Goal: Task Accomplishment & Management: Use online tool/utility

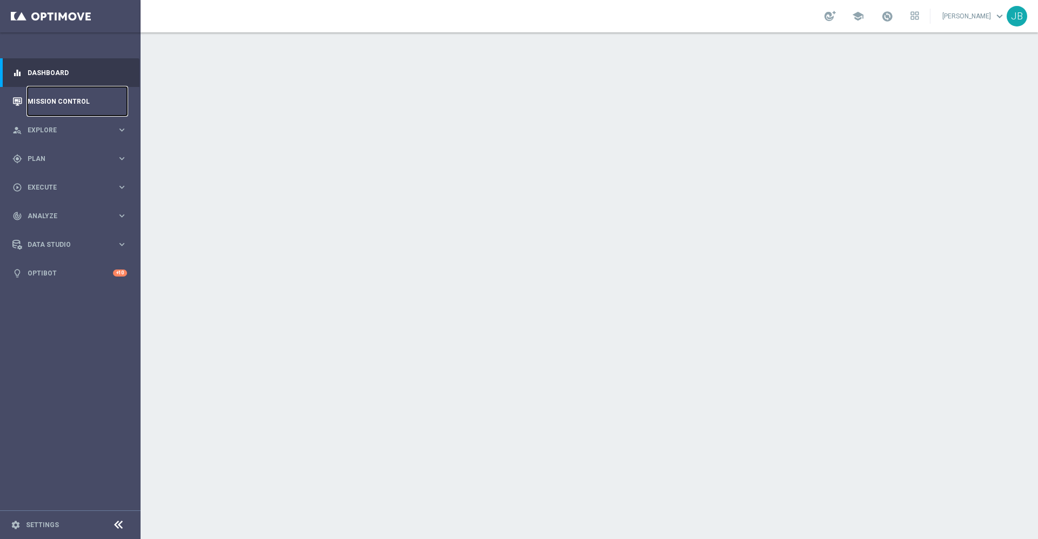
click at [62, 106] on link "Mission Control" at bounding box center [77, 101] width 99 height 29
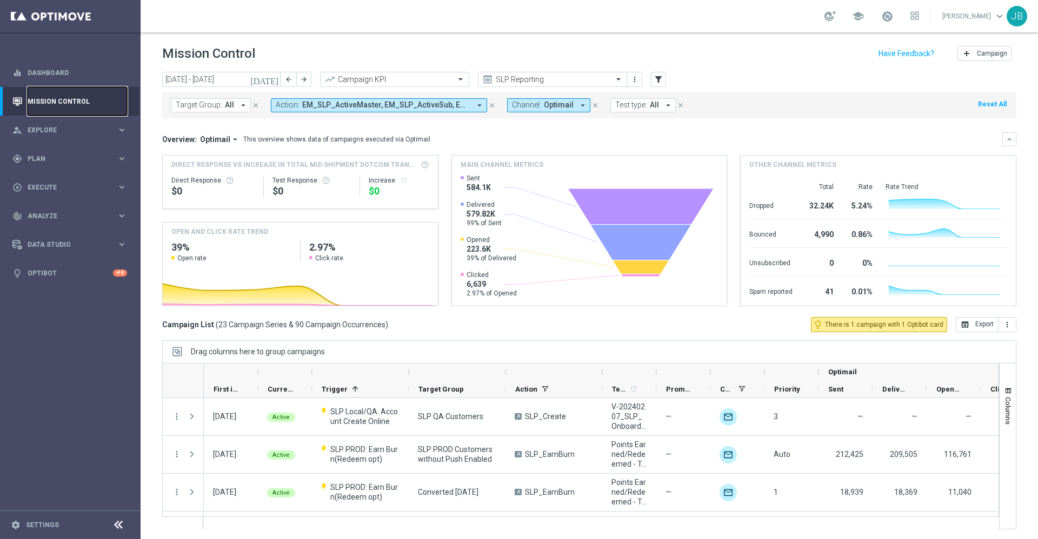
click at [57, 109] on link "Mission Control" at bounding box center [77, 101] width 99 height 29
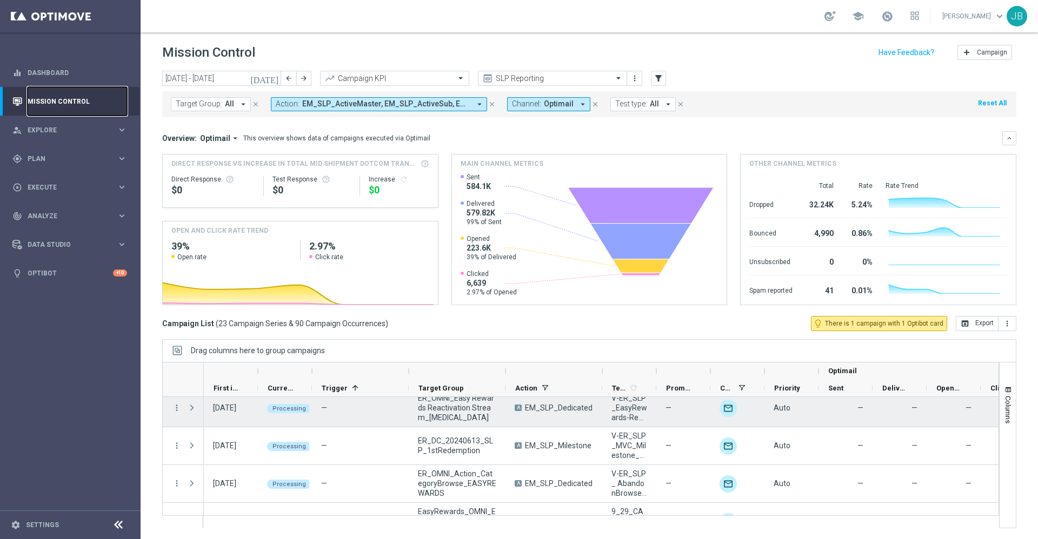
scroll to position [752, 0]
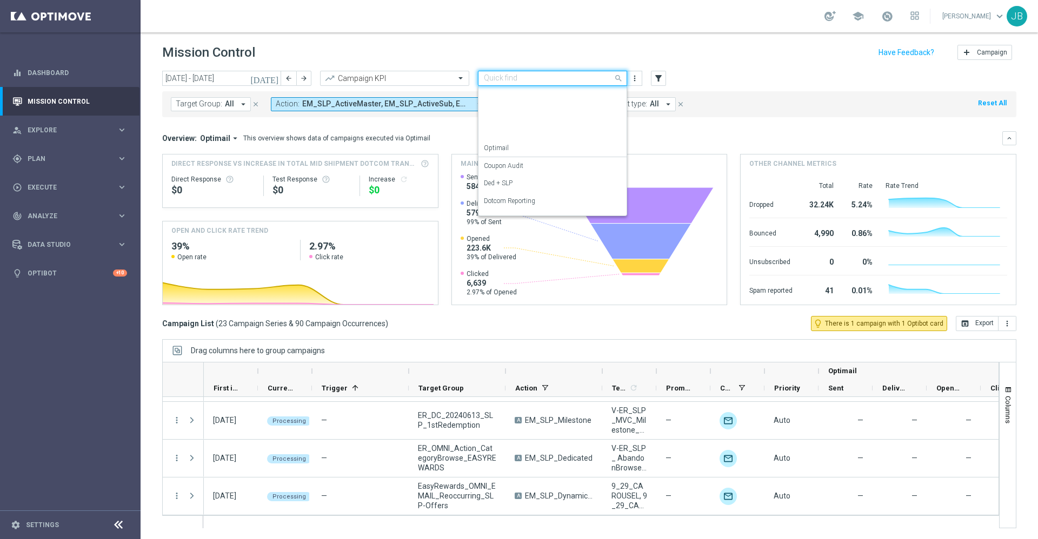
click at [503, 75] on input "text" at bounding box center [542, 78] width 116 height 9
click at [507, 203] on label "Store Closing" at bounding box center [502, 205] width 37 height 9
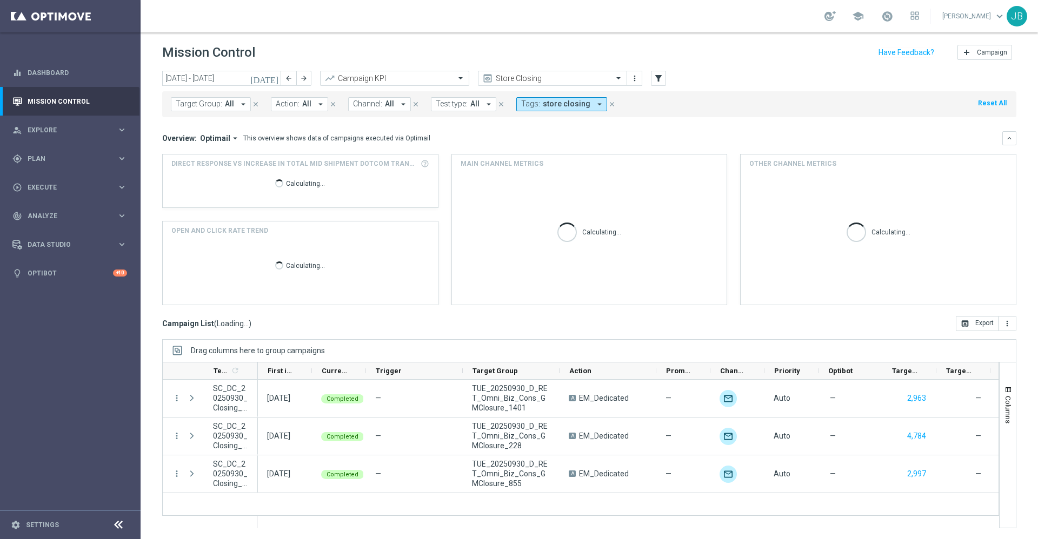
scroll to position [0, 0]
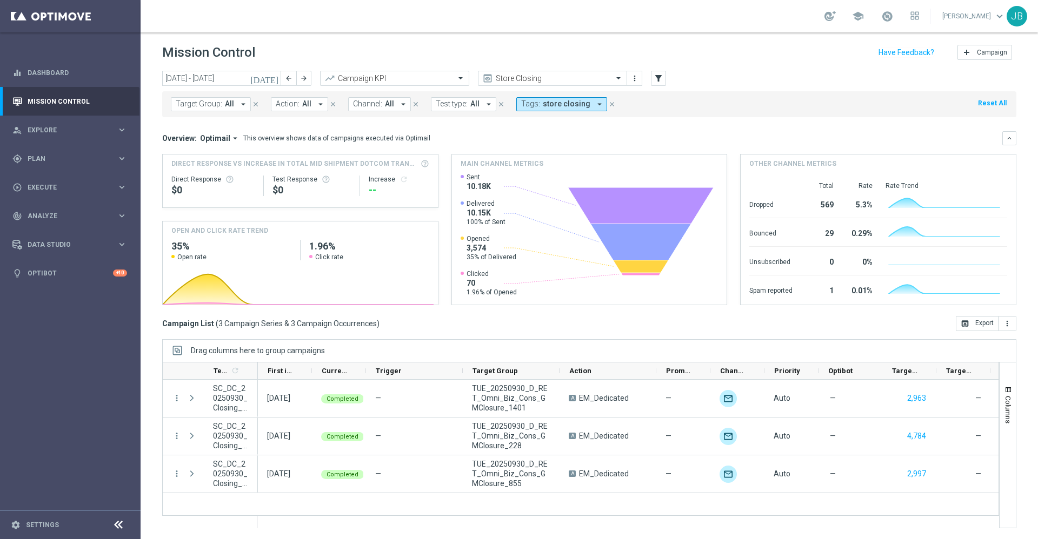
click at [273, 79] on icon "[DATE]" at bounding box center [264, 79] width 29 height 10
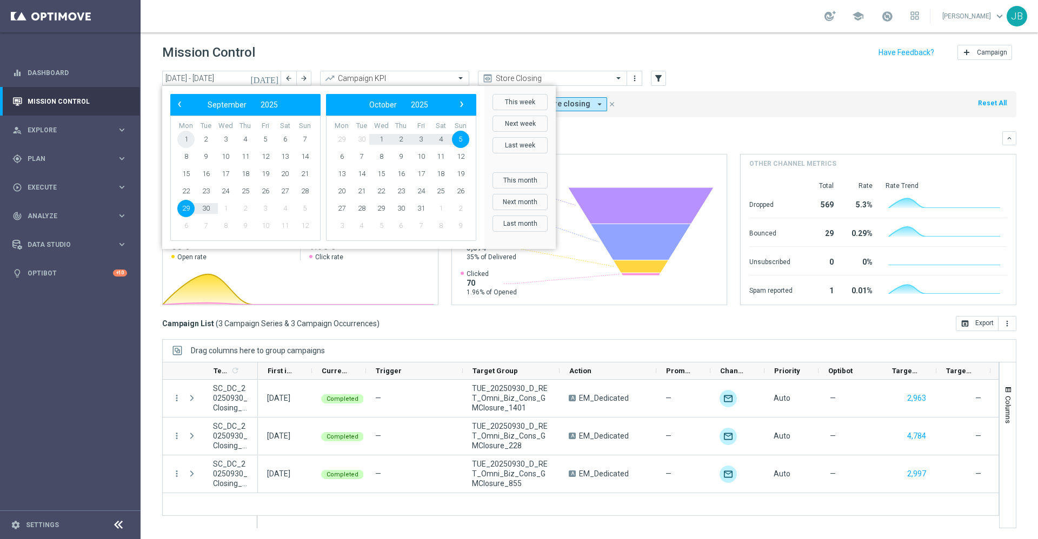
click at [190, 141] on span "1" at bounding box center [185, 139] width 17 height 17
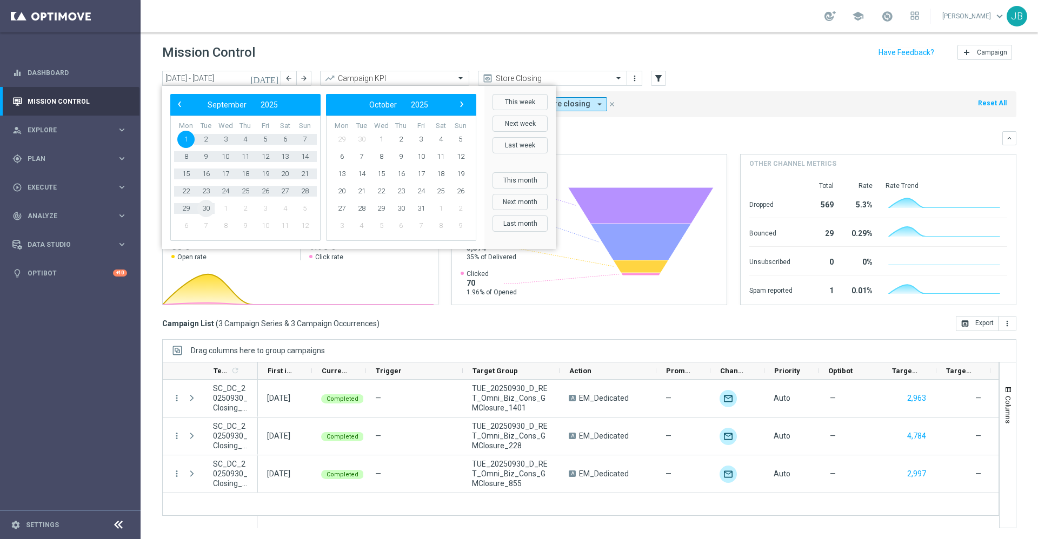
click at [205, 207] on span "30" at bounding box center [205, 208] width 17 height 17
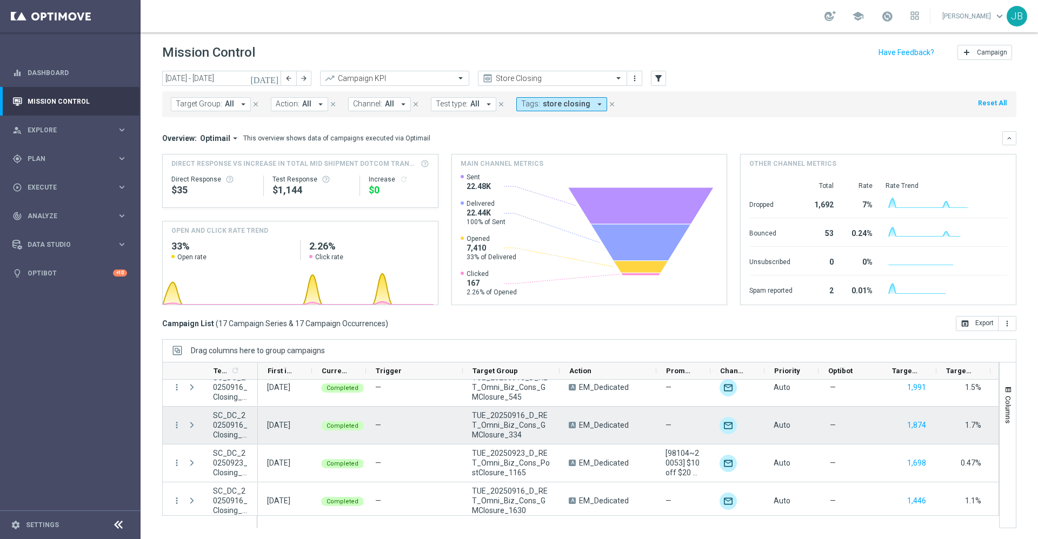
scroll to position [11, 0]
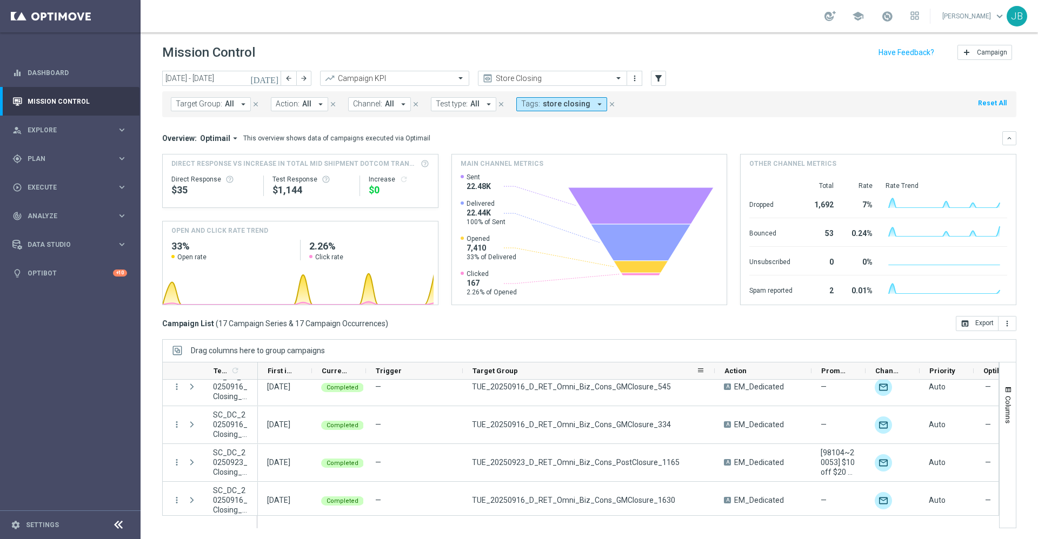
drag, startPoint x: 558, startPoint y: 369, endPoint x: 714, endPoint y: 376, distance: 155.3
click at [714, 376] on div at bounding box center [714, 371] width 4 height 17
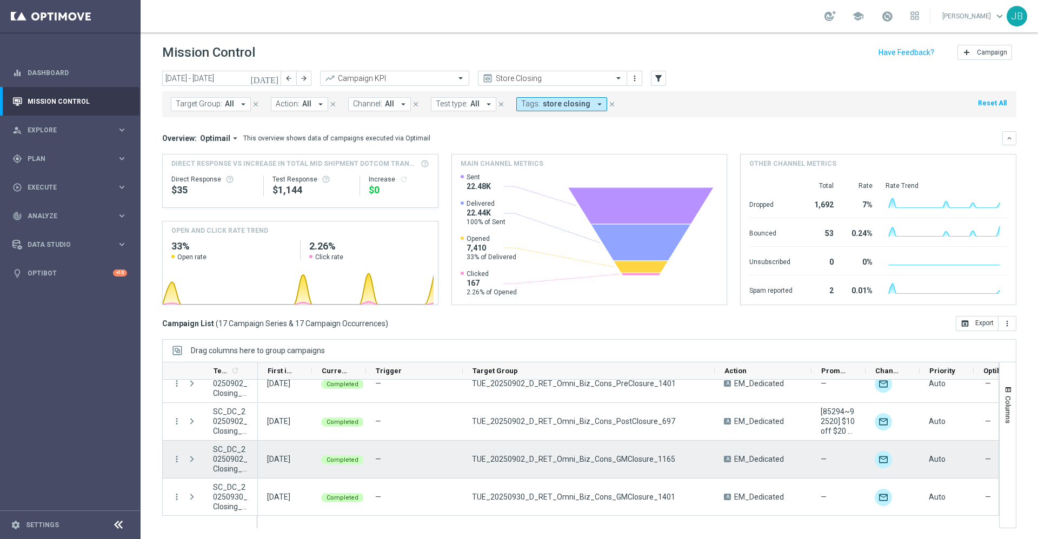
scroll to position [417, 0]
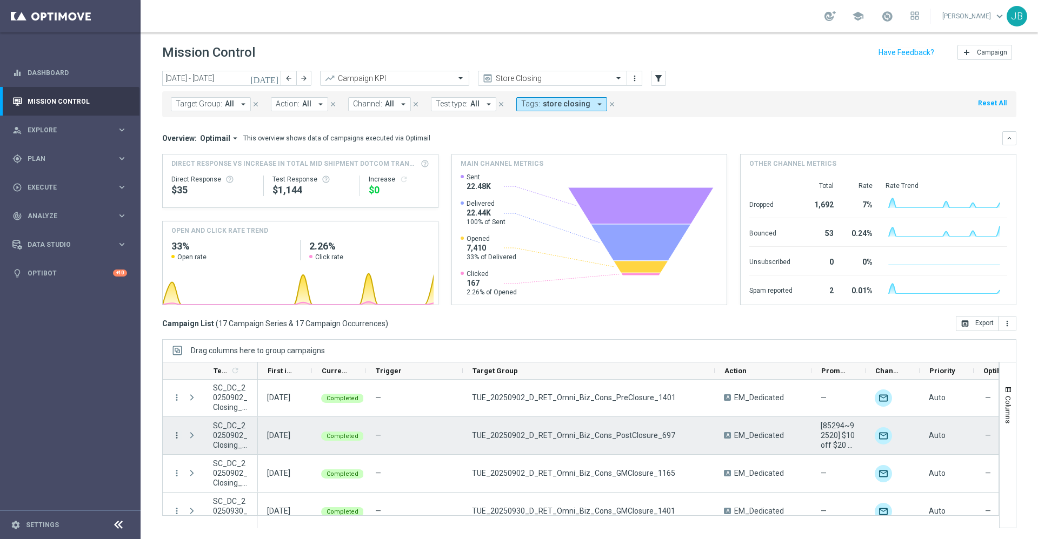
click at [179, 435] on icon "more_vert" at bounding box center [177, 436] width 10 height 10
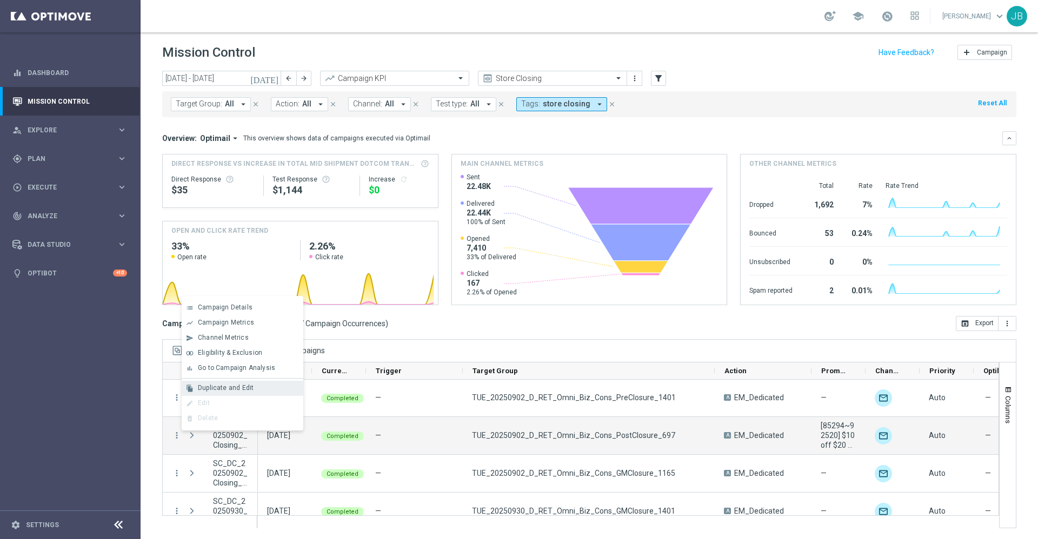
click at [233, 391] on span "Duplicate and Edit" at bounding box center [226, 388] width 56 height 8
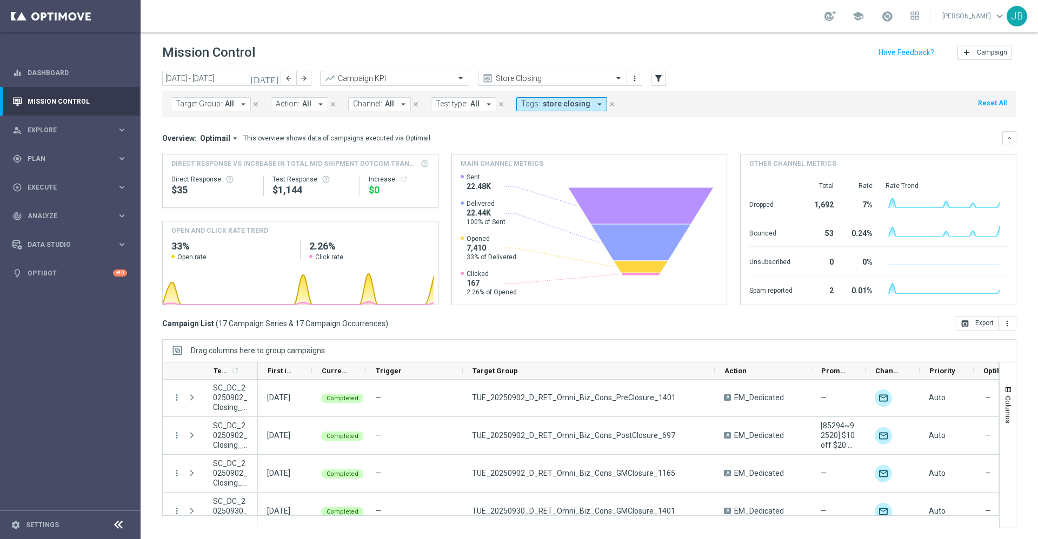
click at [271, 76] on icon "[DATE]" at bounding box center [264, 79] width 29 height 10
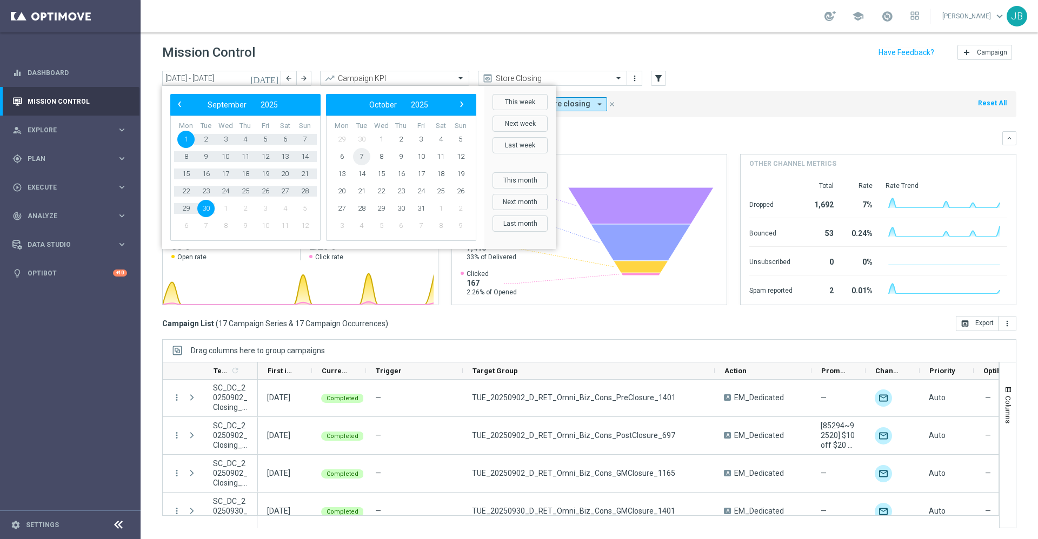
click at [359, 157] on span "7" at bounding box center [361, 156] width 17 height 17
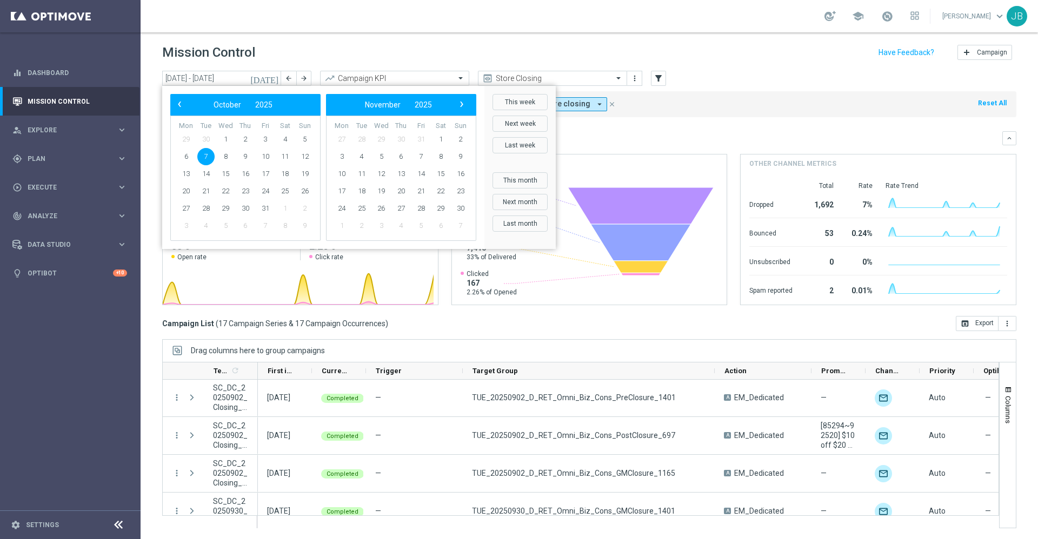
click at [205, 155] on span "7" at bounding box center [205, 156] width 17 height 17
type input "[DATE] - [DATE]"
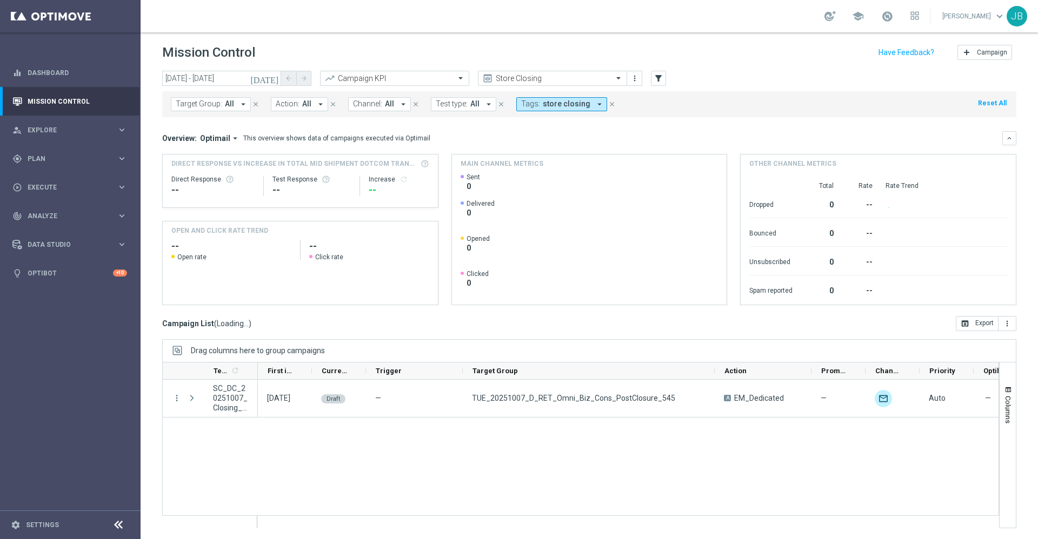
scroll to position [0, 0]
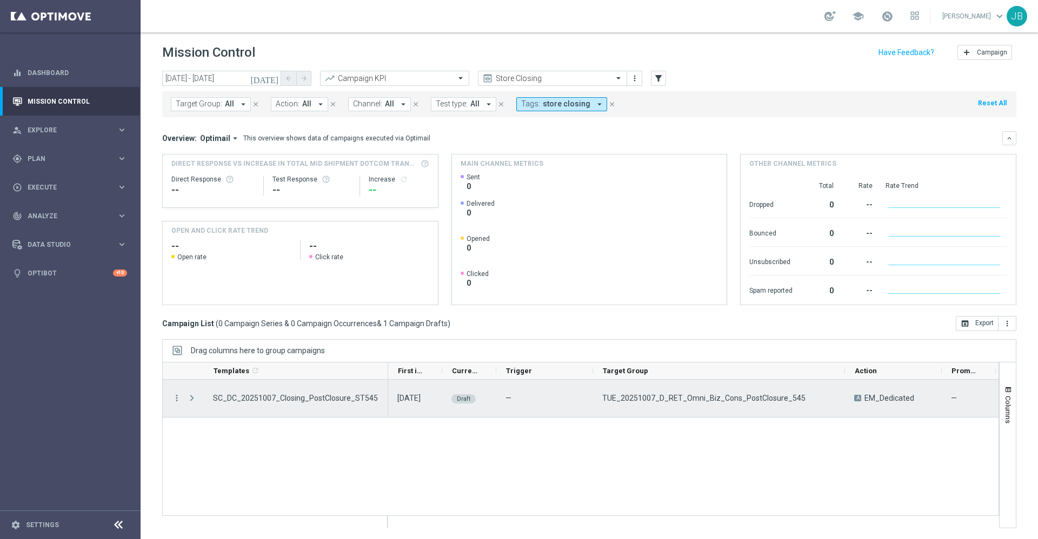
drag, startPoint x: 257, startPoint y: 368, endPoint x: 376, endPoint y: 381, distance: 120.2
click at [376, 381] on div "Templates 1 refresh" at bounding box center [580, 445] width 837 height 166
click at [177, 399] on icon "more_vert" at bounding box center [177, 399] width 10 height 10
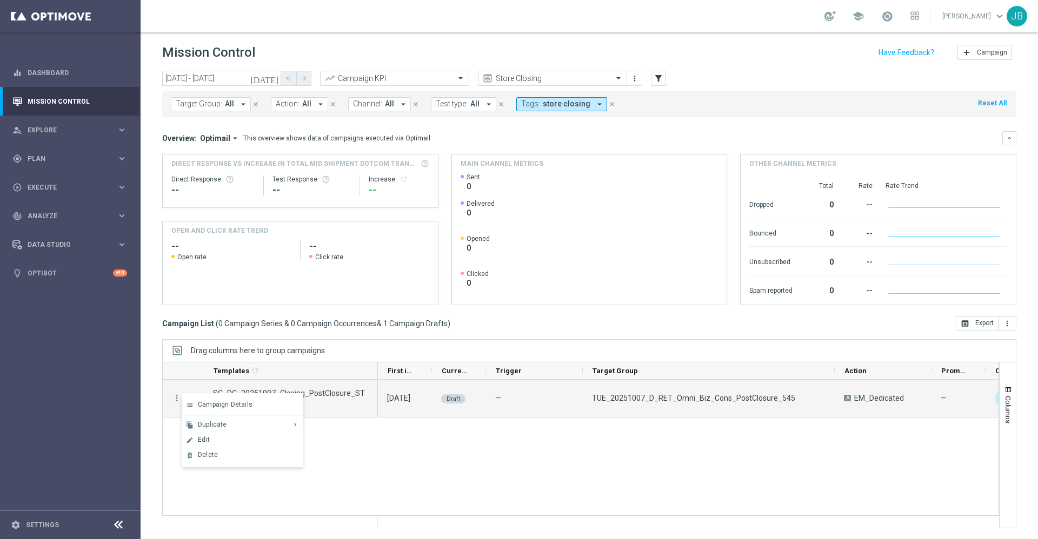
click at [423, 439] on div "07 Oct 2025, Tuesday Draft — TUE_20251007_D_RET_Omni_Biz_Cons_PostClosure_545 A…" at bounding box center [688, 454] width 621 height 148
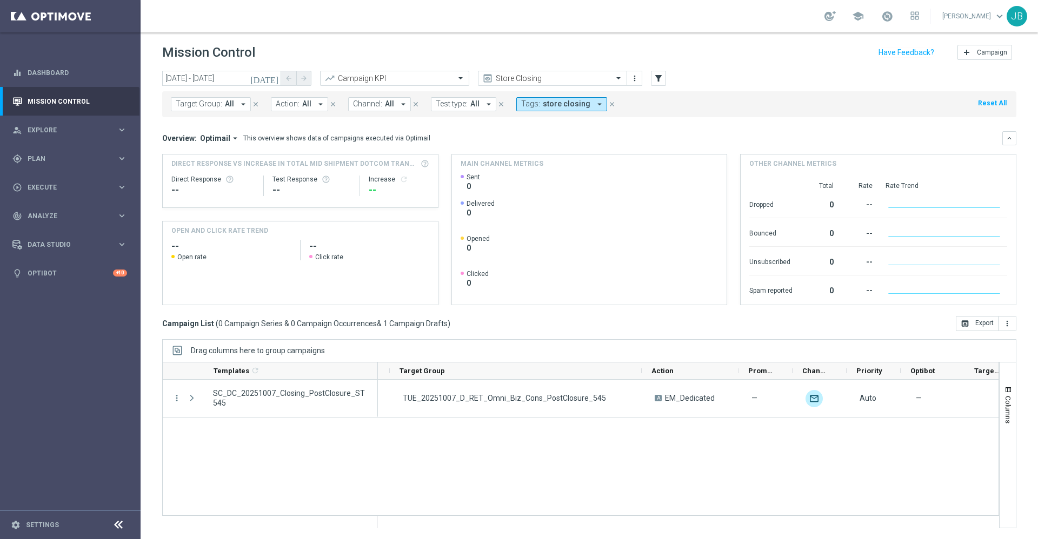
scroll to position [0, 194]
click at [755, 373] on span "Promotions" at bounding box center [760, 371] width 26 height 8
click at [755, 373] on span "Promotions" at bounding box center [754, 371] width 14 height 8
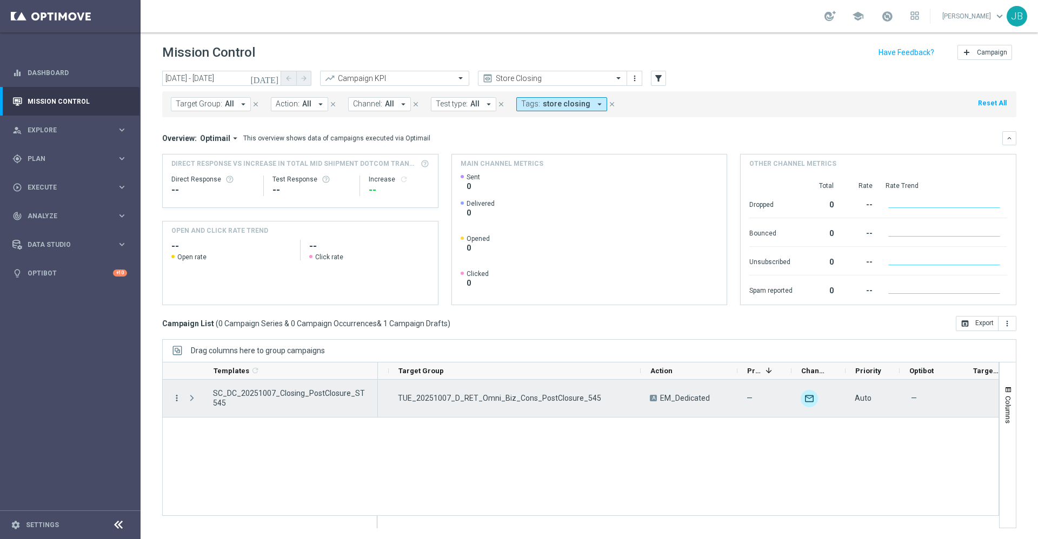
click at [178, 399] on icon "more_vert" at bounding box center [177, 399] width 10 height 10
click at [210, 438] on div "Edit" at bounding box center [248, 440] width 101 height 8
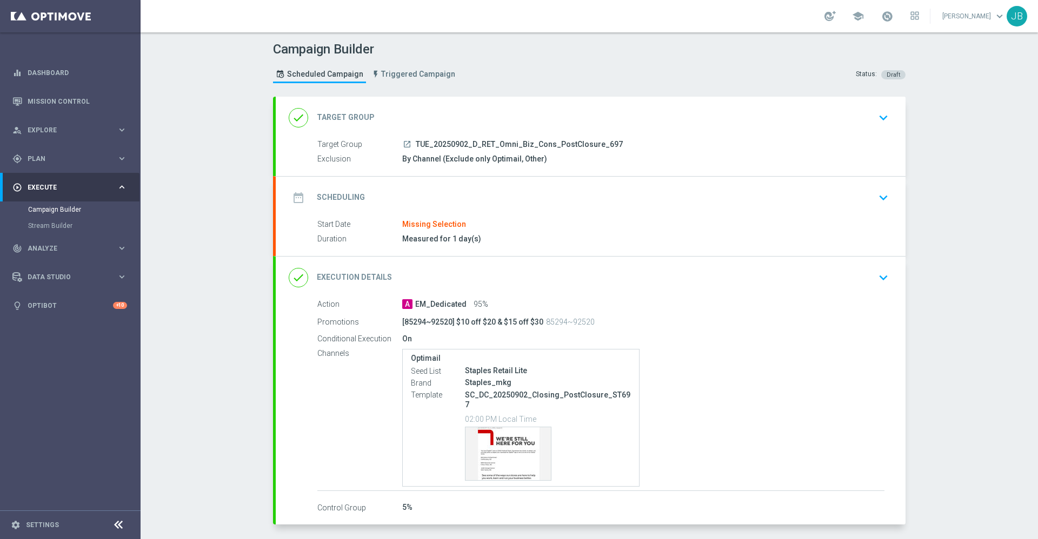
click at [357, 114] on h2 "Target Group" at bounding box center [346, 117] width 58 height 10
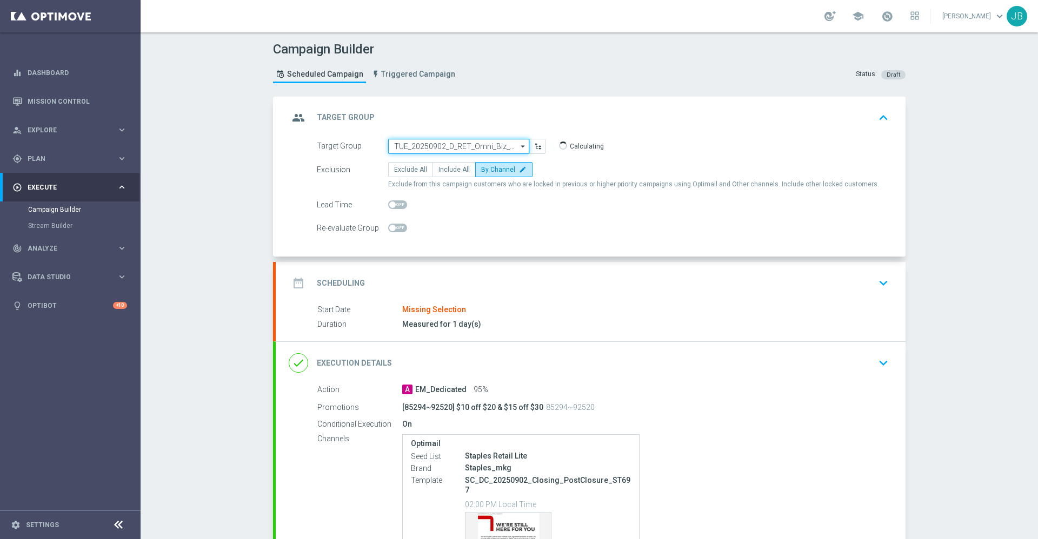
click at [462, 148] on input "TUE_20250902_D_RET_Omni_Biz_Cons_PostClosure_697" at bounding box center [458, 146] width 141 height 15
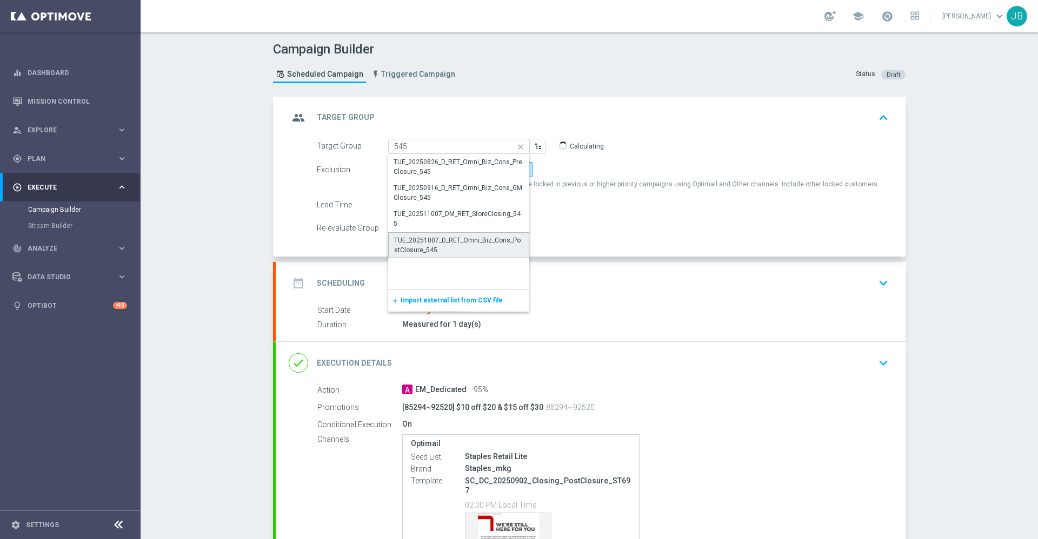
click at [450, 245] on div "TUE_20251007_D_RET_Omni_Biz_Cons_PostClosure_545" at bounding box center [458, 245] width 129 height 19
type input "TUE_20251007_D_RET_Omni_Biz_Cons_PostClosure_545"
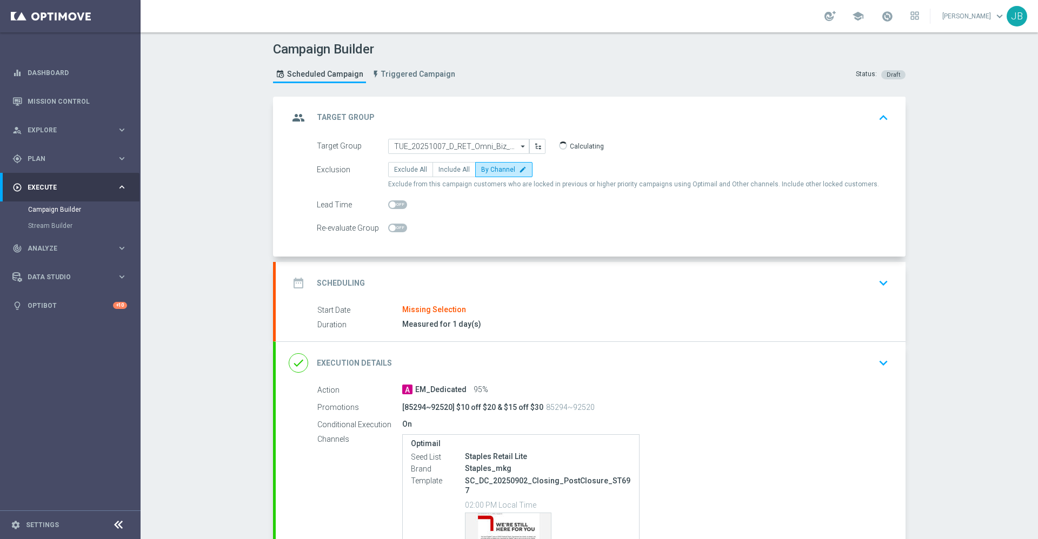
click at [329, 284] on h2 "Scheduling" at bounding box center [341, 283] width 48 height 10
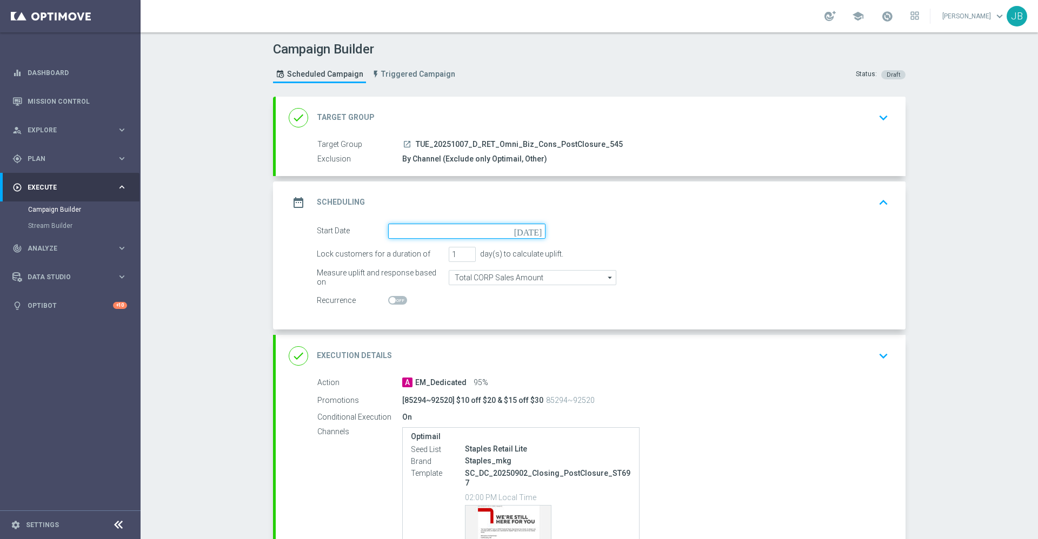
click at [531, 237] on input at bounding box center [466, 231] width 157 height 15
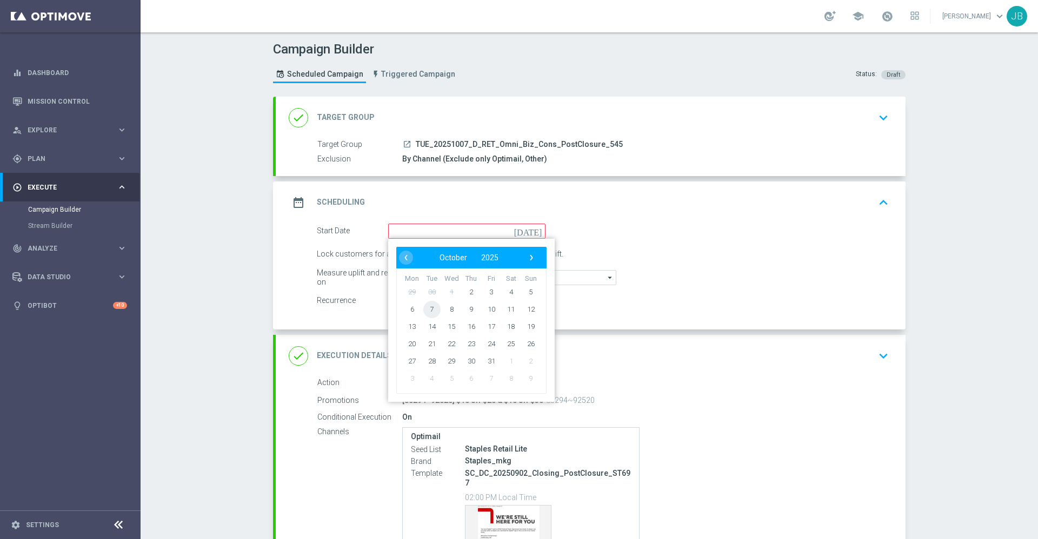
click at [425, 309] on span "7" at bounding box center [431, 309] width 17 height 17
type input "[DATE]"
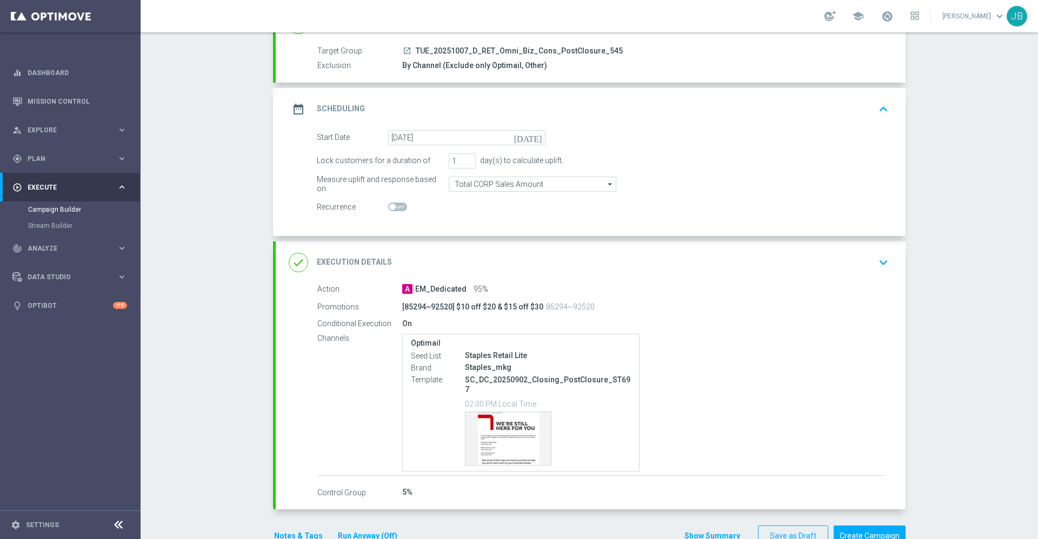
scroll to position [110, 0]
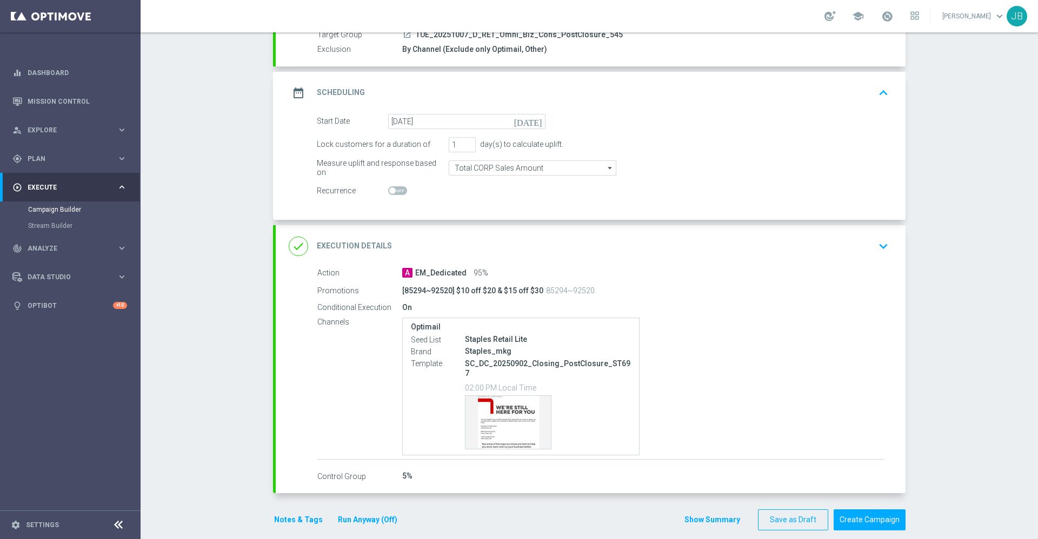
click at [362, 239] on div "done Execution Details" at bounding box center [340, 246] width 103 height 19
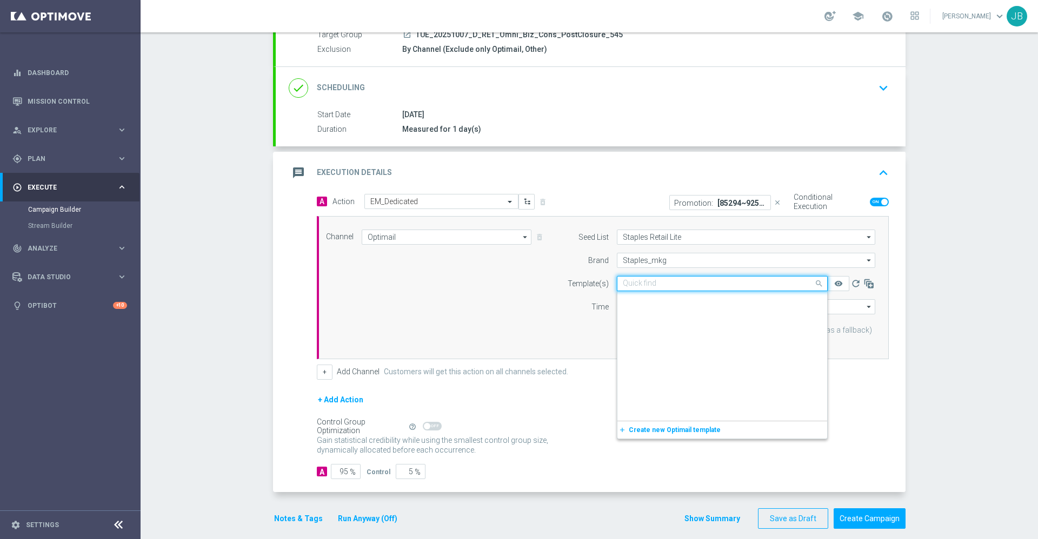
click at [672, 283] on input "text" at bounding box center [711, 283] width 177 height 9
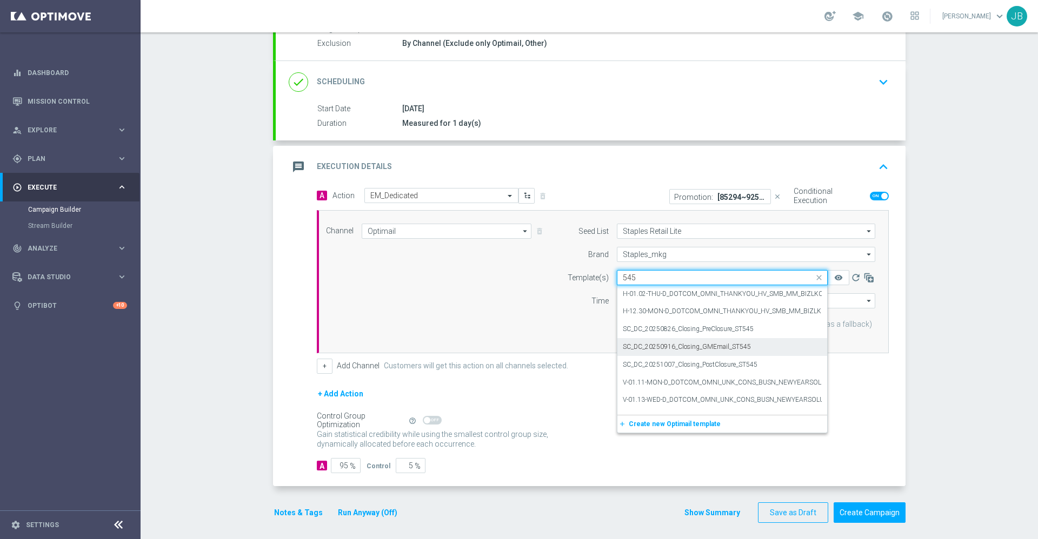
scroll to position [115, 0]
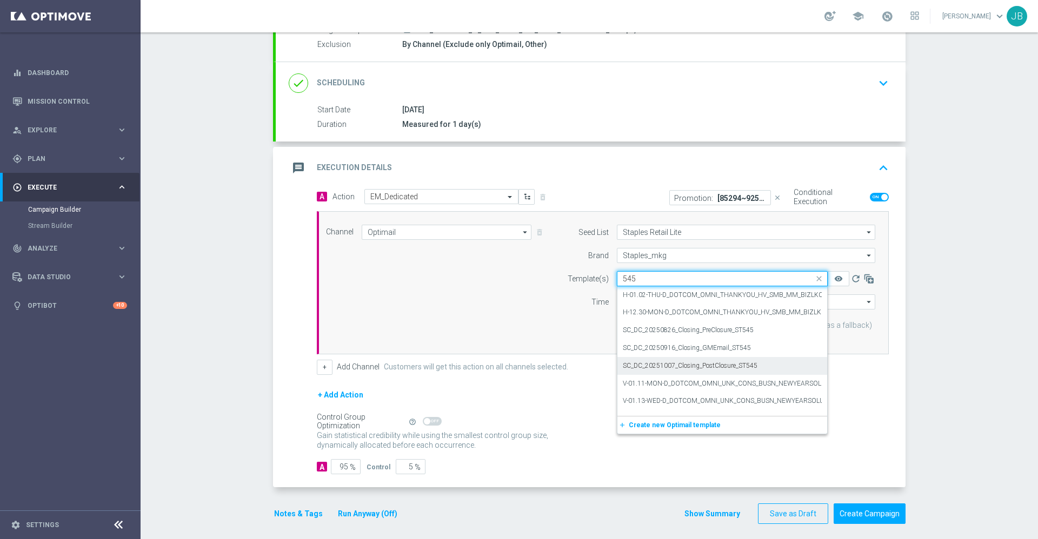
click at [701, 367] on label "SC_DC_20251007_Closing_PostClosure_ST545" at bounding box center [690, 366] width 135 height 9
type input "545"
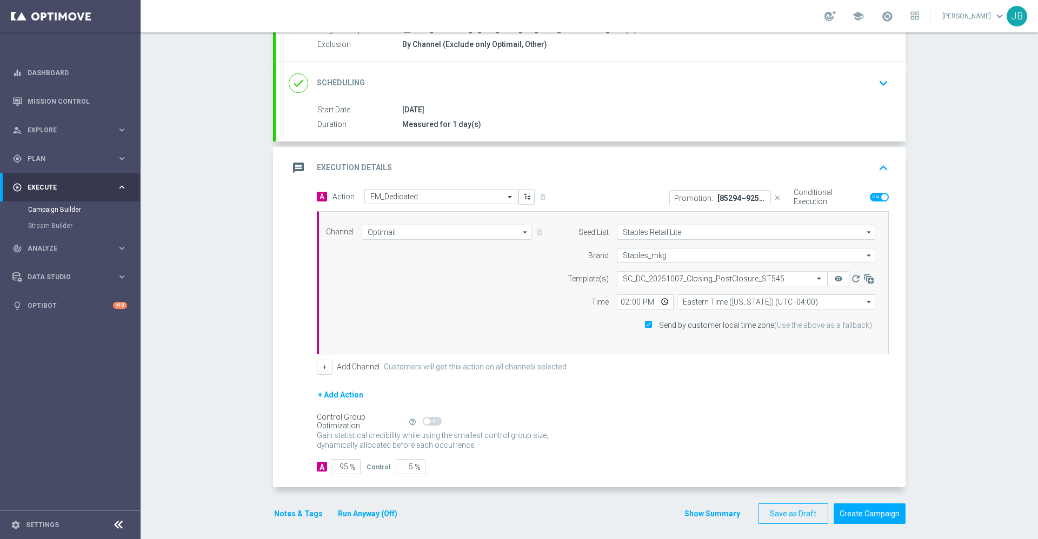
click at [717, 195] on p "[85294~92520] $10 off $20 & $15 off $30" at bounding box center [741, 198] width 49 height 9
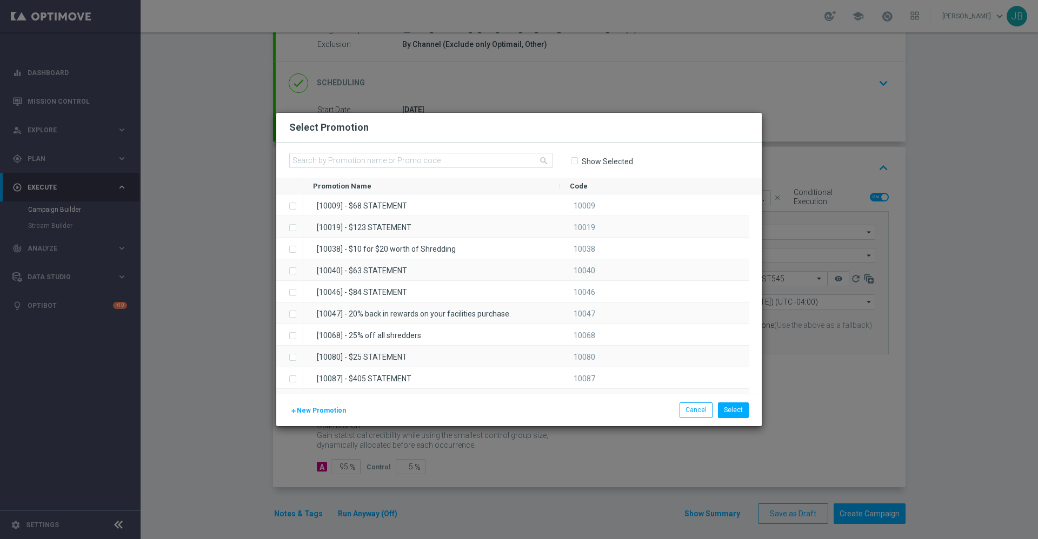
click at [572, 159] on input "Show Selected" at bounding box center [573, 161] width 7 height 7
checkbox input "true"
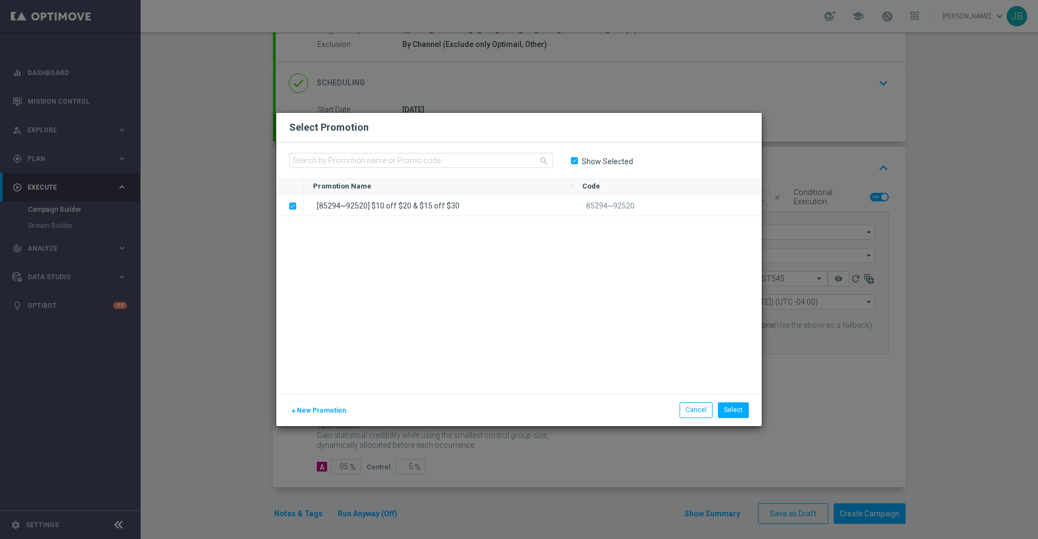
click at [331, 411] on span "New Promotion" at bounding box center [321, 411] width 49 height 8
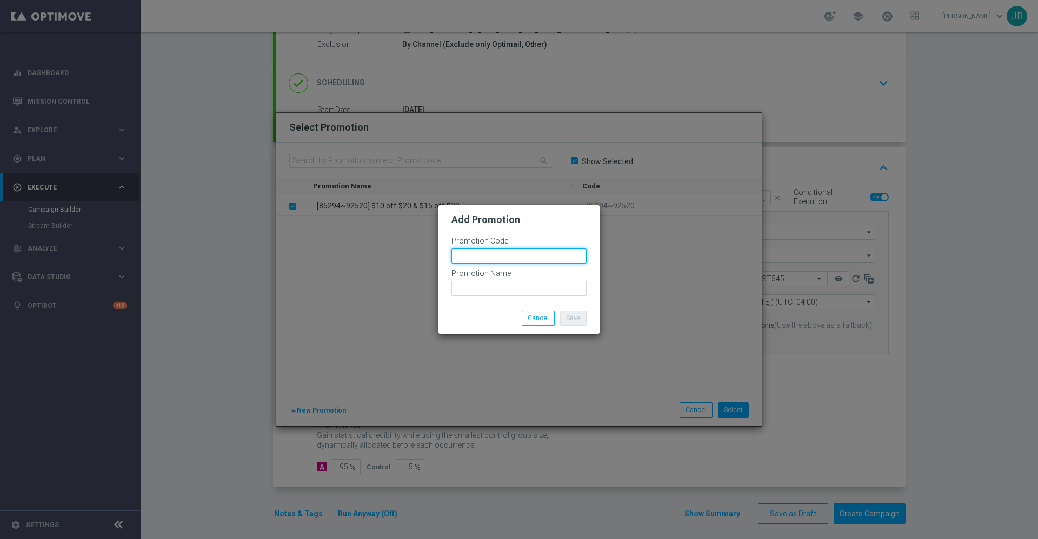
click at [484, 257] on input "text" at bounding box center [518, 256] width 135 height 15
type input "{"
type input "["
type input "89731~94234"
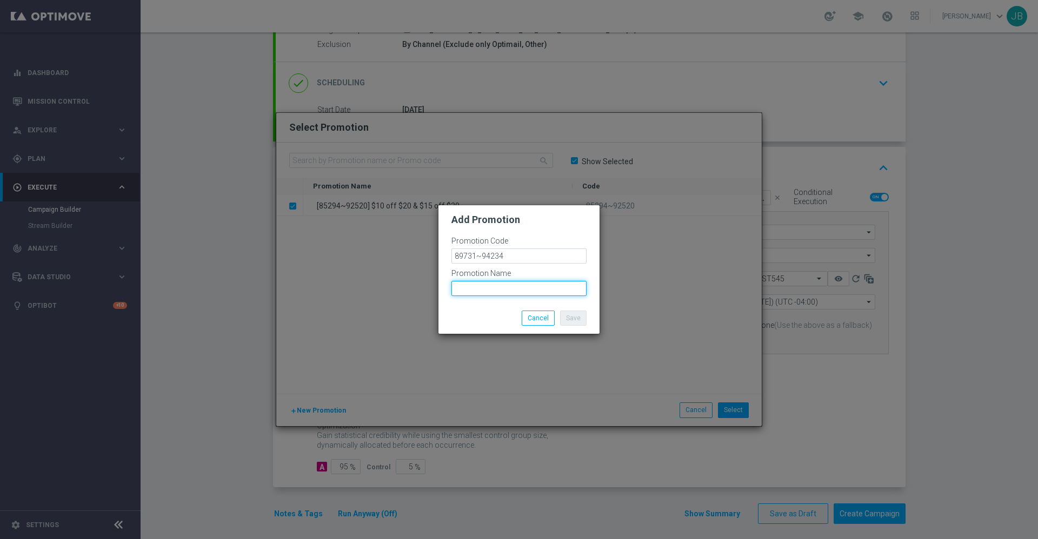
click at [513, 285] on input "text" at bounding box center [518, 288] width 135 height 15
type input "{"
type input "[89731~94234] $10 off $20 & $15 off $30"
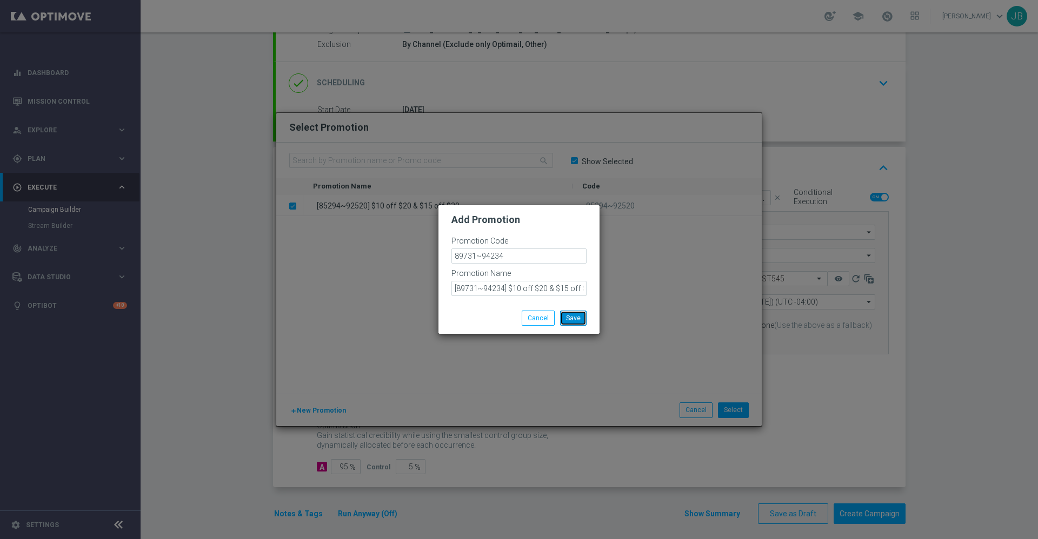
click at [581, 315] on button "Save" at bounding box center [573, 318] width 26 height 15
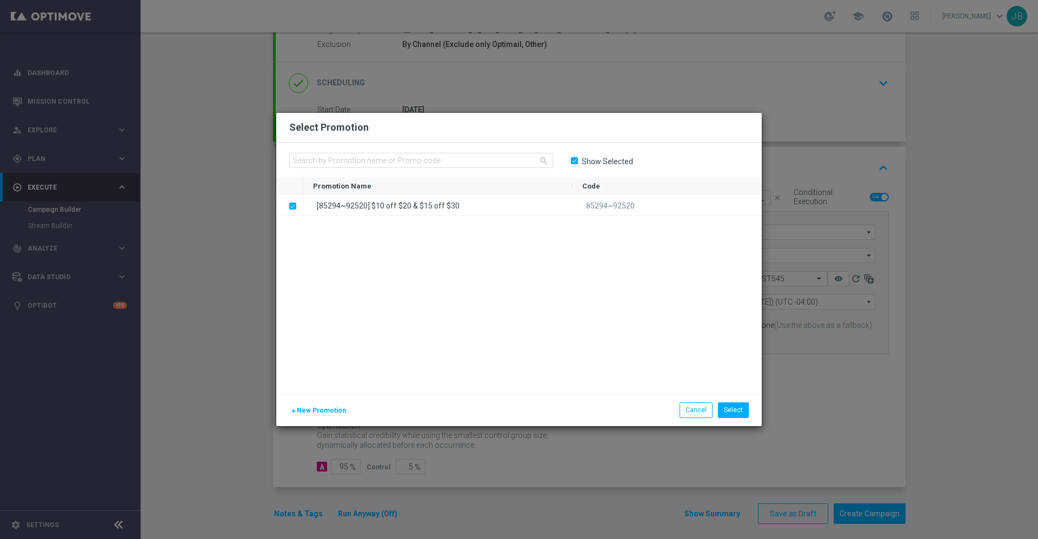
click at [574, 161] on input "Show Selected" at bounding box center [573, 161] width 7 height 7
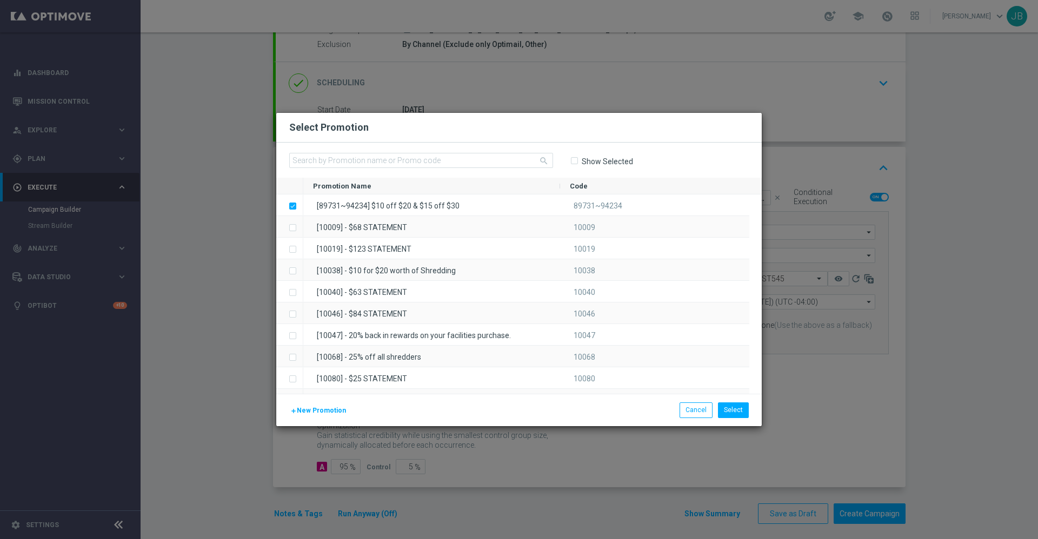
click at [574, 159] on input "Show Selected" at bounding box center [573, 161] width 7 height 7
checkbox input "true"
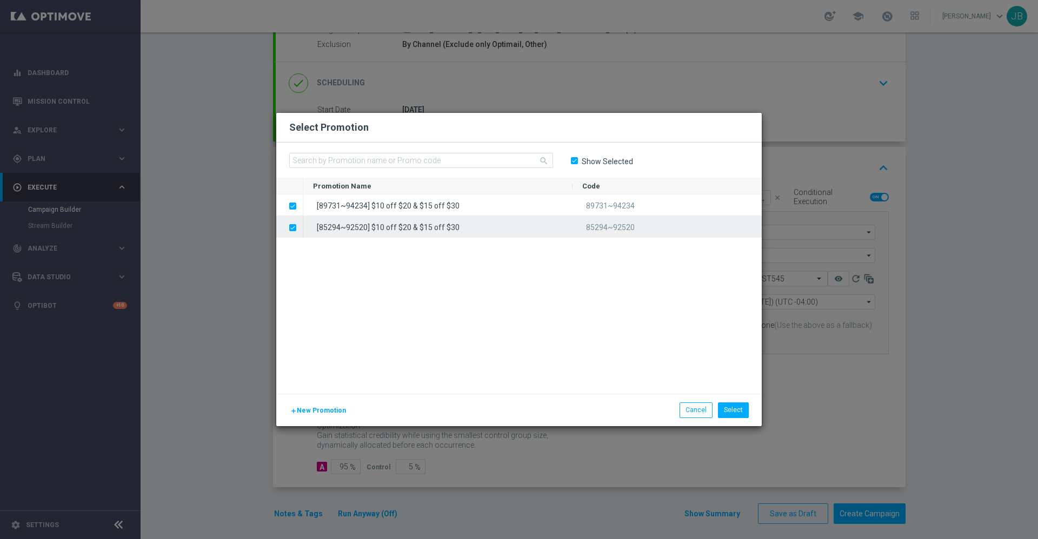
click at [299, 230] on label "Press SPACE to deselect this row." at bounding box center [301, 229] width 4 height 10
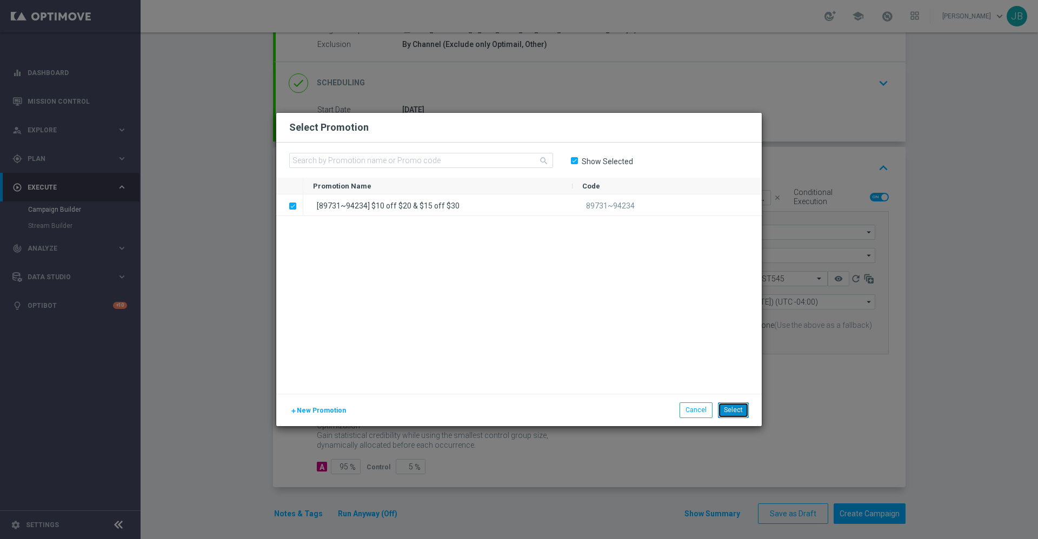
click at [738, 410] on button "Select" at bounding box center [733, 410] width 31 height 15
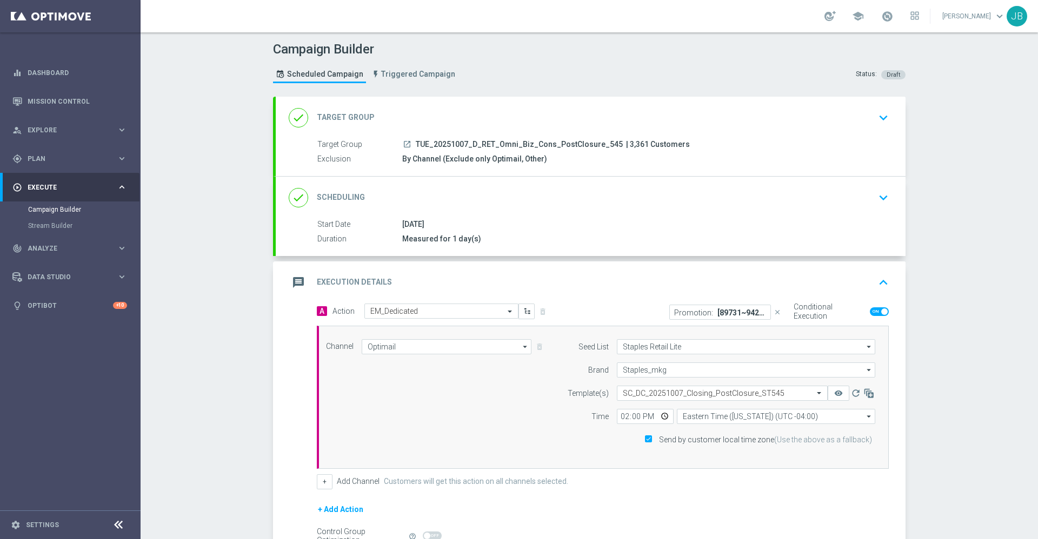
click at [354, 124] on div "done Target Group" at bounding box center [332, 117] width 86 height 19
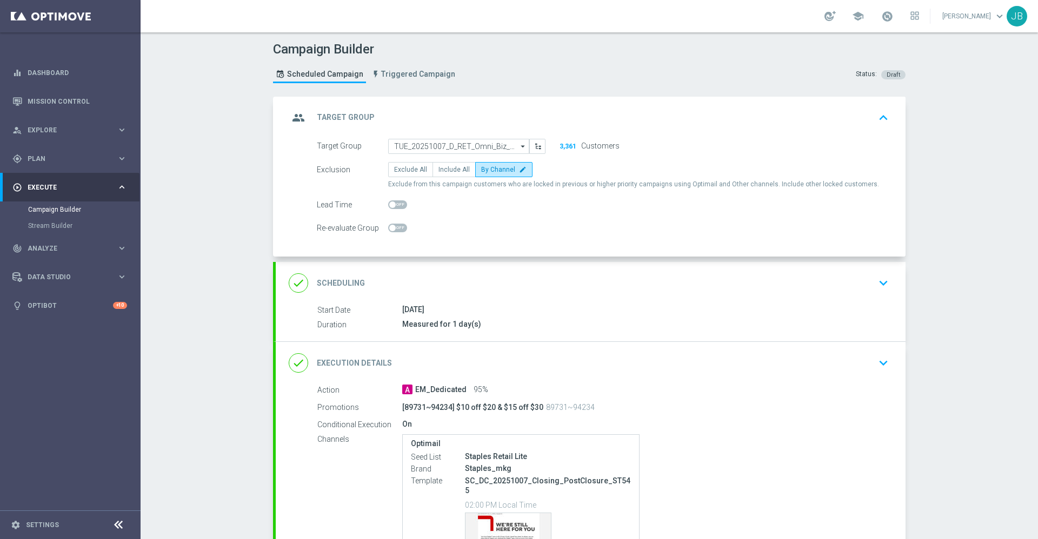
click at [335, 281] on h2 "Scheduling" at bounding box center [341, 283] width 48 height 10
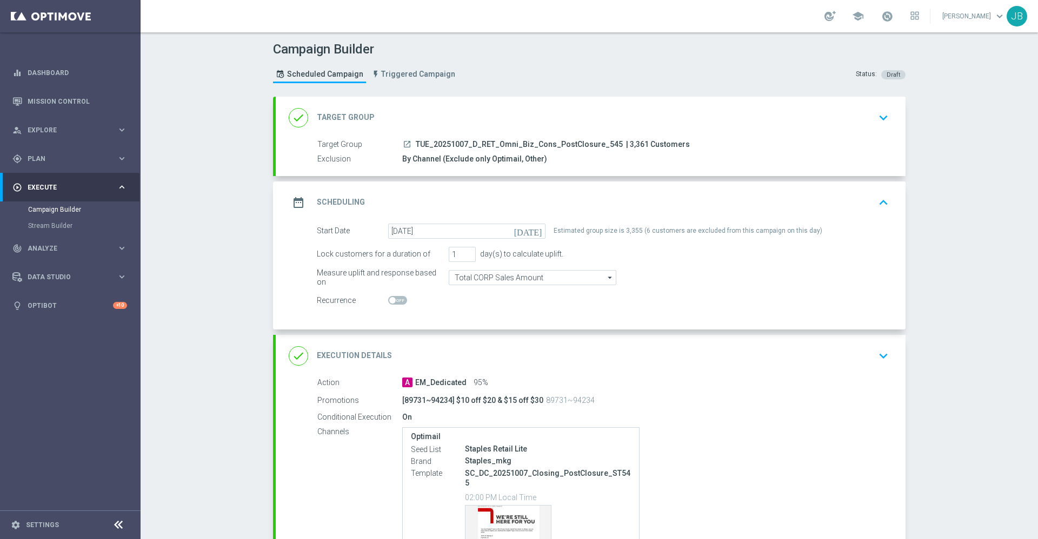
click at [349, 118] on h2 "Target Group" at bounding box center [346, 117] width 58 height 10
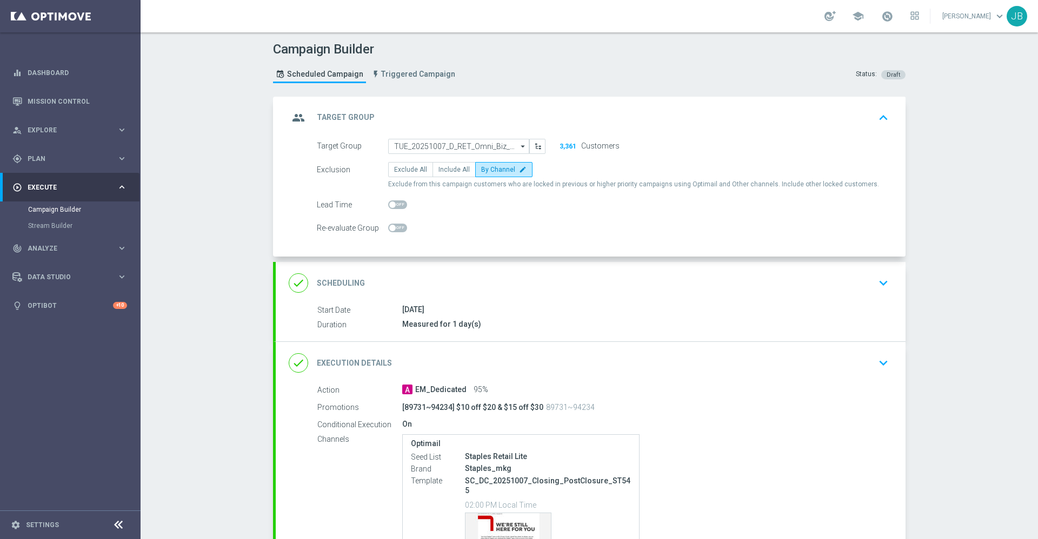
click at [347, 285] on h2 "Scheduling" at bounding box center [341, 283] width 48 height 10
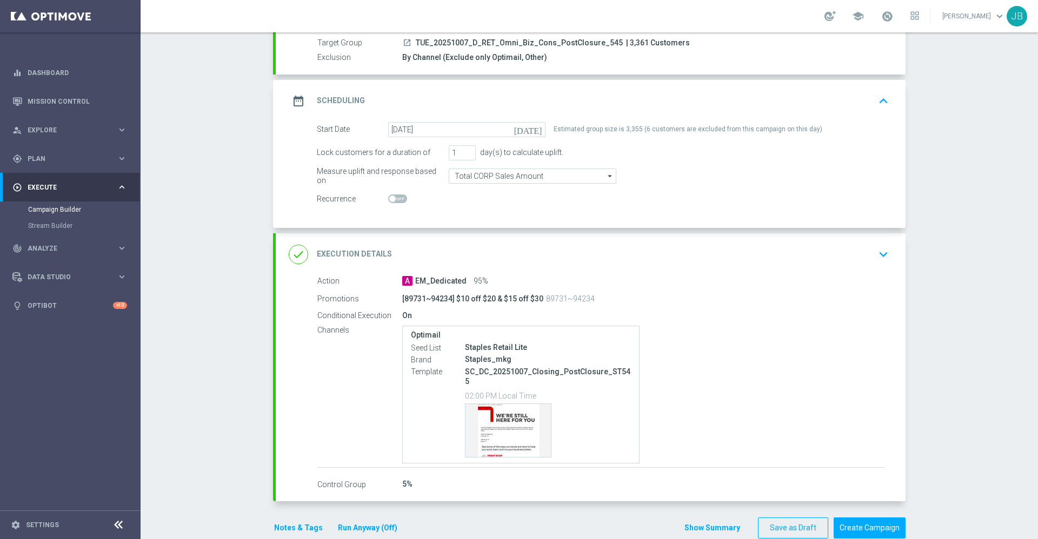
scroll to position [104, 0]
click at [362, 253] on h2 "Execution Details" at bounding box center [354, 252] width 75 height 10
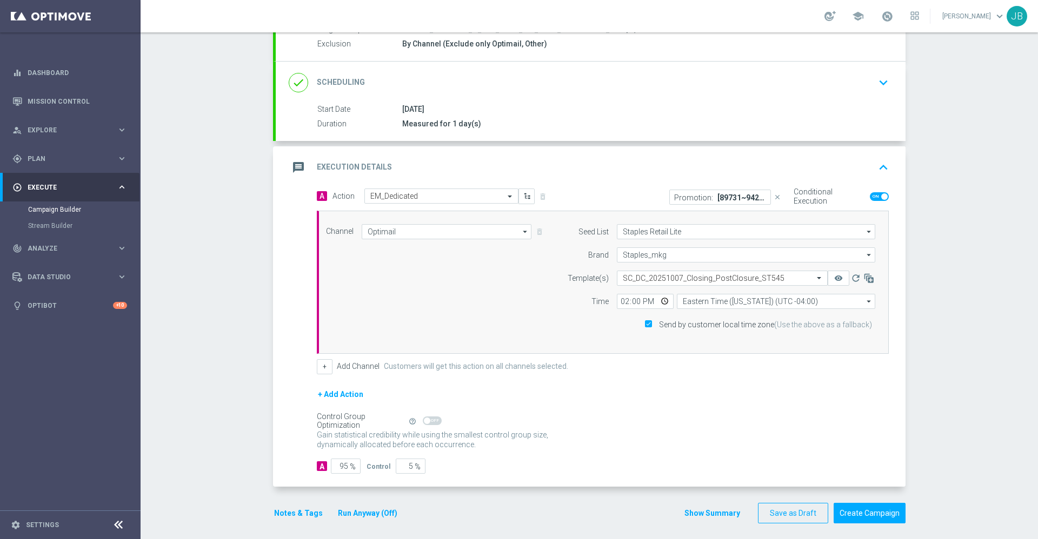
scroll to position [121, 0]
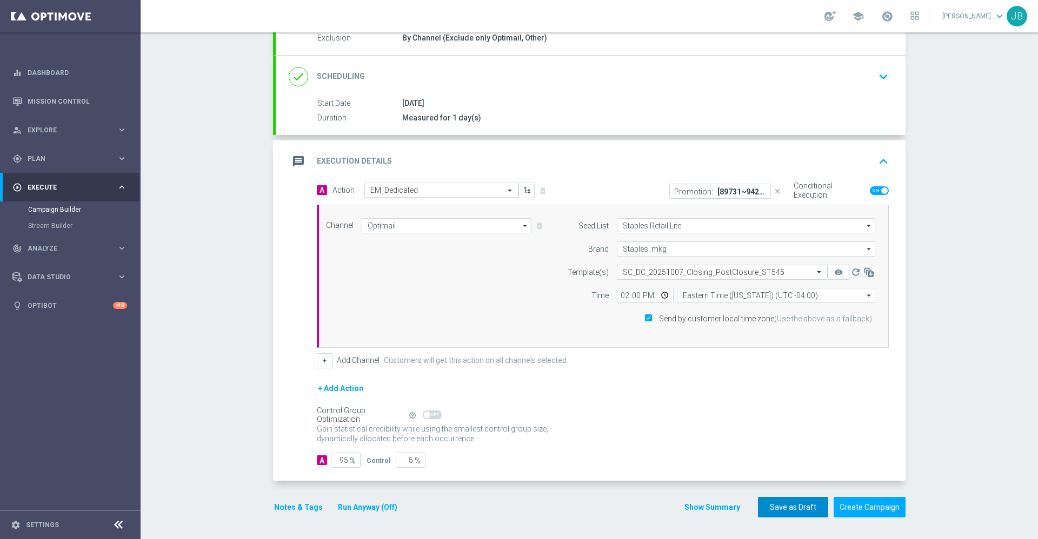
click at [784, 510] on button "Save as Draft" at bounding box center [793, 507] width 70 height 21
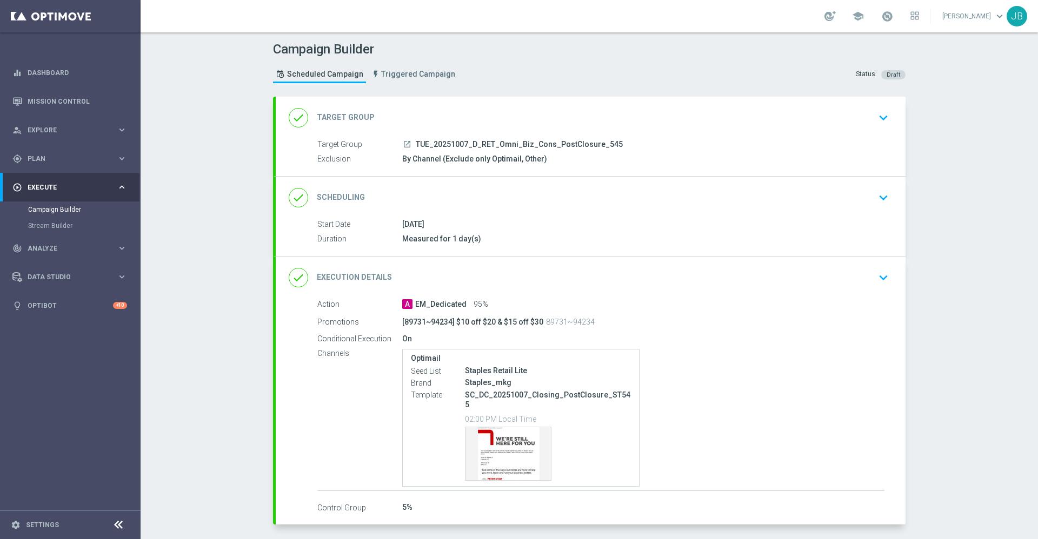
click at [349, 277] on h2 "Execution Details" at bounding box center [354, 277] width 75 height 10
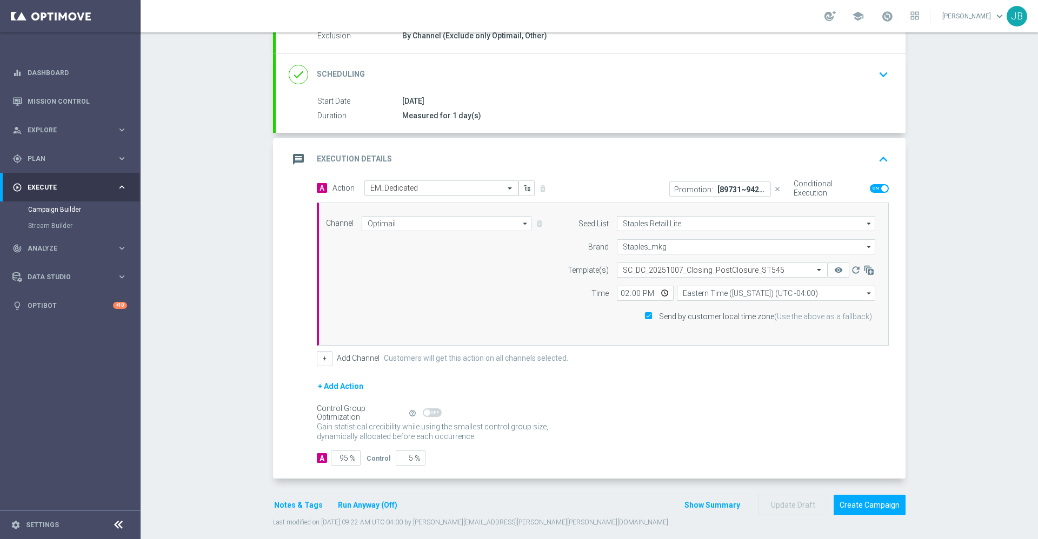
scroll to position [133, 0]
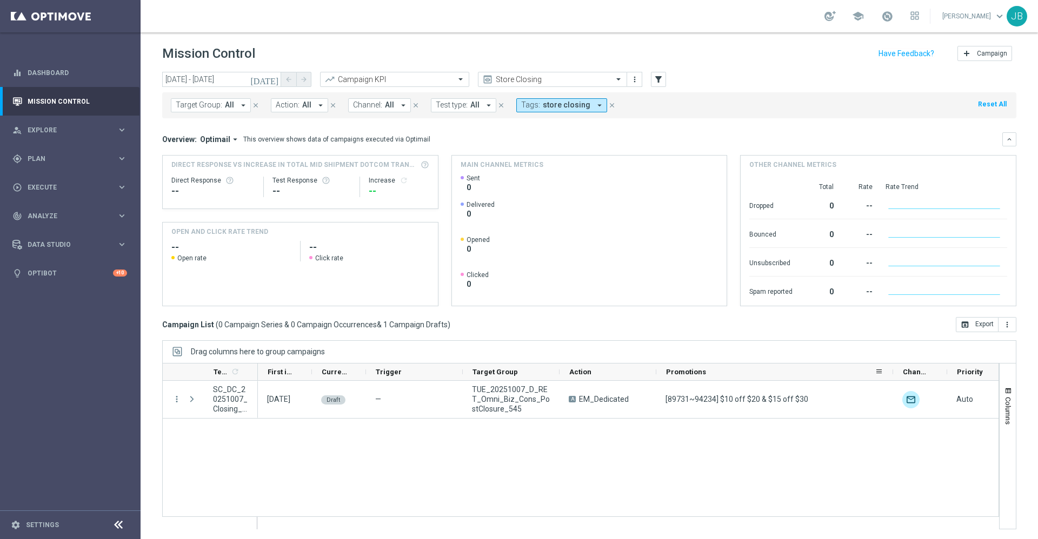
drag, startPoint x: 709, startPoint y: 372, endPoint x: 892, endPoint y: 375, distance: 182.7
click at [892, 375] on div at bounding box center [893, 372] width 4 height 17
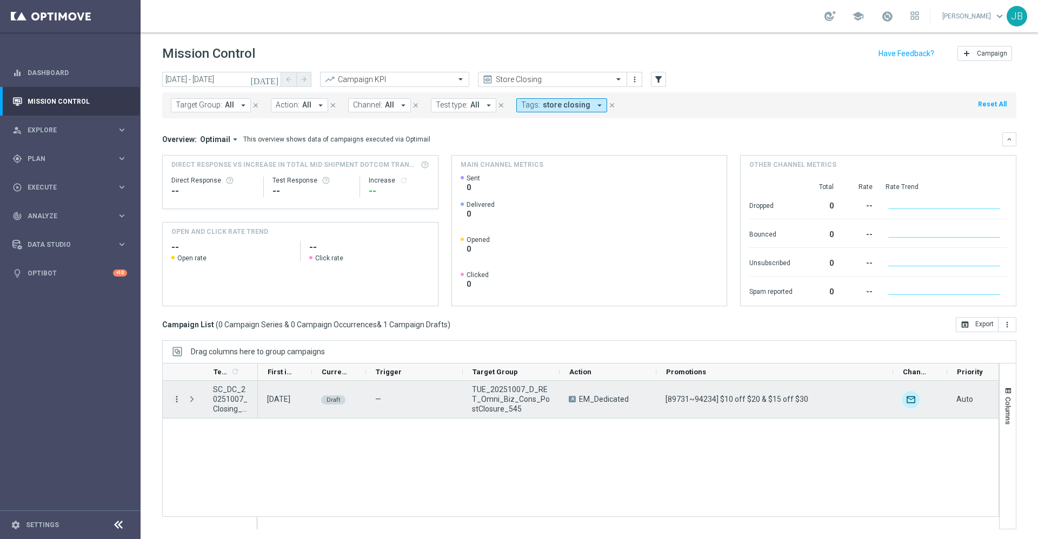
click at [179, 402] on icon "more_vert" at bounding box center [177, 400] width 10 height 10
click at [331, 426] on span "Duplicate & Edit" at bounding box center [336, 426] width 48 height 8
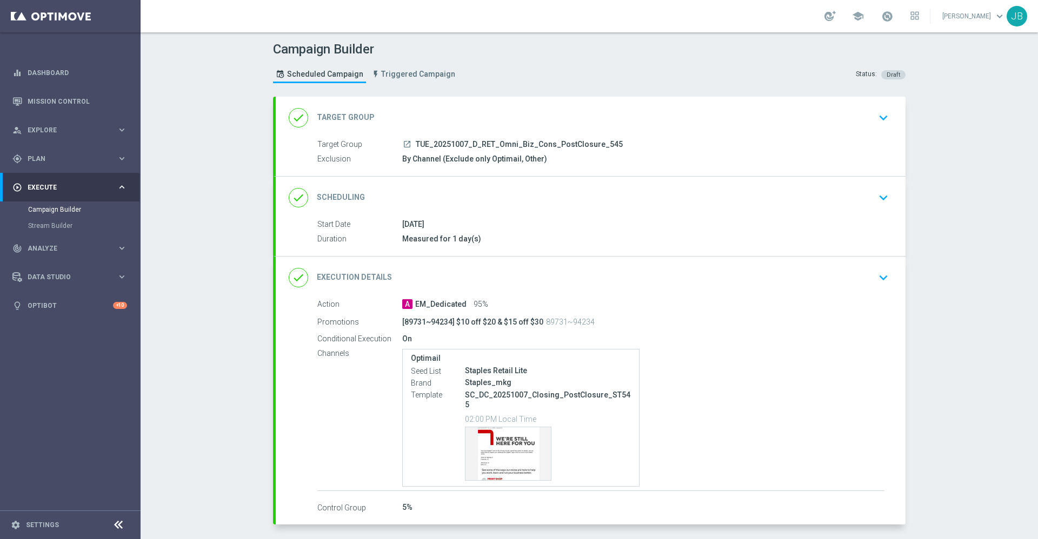
click at [326, 120] on h2 "Target Group" at bounding box center [346, 117] width 58 height 10
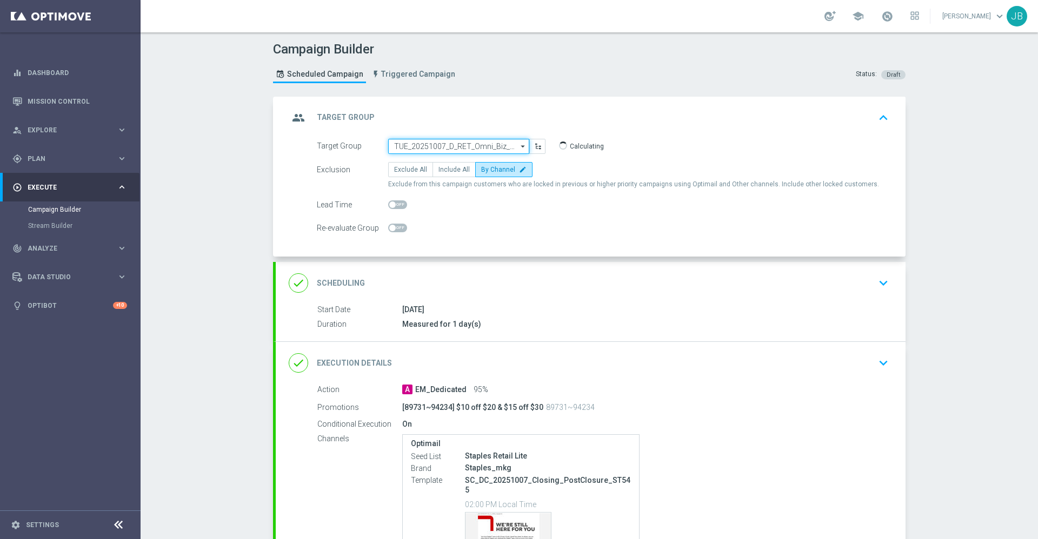
click at [457, 145] on input "TUE_20251007_D_RET_Omni_Biz_Cons_PostClosure_545" at bounding box center [458, 146] width 141 height 15
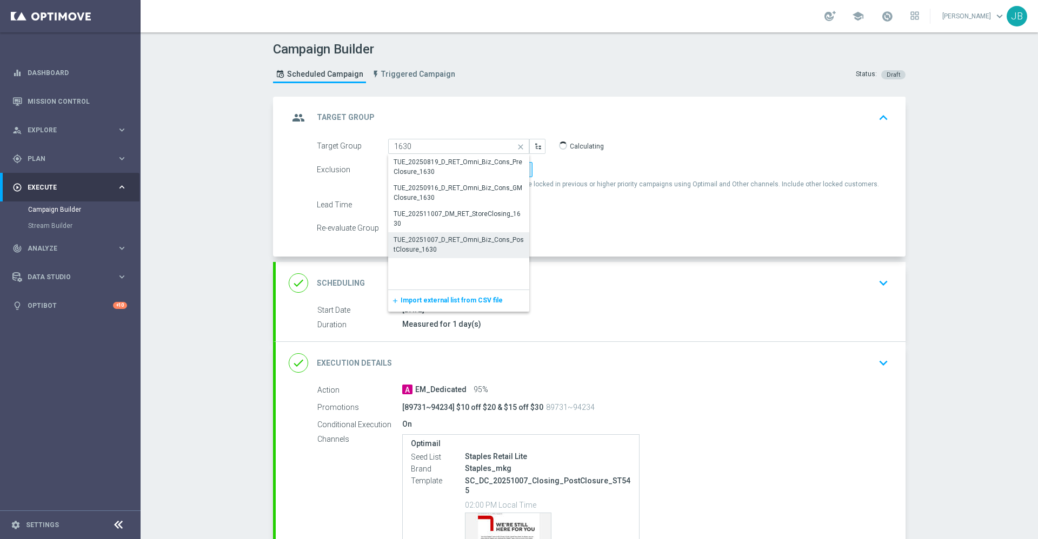
click at [456, 242] on div "TUE_20251007_D_RET_Omni_Biz_Cons_PostClosure_1630" at bounding box center [459, 244] width 130 height 19
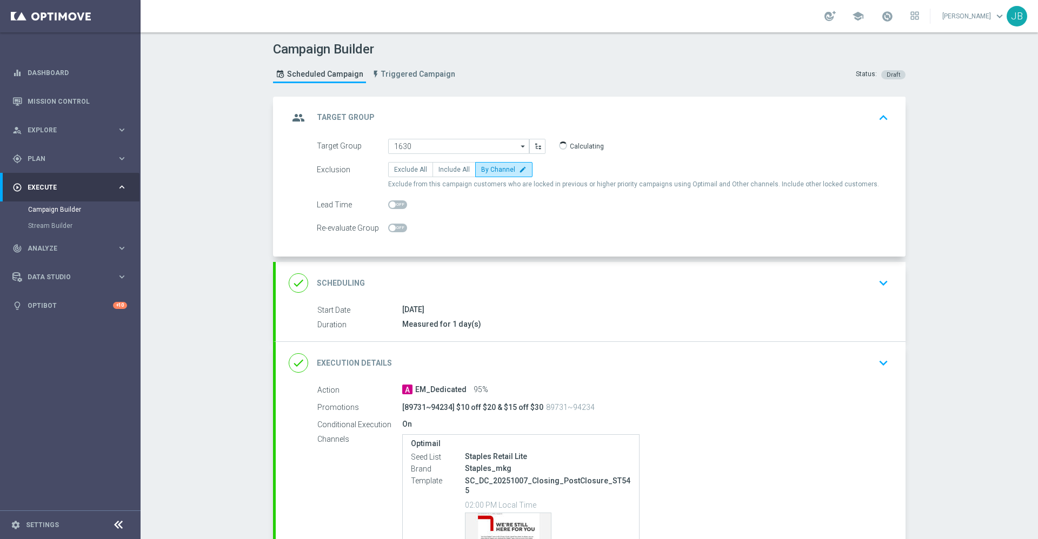
type input "TUE_20251007_D_RET_Omni_Biz_Cons_PostClosure_1630"
click at [345, 283] on h2 "Scheduling" at bounding box center [341, 283] width 48 height 10
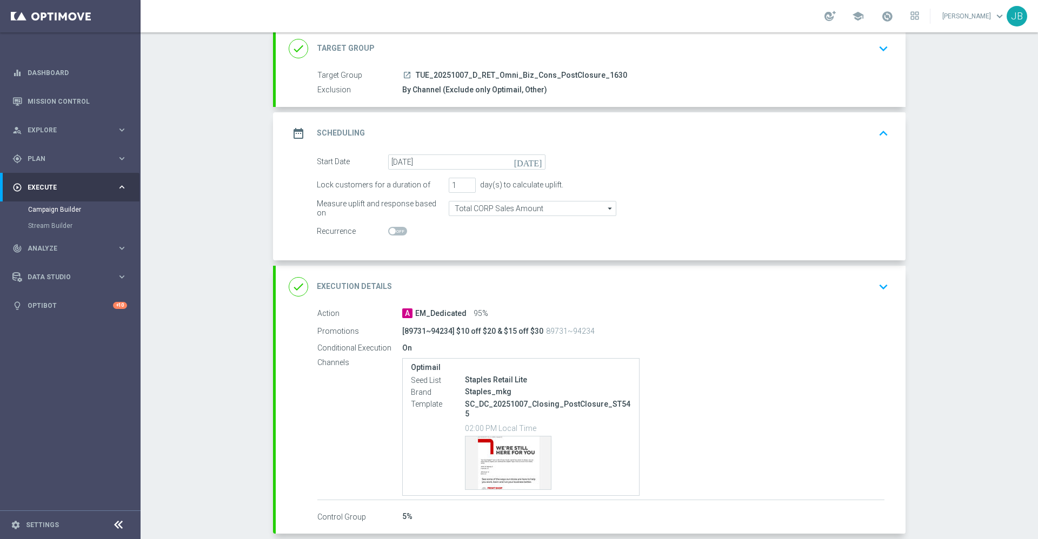
scroll to position [70, 0]
click at [357, 284] on h2 "Execution Details" at bounding box center [354, 286] width 75 height 10
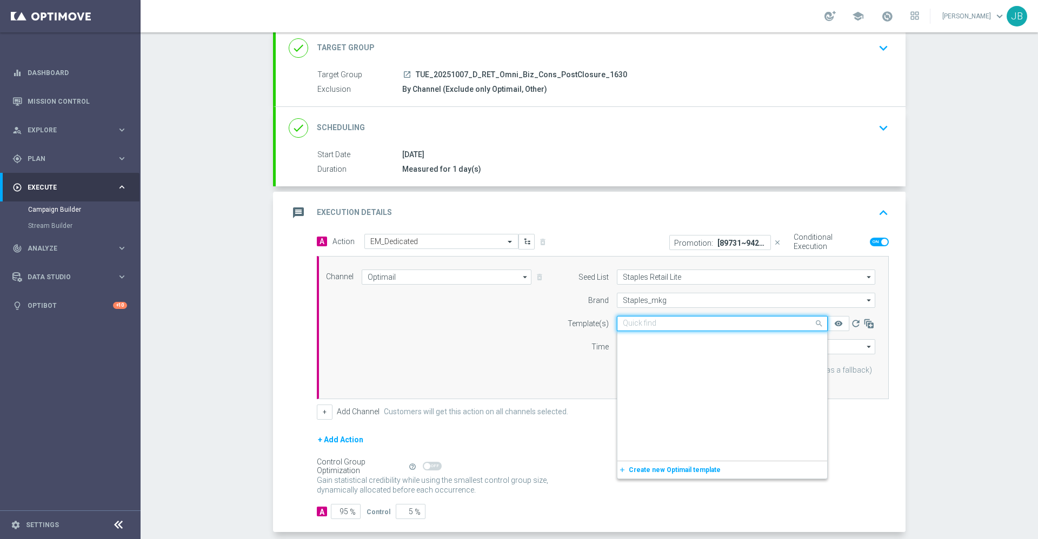
click at [700, 327] on input "text" at bounding box center [711, 323] width 177 height 9
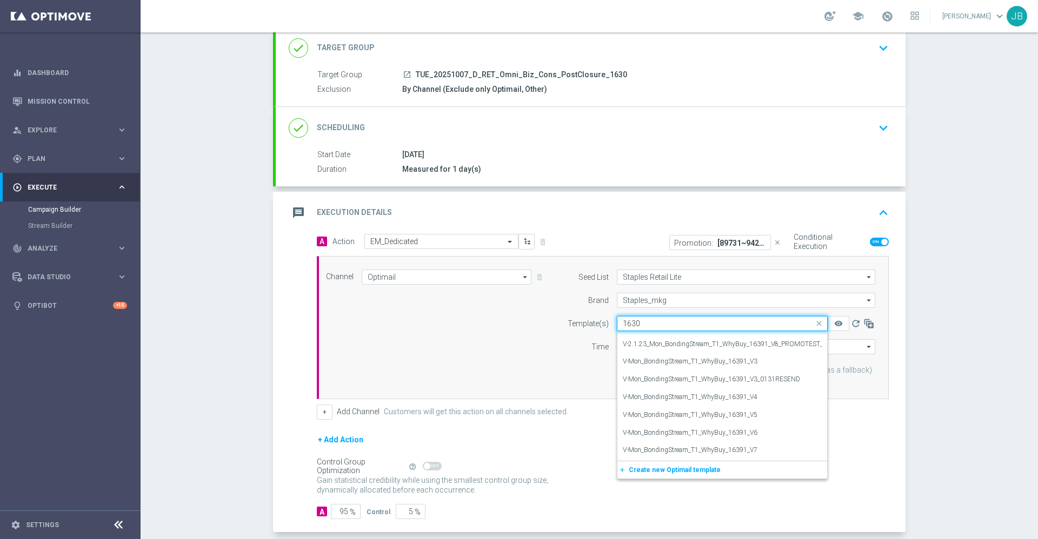
scroll to position [0, 0]
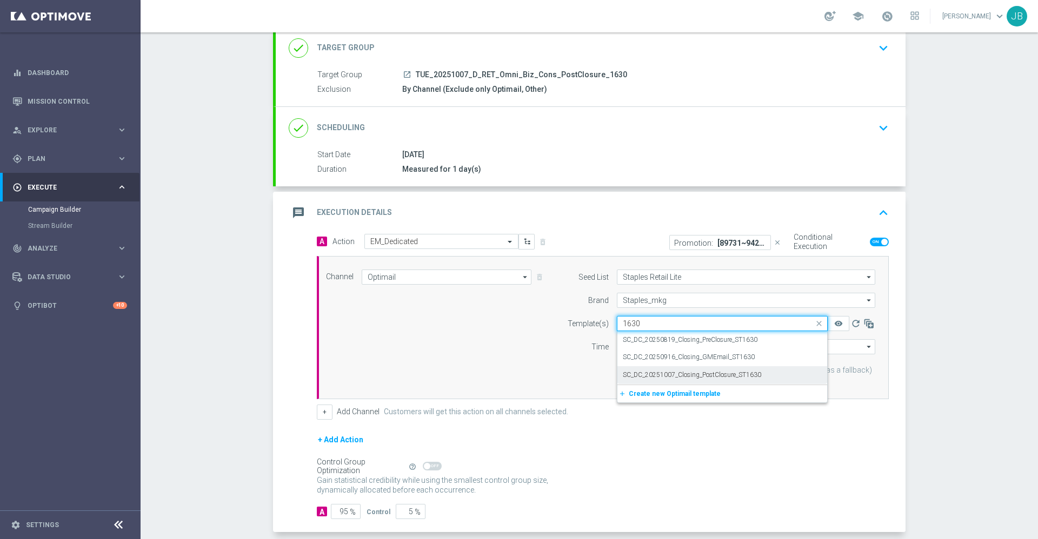
click at [694, 373] on label "SC_DC_20251007_Closing_PostClosure_ST1630" at bounding box center [692, 375] width 138 height 9
type input "1630"
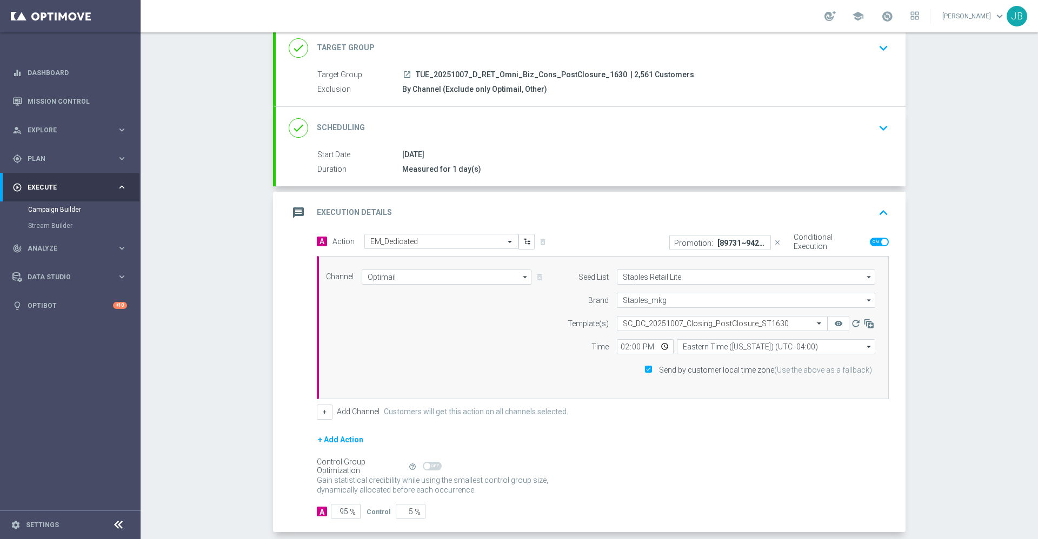
click at [724, 244] on p "[89731~94234] $10 off $20 & $15 off $30" at bounding box center [741, 242] width 49 height 9
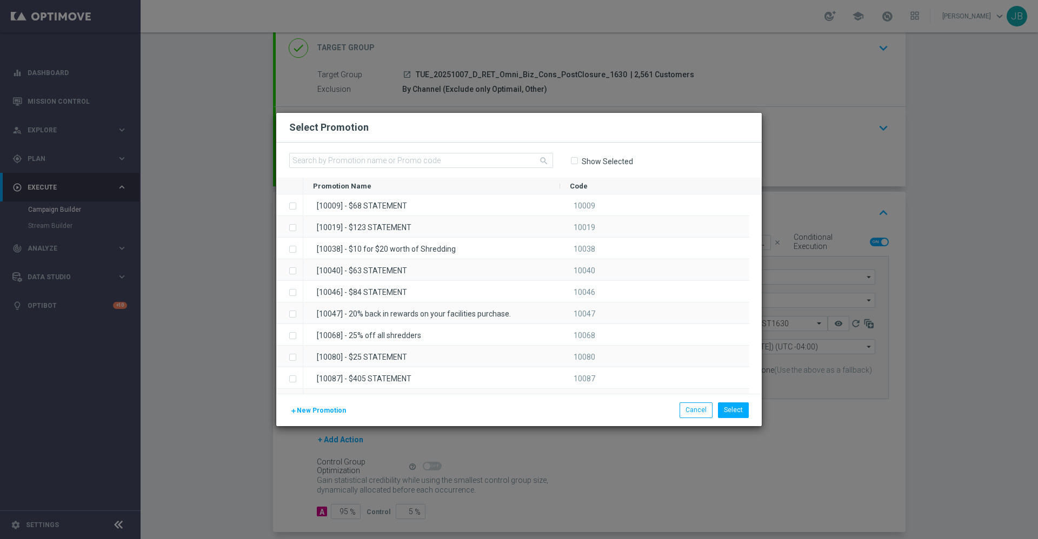
click at [576, 159] on input "Show Selected" at bounding box center [573, 161] width 7 height 7
checkbox input "true"
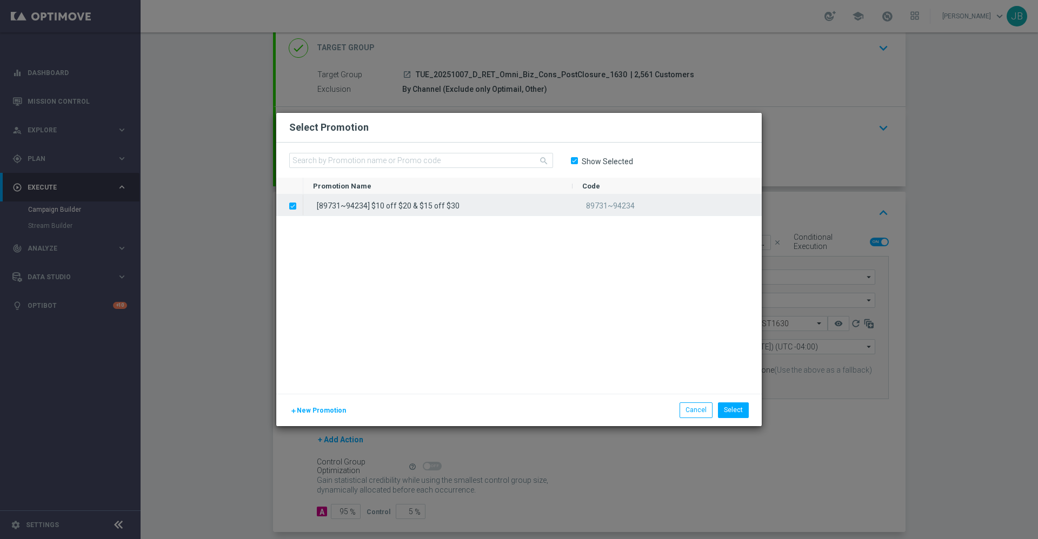
click at [299, 204] on label "Press SPACE to deselect this row." at bounding box center [301, 207] width 4 height 10
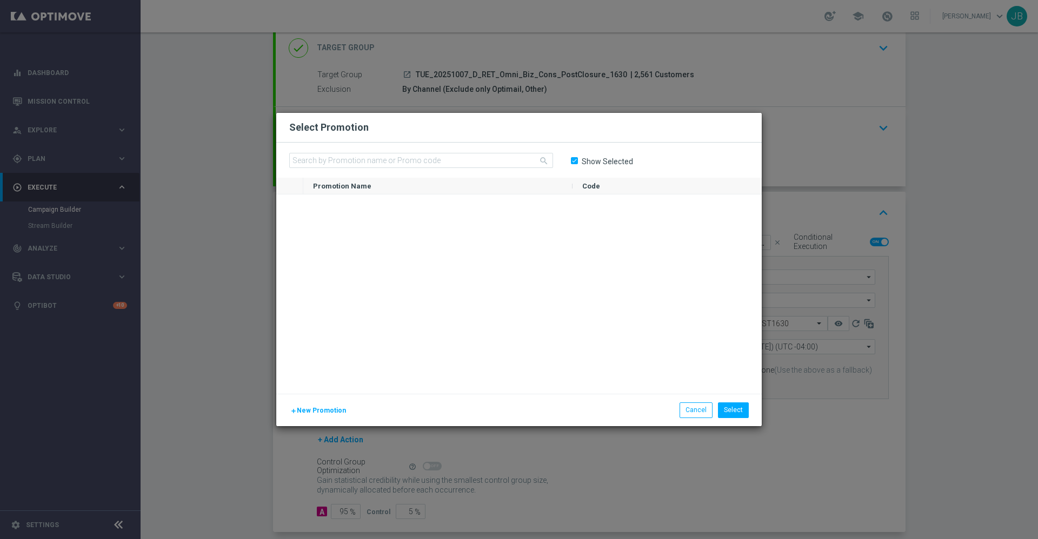
click at [325, 409] on span "New Promotion" at bounding box center [321, 411] width 49 height 8
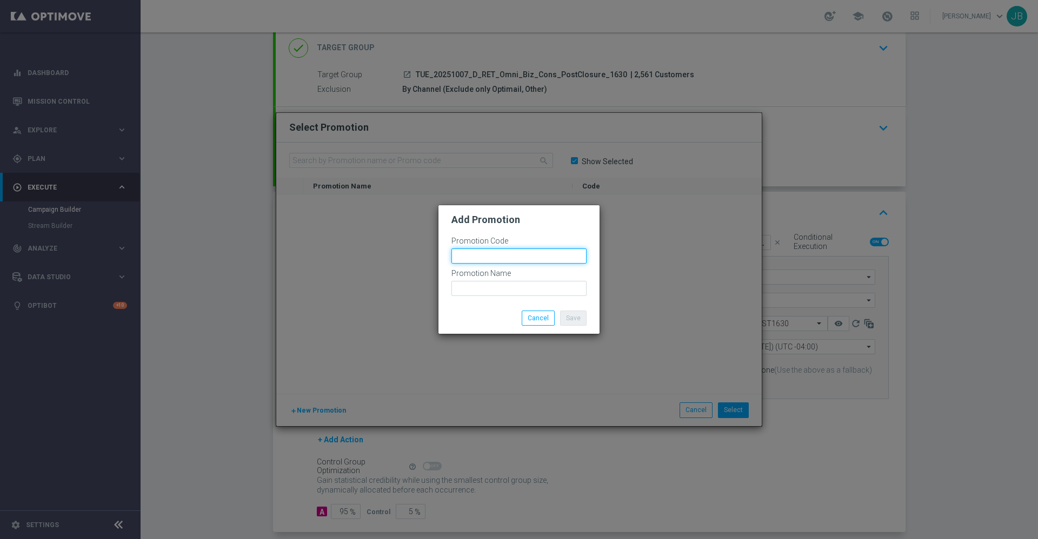
click at [477, 256] on input "text" at bounding box center [518, 256] width 135 height 15
type input "43878~27914"
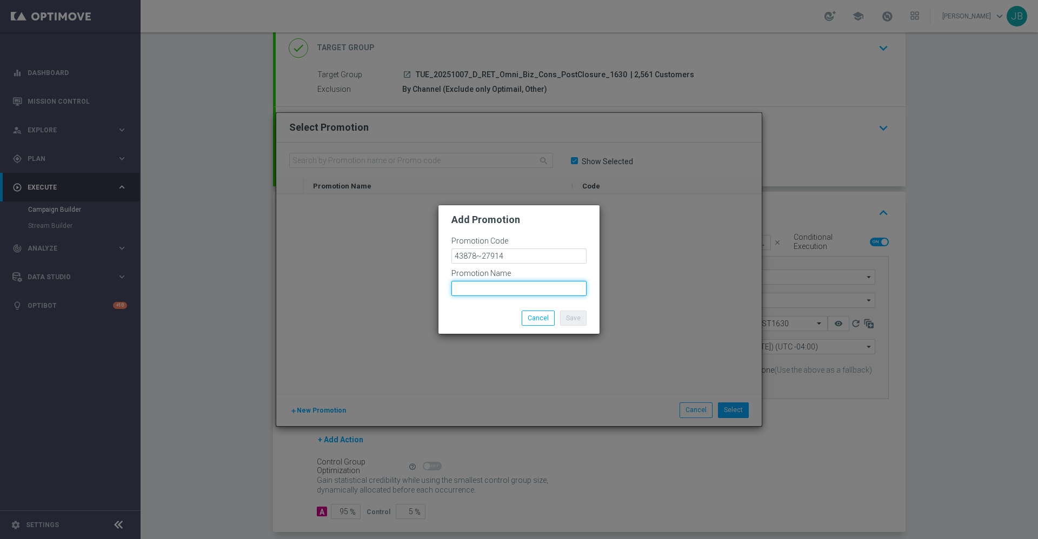
click at [503, 286] on input "text" at bounding box center [518, 288] width 135 height 15
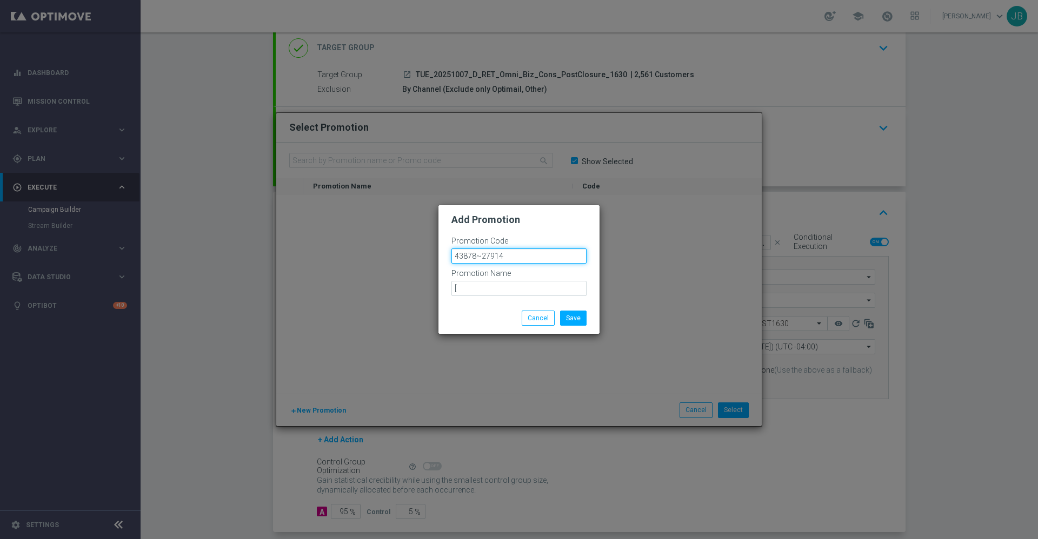
drag, startPoint x: 508, startPoint y: 253, endPoint x: 457, endPoint y: 257, distance: 51.5
click at [457, 257] on input "43878~27914" at bounding box center [518, 256] width 135 height 15
click at [504, 258] on input "43878~27914" at bounding box center [518, 256] width 135 height 15
drag, startPoint x: 504, startPoint y: 256, endPoint x: 450, endPoint y: 254, distance: 53.6
click at [450, 254] on div "Promotion Code 43878~27914 Promotion Name [" at bounding box center [518, 264] width 161 height 76
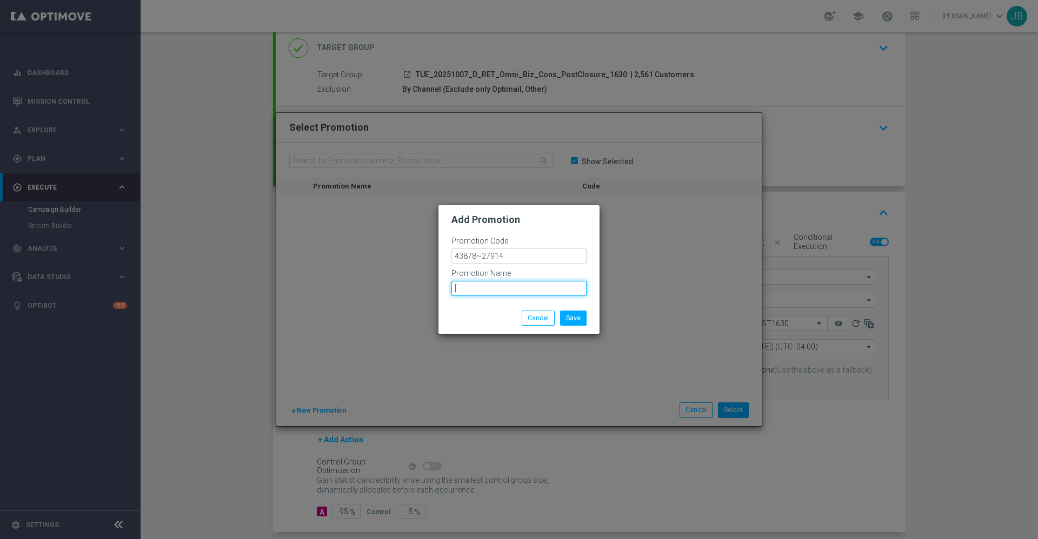
click at [463, 288] on input "[" at bounding box center [518, 288] width 135 height 15
paste input "43878~27914"
type input "[43878~27914] $10 off $20 & $15 off $30"
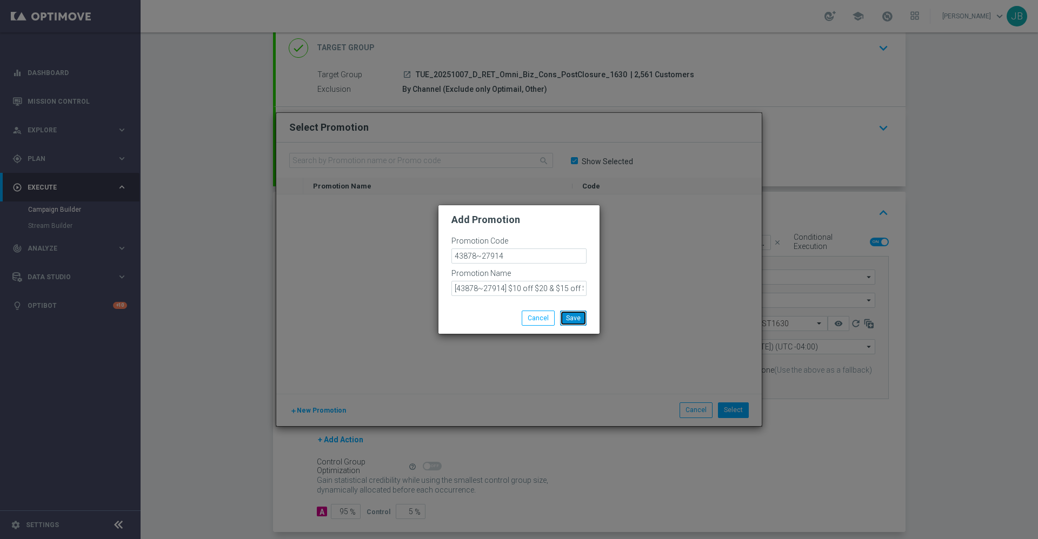
click at [569, 316] on button "Save" at bounding box center [573, 318] width 26 height 15
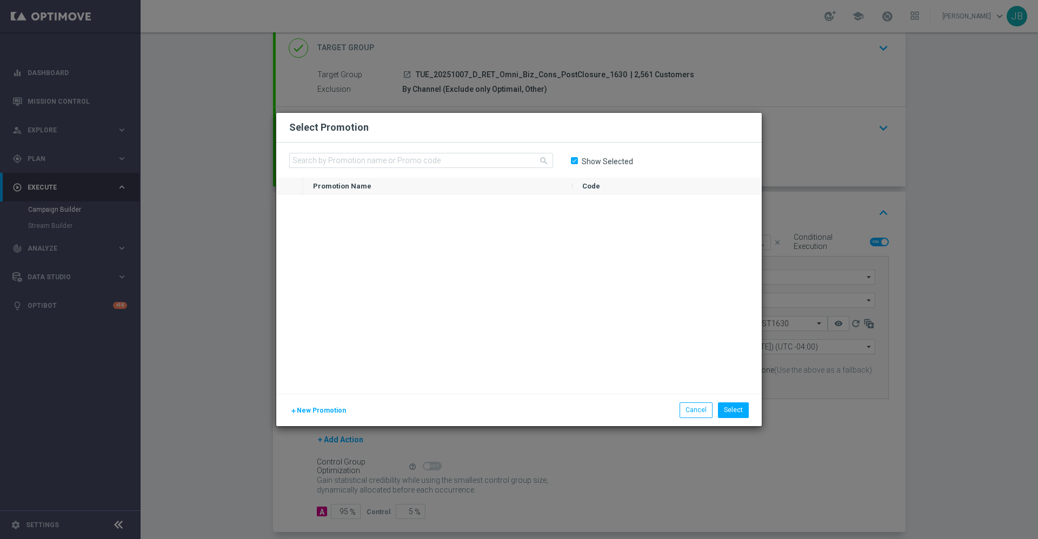
click at [574, 159] on input "Show Selected" at bounding box center [573, 161] width 7 height 7
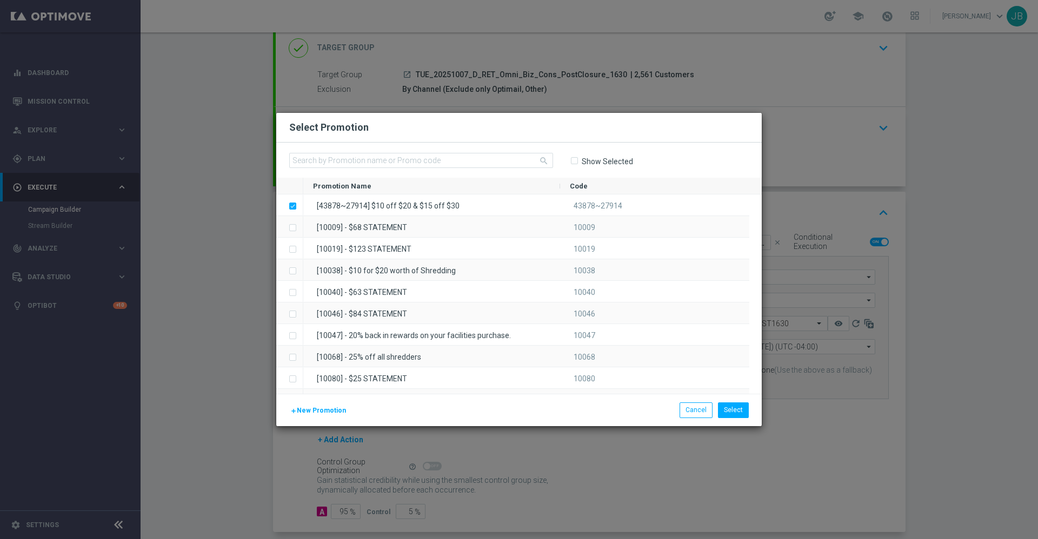
click at [574, 159] on input "Show Selected" at bounding box center [573, 161] width 7 height 7
checkbox input "true"
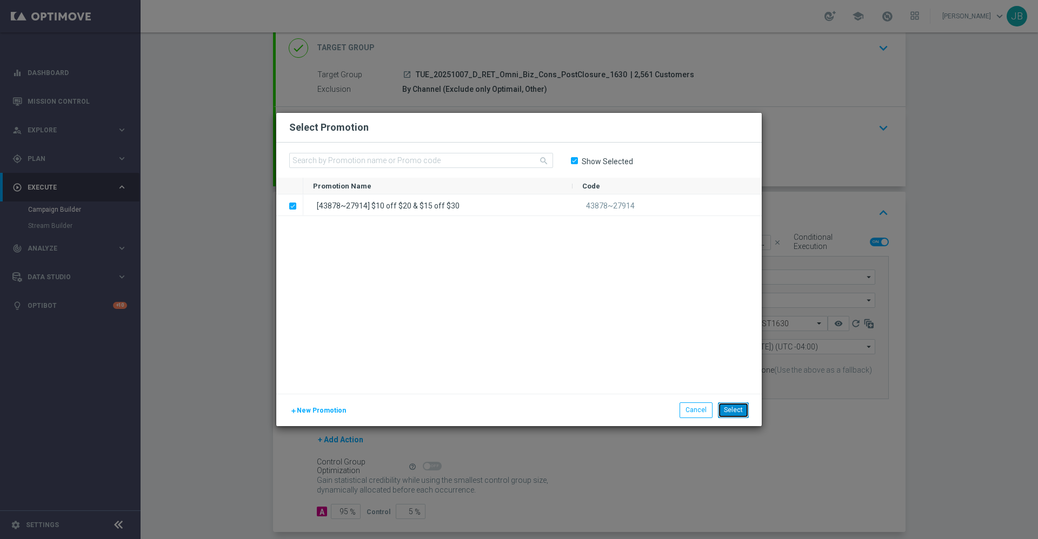
click at [742, 407] on button "Select" at bounding box center [733, 410] width 31 height 15
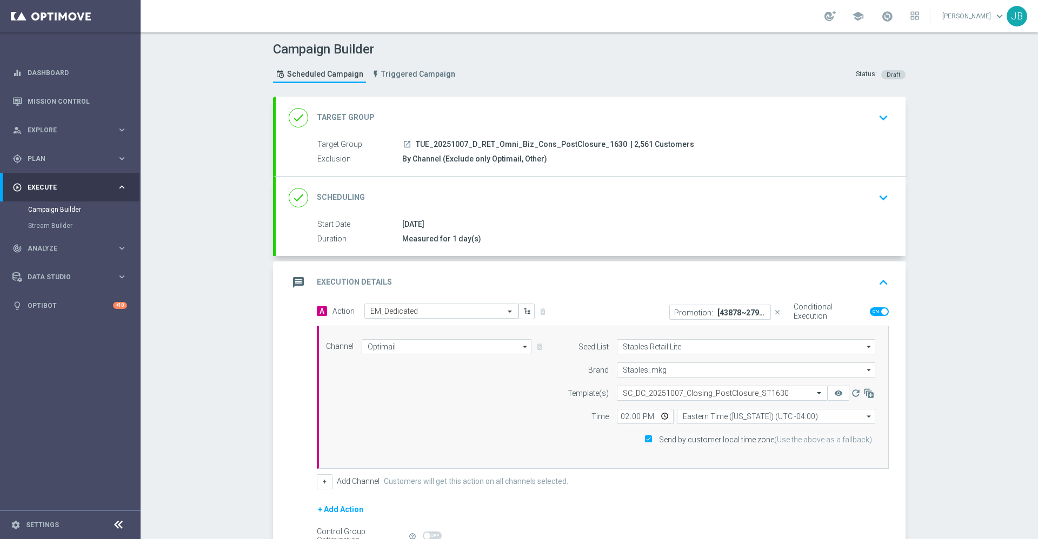
click at [343, 117] on h2 "Target Group" at bounding box center [346, 117] width 58 height 10
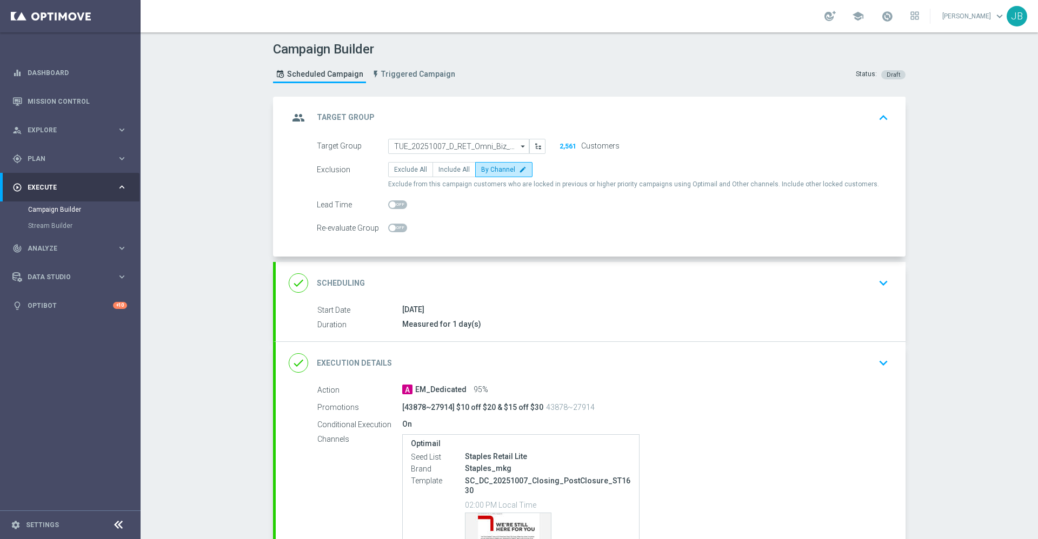
click at [331, 283] on h2 "Scheduling" at bounding box center [341, 283] width 48 height 10
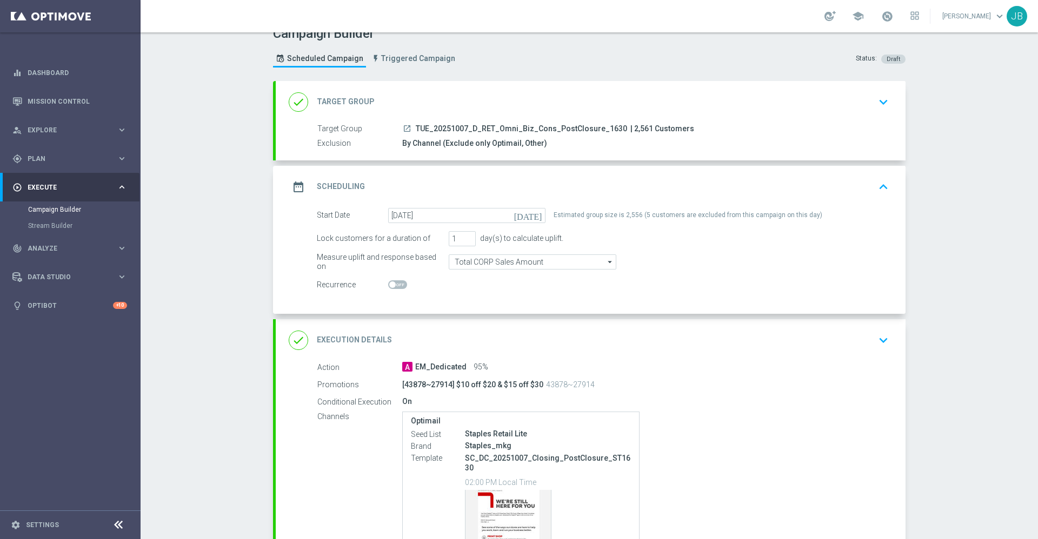
scroll to position [16, 0]
click at [376, 338] on h2 "Execution Details" at bounding box center [354, 340] width 75 height 10
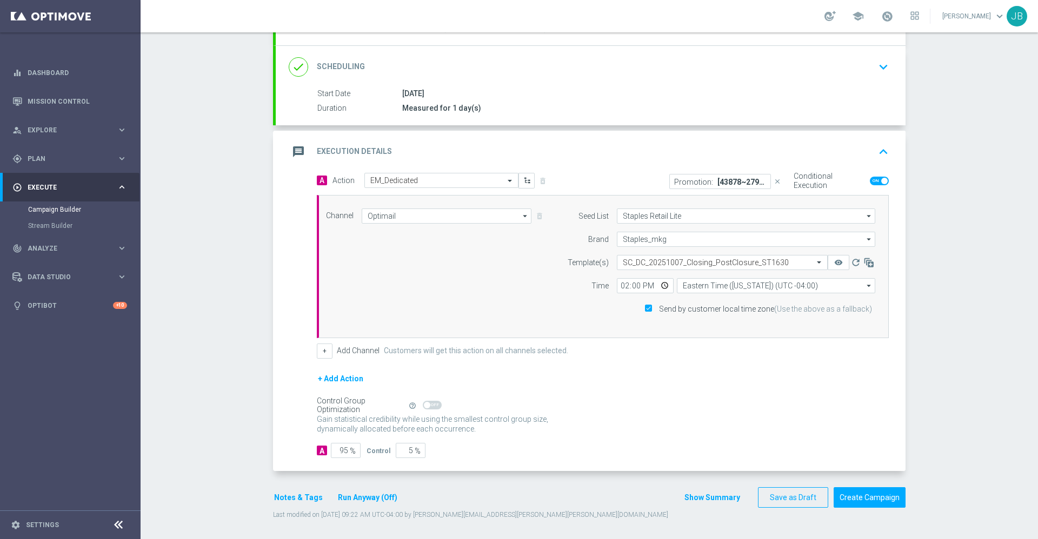
scroll to position [129, 0]
click at [774, 497] on button "Save as Draft" at bounding box center [793, 499] width 70 height 21
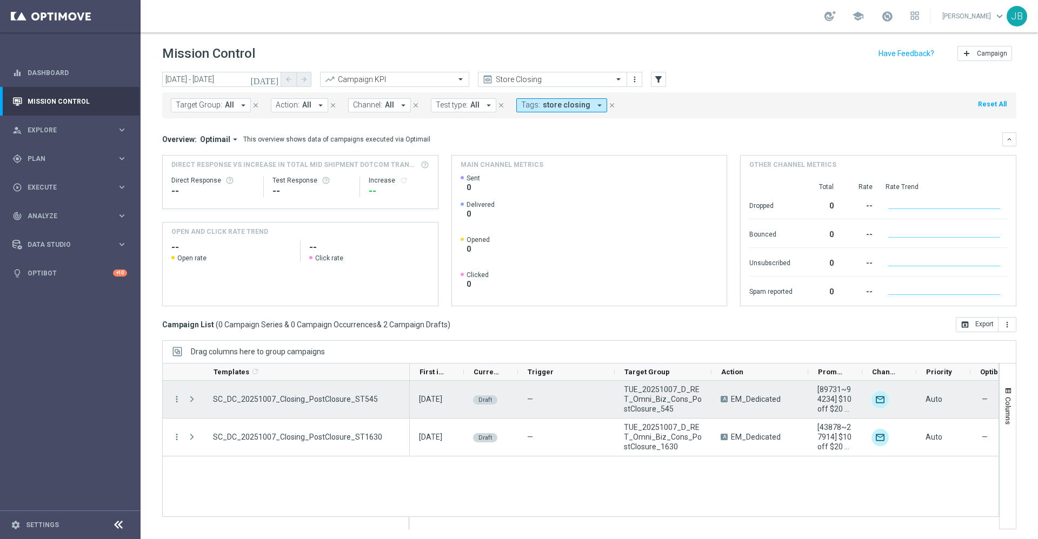
drag, startPoint x: 256, startPoint y: 369, endPoint x: 409, endPoint y: 384, distance: 153.2
click at [409, 384] on div "Templates 1 refresh" at bounding box center [580, 446] width 837 height 166
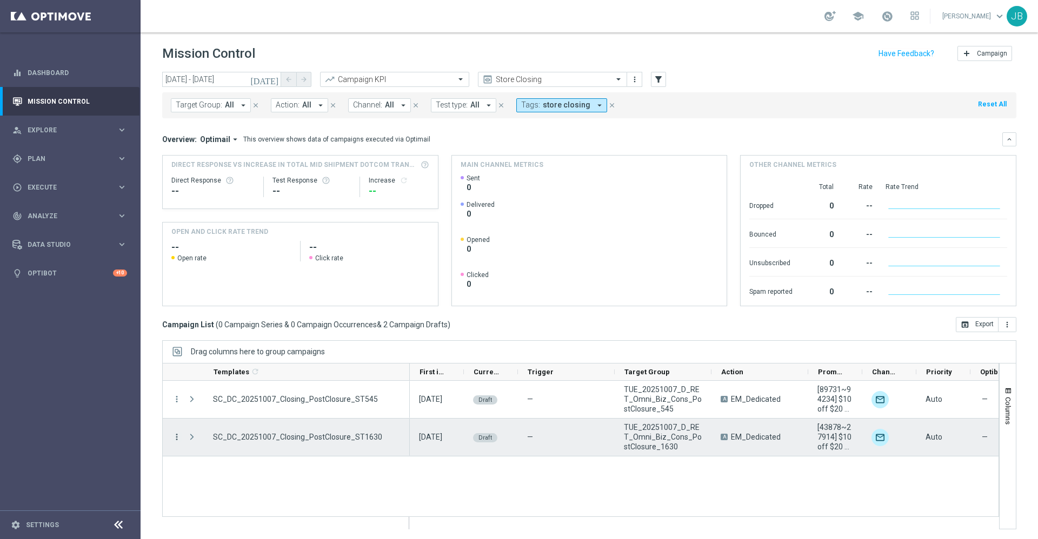
click at [177, 440] on icon "more_vert" at bounding box center [177, 437] width 10 height 10
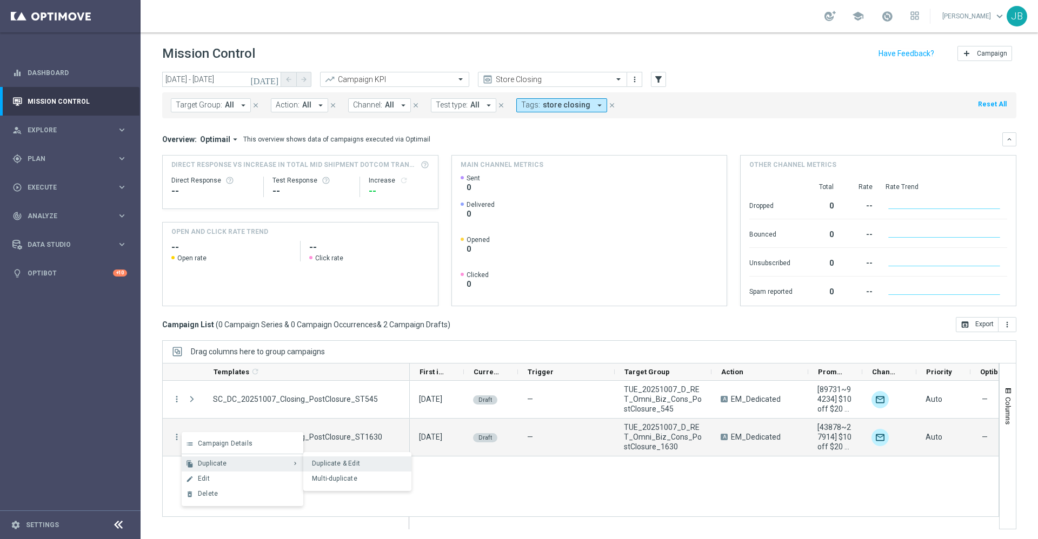
click at [352, 462] on span "Duplicate & Edit" at bounding box center [336, 464] width 48 height 8
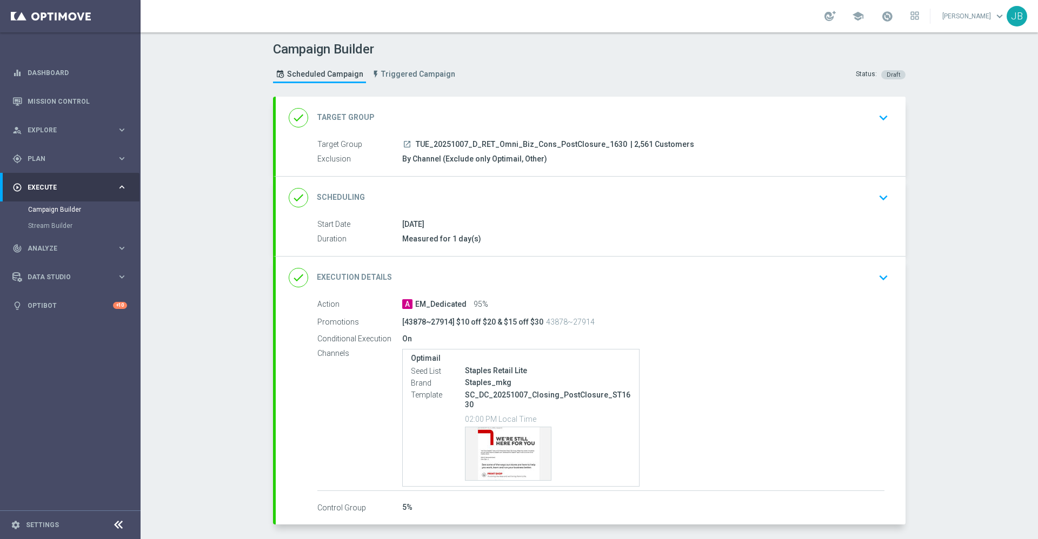
click at [327, 116] on h2 "Target Group" at bounding box center [346, 117] width 58 height 10
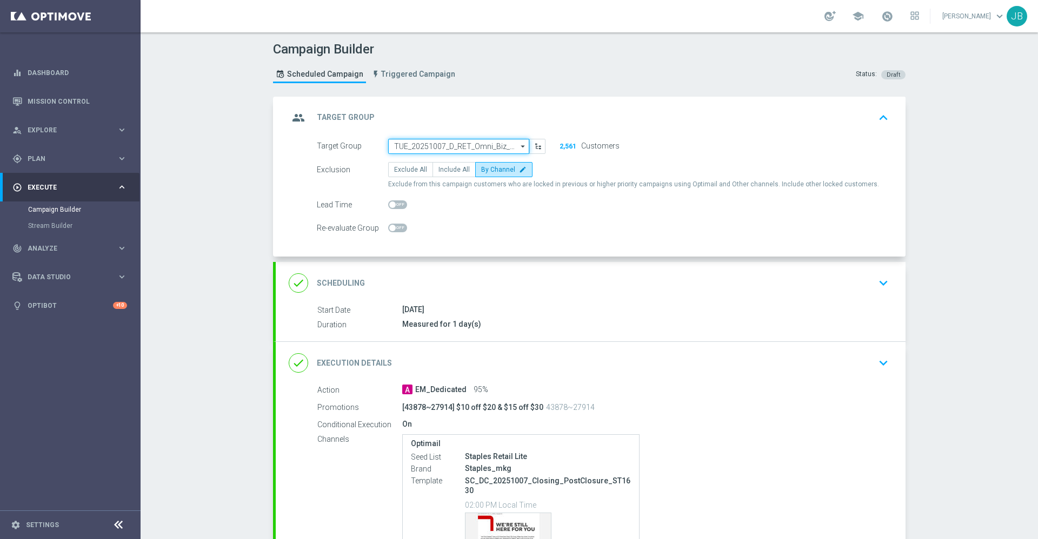
click at [424, 150] on input "TUE_20251007_D_RET_Omni_Biz_Cons_PostClosure_1630" at bounding box center [458, 146] width 141 height 15
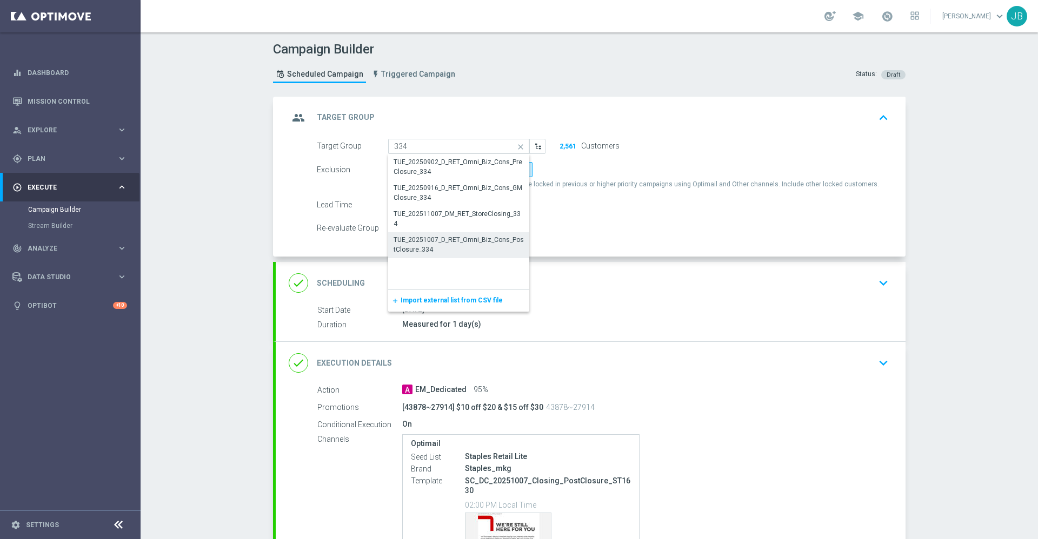
click at [451, 244] on div "TUE_20251007_D_RET_Omni_Biz_Cons_PostClosure_334" at bounding box center [459, 244] width 130 height 19
type input "TUE_20251007_D_RET_Omni_Biz_Cons_PostClosure_334"
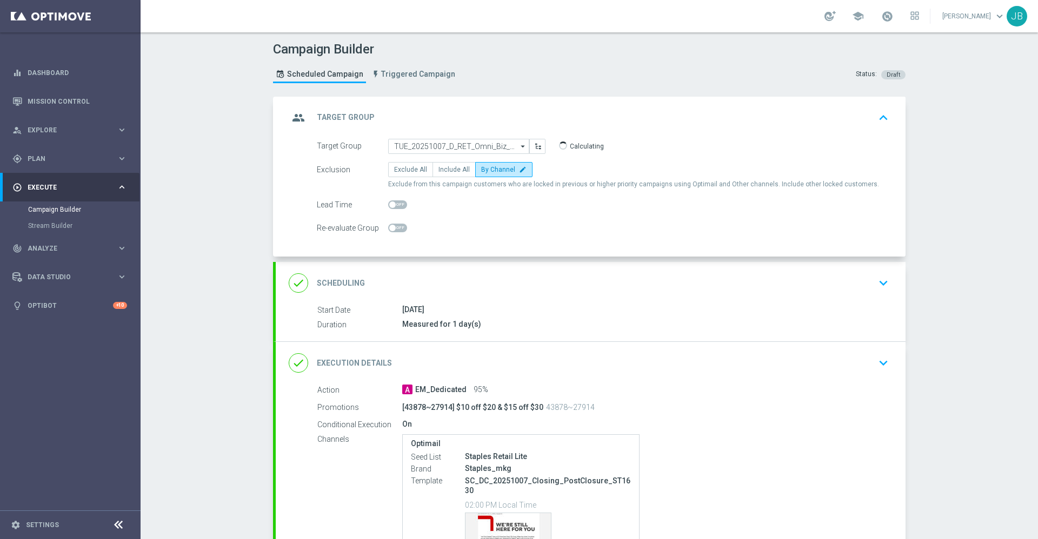
click at [350, 281] on h2 "Scheduling" at bounding box center [341, 283] width 48 height 10
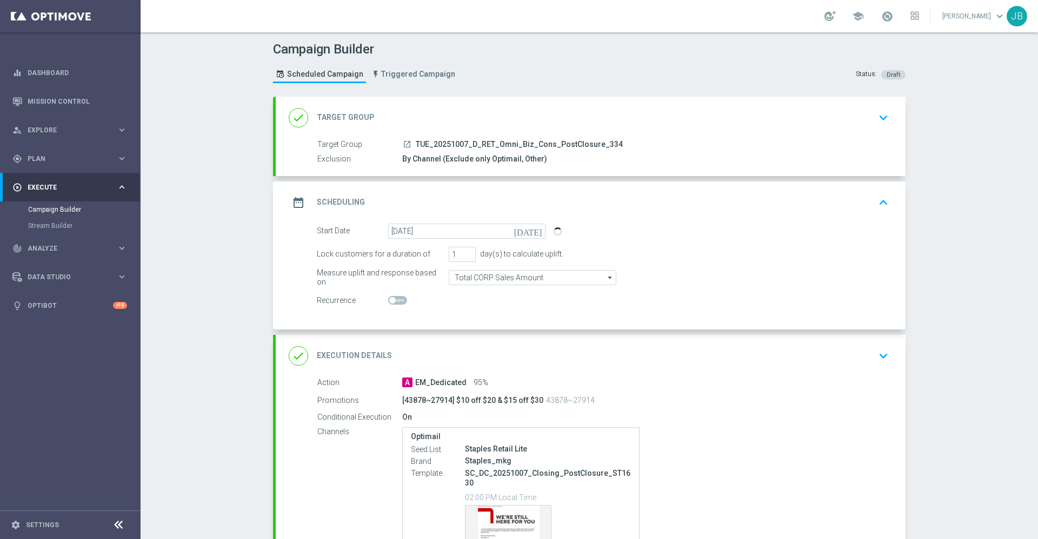
scroll to position [32, 0]
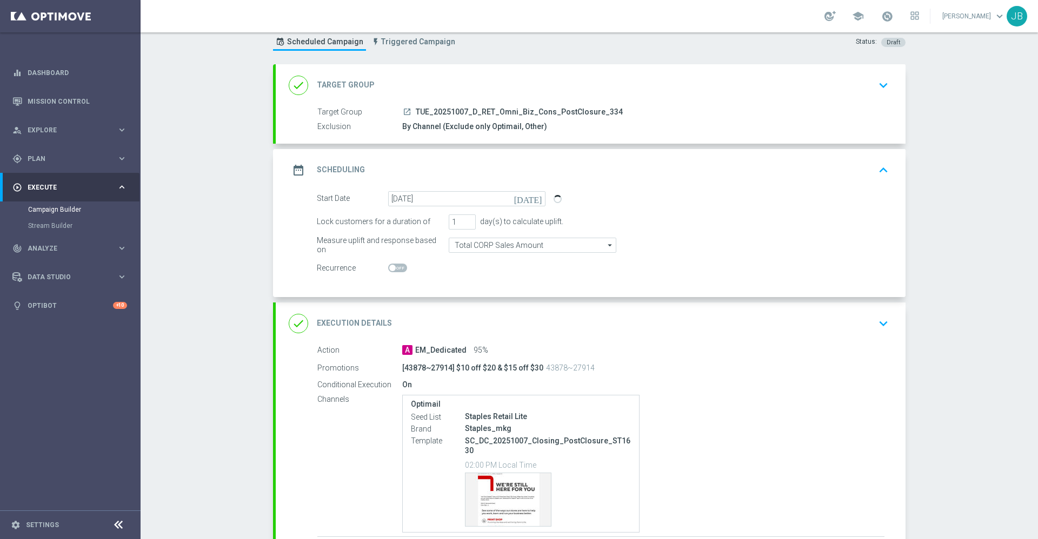
click at [349, 321] on h2 "Execution Details" at bounding box center [354, 323] width 75 height 10
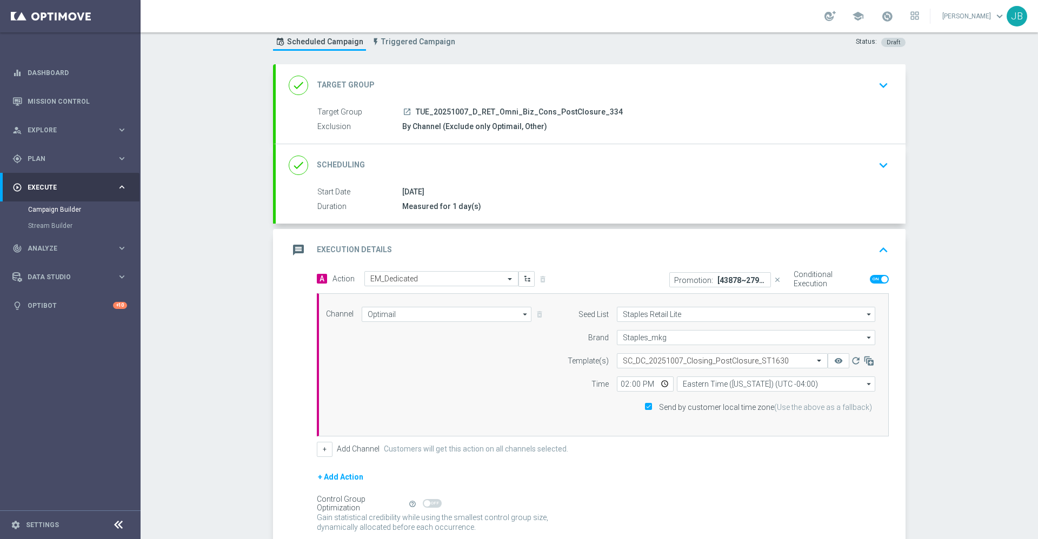
click at [717, 281] on p "[43878~27914] $10 off $20 & $15 off $30" at bounding box center [741, 280] width 49 height 9
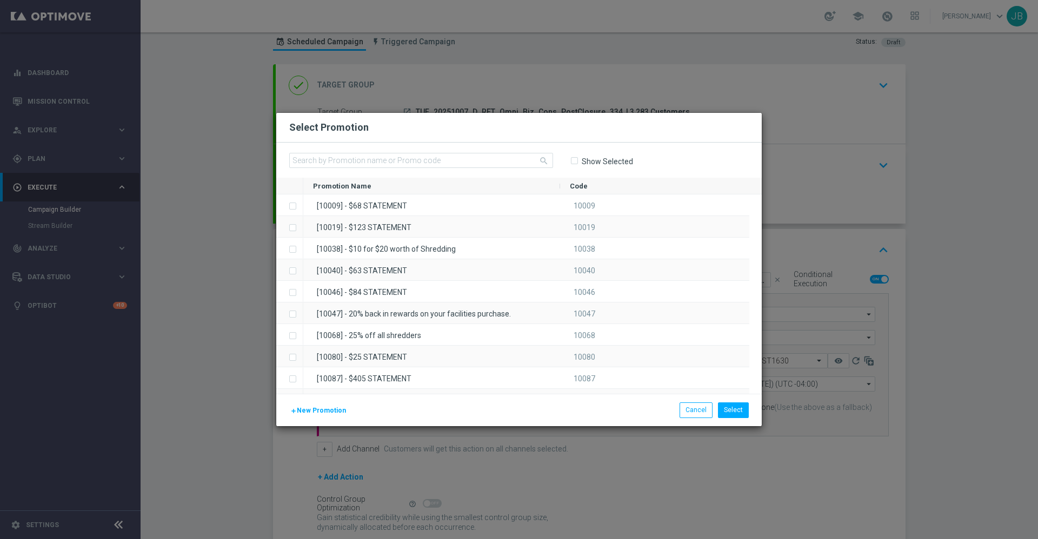
click at [997, 408] on modal-container "Select Promotion search Show Selected Promotion Name to" at bounding box center [519, 269] width 1038 height 539
click at [704, 413] on button "Cancel" at bounding box center [695, 410] width 33 height 15
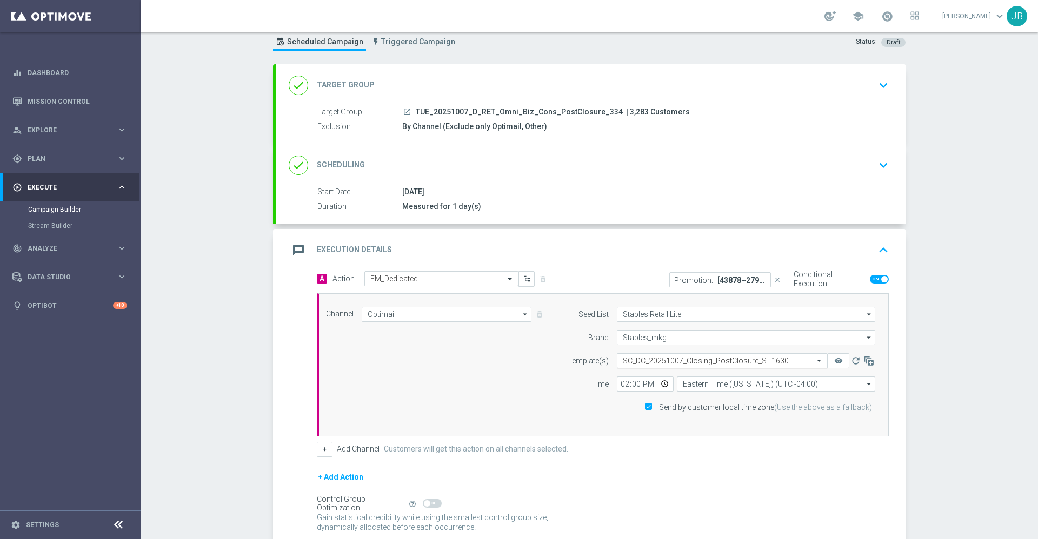
click at [737, 358] on input "text" at bounding box center [711, 361] width 177 height 9
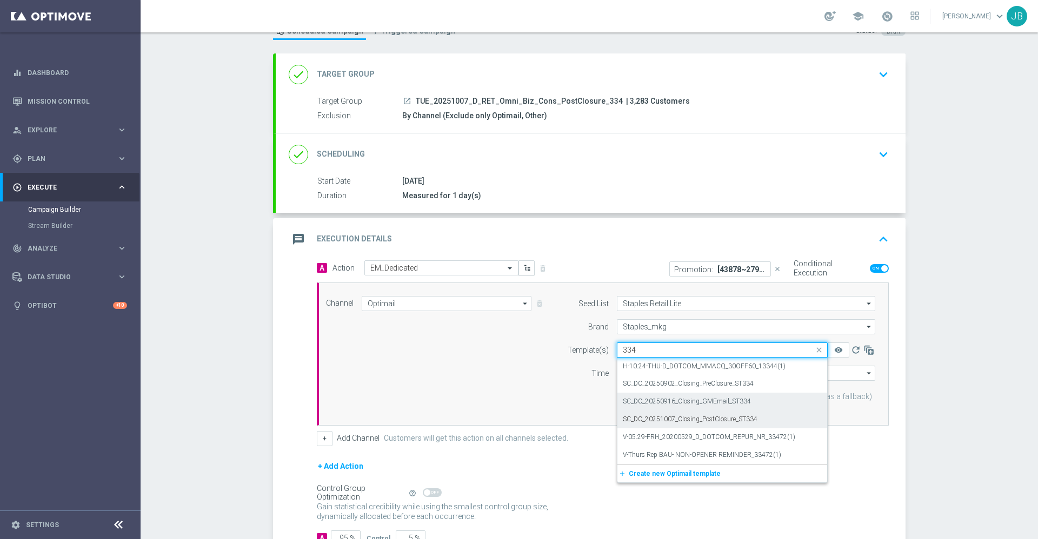
scroll to position [44, 0]
click at [722, 418] on label "SC_DC_20251007_Closing_PostClosure_ST334" at bounding box center [690, 419] width 135 height 9
type input "334"
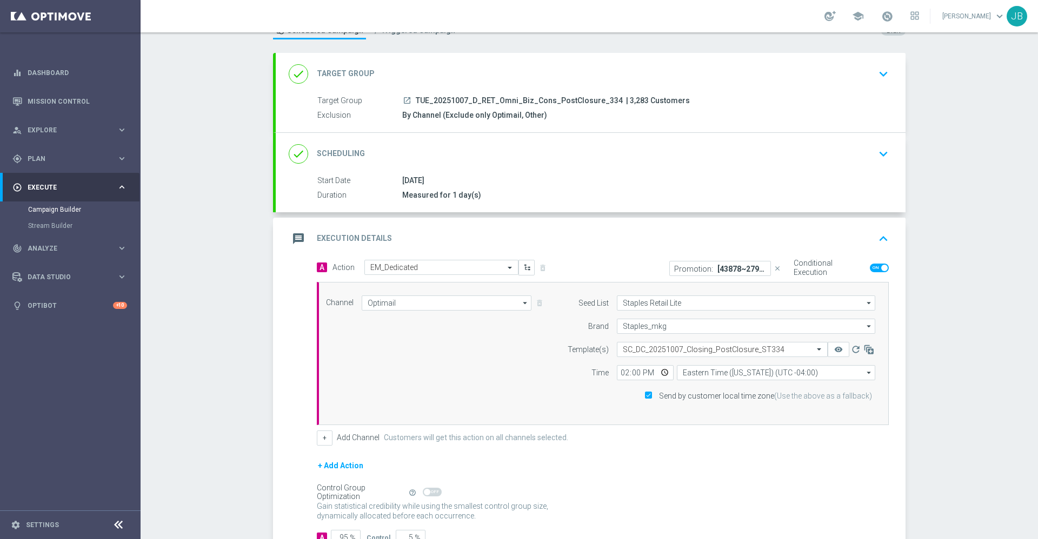
click at [731, 271] on p "[43878~27914] $10 off $20 & $15 off $30" at bounding box center [741, 268] width 49 height 9
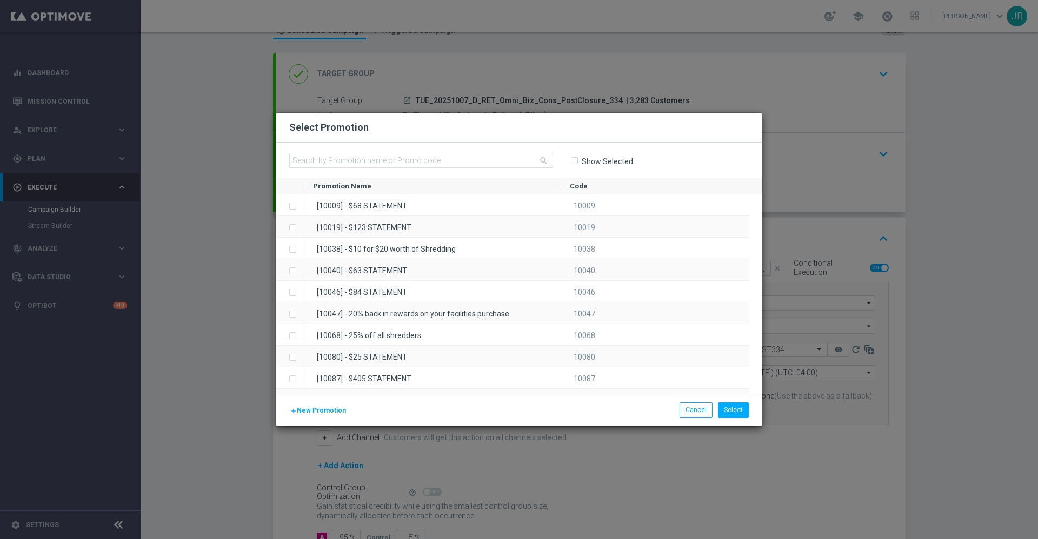
click at [574, 160] on input "Show Selected" at bounding box center [573, 161] width 7 height 7
checkbox input "true"
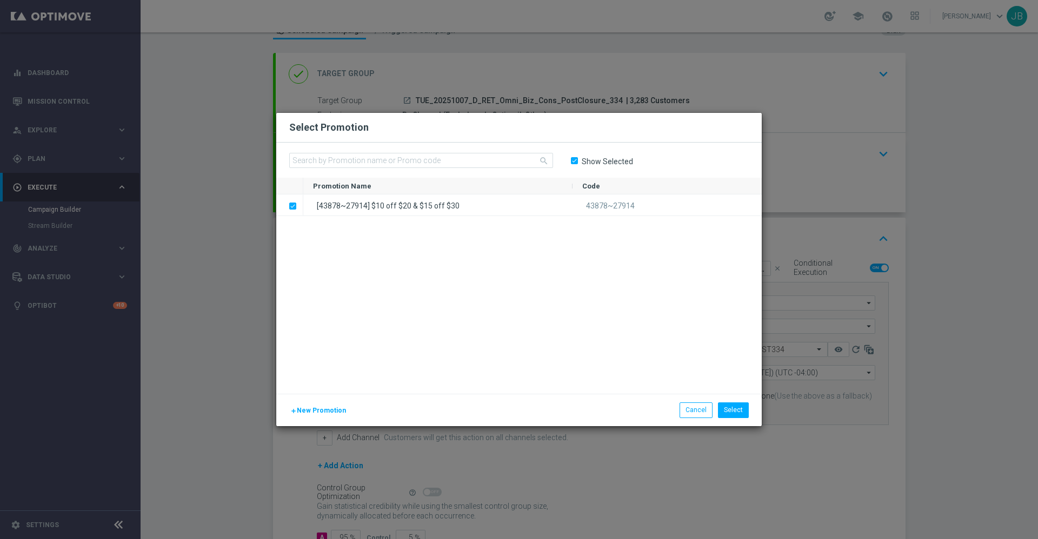
click at [329, 411] on span "New Promotion" at bounding box center [321, 411] width 49 height 8
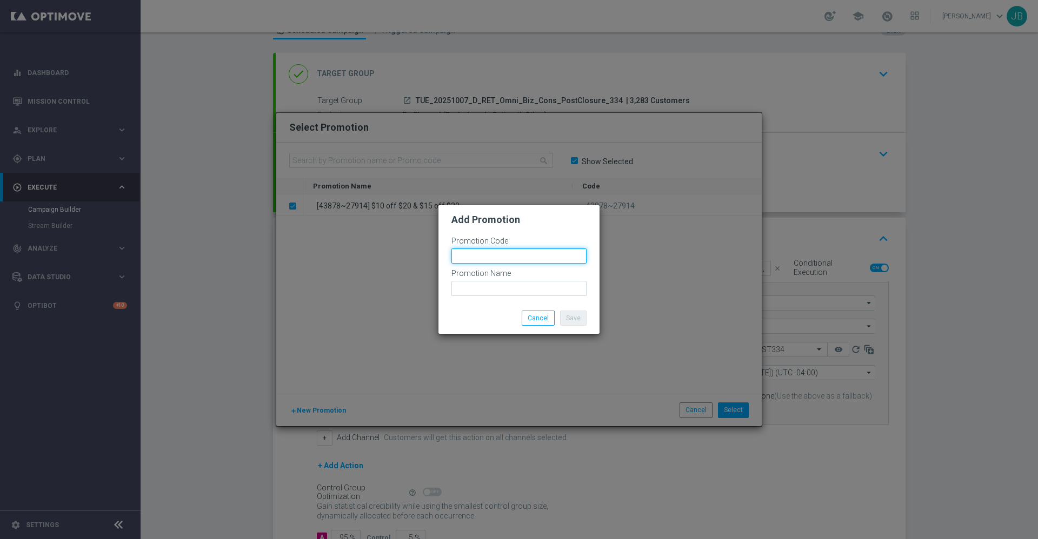
click at [486, 259] on input "text" at bounding box center [518, 256] width 135 height 15
click at [487, 258] on input "39072 ~ 10370" at bounding box center [518, 256] width 135 height 15
type input "39072~10370"
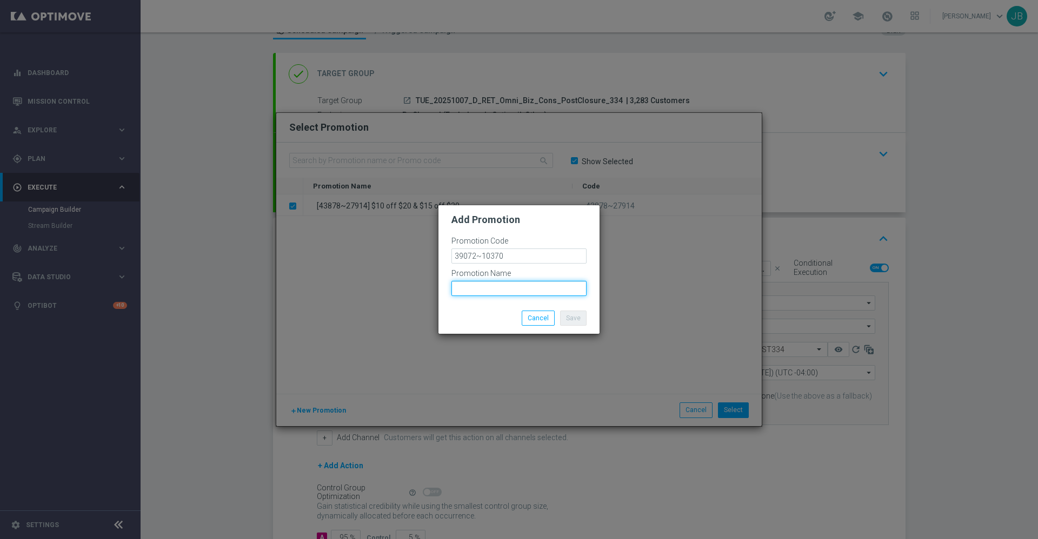
click at [491, 288] on input "text" at bounding box center [518, 288] width 135 height 15
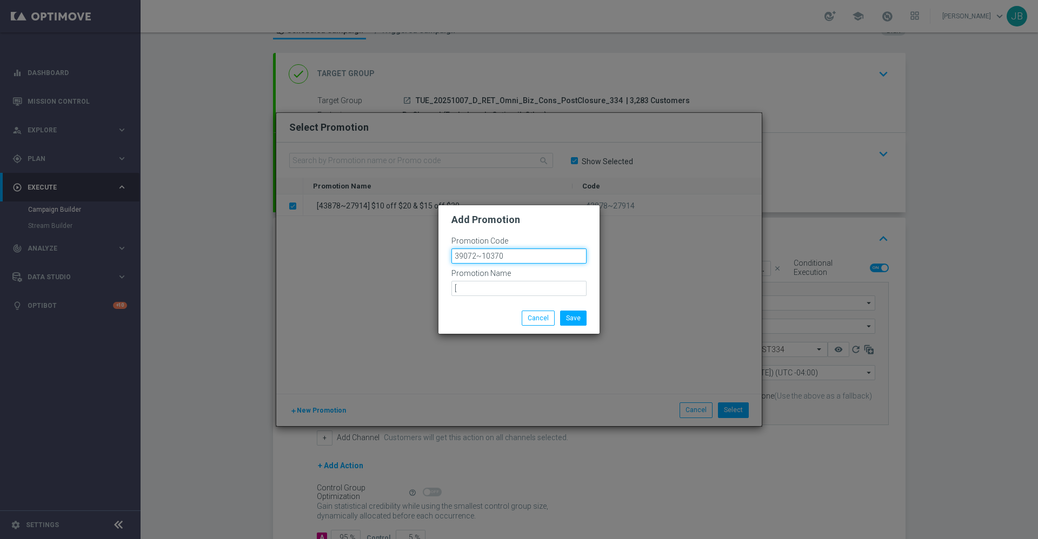
drag, startPoint x: 508, startPoint y: 258, endPoint x: 437, endPoint y: 257, distance: 70.8
click at [437, 257] on modal-container "Add Promotion Promotion Code 39072~10370 Promotion Name [ Save Cancel" at bounding box center [519, 269] width 1038 height 539
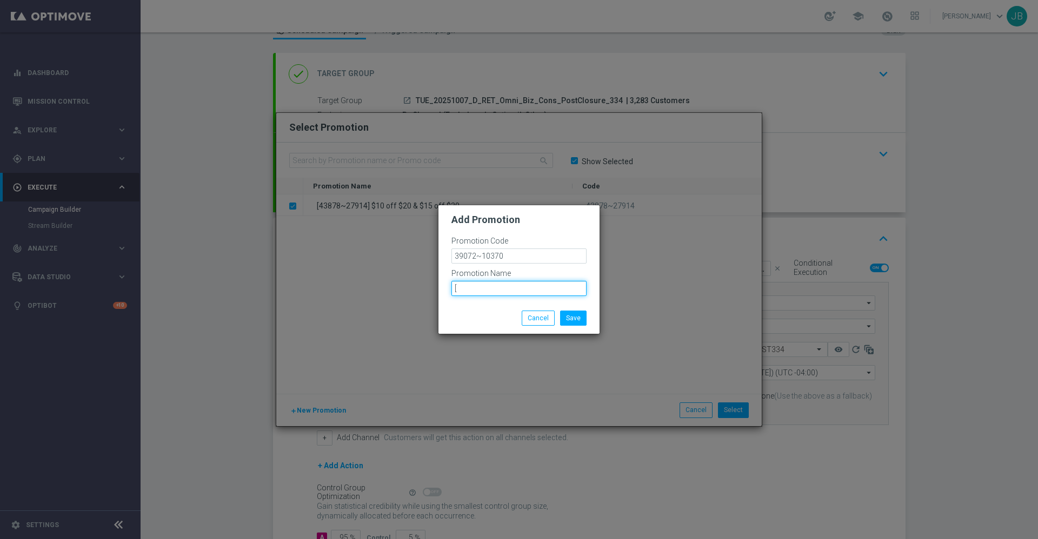
click at [464, 283] on input "[" at bounding box center [518, 288] width 135 height 15
paste input "39072~10370"
drag, startPoint x: 497, startPoint y: 290, endPoint x: 453, endPoint y: 291, distance: 43.8
click at [453, 291] on input "[39072~10370] $10 off $20 & $15 off $30" at bounding box center [518, 288] width 135 height 15
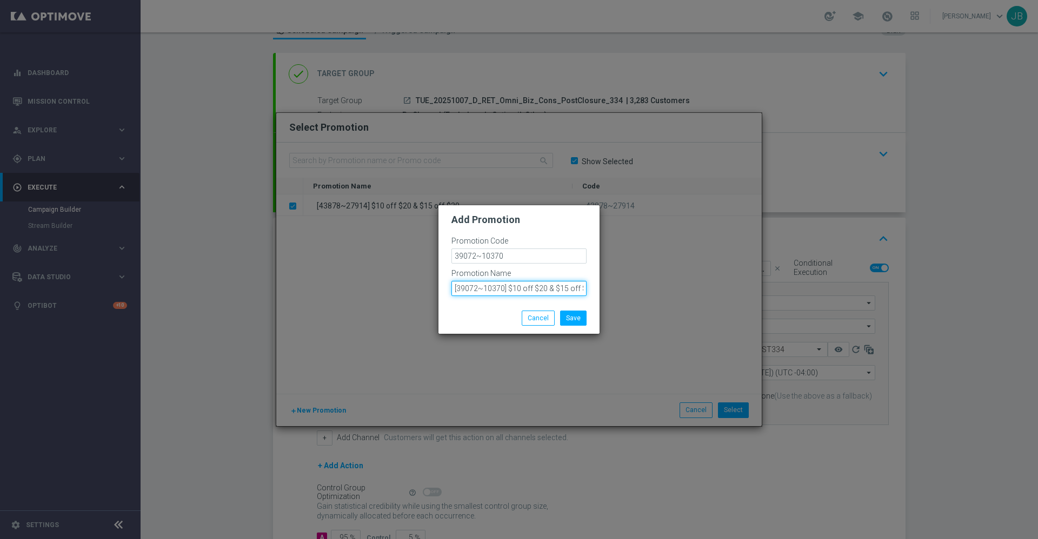
type input "[39072~10370] $10 off $20 & $15 off $30"
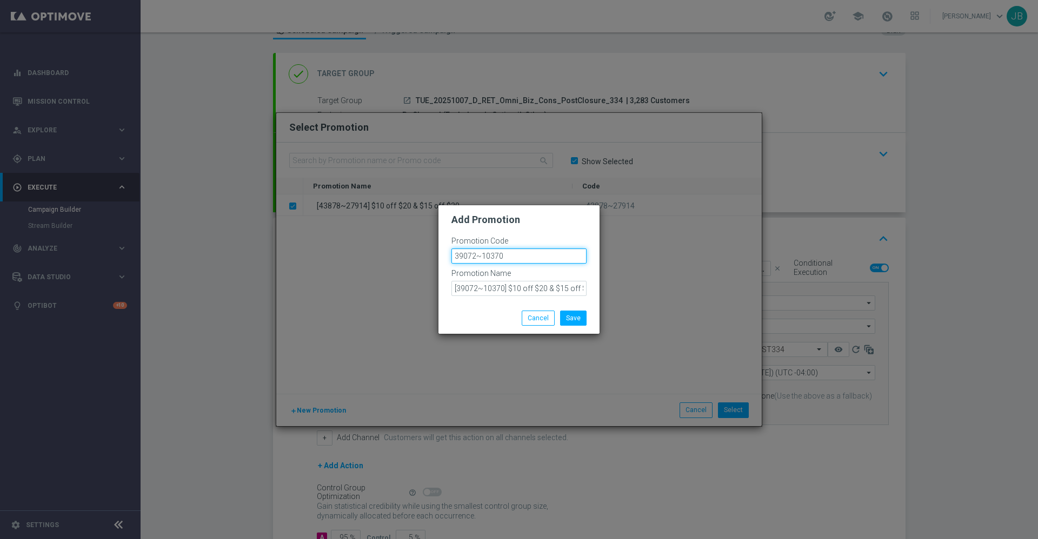
click at [517, 256] on input "39072~10370" at bounding box center [518, 256] width 135 height 15
click at [575, 315] on button "Save" at bounding box center [573, 318] width 26 height 15
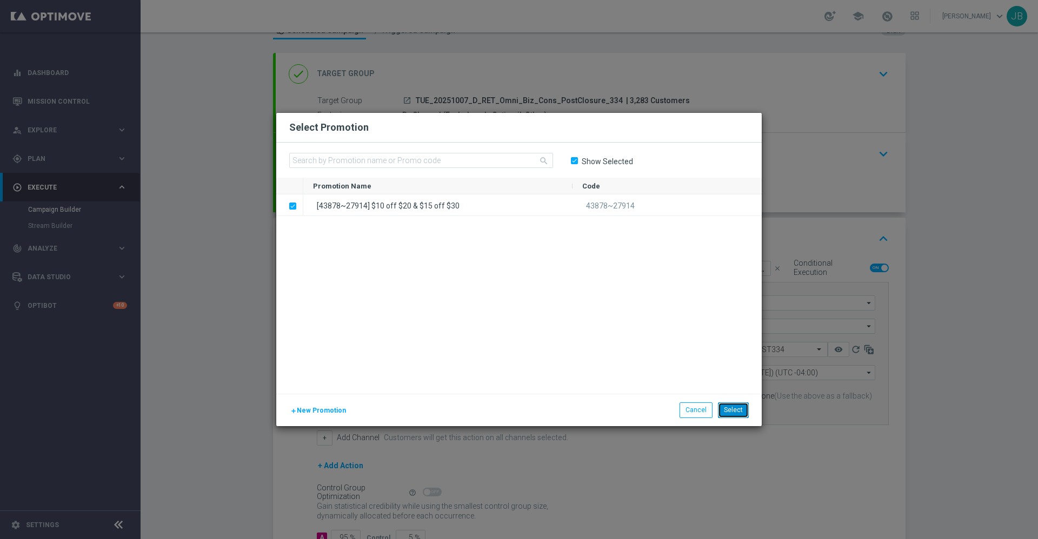
drag, startPoint x: 739, startPoint y: 408, endPoint x: 661, endPoint y: 326, distance: 113.2
click at [661, 326] on div "Select Promotion search Show Selected Promotion Name to" at bounding box center [518, 269] width 485 height 313
click at [571, 162] on input "Show Selected" at bounding box center [573, 161] width 7 height 7
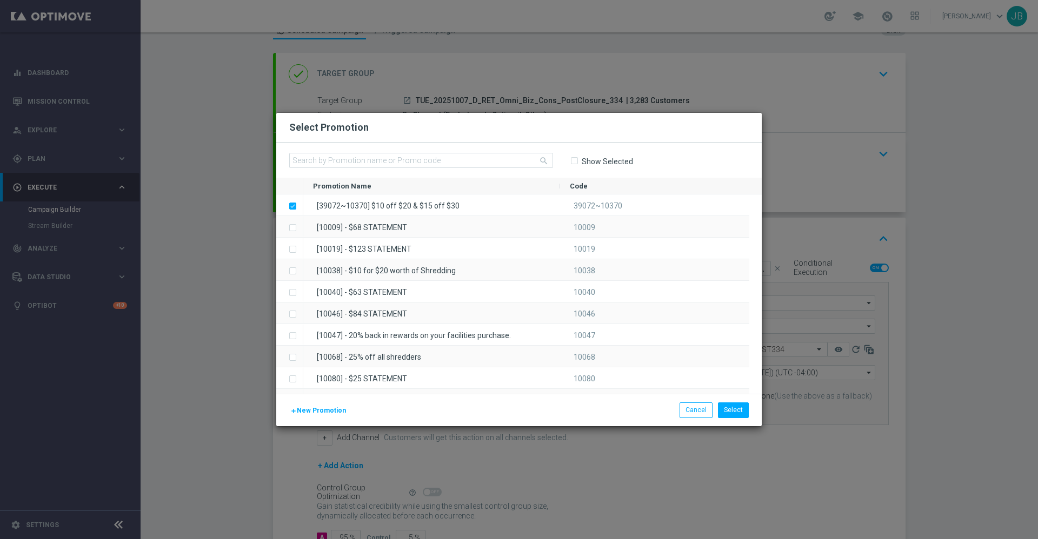
click at [574, 161] on input "Show Selected" at bounding box center [573, 161] width 7 height 7
checkbox input "true"
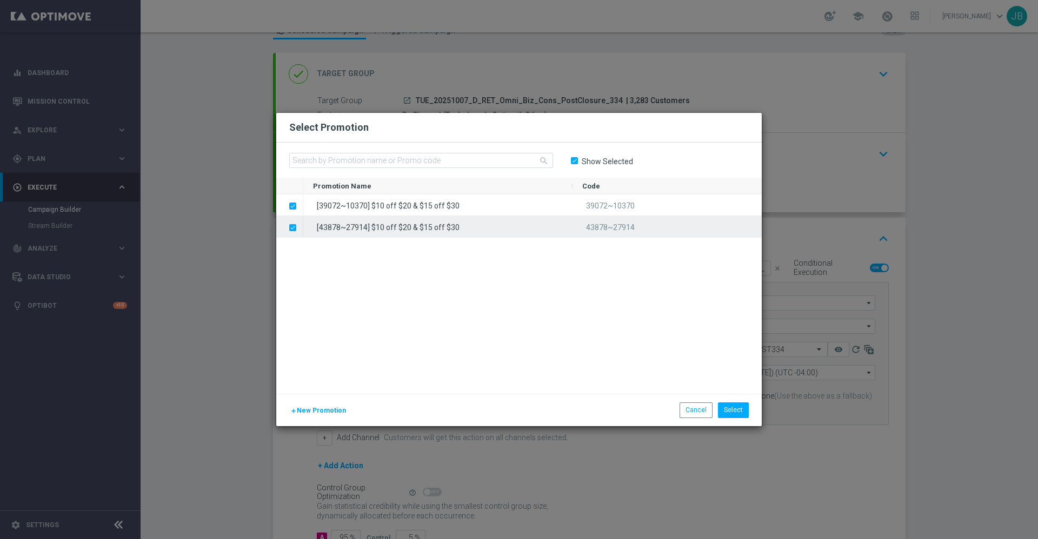
click at [299, 229] on label "Press SPACE to deselect this row." at bounding box center [301, 229] width 4 height 10
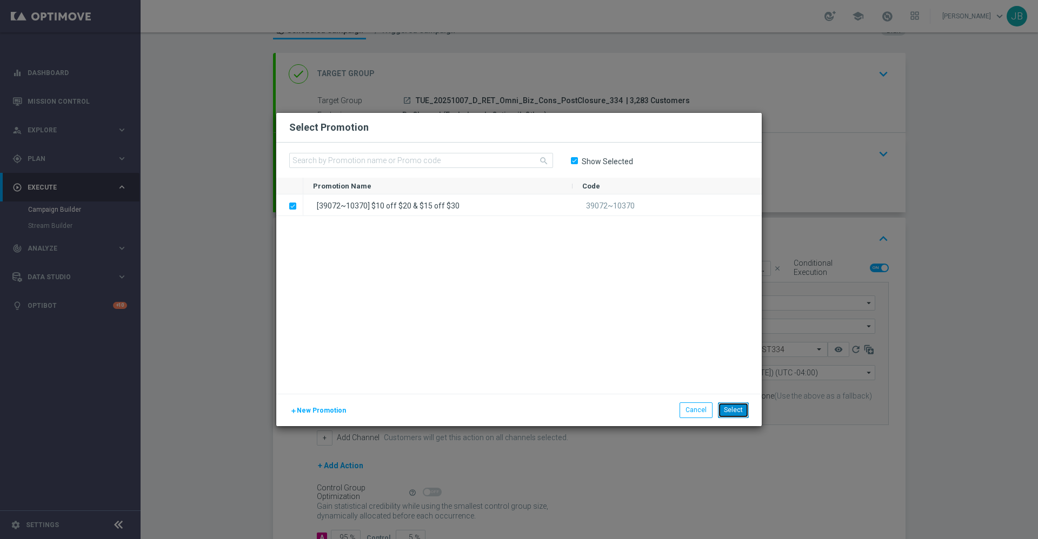
click at [736, 412] on button "Select" at bounding box center [733, 410] width 31 height 15
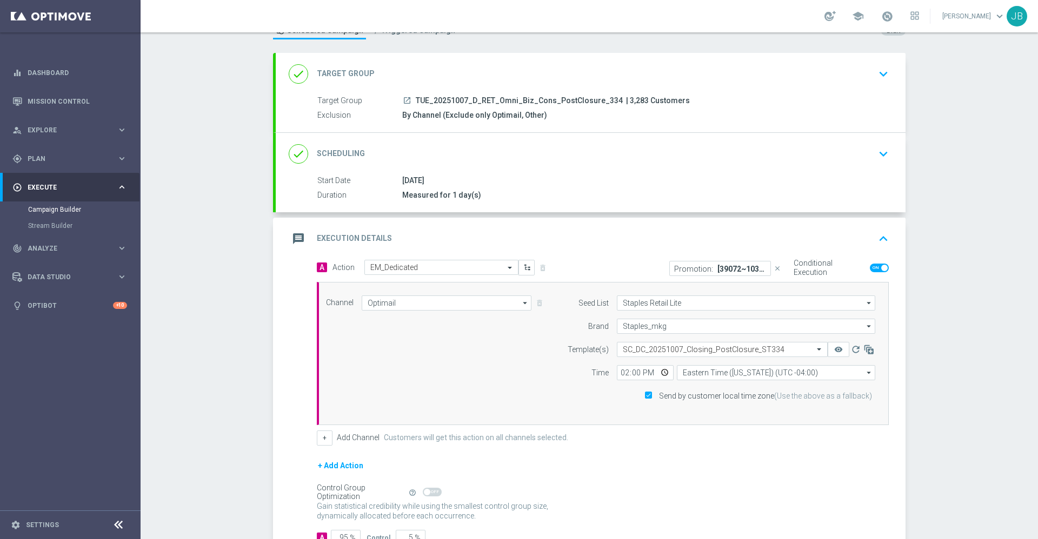
click at [352, 71] on h2 "Target Group" at bounding box center [346, 74] width 58 height 10
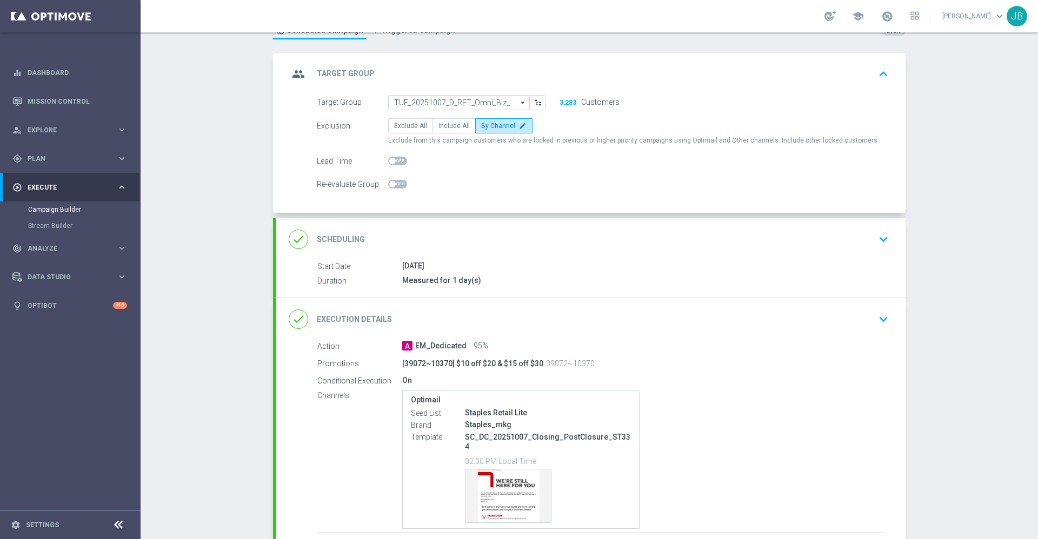
click at [344, 237] on h2 "Scheduling" at bounding box center [341, 240] width 48 height 10
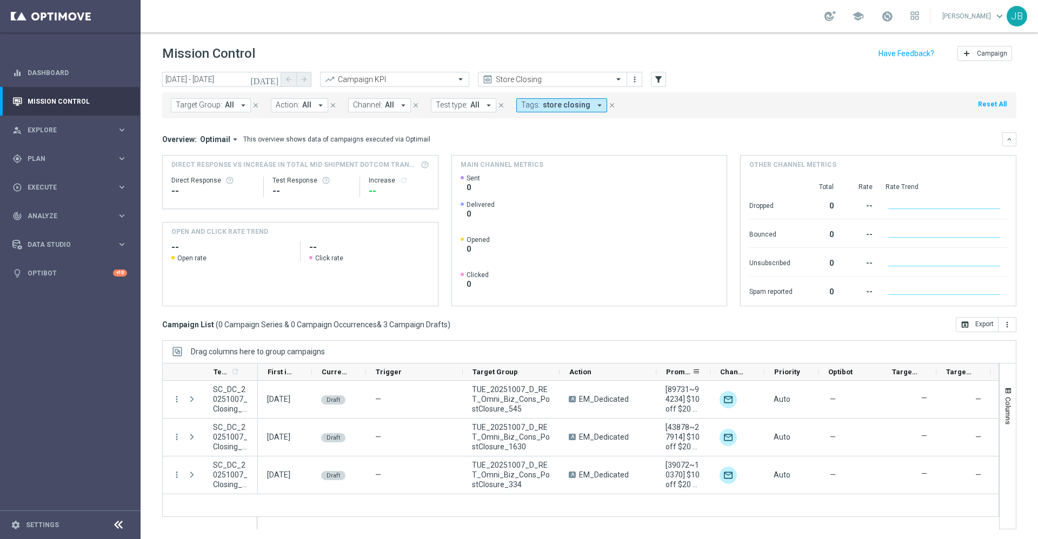
click at [707, 369] on div "Promotions" at bounding box center [683, 372] width 54 height 17
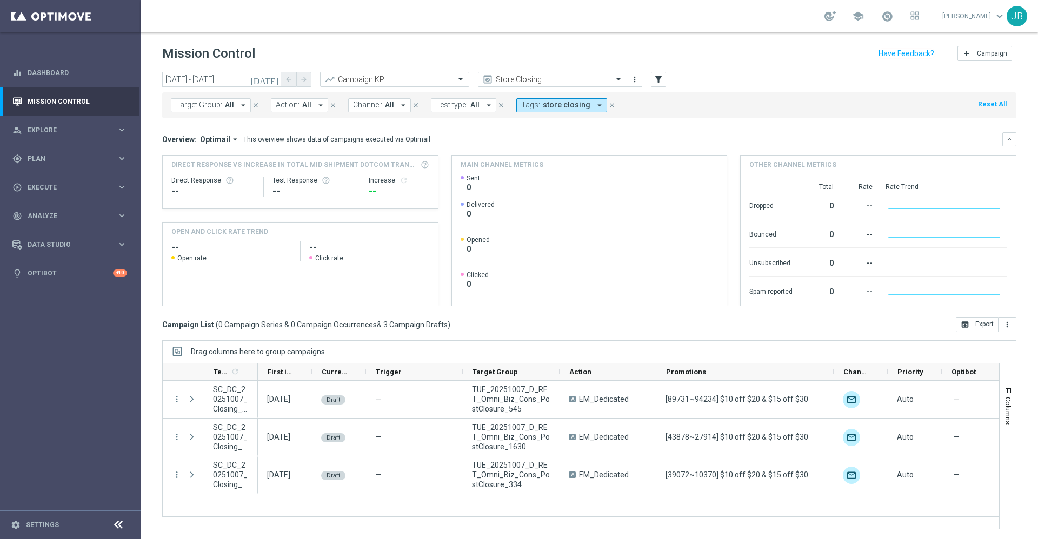
drag, startPoint x: 709, startPoint y: 369, endPoint x: 832, endPoint y: 363, distance: 122.9
click at [832, 363] on div "Templates 1 refresh" at bounding box center [580, 372] width 837 height 18
click at [553, 76] on input "text" at bounding box center [542, 79] width 116 height 9
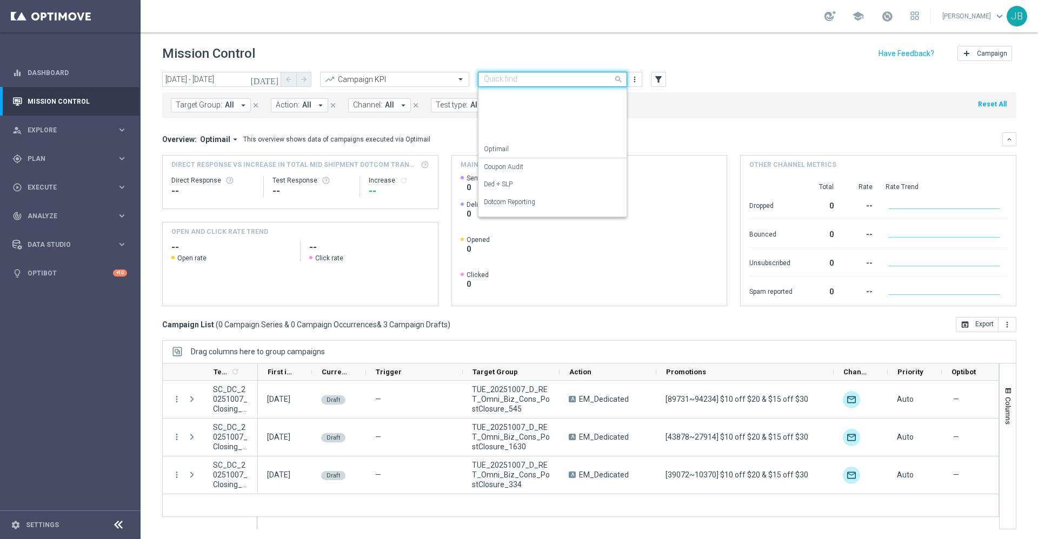
scroll to position [138, 0]
click at [526, 190] on div "SLP Reporting" at bounding box center [552, 189] width 137 height 18
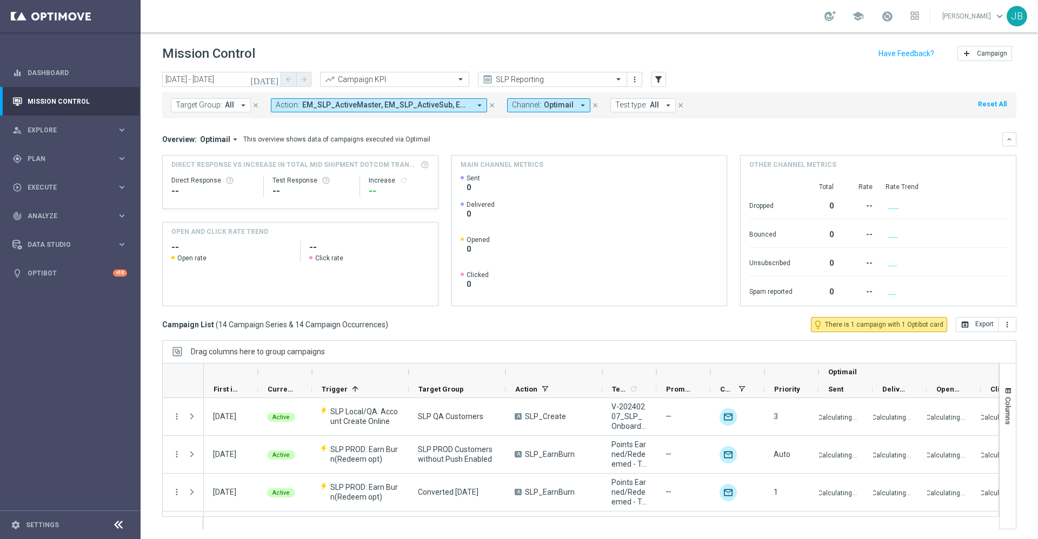
click at [277, 78] on icon "[DATE]" at bounding box center [264, 80] width 29 height 10
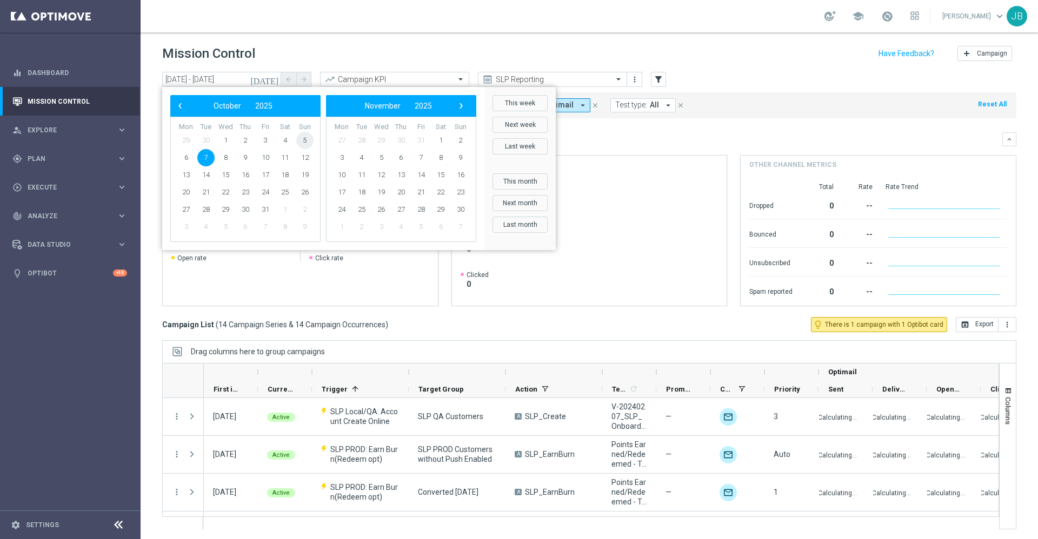
click at [302, 137] on span "5" at bounding box center [304, 140] width 17 height 17
click at [287, 157] on span "11" at bounding box center [284, 157] width 17 height 17
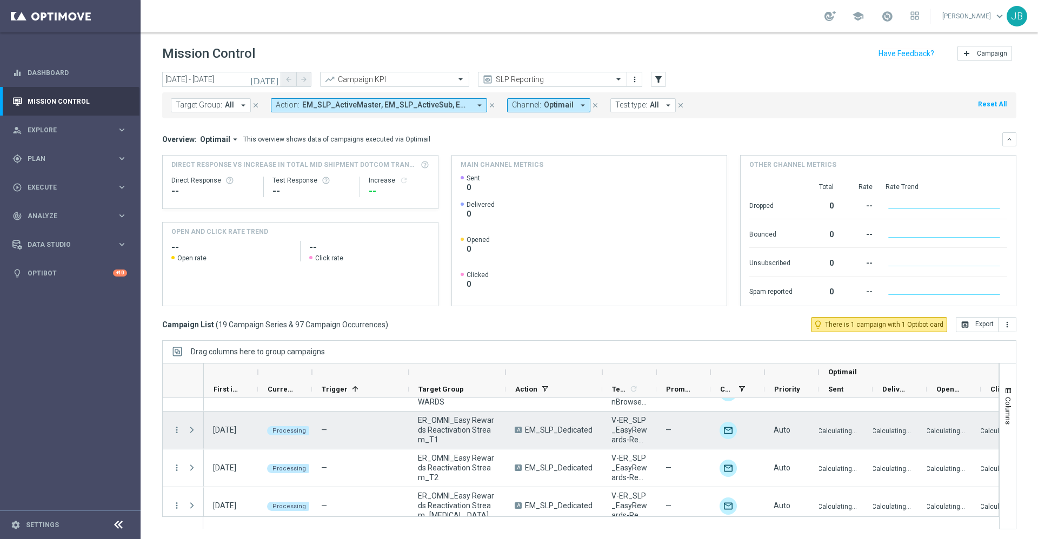
scroll to position [601, 0]
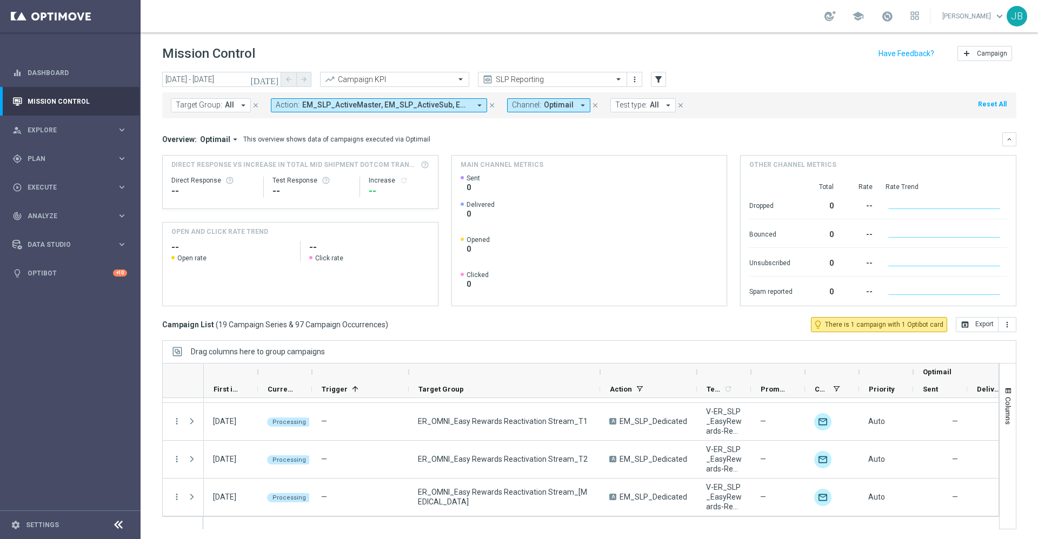
drag, startPoint x: 504, startPoint y: 371, endPoint x: 599, endPoint y: 375, distance: 94.7
click at [599, 375] on div at bounding box center [600, 372] width 4 height 17
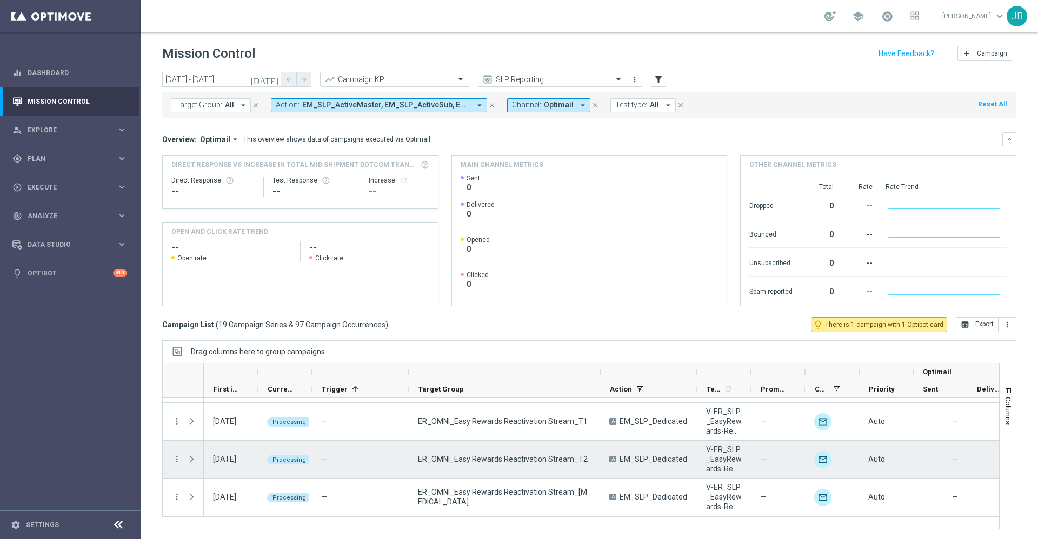
scroll to position [1, 0]
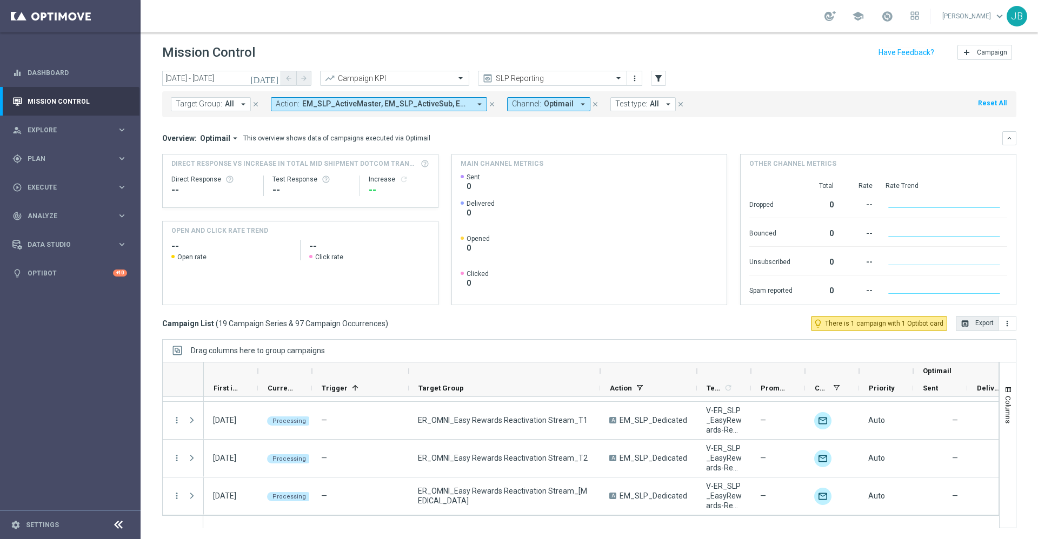
click at [963, 324] on button "open_in_browser Export" at bounding box center [977, 323] width 43 height 15
click at [272, 79] on icon "[DATE]" at bounding box center [264, 79] width 29 height 10
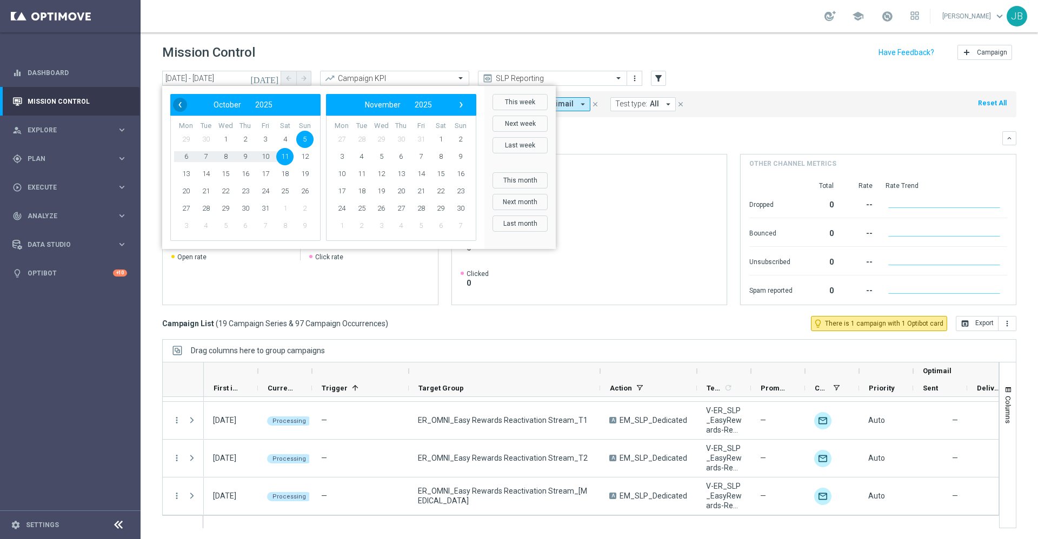
click at [181, 106] on span "‹" at bounding box center [180, 105] width 14 height 14
click at [268, 192] on span "26" at bounding box center [265, 191] width 17 height 17
click at [185, 211] on span "29" at bounding box center [185, 208] width 17 height 17
type input "26 Sep 2025 - 29 Sep 2025"
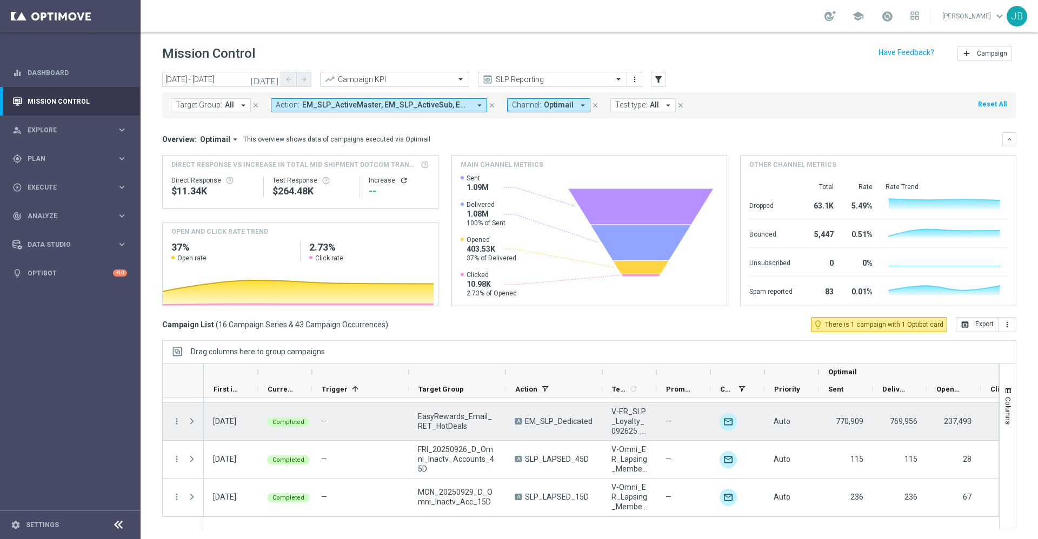
scroll to position [1, 0]
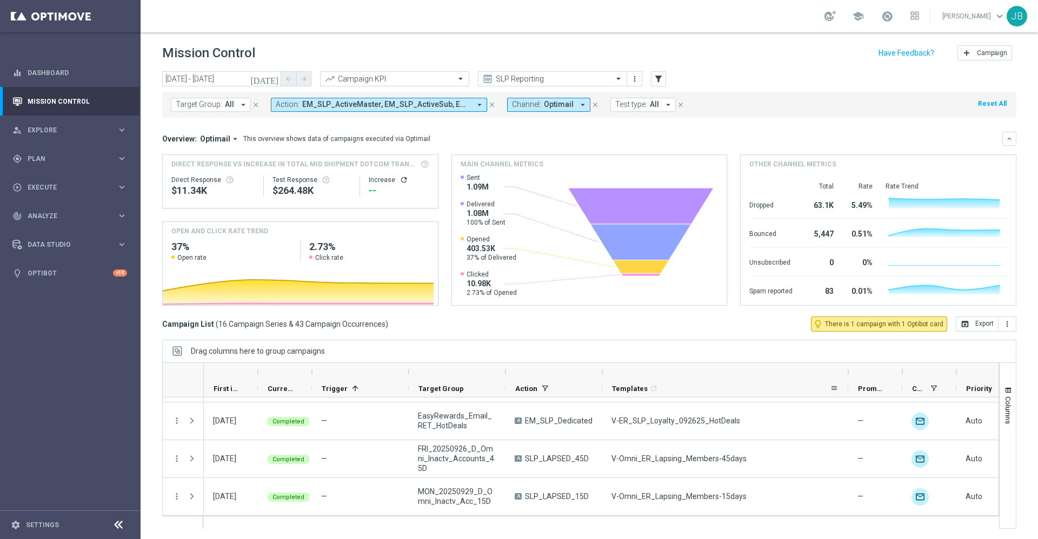
drag, startPoint x: 655, startPoint y: 370, endPoint x: 852, endPoint y: 382, distance: 197.7
click at [852, 382] on div "Optimail First in Range" at bounding box center [744, 380] width 1080 height 35
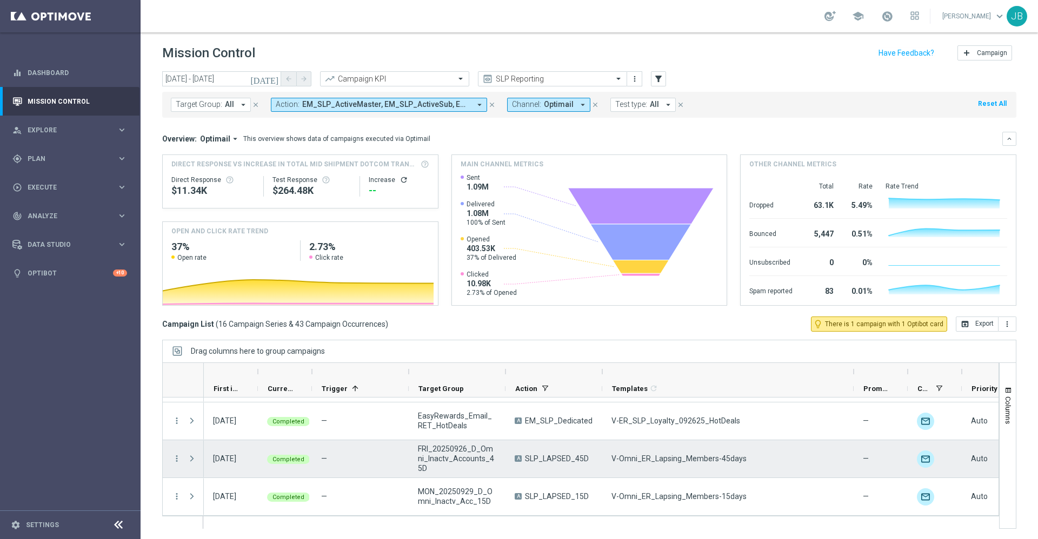
drag, startPoint x: 750, startPoint y: 452, endPoint x: 738, endPoint y: 454, distance: 12.0
click at [738, 454] on div "V-Omni_ER_Lapsing_Members-45days" at bounding box center [727, 459] width 251 height 37
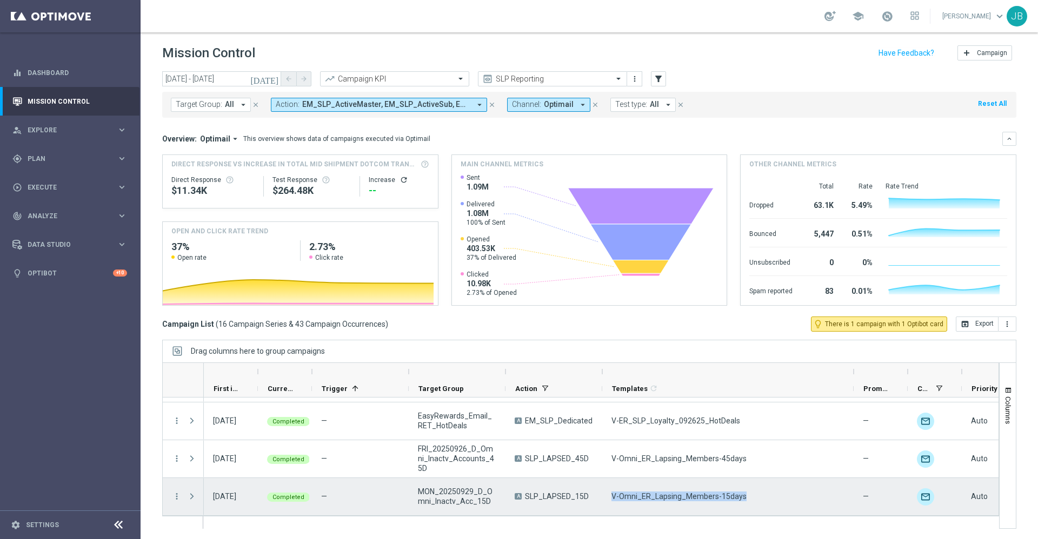
drag, startPoint x: 747, startPoint y: 495, endPoint x: 608, endPoint y: 491, distance: 139.5
click at [608, 491] on div "V-Omni_ER_Lapsing_Members-15days" at bounding box center [727, 496] width 251 height 37
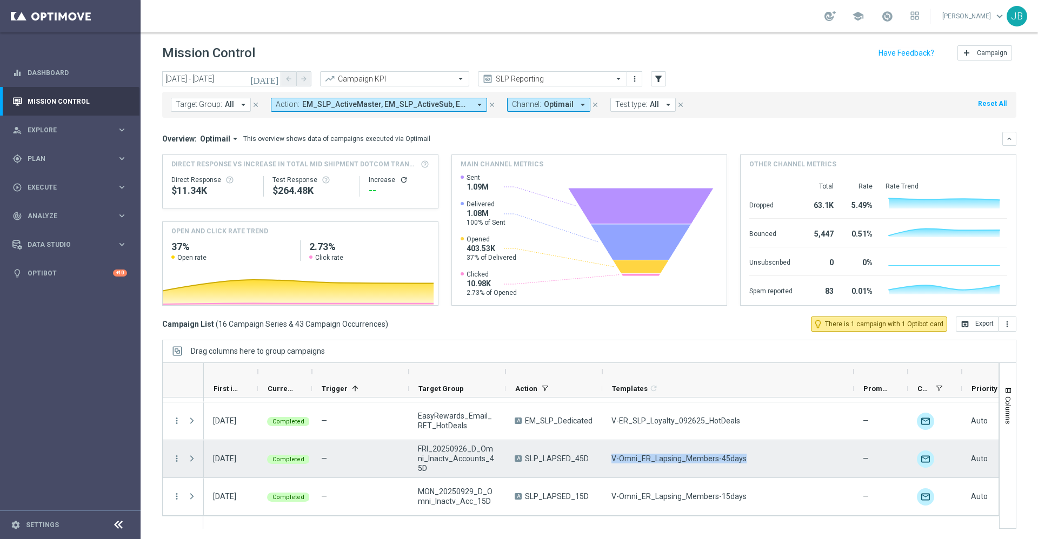
drag, startPoint x: 741, startPoint y: 458, endPoint x: 604, endPoint y: 466, distance: 136.4
click at [604, 466] on div "V-Omni_ER_Lapsing_Members-45days" at bounding box center [727, 459] width 251 height 37
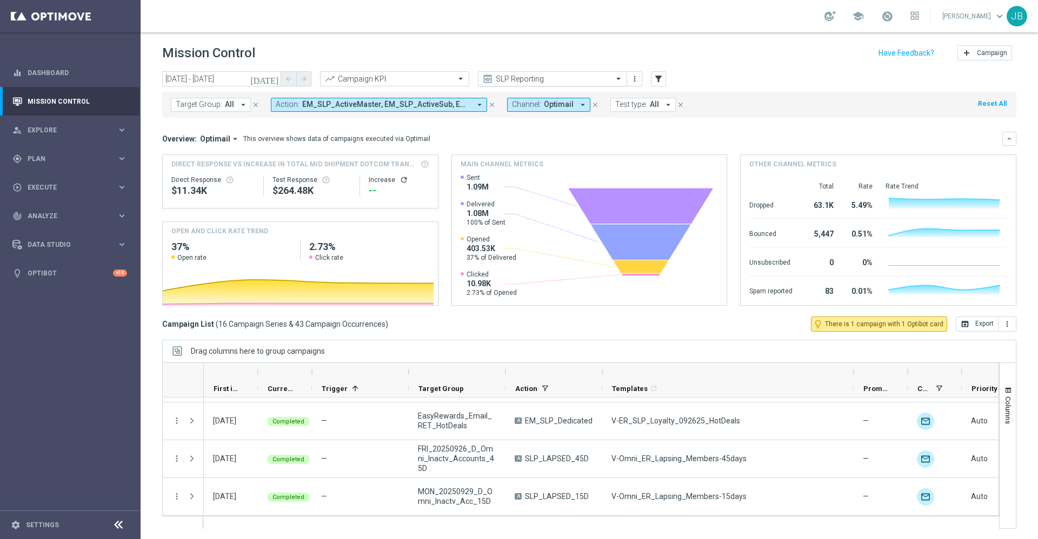
click at [524, 75] on div "SLP Reporting" at bounding box center [554, 79] width 117 height 9
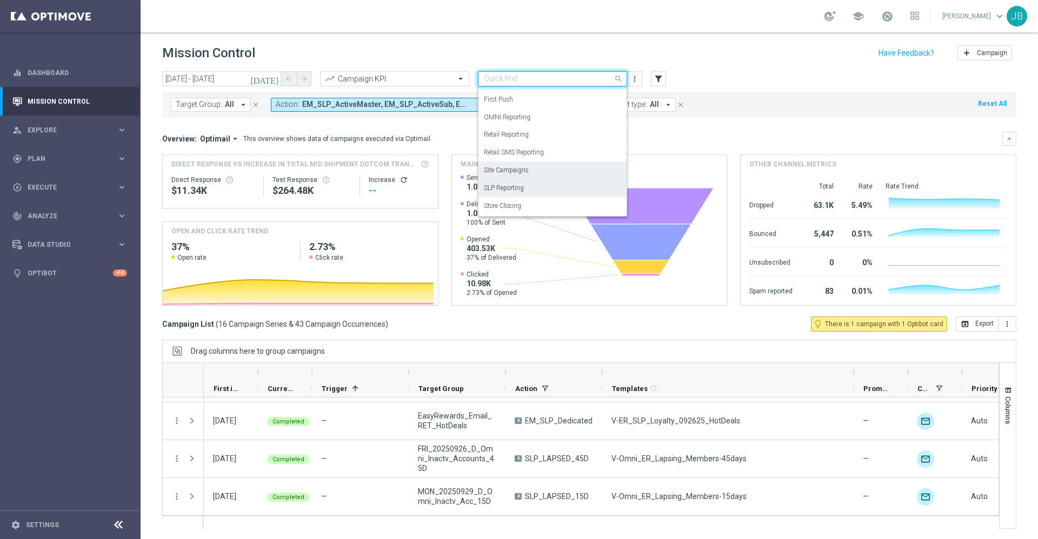
scroll to position [1, 0]
click at [510, 206] on label "Store Closing" at bounding box center [502, 205] width 37 height 9
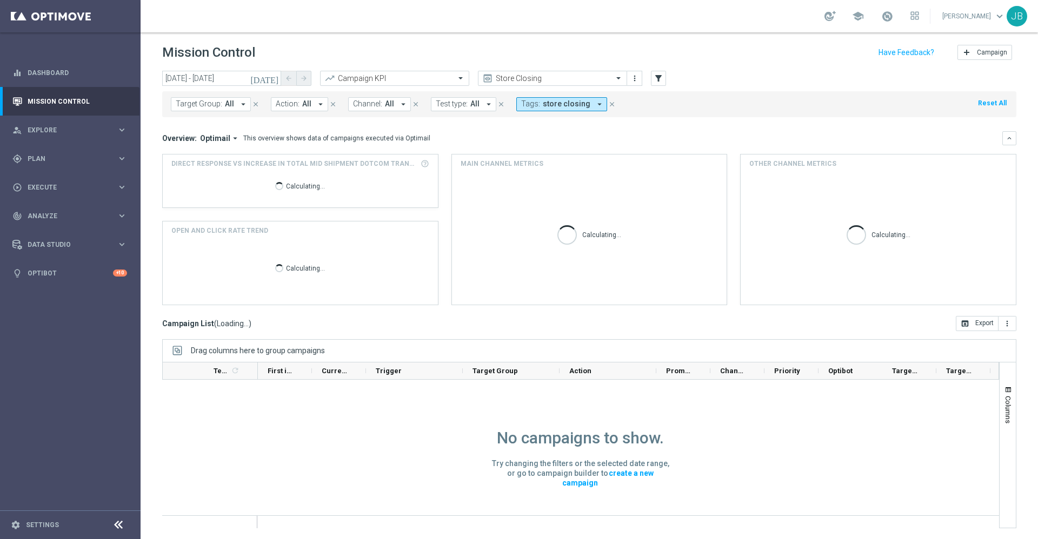
scroll to position [0, 0]
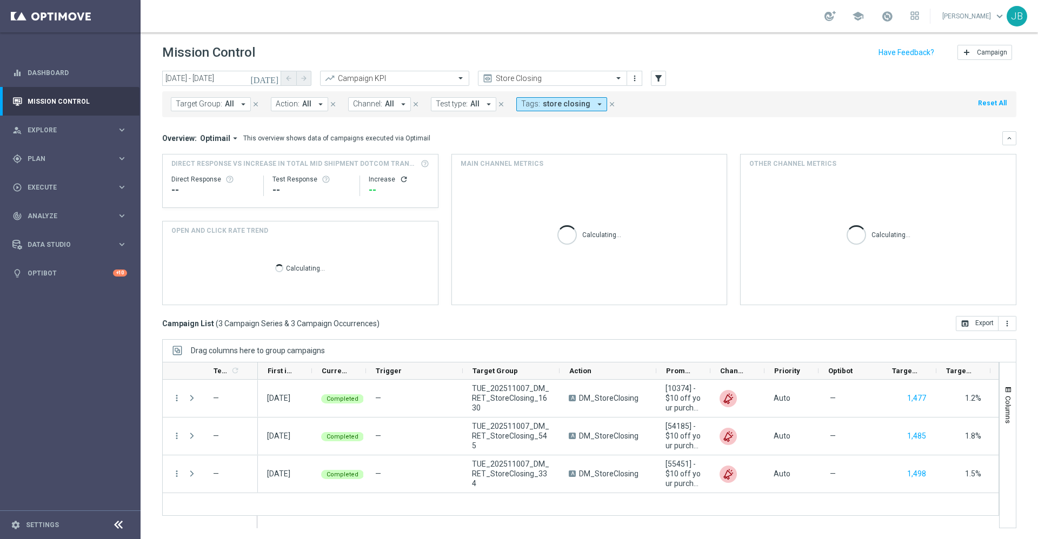
click at [275, 81] on icon "[DATE]" at bounding box center [264, 79] width 29 height 10
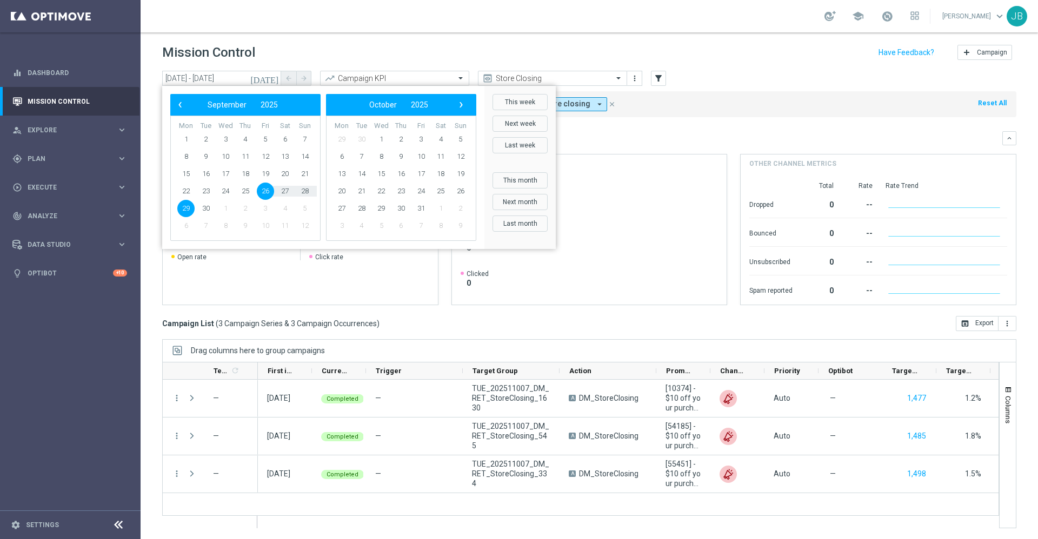
click at [614, 141] on div "Overview: Optimail arrow_drop_down This overview shows data of campaigns execut…" at bounding box center [582, 139] width 840 height 10
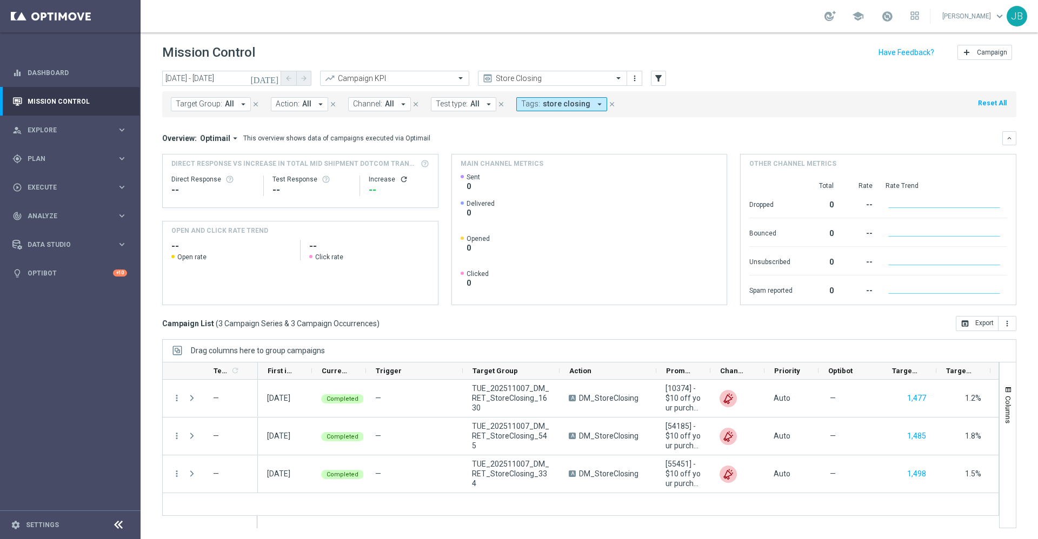
click at [271, 76] on icon "[DATE]" at bounding box center [264, 79] width 29 height 10
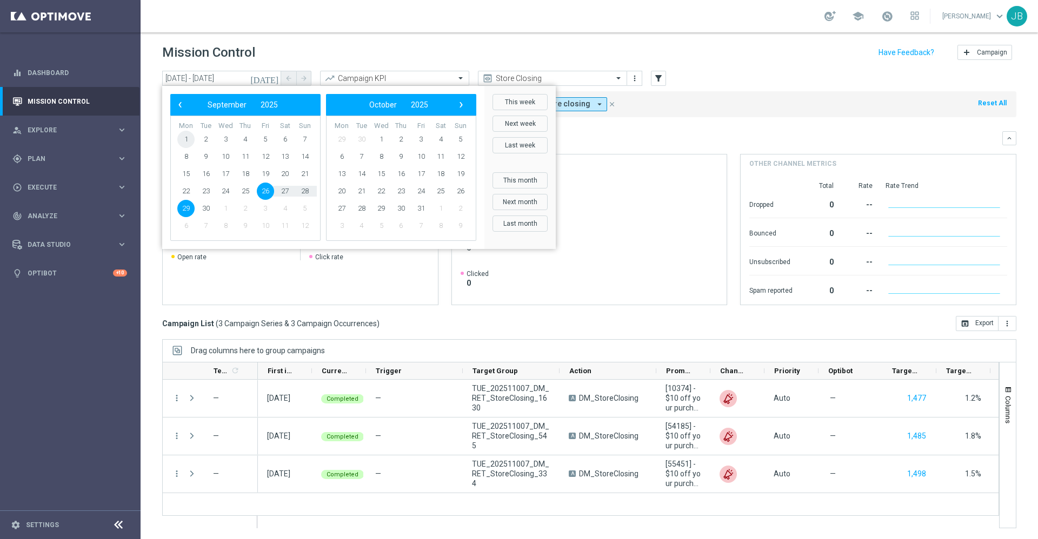
click at [190, 139] on span "1" at bounding box center [185, 139] width 17 height 17
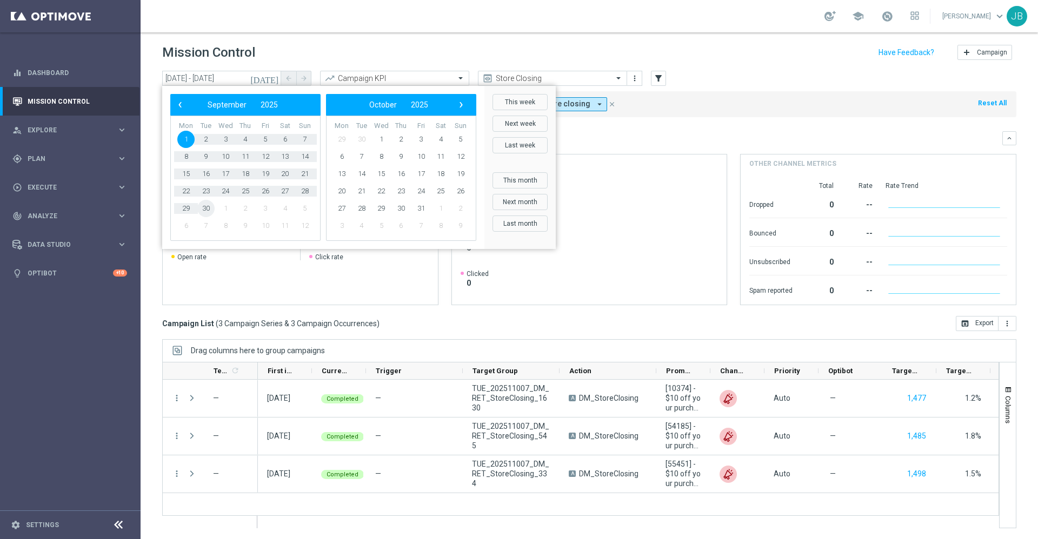
click at [208, 210] on span "30" at bounding box center [205, 208] width 17 height 17
type input "01 Sep 2025 - 30 Sep 2025"
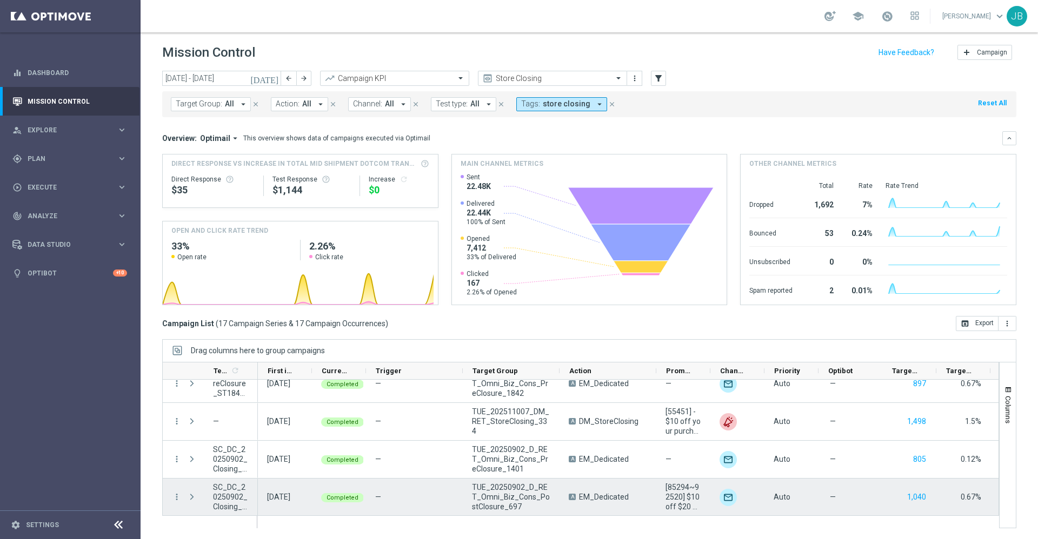
scroll to position [353, 0]
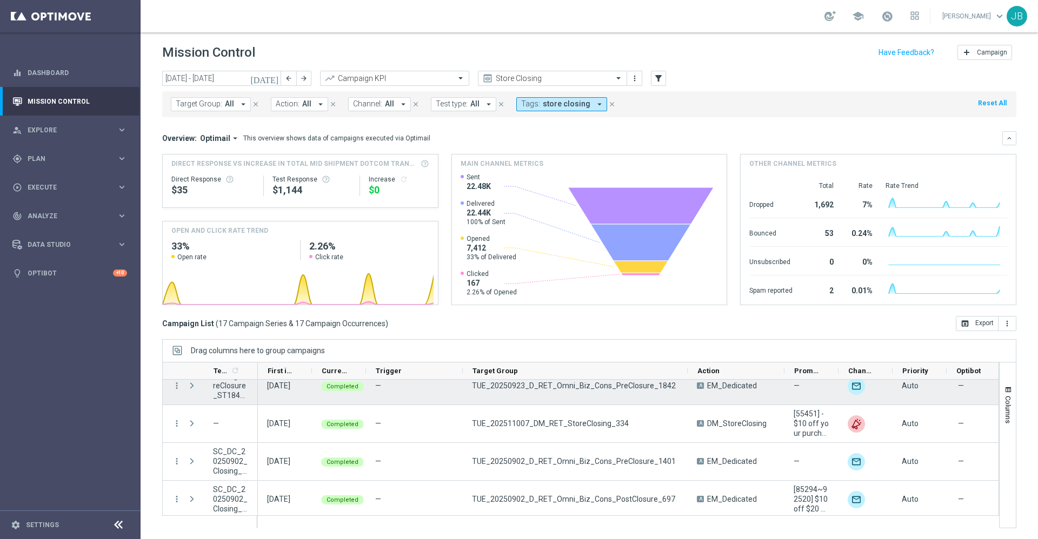
drag, startPoint x: 558, startPoint y: 370, endPoint x: 687, endPoint y: 384, distance: 129.9
click at [687, 384] on div "Templates 1 refresh" at bounding box center [580, 445] width 837 height 166
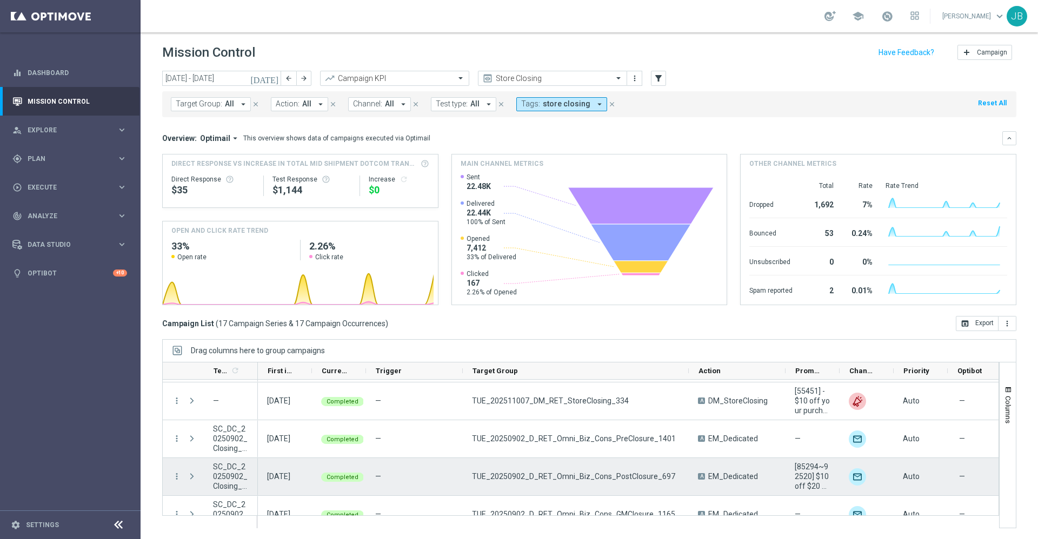
scroll to position [375, 0]
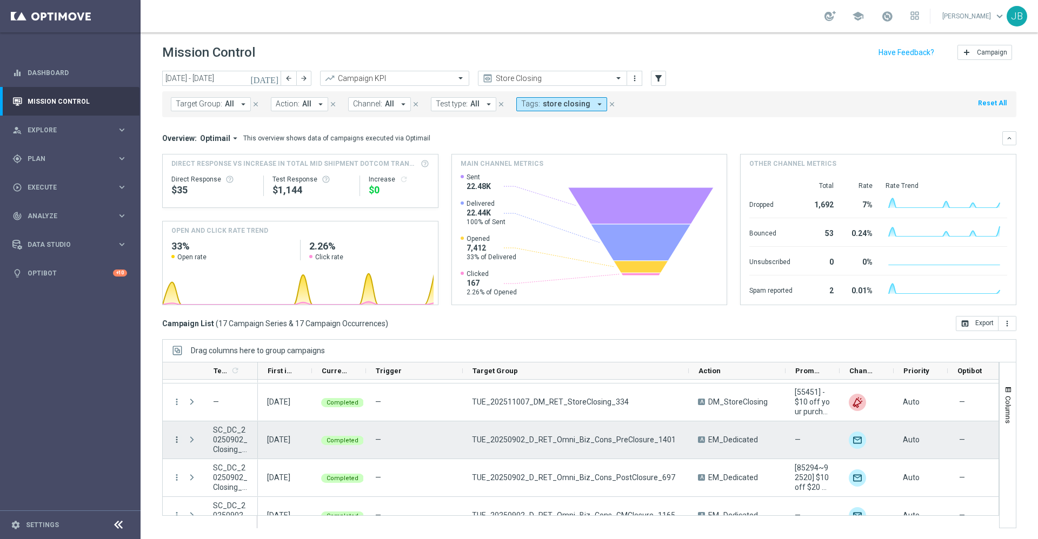
click at [178, 442] on icon "more_vert" at bounding box center [177, 440] width 10 height 10
click at [249, 394] on span "Duplicate and Edit" at bounding box center [226, 393] width 56 height 8
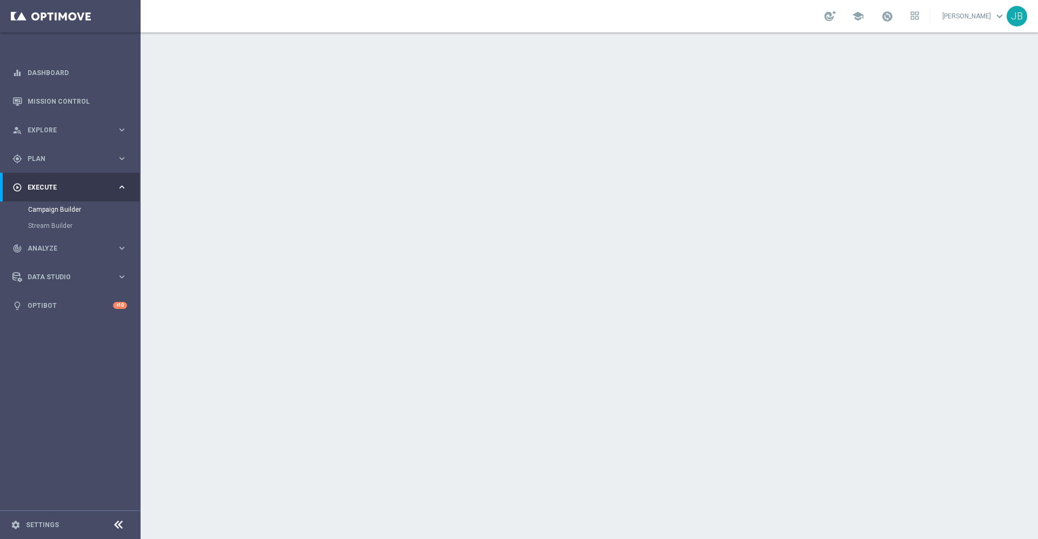
click at [354, 116] on h2 "Target Group" at bounding box center [346, 117] width 58 height 10
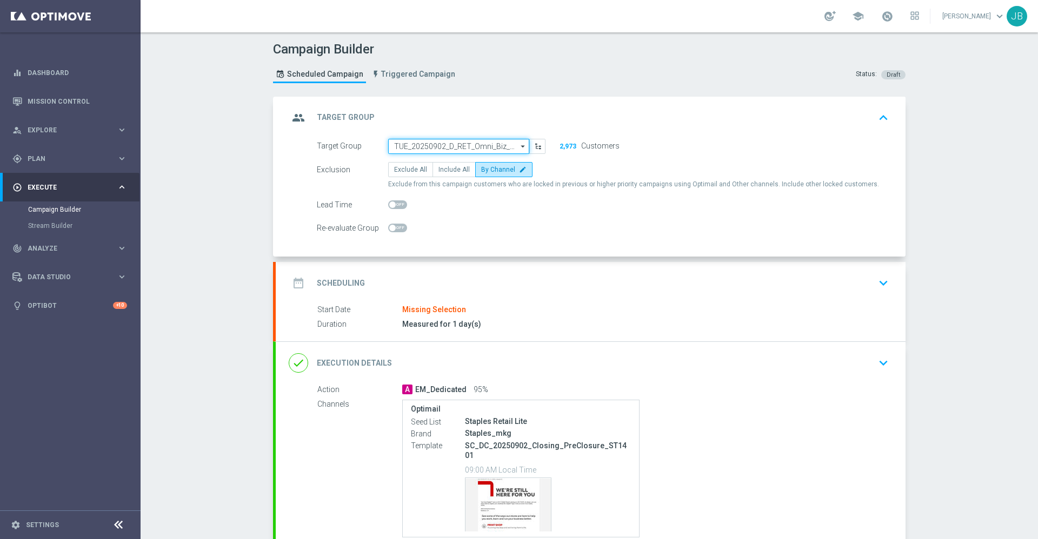
click at [407, 149] on input "TUE_20250902_D_RET_Omni_Biz_Cons_PreClosure_1401" at bounding box center [458, 146] width 141 height 15
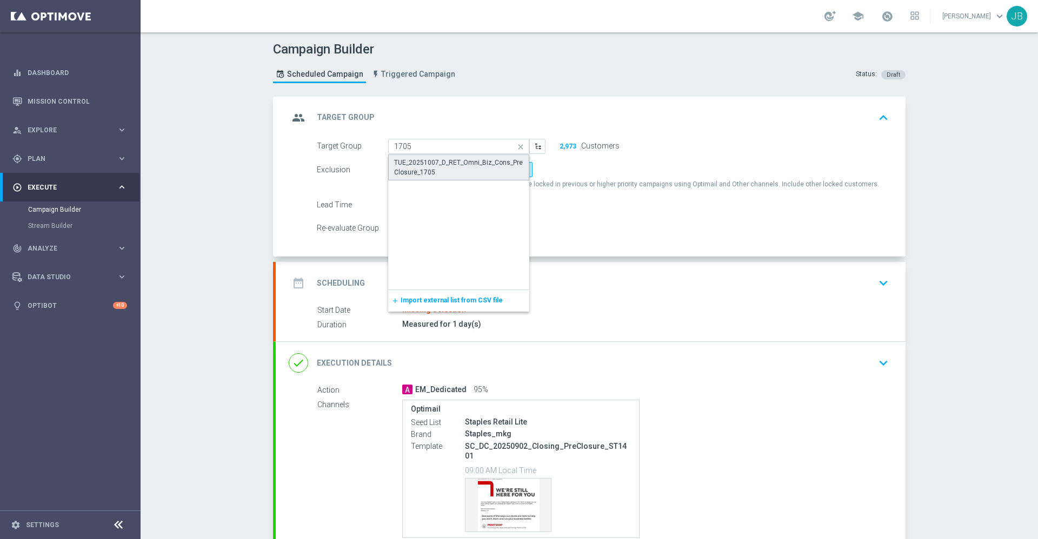
click at [417, 162] on div "TUE_20251007_D_RET_Omni_Biz_Cons_PreClosure_1705" at bounding box center [458, 167] width 129 height 19
type input "TUE_20251007_D_RET_Omni_Biz_Cons_PreClosure_1705"
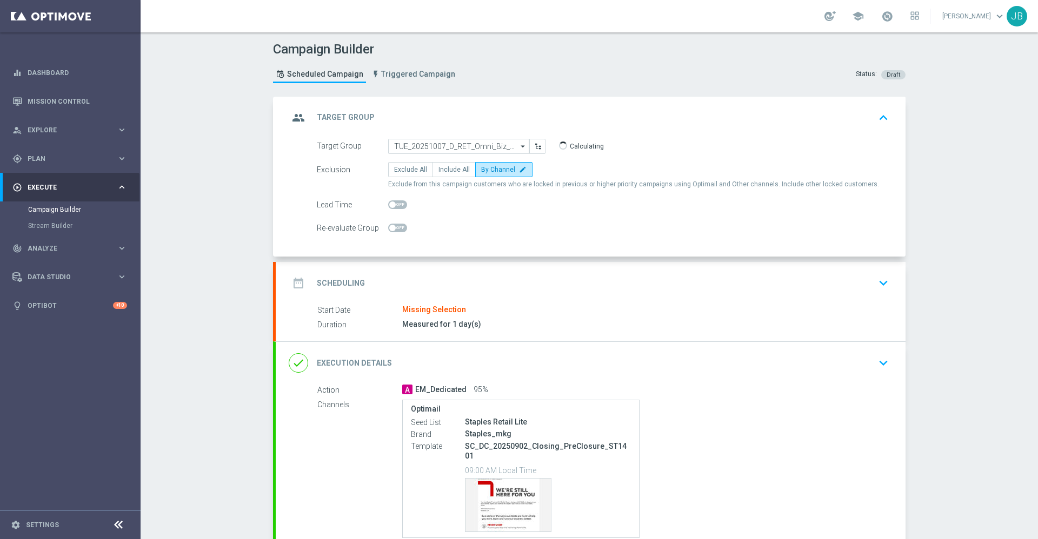
click at [347, 288] on h2 "Scheduling" at bounding box center [341, 283] width 48 height 10
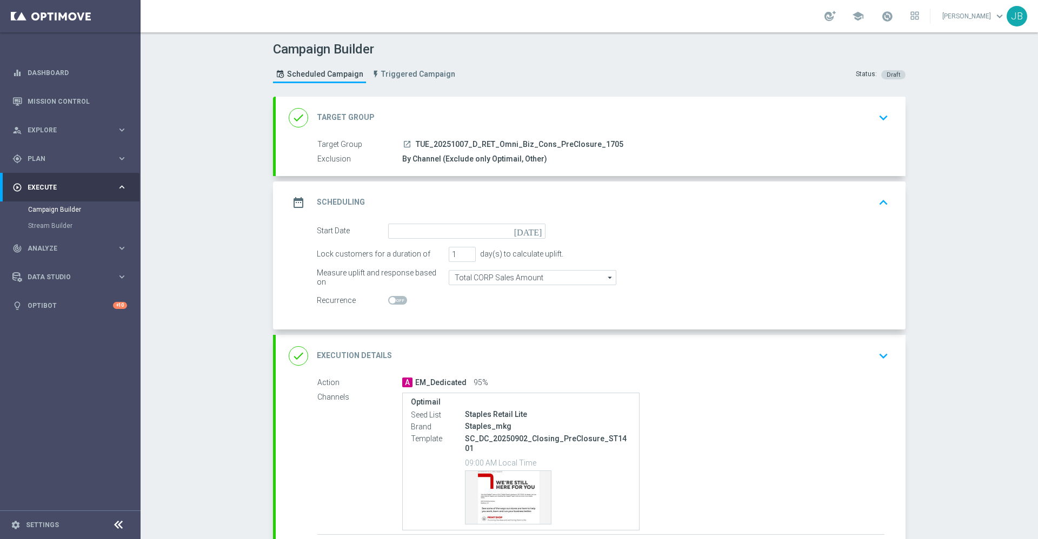
click at [528, 230] on icon "[DATE]" at bounding box center [530, 230] width 32 height 12
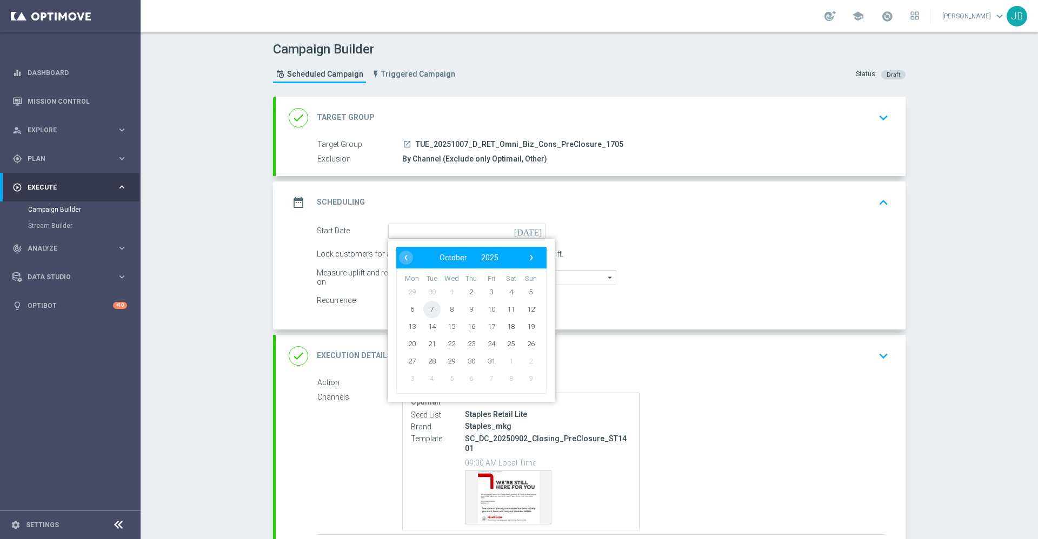
click at [424, 312] on span "7" at bounding box center [431, 309] width 17 height 17
type input "[DATE]"
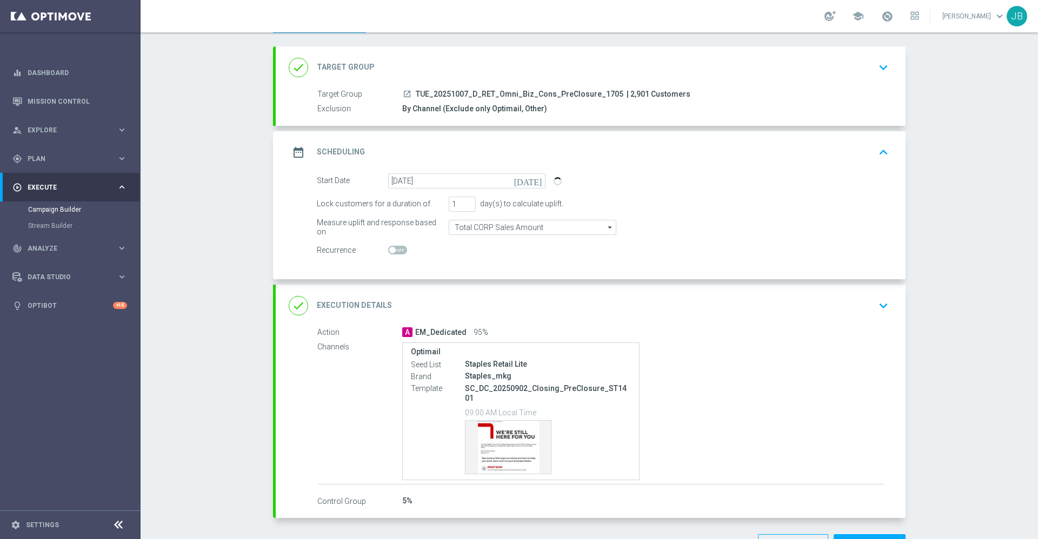
scroll to position [78, 0]
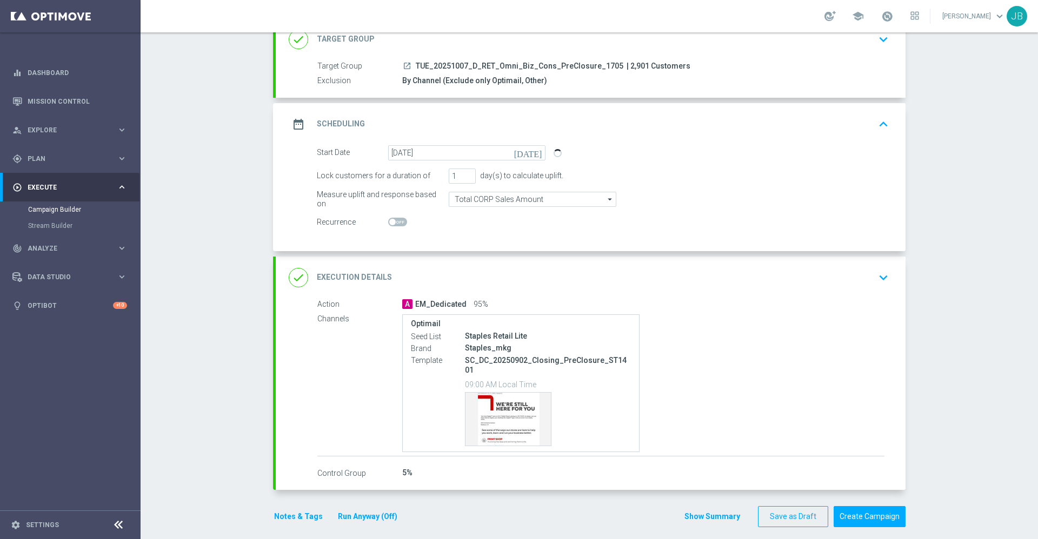
click at [372, 277] on h2 "Execution Details" at bounding box center [354, 277] width 75 height 10
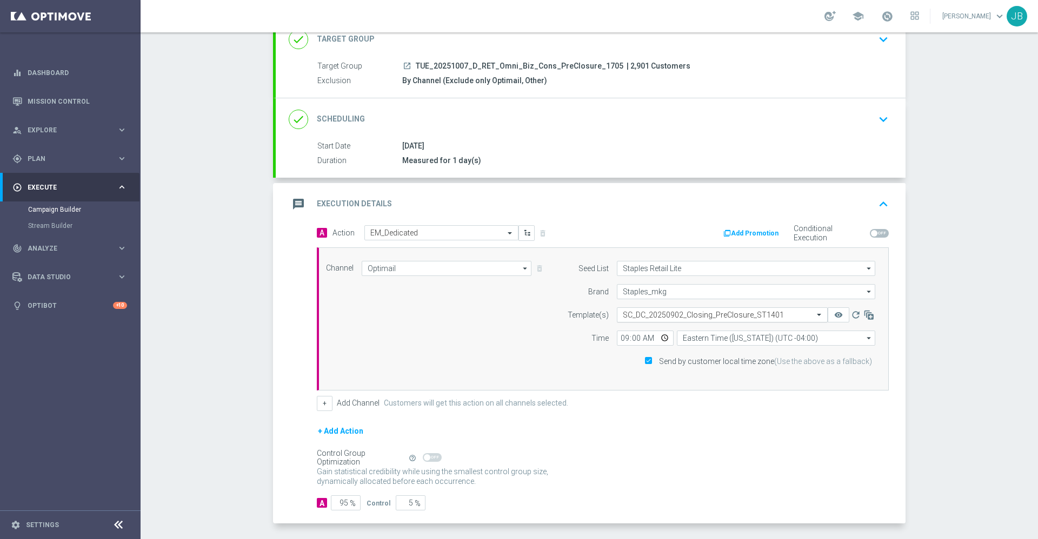
click at [676, 314] on input "text" at bounding box center [711, 315] width 177 height 9
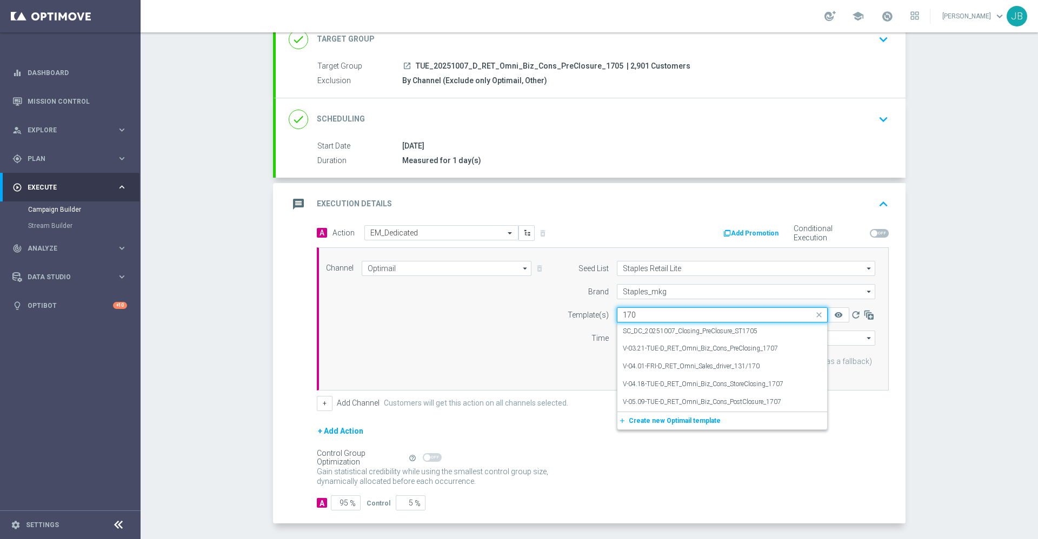
scroll to position [0, 0]
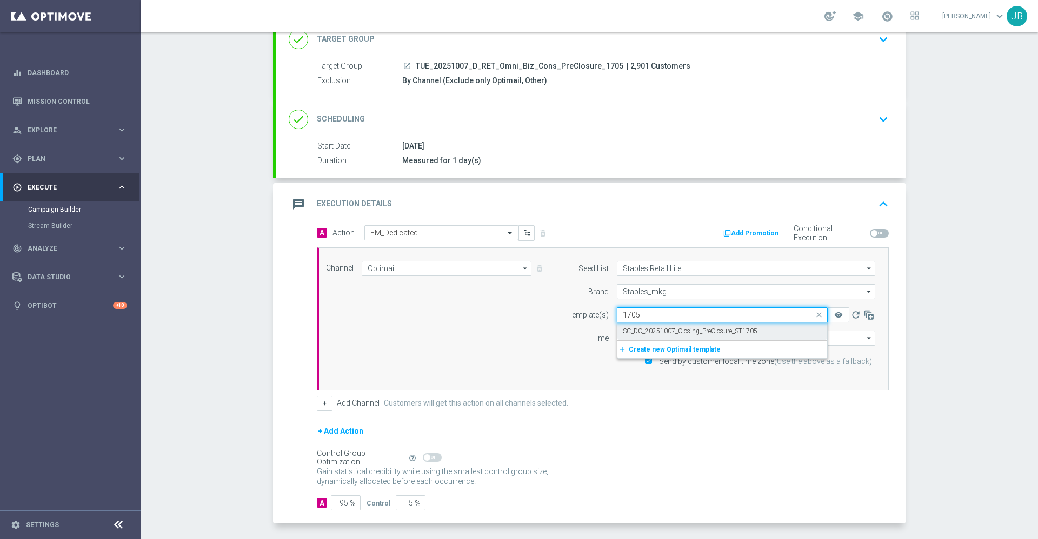
click at [684, 332] on label "SC_DC_20251007_Closing_PreClosure_ST1705" at bounding box center [690, 331] width 135 height 9
type input "1705"
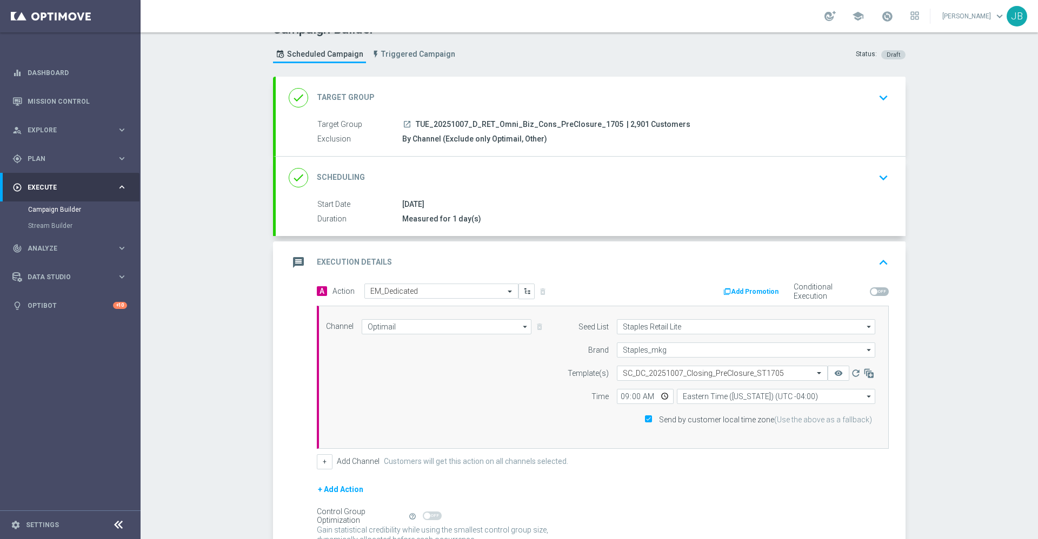
scroll to position [18, 0]
click at [355, 102] on h2 "Target Group" at bounding box center [346, 99] width 58 height 10
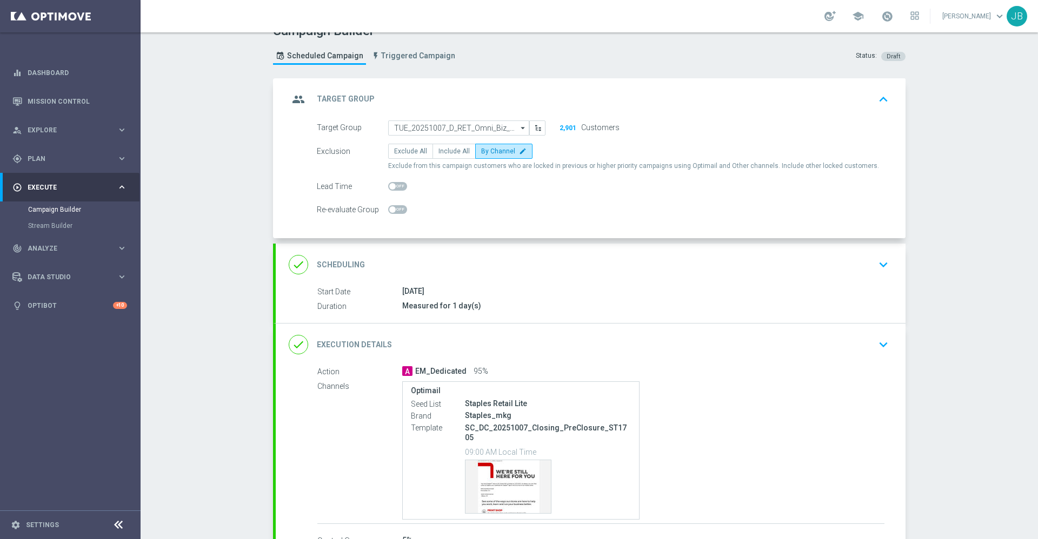
click at [324, 264] on h2 "Scheduling" at bounding box center [341, 265] width 48 height 10
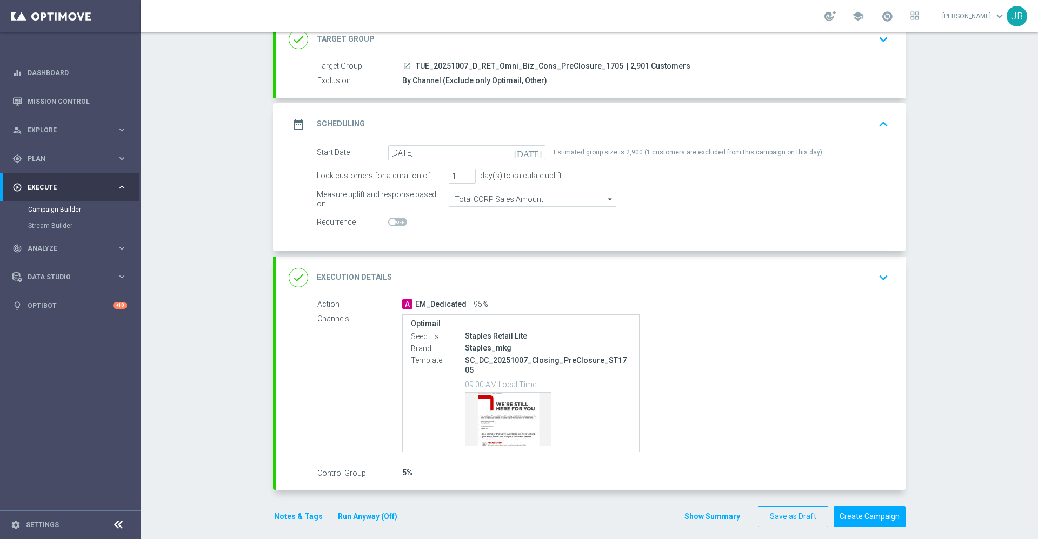
scroll to position [0, 0]
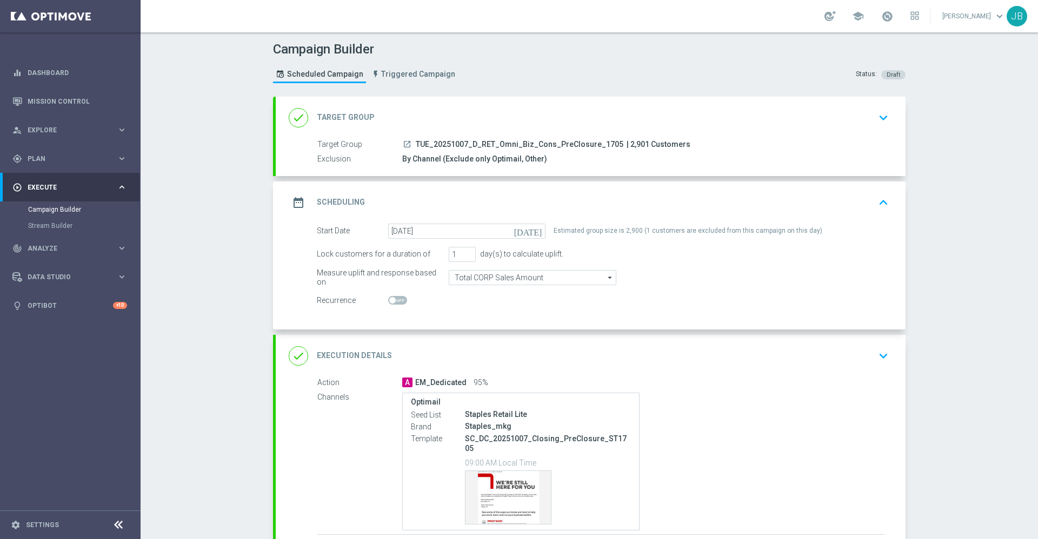
click at [355, 110] on div "done Target Group" at bounding box center [332, 117] width 86 height 19
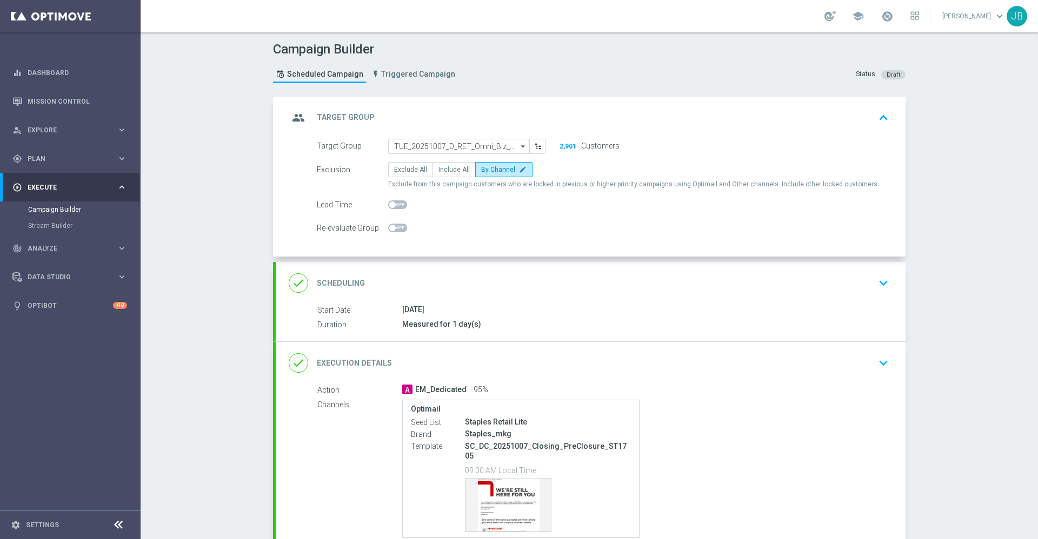
click at [341, 117] on h2 "Target Group" at bounding box center [346, 117] width 58 height 10
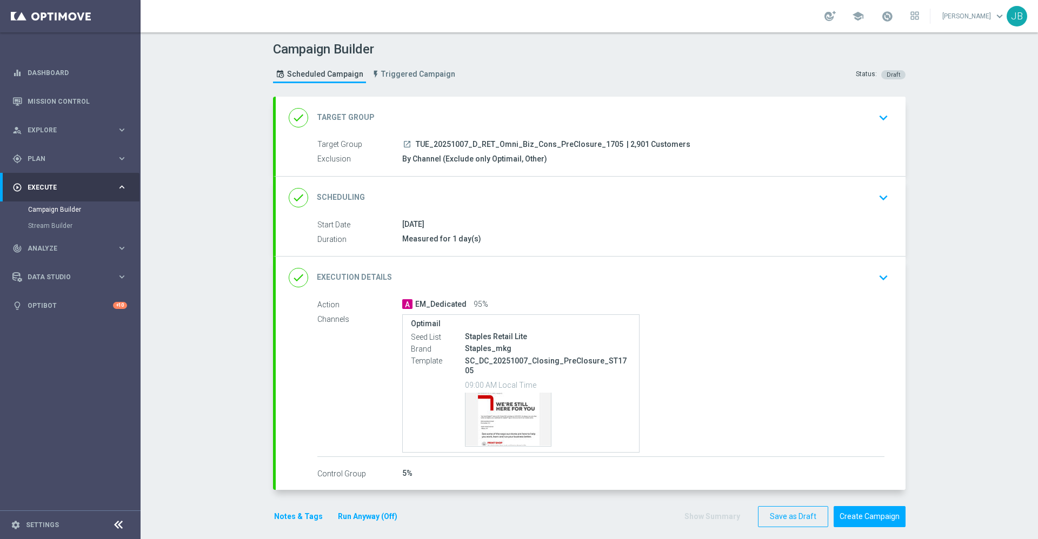
click at [344, 201] on h2 "Scheduling" at bounding box center [341, 197] width 48 height 10
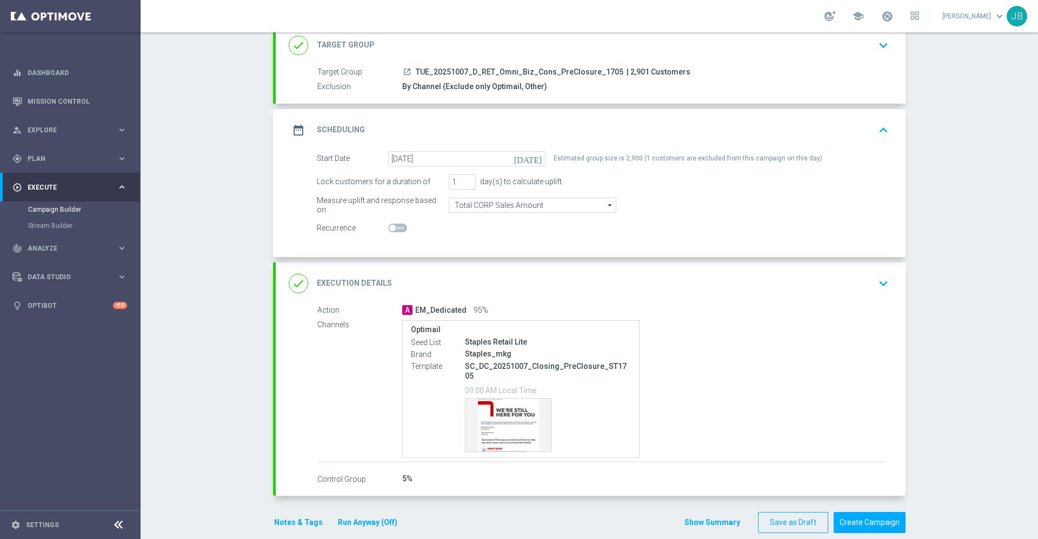
scroll to position [76, 0]
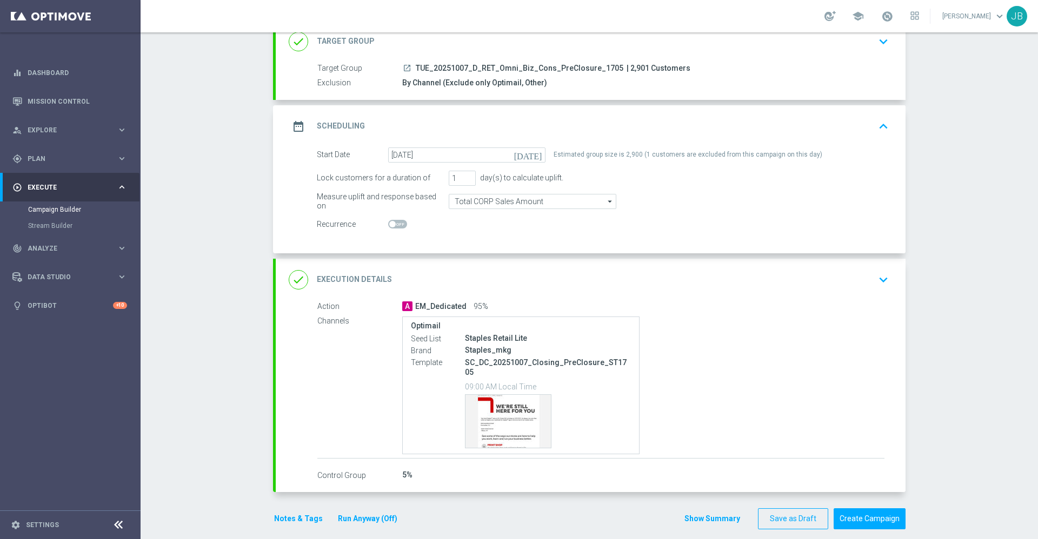
click at [370, 282] on h2 "Execution Details" at bounding box center [354, 280] width 75 height 10
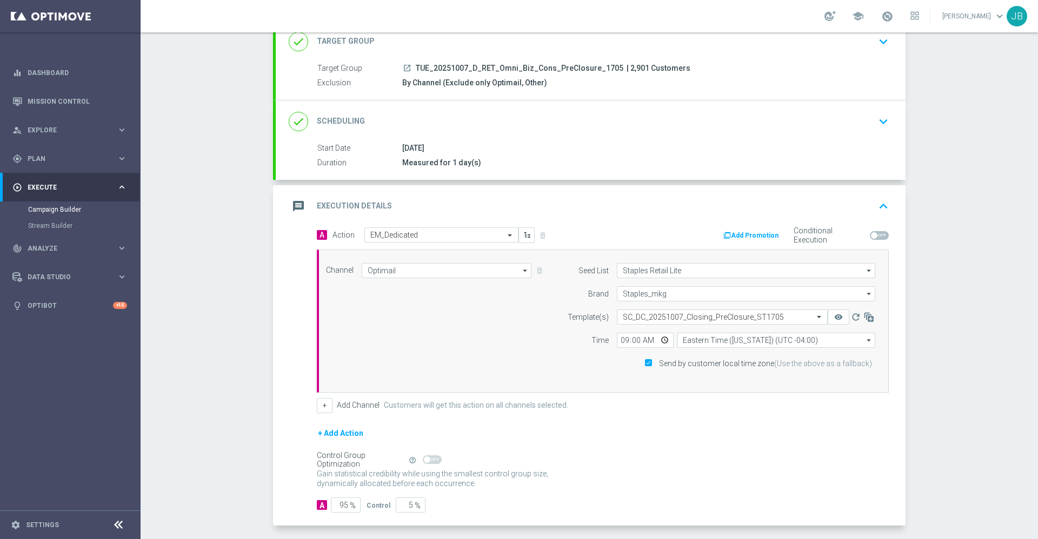
scroll to position [121, 0]
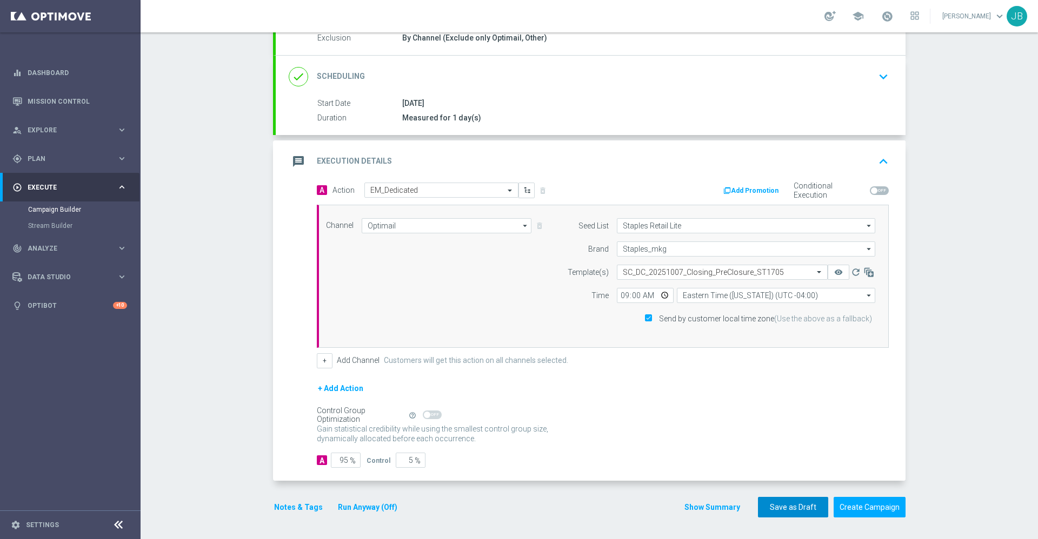
click at [774, 511] on button "Save as Draft" at bounding box center [793, 507] width 70 height 21
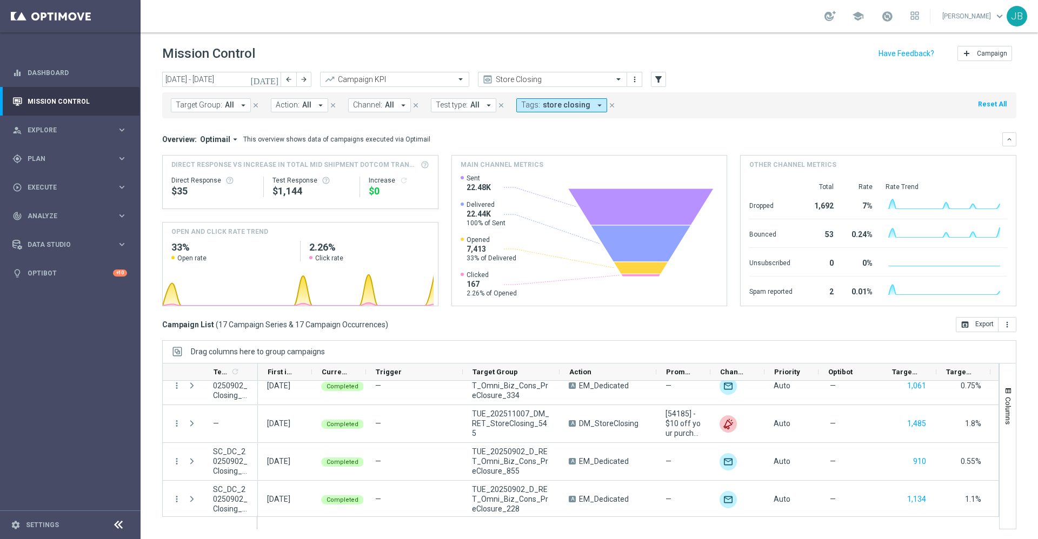
scroll to position [214, 0]
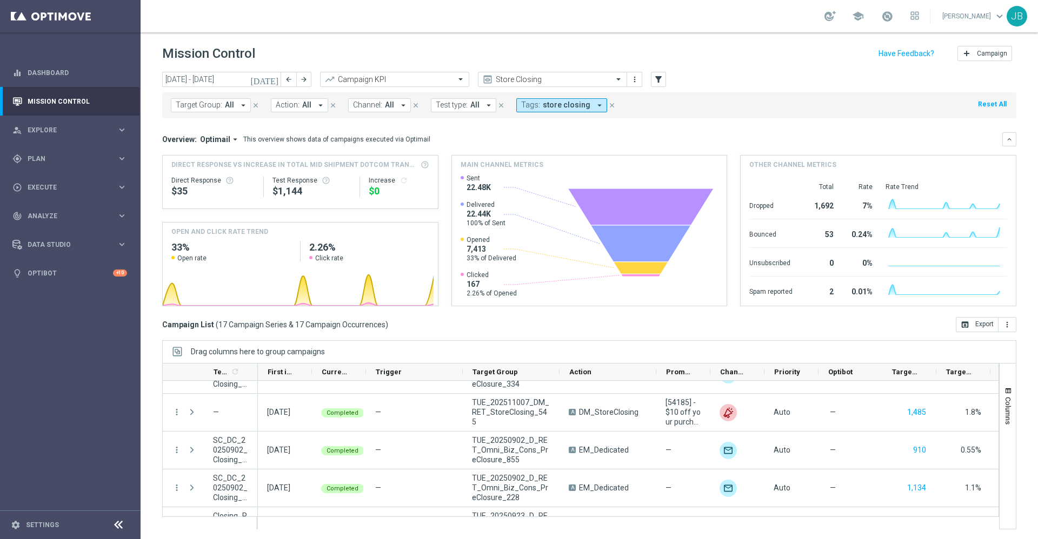
click at [273, 77] on icon "[DATE]" at bounding box center [264, 80] width 29 height 10
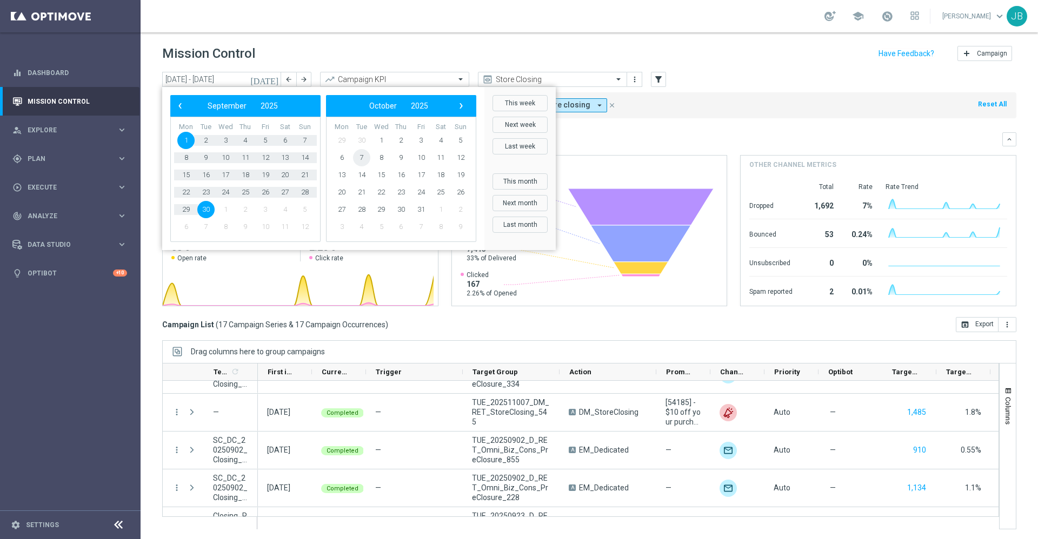
click at [362, 158] on span "7" at bounding box center [361, 157] width 17 height 17
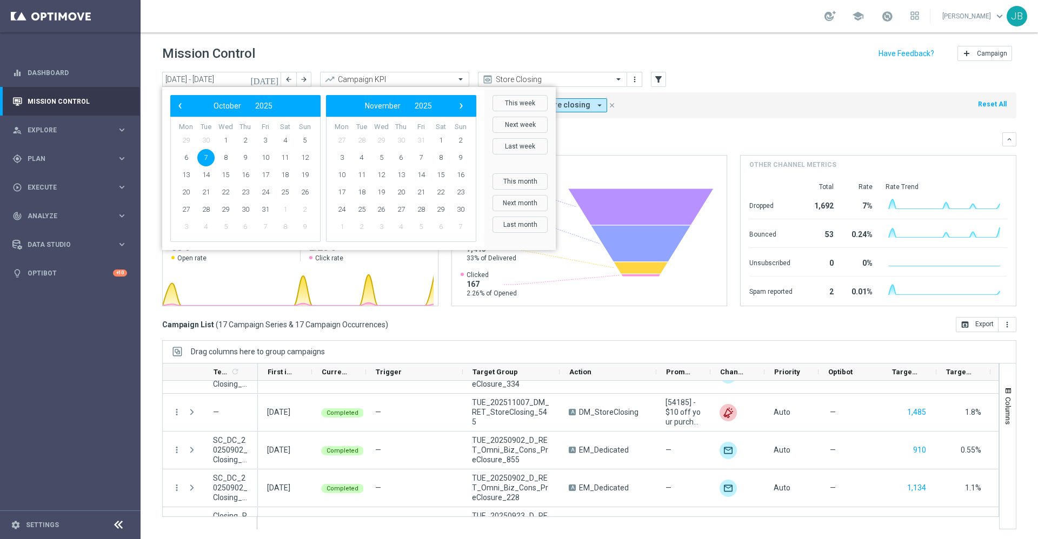
click at [201, 157] on span "7" at bounding box center [205, 157] width 17 height 17
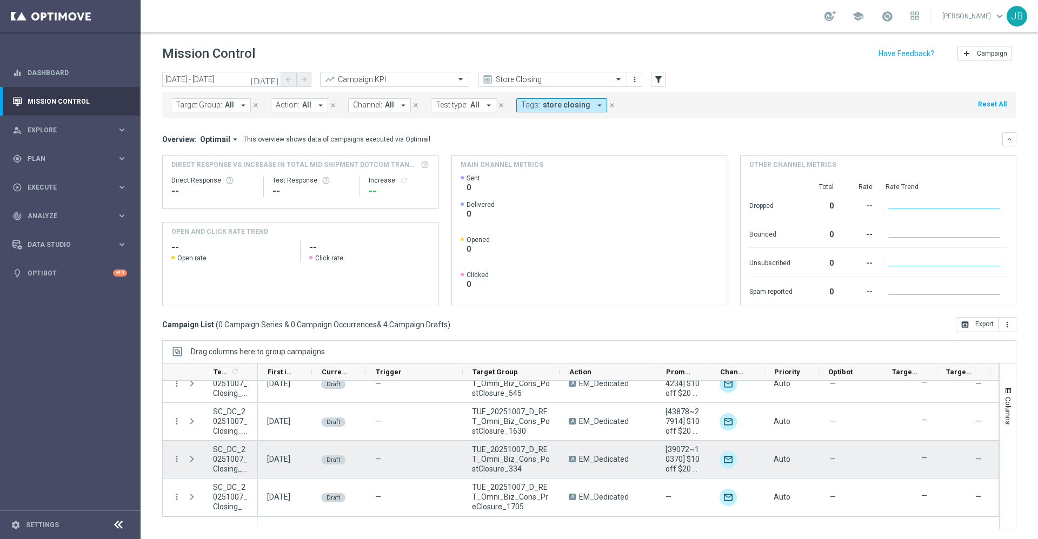
scroll to position [0, 0]
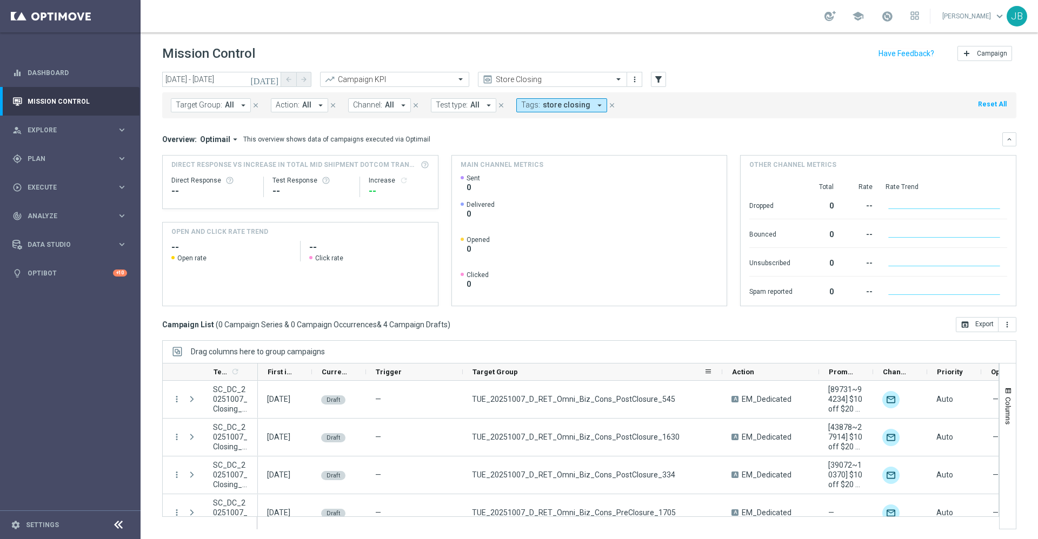
drag, startPoint x: 558, startPoint y: 374, endPoint x: 721, endPoint y: 374, distance: 162.7
click at [721, 374] on div at bounding box center [722, 372] width 4 height 17
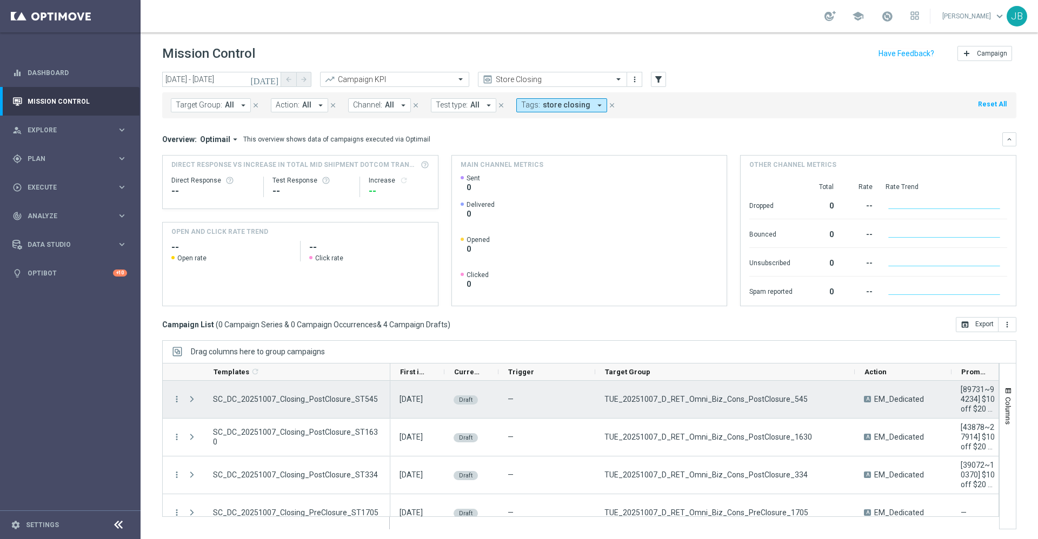
drag, startPoint x: 256, startPoint y: 369, endPoint x: 388, endPoint y: 399, distance: 135.7
click at [388, 399] on div "Templates 1 refresh" at bounding box center [580, 446] width 837 height 166
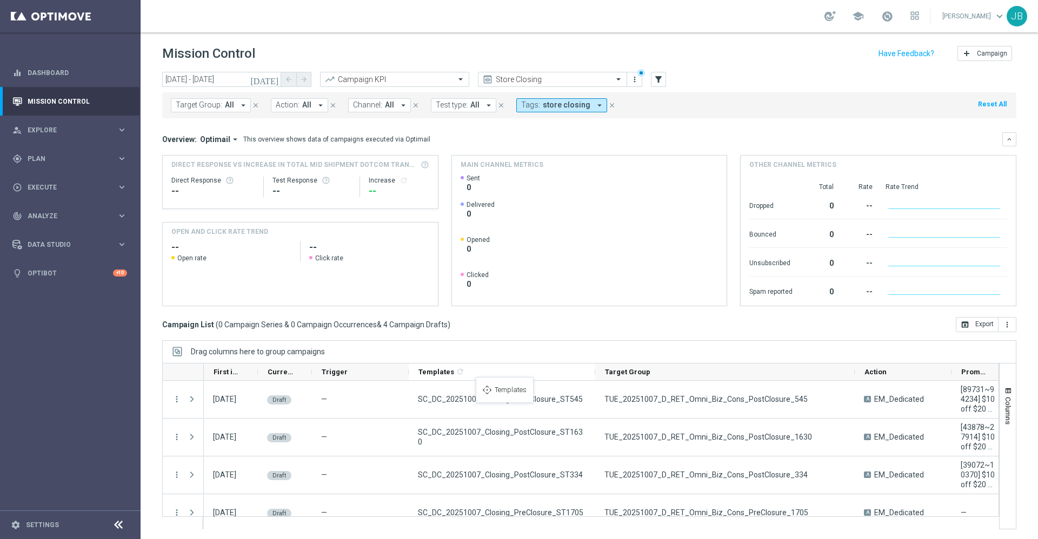
drag, startPoint x: 243, startPoint y: 376, endPoint x: 481, endPoint y: 384, distance: 238.5
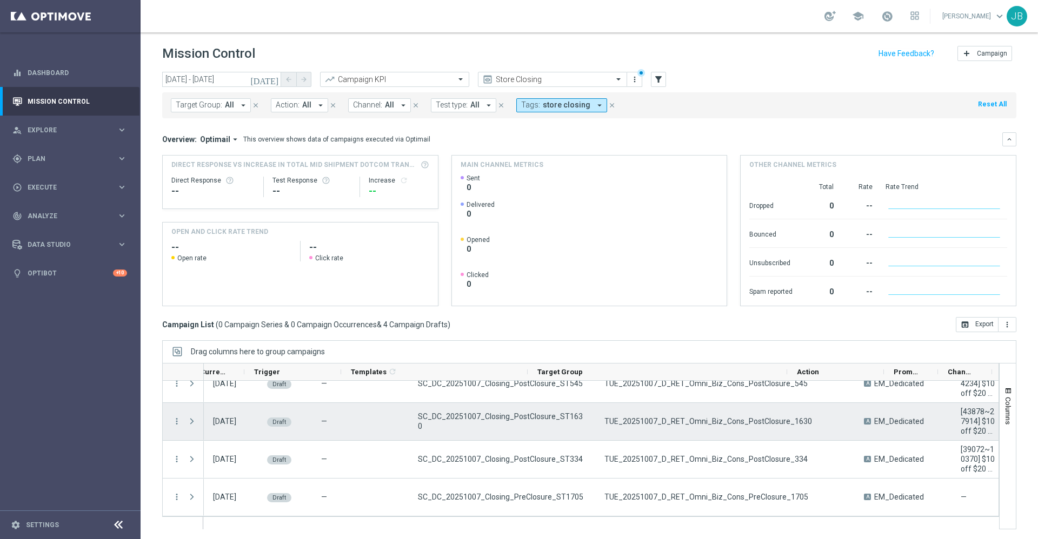
scroll to position [0, 84]
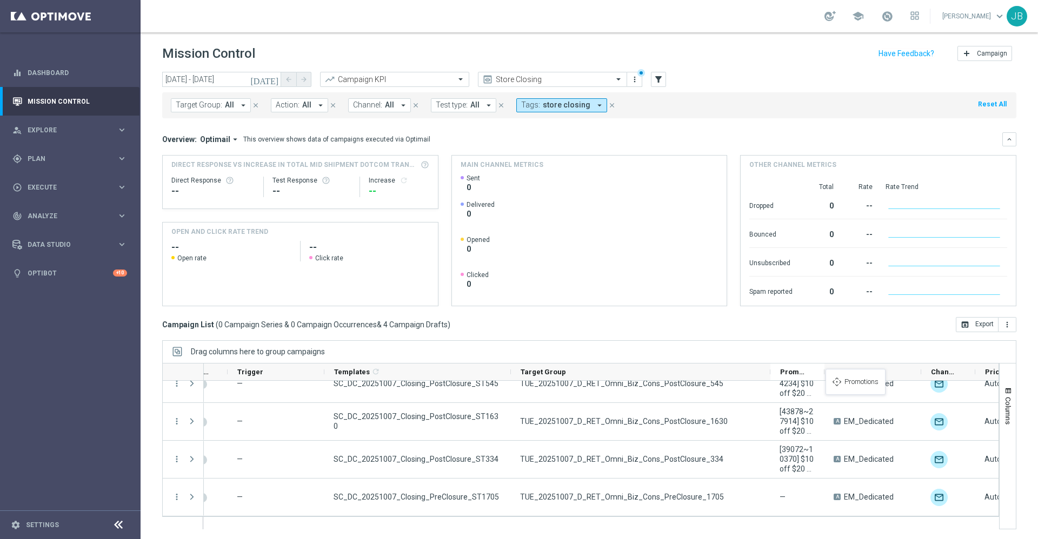
drag, startPoint x: 888, startPoint y: 377, endPoint x: 807, endPoint y: 376, distance: 81.1
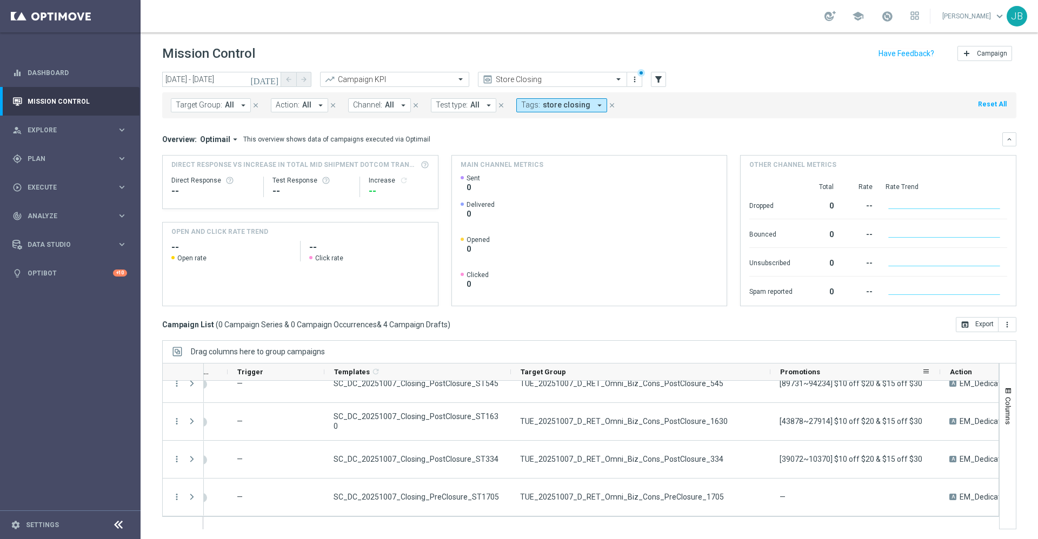
drag, startPoint x: 824, startPoint y: 371, endPoint x: 940, endPoint y: 377, distance: 115.8
click at [940, 377] on div at bounding box center [940, 372] width 4 height 17
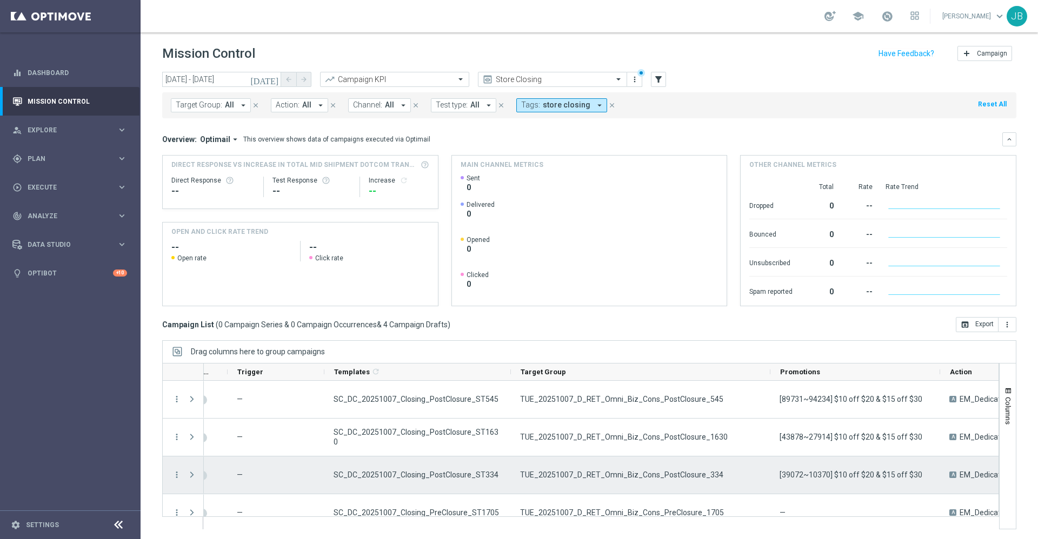
scroll to position [16, 0]
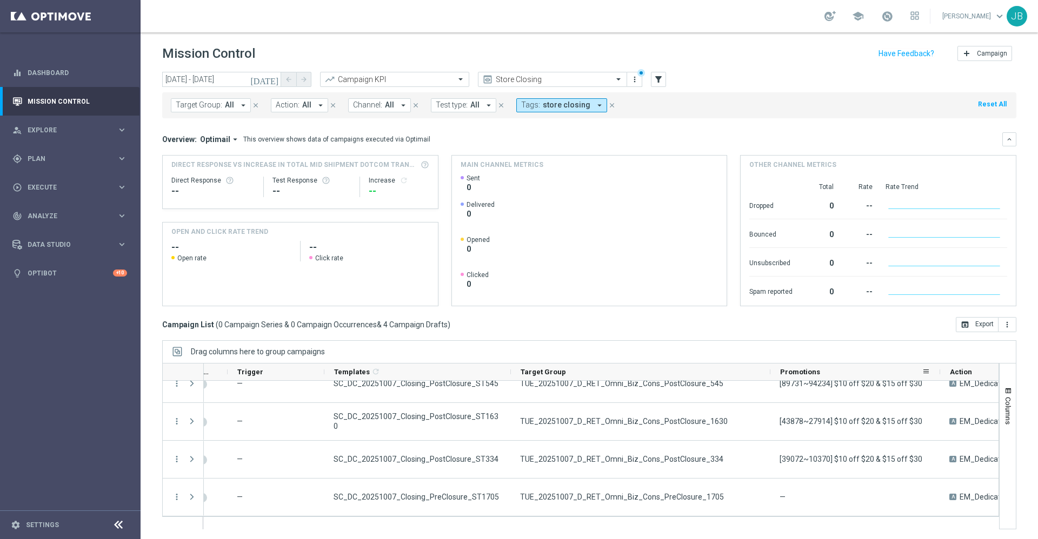
click at [271, 79] on icon "[DATE]" at bounding box center [264, 80] width 29 height 10
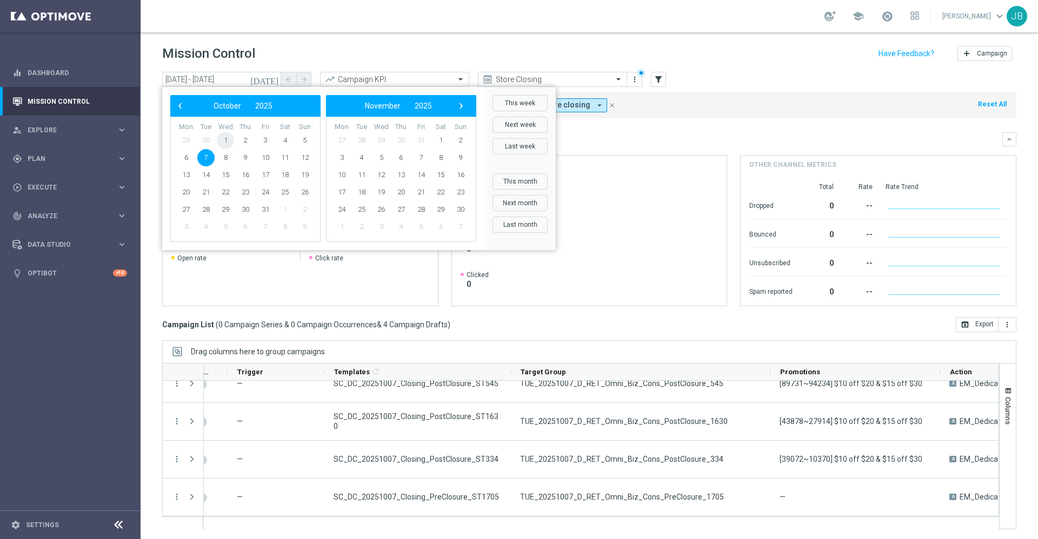
click at [222, 138] on span "1" at bounding box center [225, 140] width 17 height 17
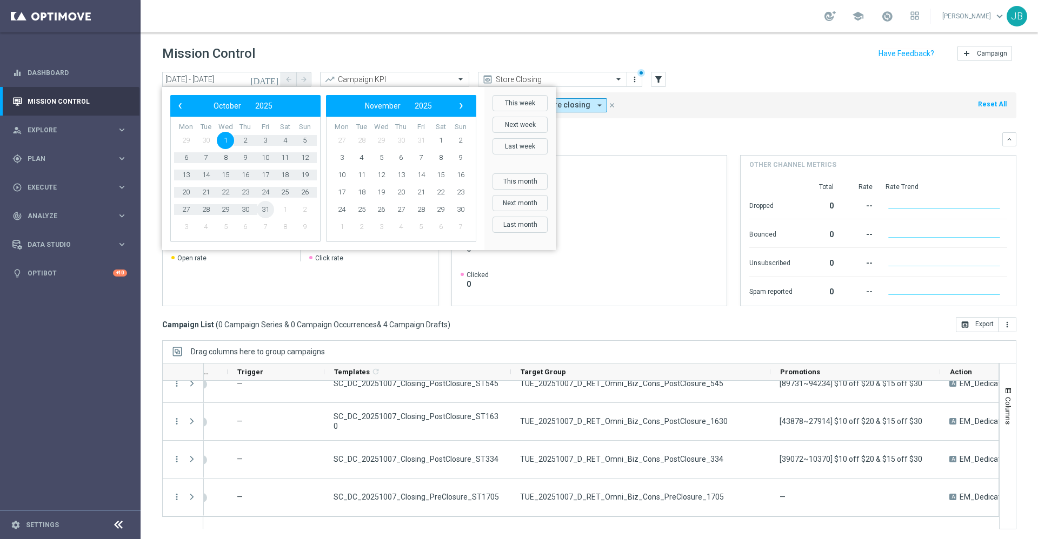
click at [262, 210] on span "31" at bounding box center [265, 209] width 17 height 17
type input "[DATE] - [DATE]"
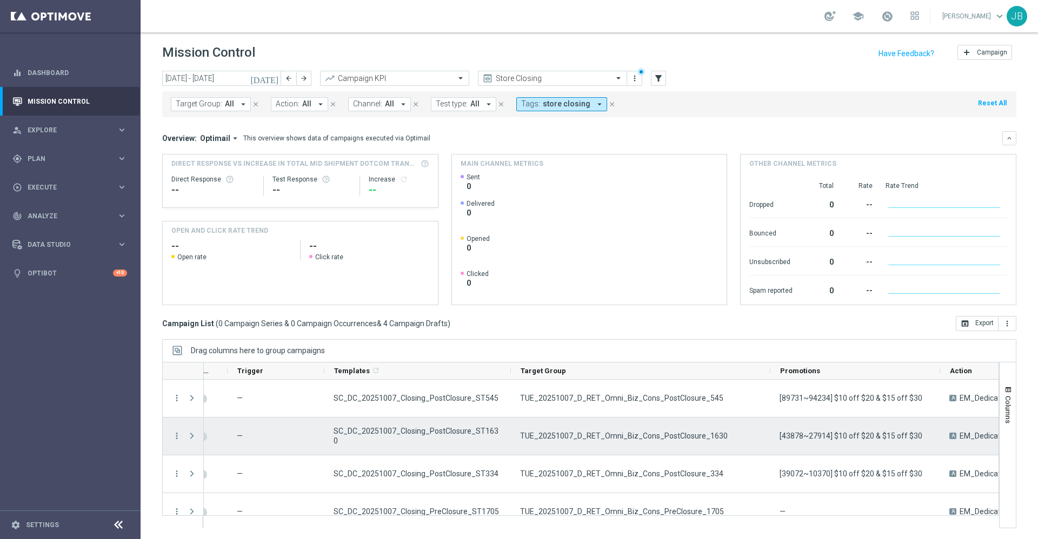
scroll to position [0, 0]
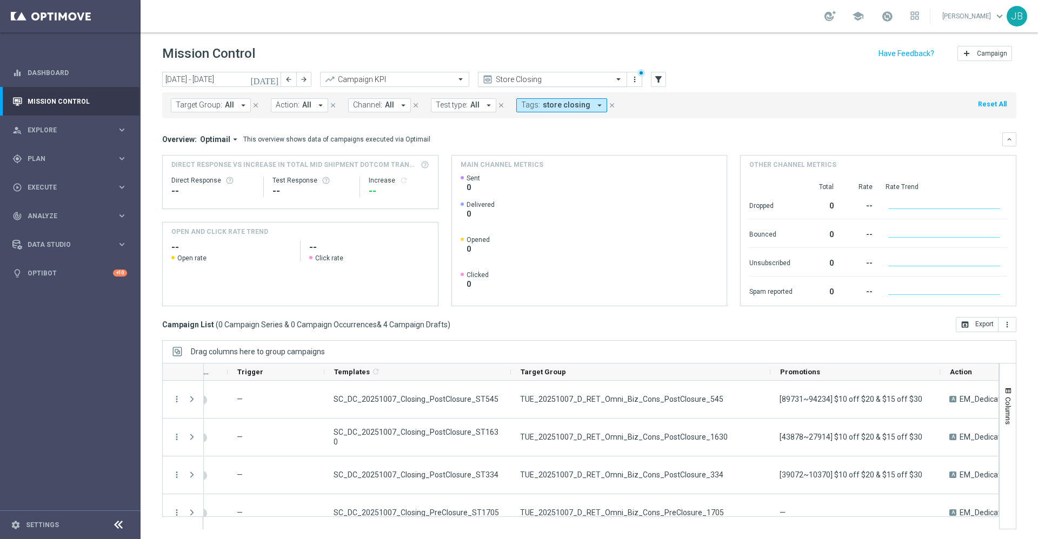
click at [496, 80] on input "text" at bounding box center [542, 79] width 116 height 9
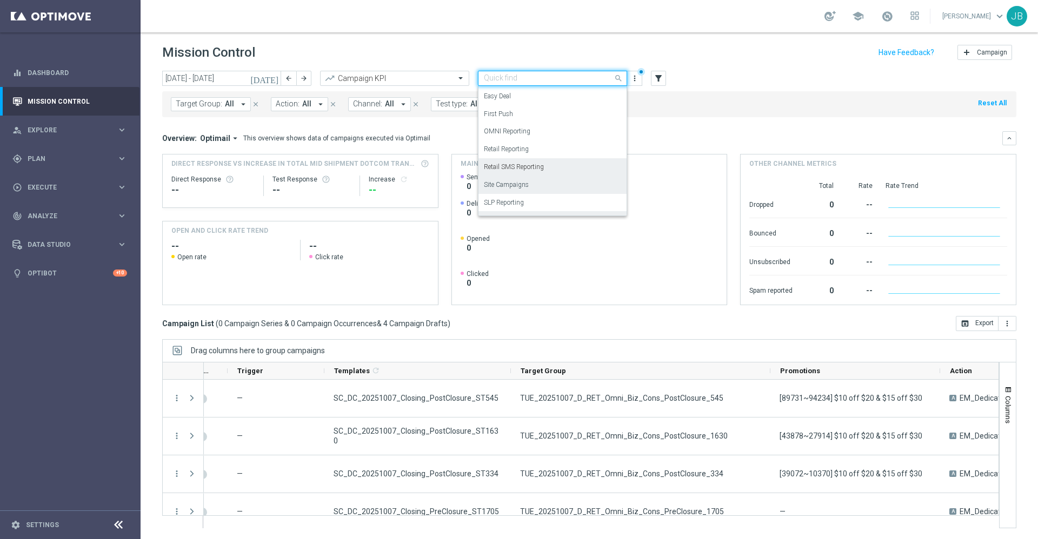
scroll to position [122, 0]
drag, startPoint x: 534, startPoint y: 172, endPoint x: 521, endPoint y: 133, distance: 41.0
click at [521, 133] on label "OMNI Reporting" at bounding box center [507, 132] width 46 height 9
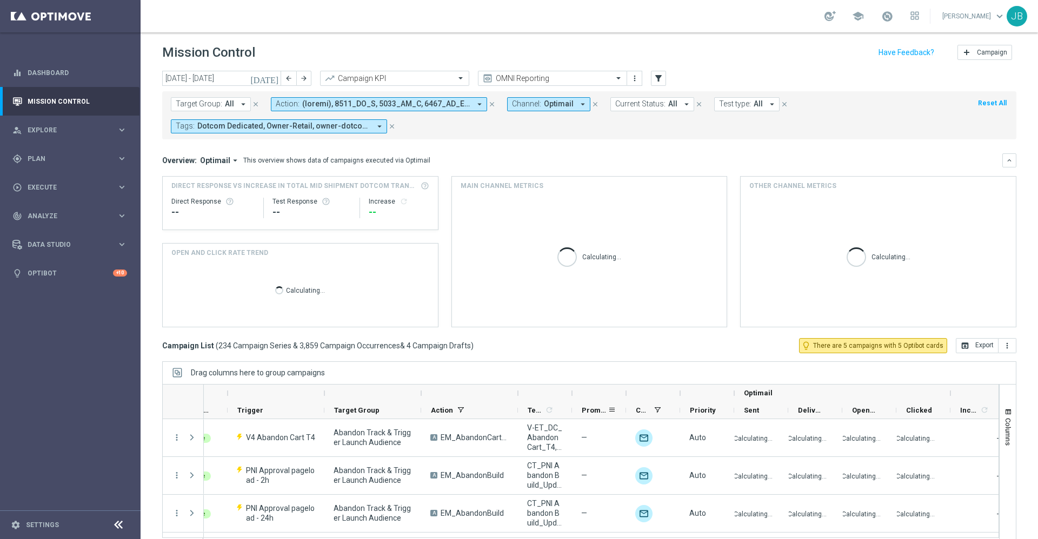
click at [590, 405] on div "Promotions" at bounding box center [595, 410] width 26 height 17
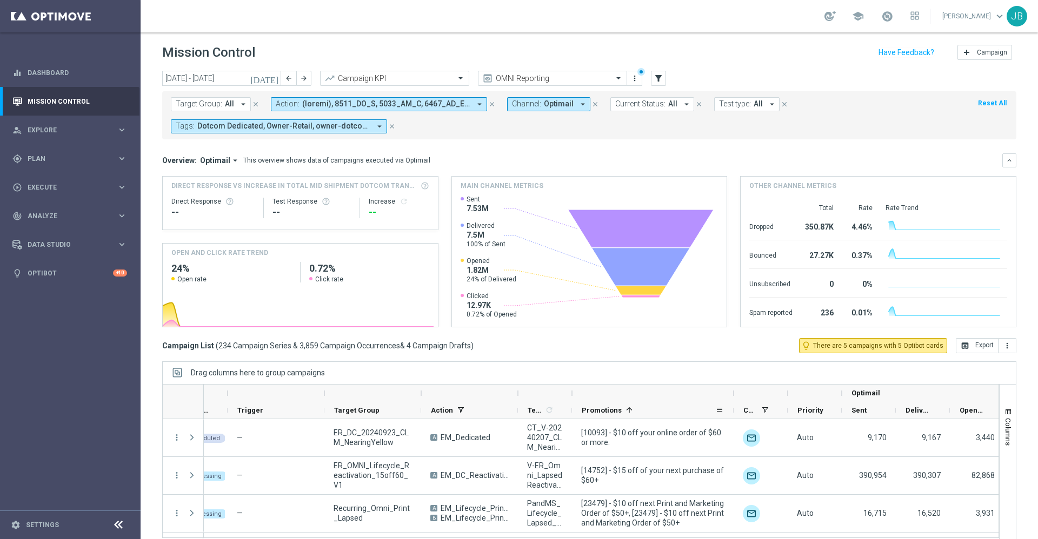
drag, startPoint x: 624, startPoint y: 392, endPoint x: 732, endPoint y: 407, distance: 109.1
click at [732, 407] on div "Optimail First in Range" at bounding box center [616, 402] width 995 height 35
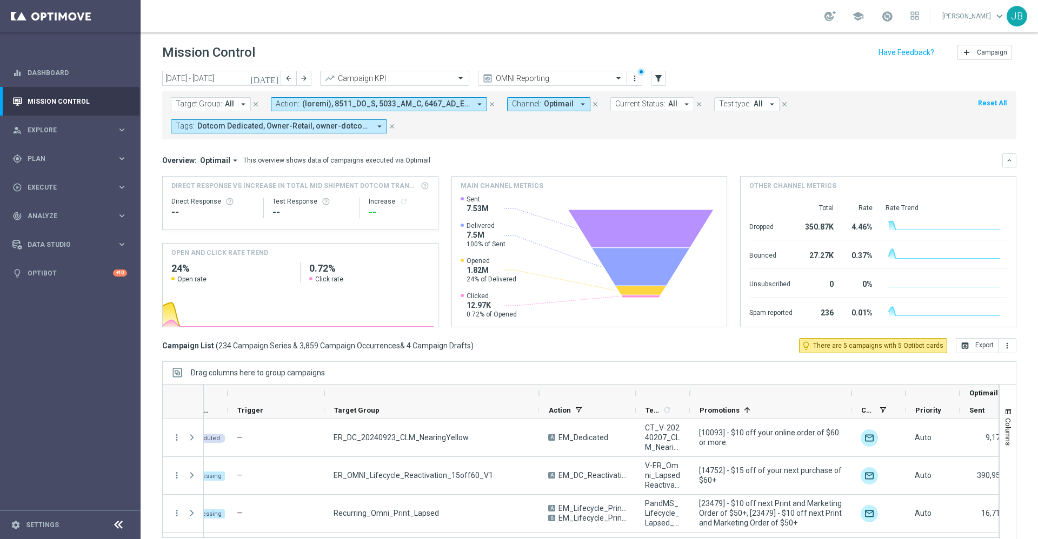
drag, startPoint x: 422, startPoint y: 392, endPoint x: 557, endPoint y: 403, distance: 135.6
click at [557, 403] on div "Optimail First in Range" at bounding box center [675, 402] width 1113 height 35
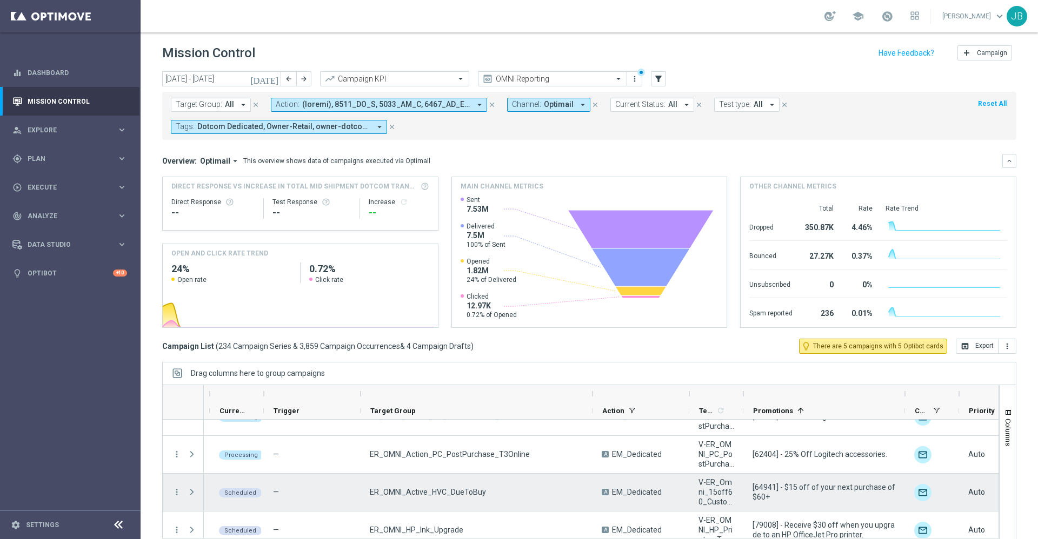
scroll to position [596, 0]
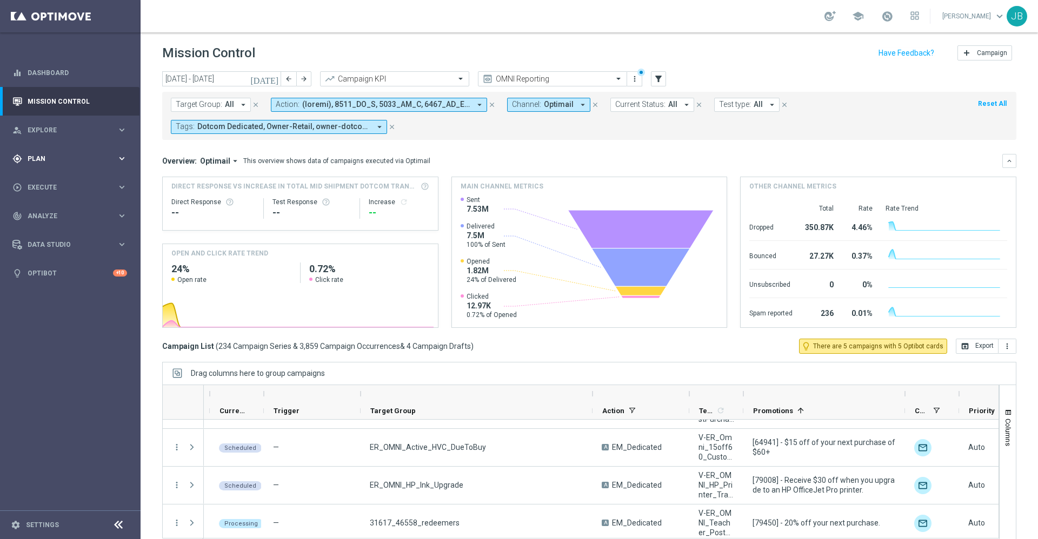
click at [77, 156] on span "Plan" at bounding box center [72, 159] width 89 height 6
click at [68, 180] on link "Target Groups" at bounding box center [70, 181] width 84 height 9
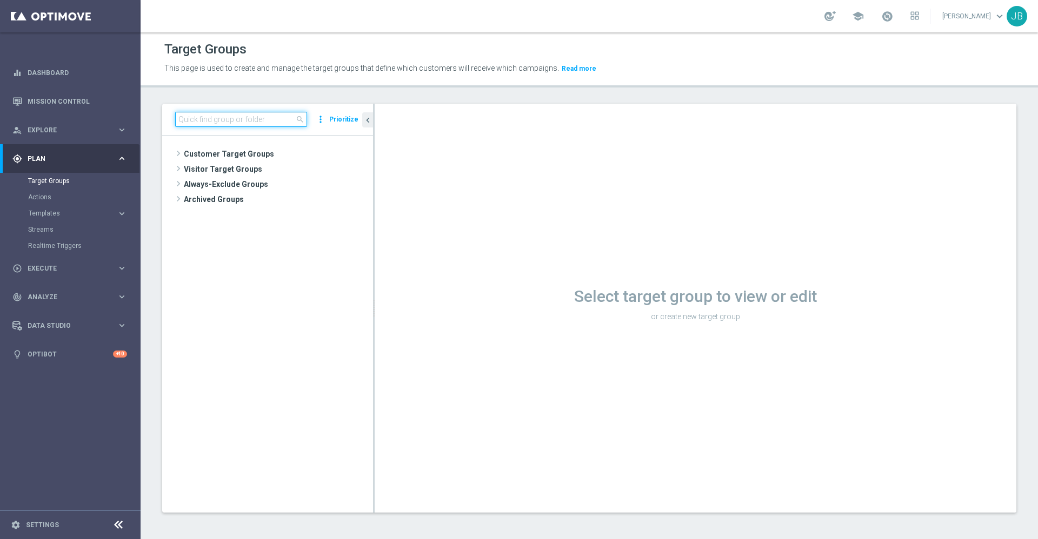
click at [234, 118] on input at bounding box center [241, 119] width 132 height 15
paste input "ER_DC_20240925_CLM_NearingRed"
type input "ER_DC_20240925_CLM_NearingRed"
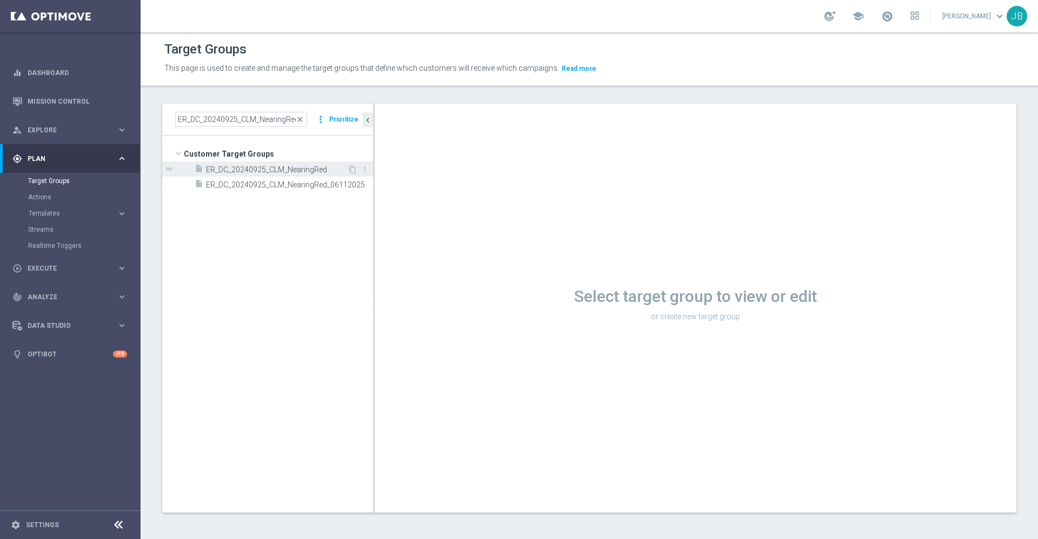
scroll to position [0, 0]
click at [251, 171] on span "ER_DC_20240925_CLM_NearingRed" at bounding box center [276, 169] width 141 height 9
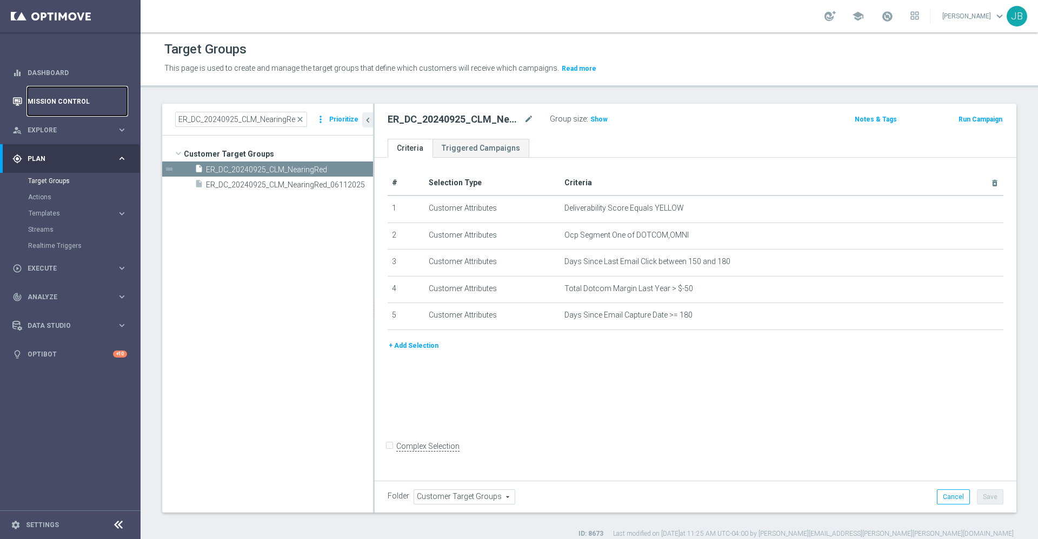
click at [57, 107] on link "Mission Control" at bounding box center [77, 101] width 99 height 29
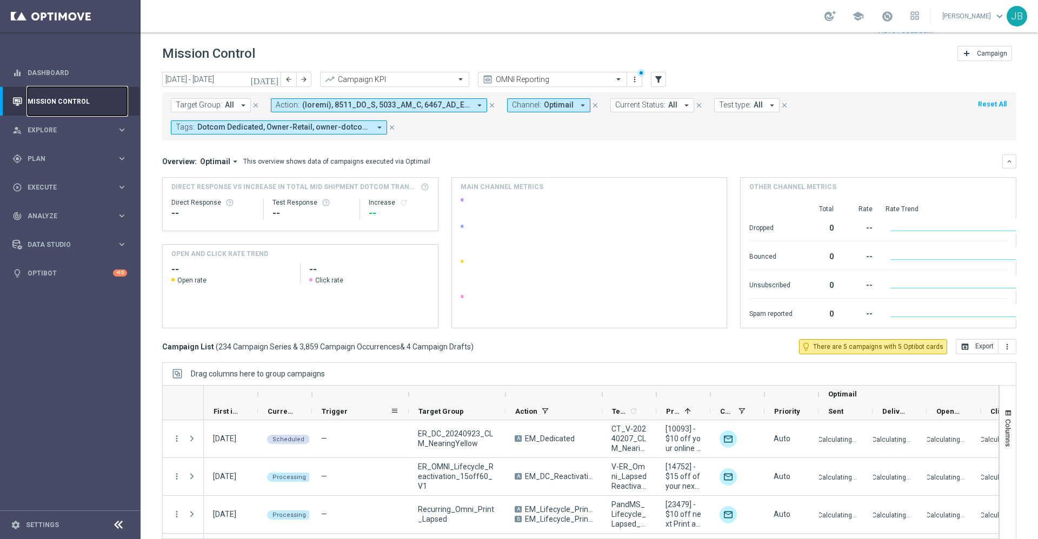
scroll to position [23, 0]
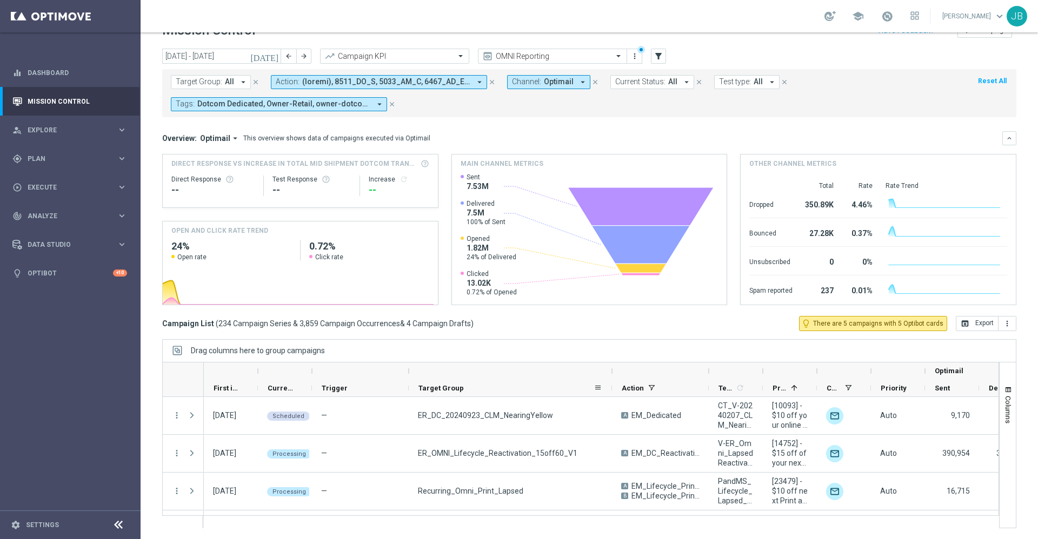
drag, startPoint x: 504, startPoint y: 371, endPoint x: 611, endPoint y: 381, distance: 106.9
click at [611, 381] on div "Optimail First in Range" at bounding box center [701, 380] width 994 height 35
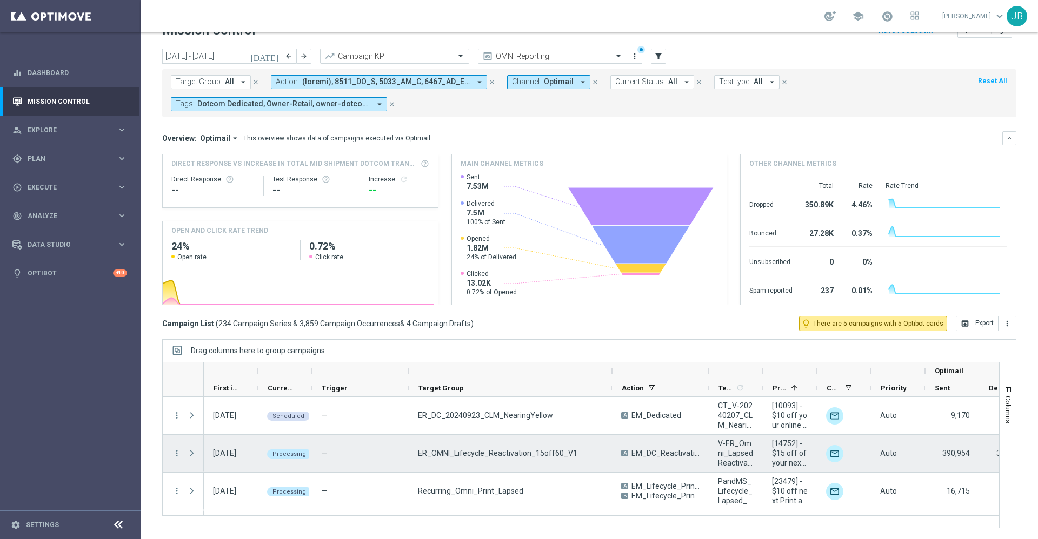
scroll to position [3, 0]
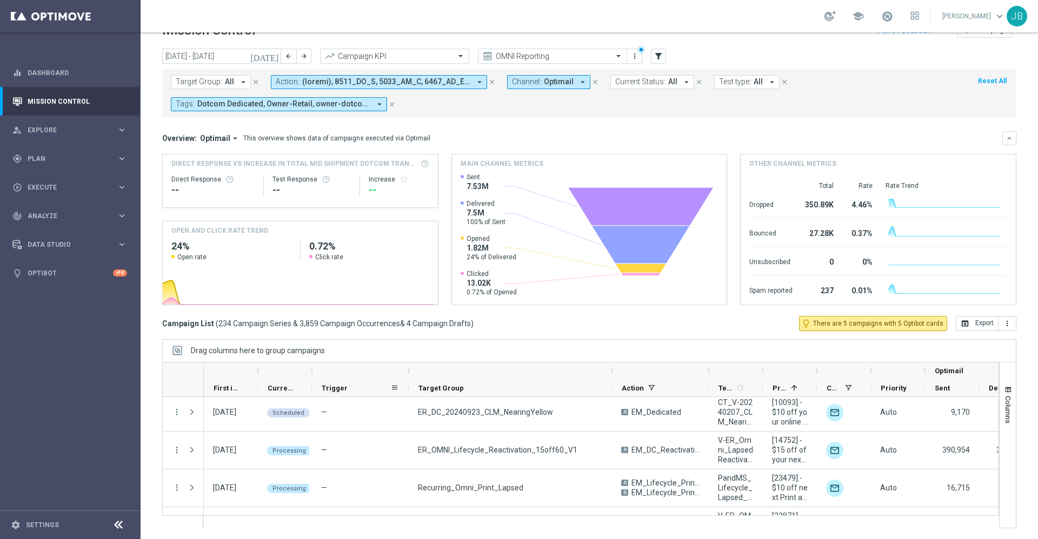
click at [341, 392] on div "Trigger" at bounding box center [356, 388] width 69 height 17
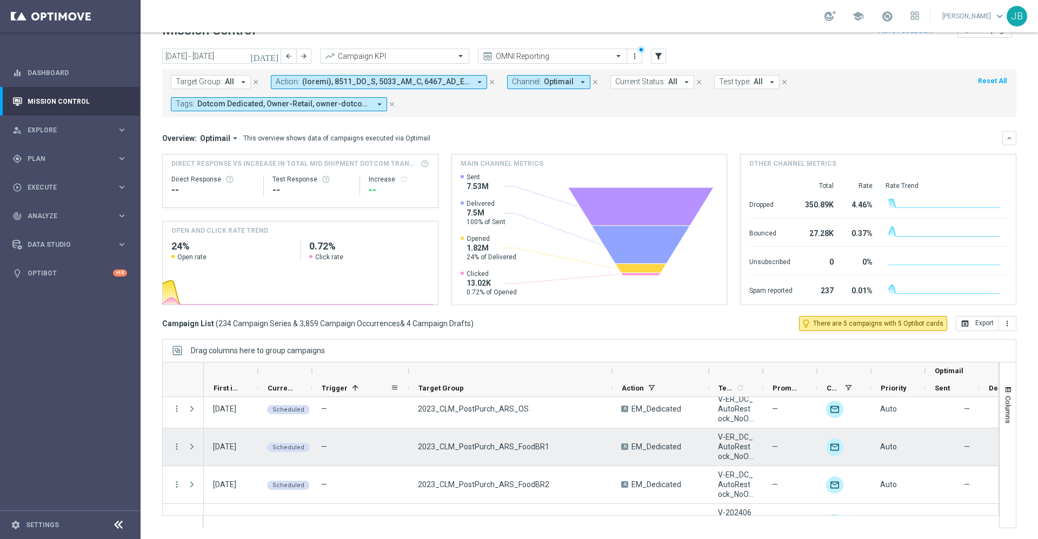
scroll to position [1396, 0]
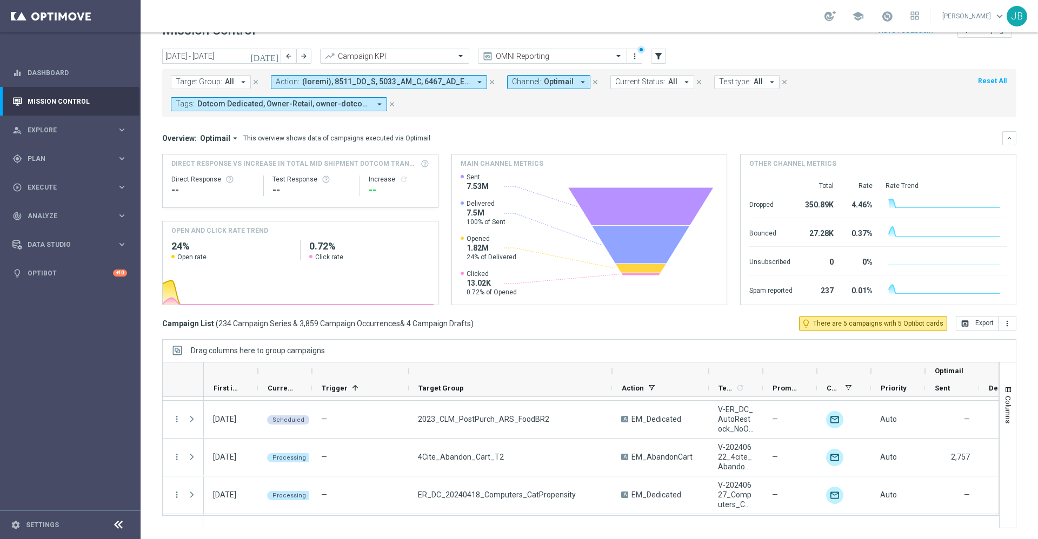
click at [226, 83] on span "All" at bounding box center [229, 81] width 9 height 9
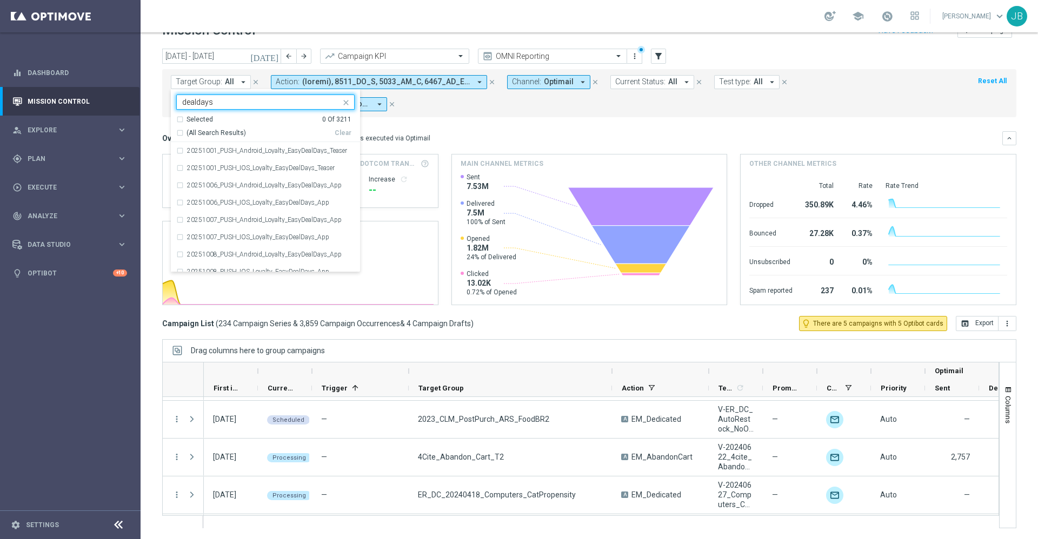
type input "dealdays"
click at [488, 111] on form "Target Group: All arrow_drop_down dealdays Selected 0 Of 3211 (All Search Resul…" at bounding box center [565, 93] width 789 height 36
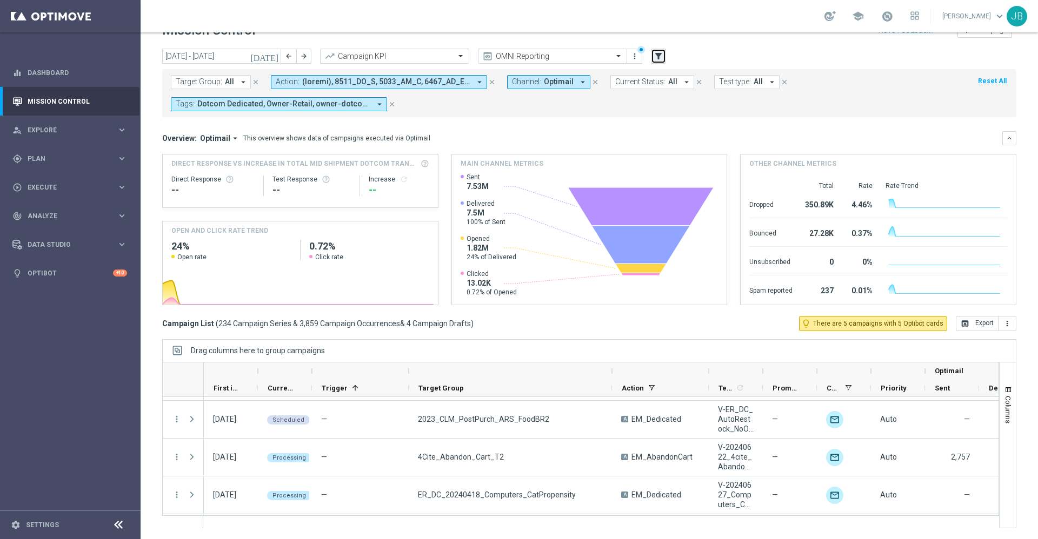
click at [658, 54] on icon "filter_alt" at bounding box center [659, 56] width 10 height 10
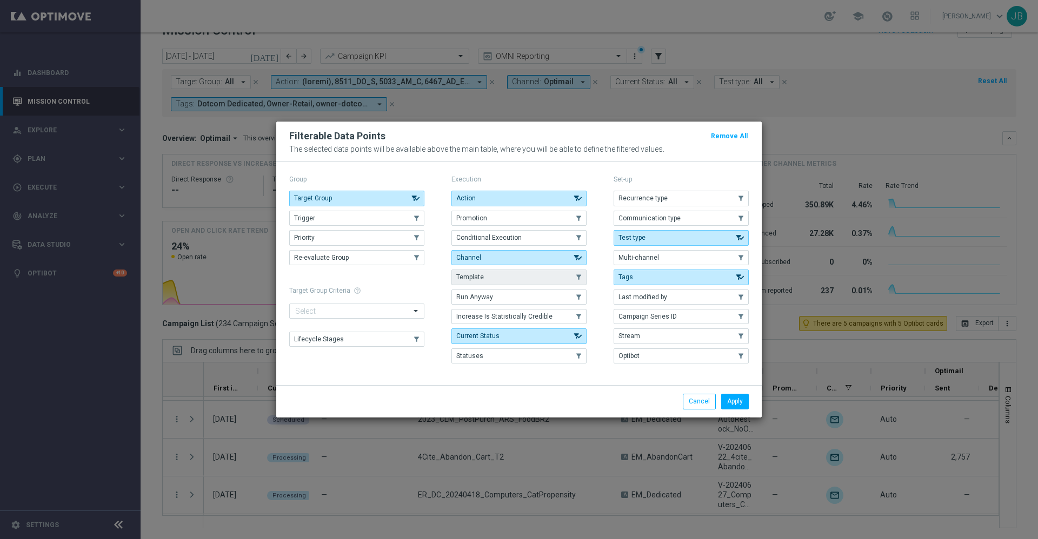
click at [488, 276] on button "Template" at bounding box center [518, 277] width 135 height 15
click at [738, 401] on button "Apply" at bounding box center [735, 401] width 28 height 15
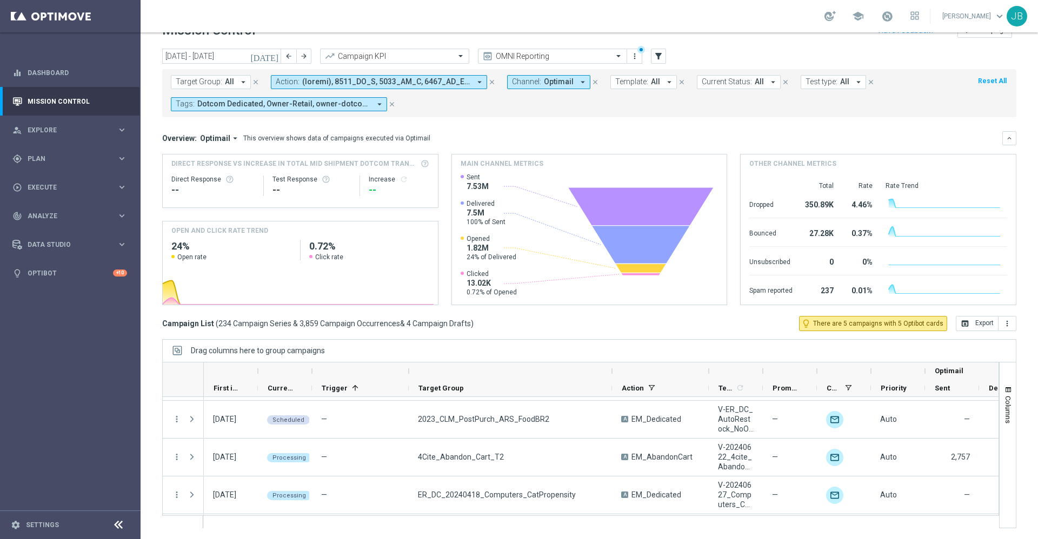
click at [632, 82] on span "Template:" at bounding box center [631, 81] width 33 height 9
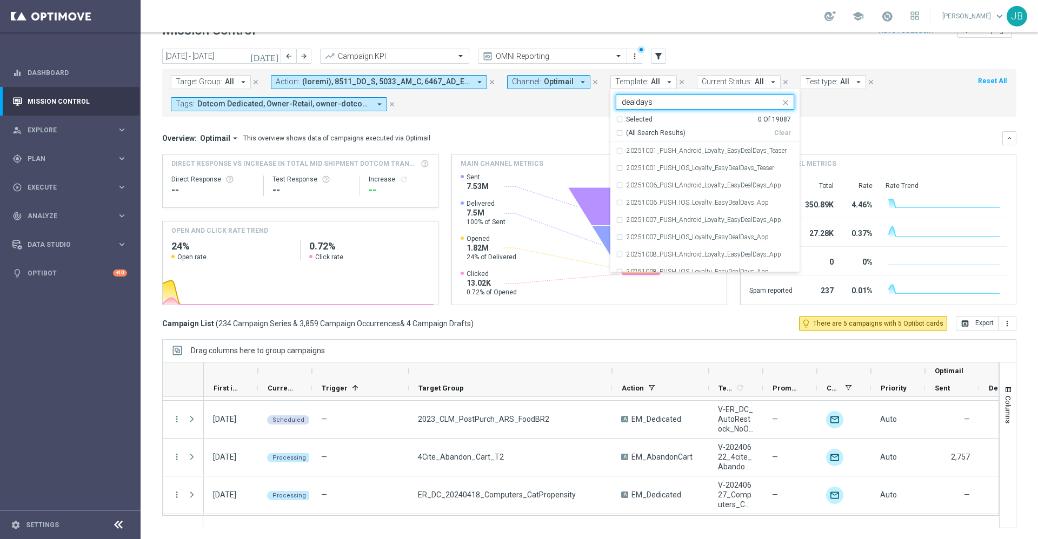
click at [616, 131] on div "(All Search Results)" at bounding box center [695, 133] width 158 height 9
type input "dealdays"
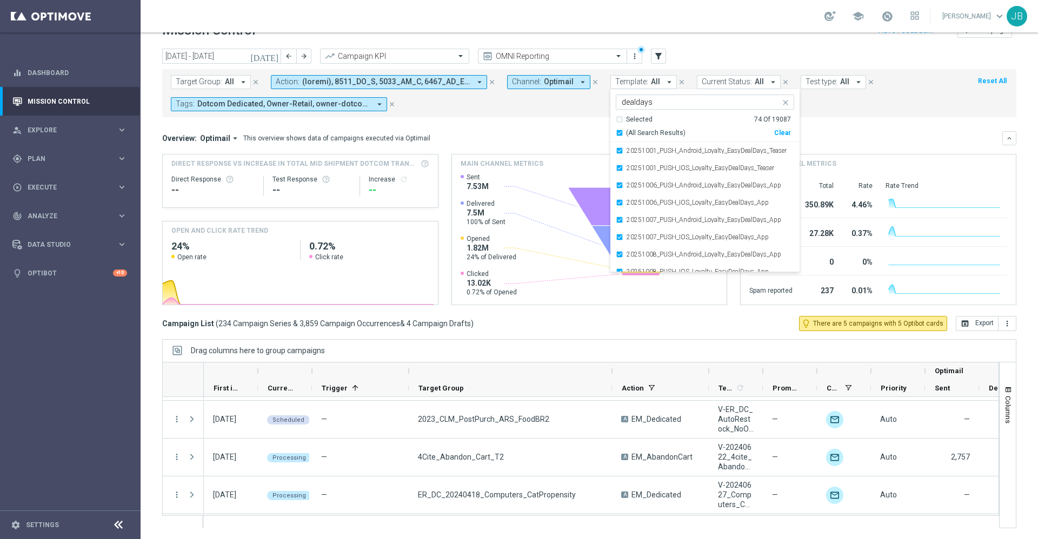
click at [837, 116] on div "Target Group: All arrow_drop_down close Action: arrow_drop_down close Channel: …" at bounding box center [589, 93] width 854 height 48
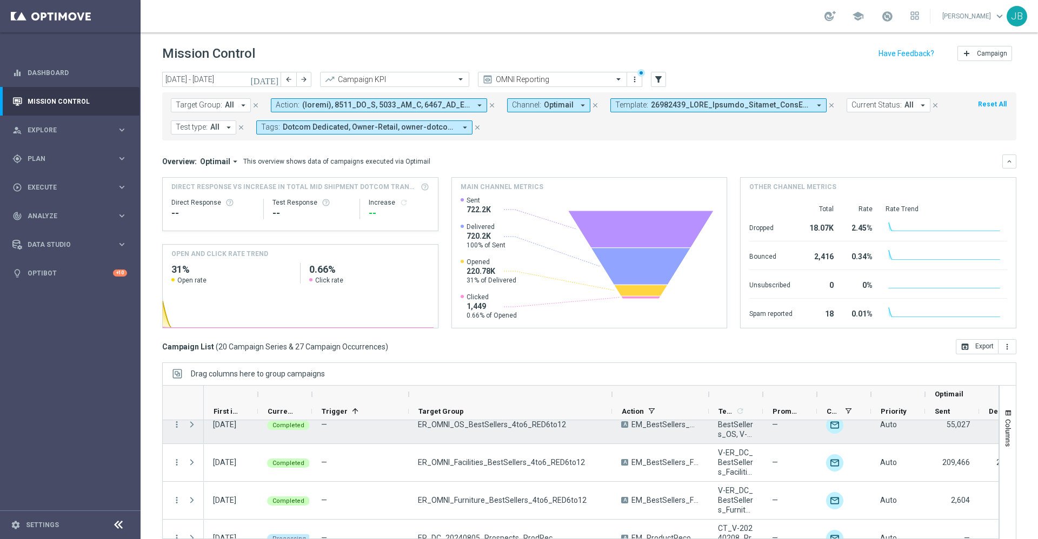
scroll to position [355, 0]
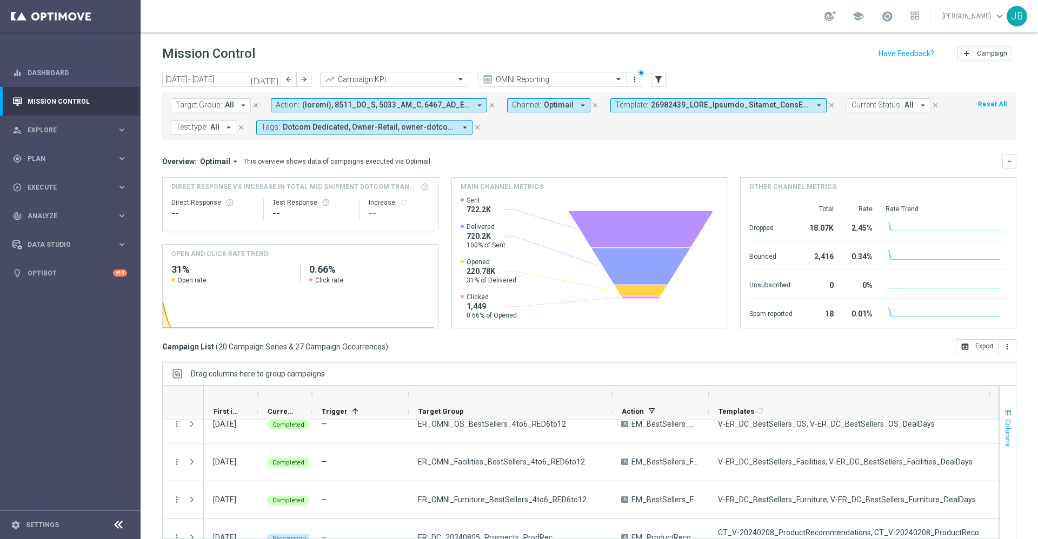
drag, startPoint x: 762, startPoint y: 397, endPoint x: 988, endPoint y: 408, distance: 226.8
click at [988, 408] on div at bounding box center [589, 468] width 854 height 166
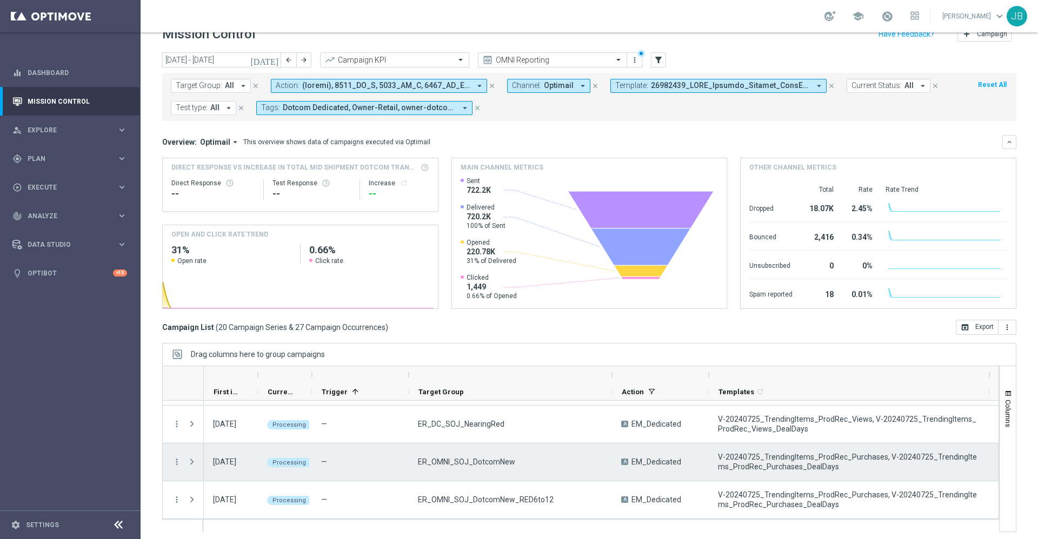
scroll to position [588, 0]
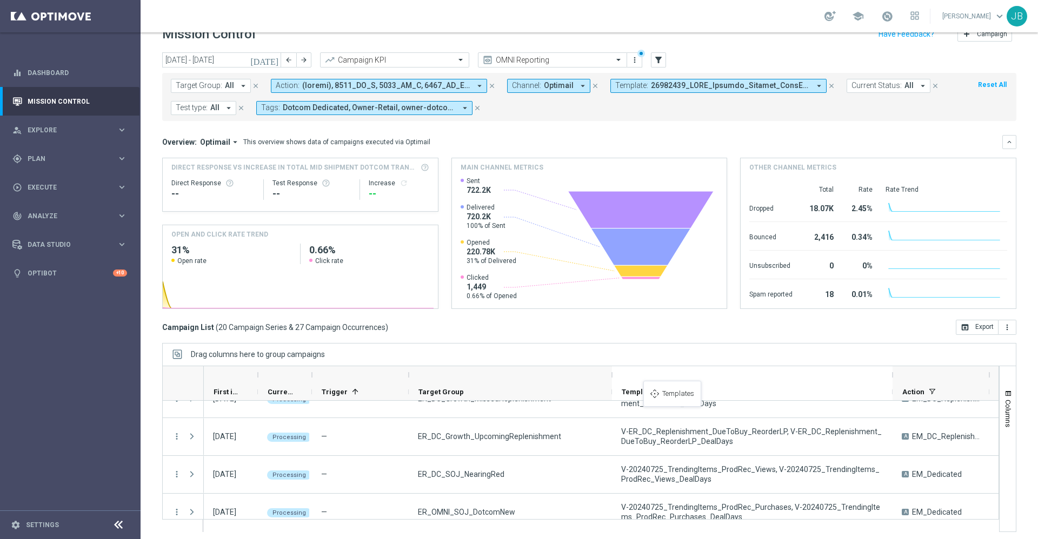
drag, startPoint x: 742, startPoint y: 390, endPoint x: 641, endPoint y: 388, distance: 100.6
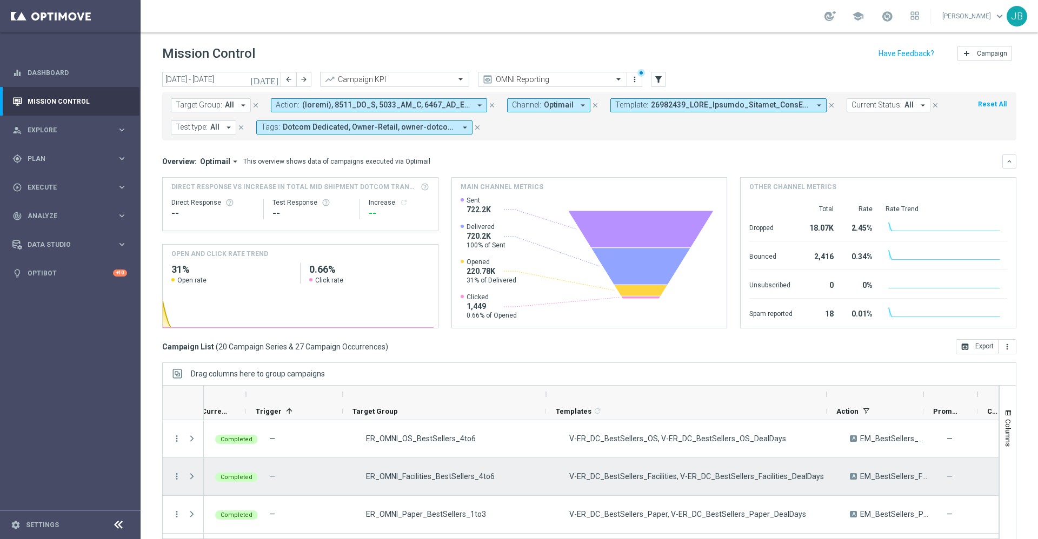
scroll to position [0, 78]
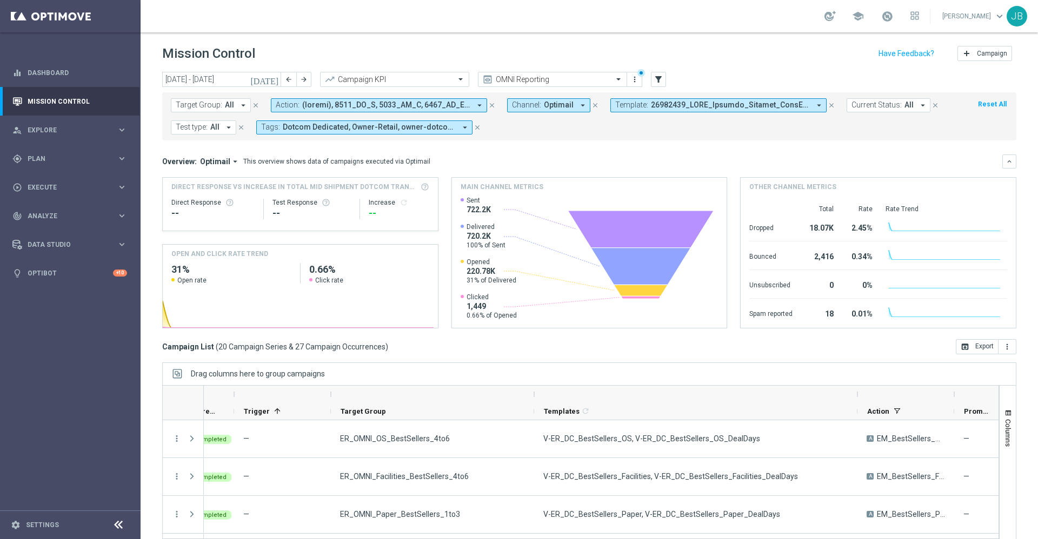
drag, startPoint x: 814, startPoint y: 395, endPoint x: 870, endPoint y: 395, distance: 55.7
click at [860, 395] on div at bounding box center [857, 394] width 4 height 17
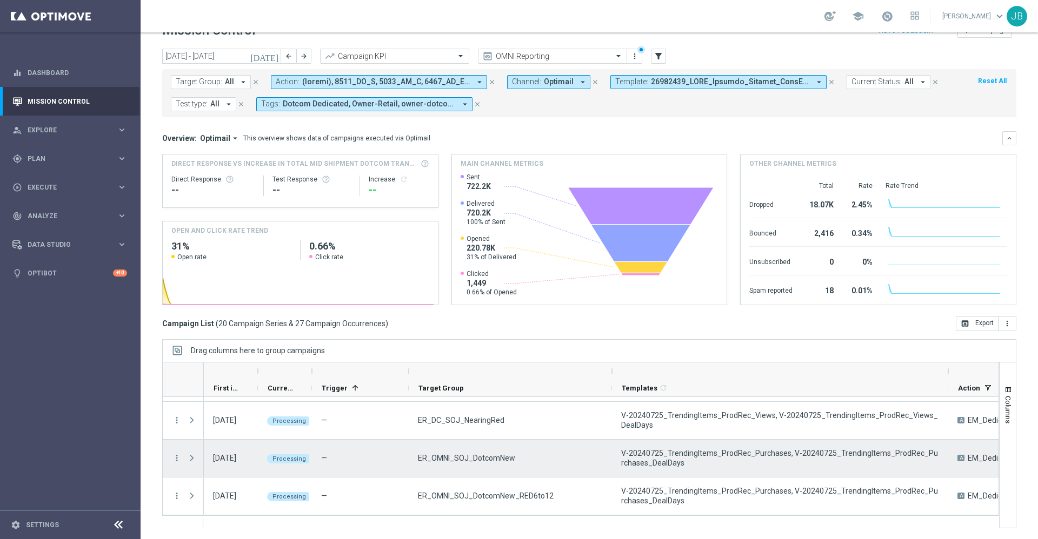
scroll to position [635, 0]
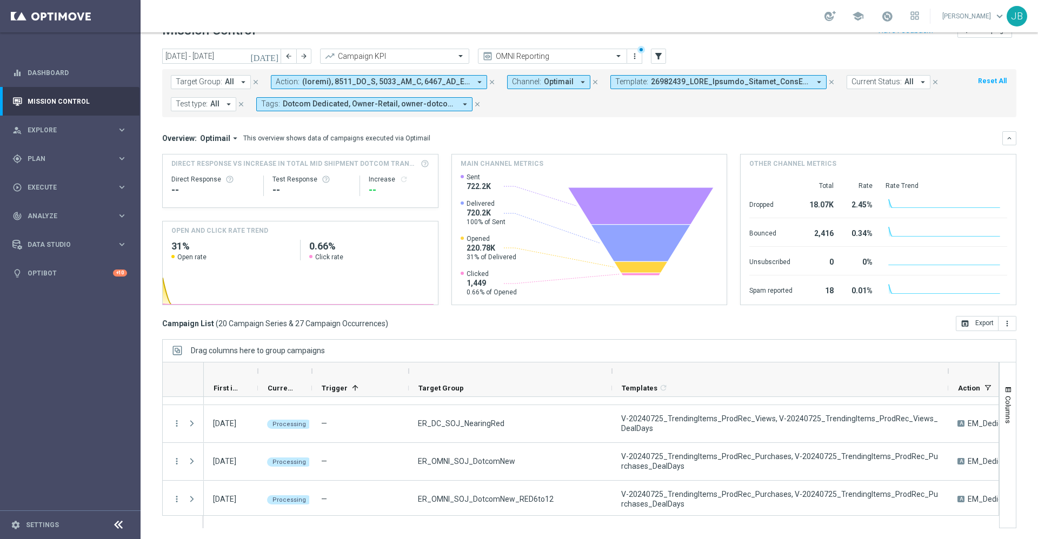
click at [707, 71] on div "Target Group: All arrow_drop_down close Action: arrow_drop_down close Channel: …" at bounding box center [589, 93] width 854 height 48
click at [708, 85] on span at bounding box center [730, 81] width 159 height 9
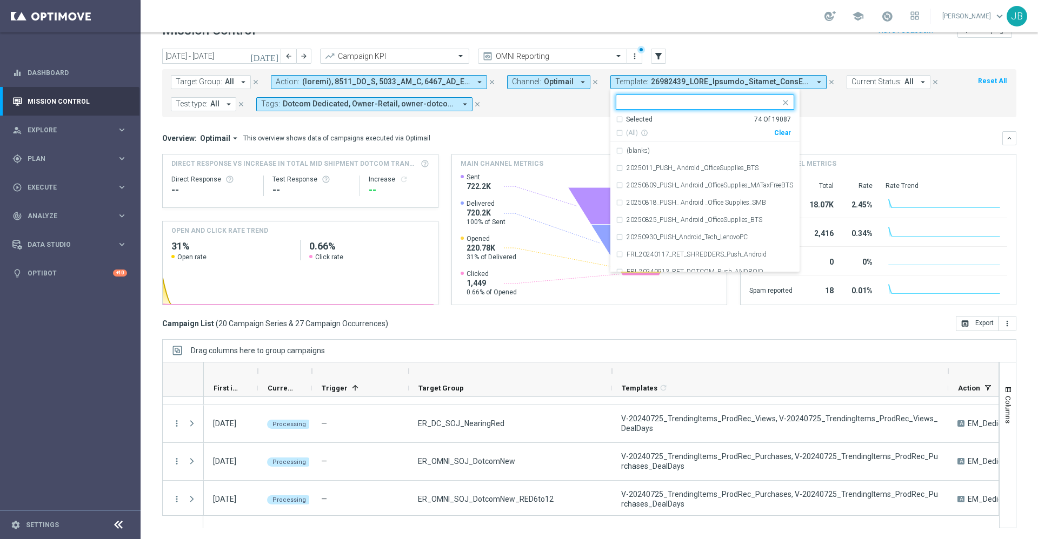
click at [0, 0] on div "Clear" at bounding box center [0, 0] width 0 height 0
click at [719, 106] on input "text" at bounding box center [701, 102] width 158 height 9
paste input "V-20240725_TrendingItems_ProdRec_Views"
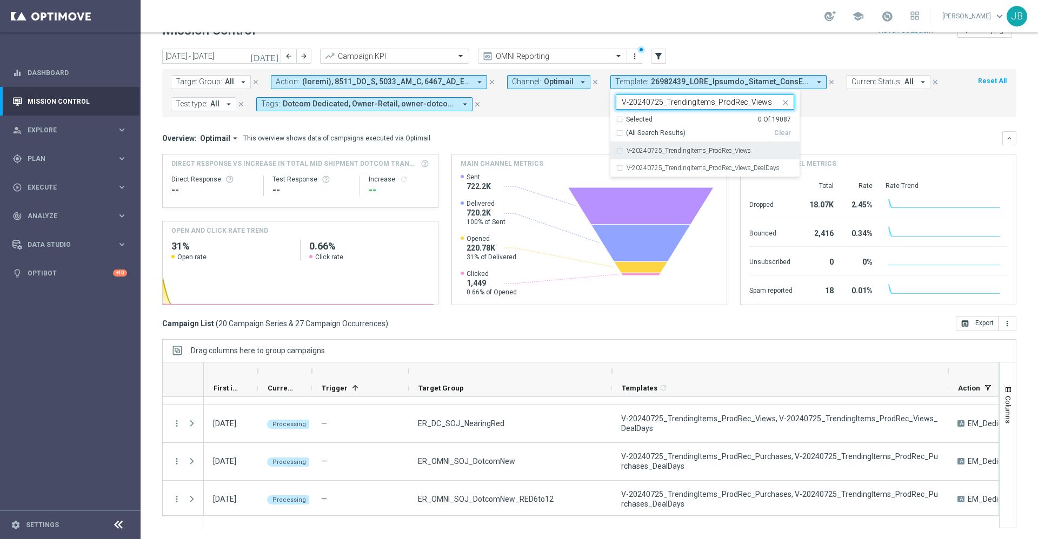
click at [710, 148] on label "V-20240725_TrendingItems_ProdRec_Views" at bounding box center [689, 151] width 124 height 6
type input "V-20240725_TrendingItems_ProdRec_Views"
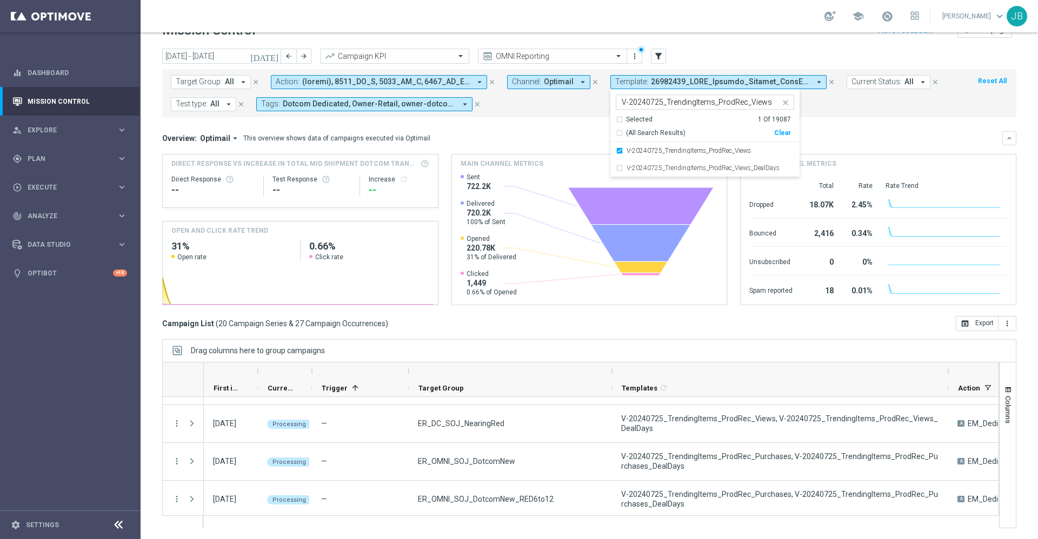
click at [840, 116] on div "Target Group: All arrow_drop_down close Action: arrow_drop_down close Channel: …" at bounding box center [589, 93] width 854 height 48
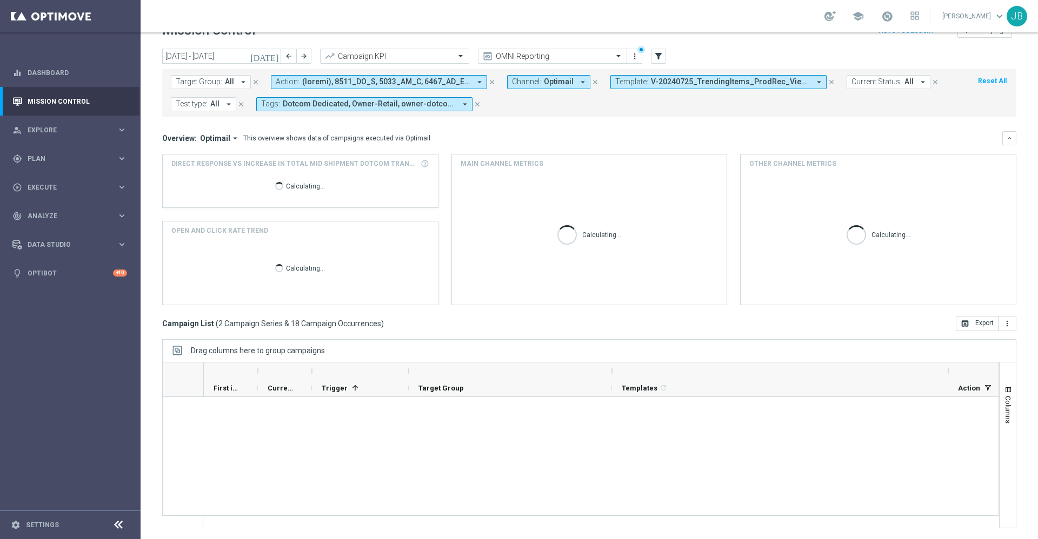
scroll to position [0, 0]
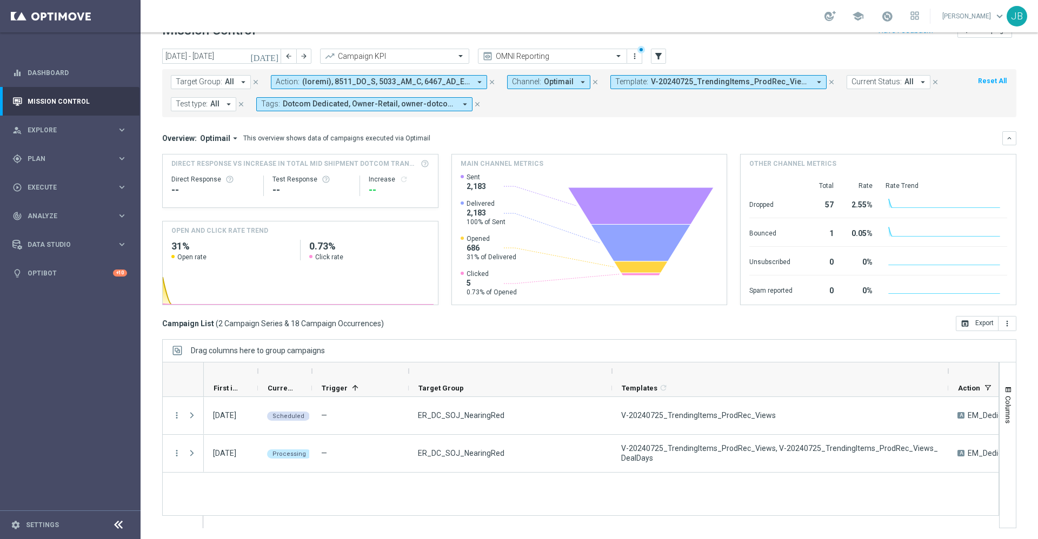
click at [234, 80] on button "Target Group: All arrow_drop_down" at bounding box center [211, 82] width 80 height 14
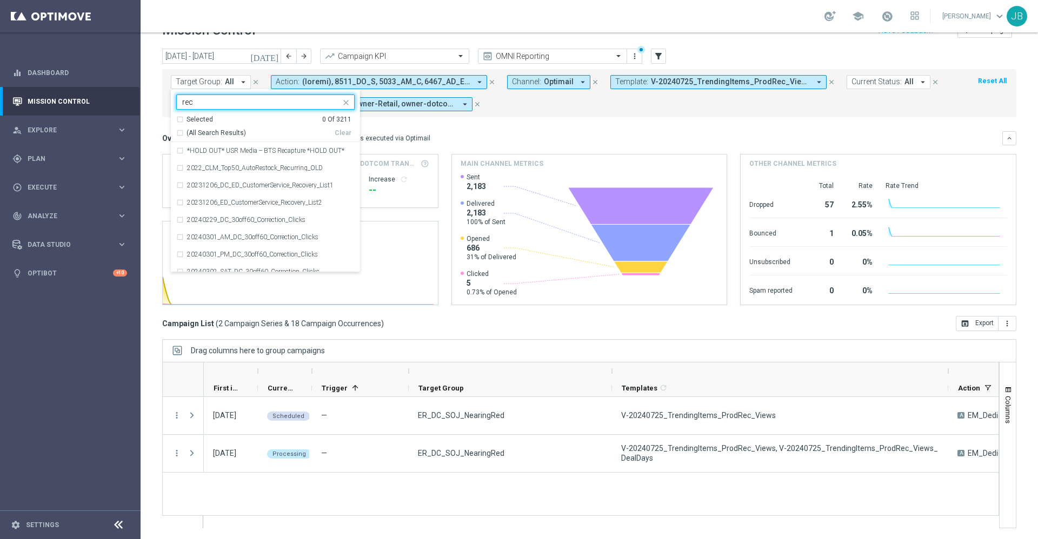
click at [181, 134] on div "(All Search Results)" at bounding box center [255, 133] width 158 height 9
type input "rec"
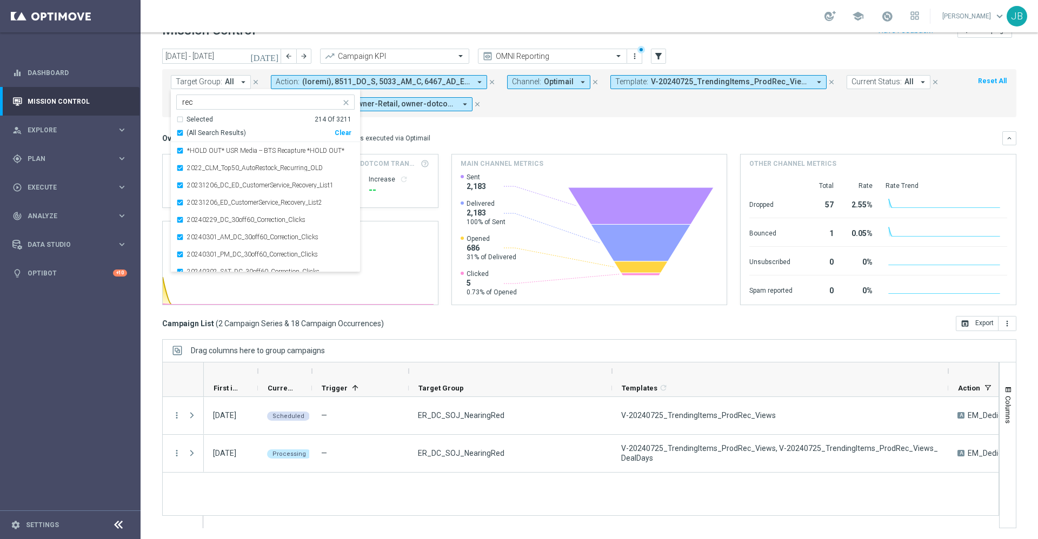
click at [498, 124] on mini-dashboard "Overview: Optimail arrow_drop_down This overview shows data of campaigns execut…" at bounding box center [589, 216] width 854 height 199
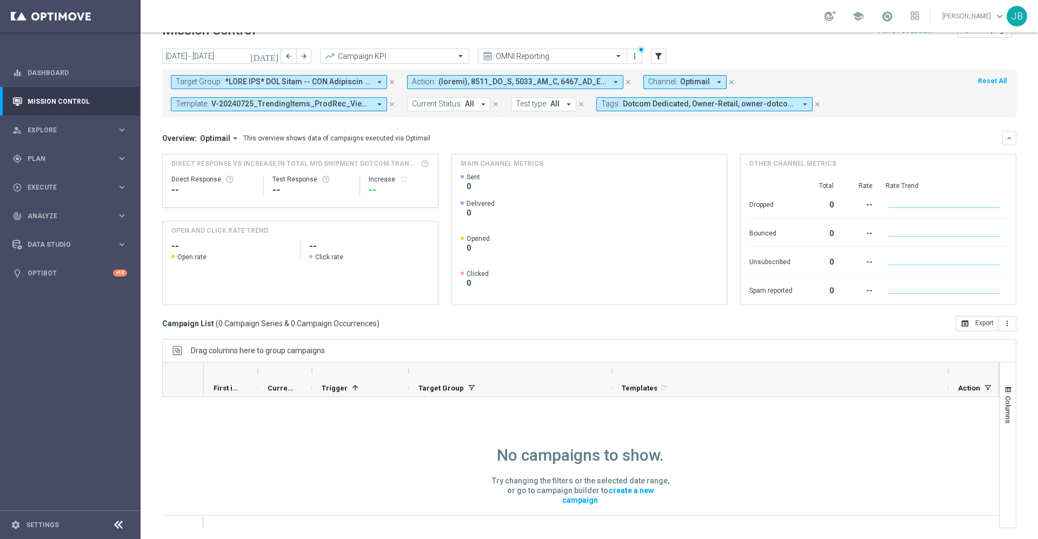
click at [334, 79] on span at bounding box center [297, 81] width 145 height 9
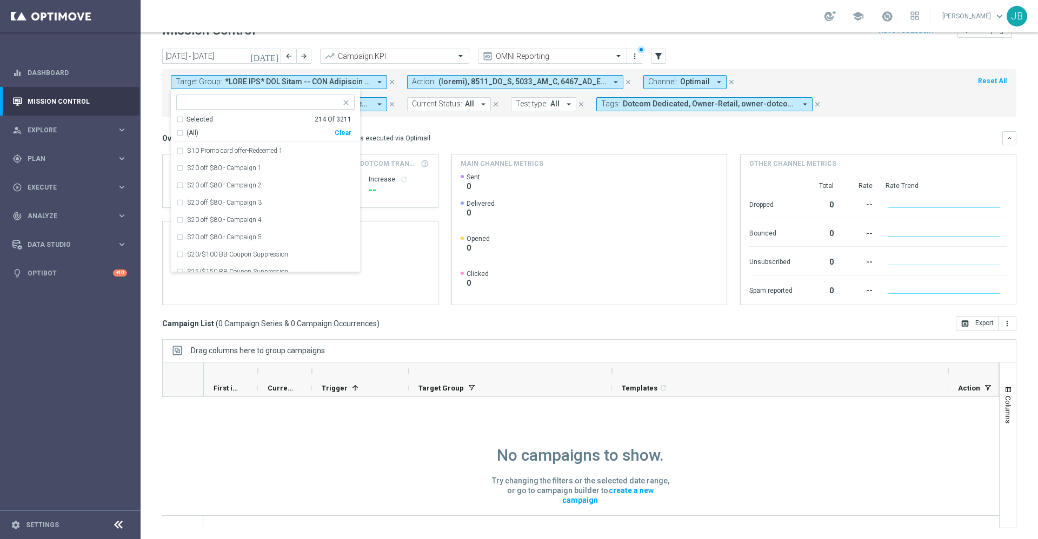
click at [274, 55] on icon "[DATE]" at bounding box center [264, 56] width 29 height 10
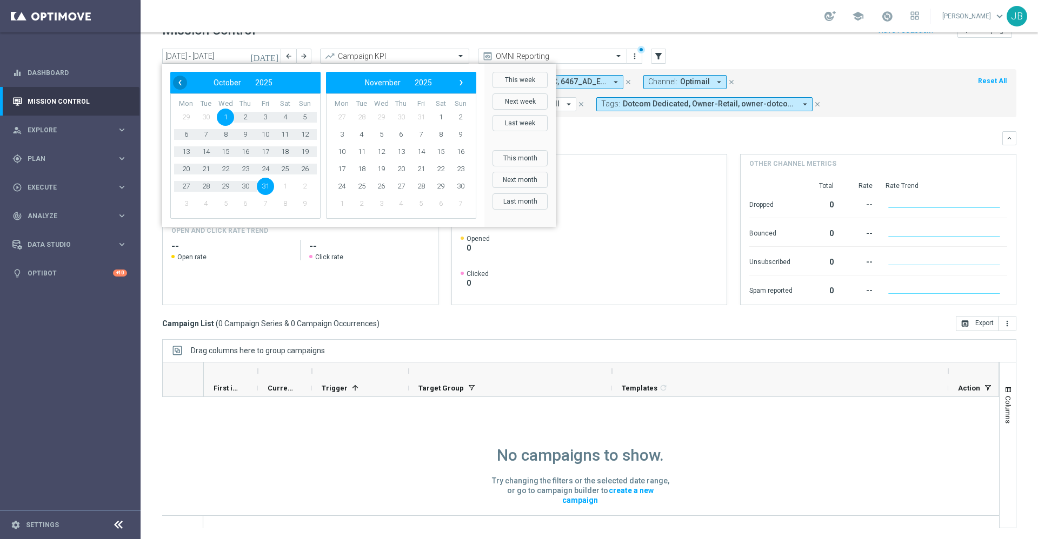
click at [186, 80] on span "‹" at bounding box center [180, 83] width 14 height 14
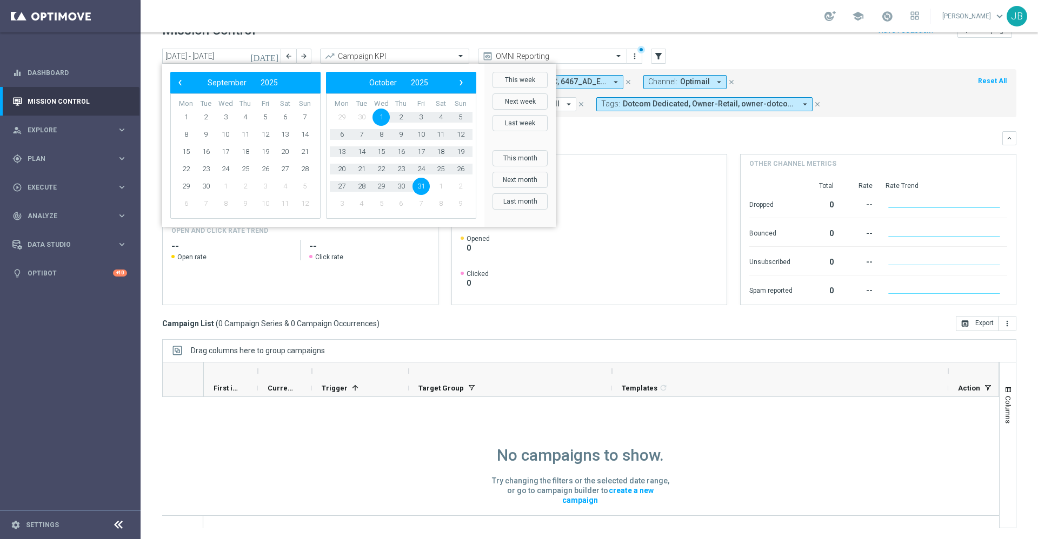
click at [186, 80] on span "‹" at bounding box center [180, 83] width 14 height 14
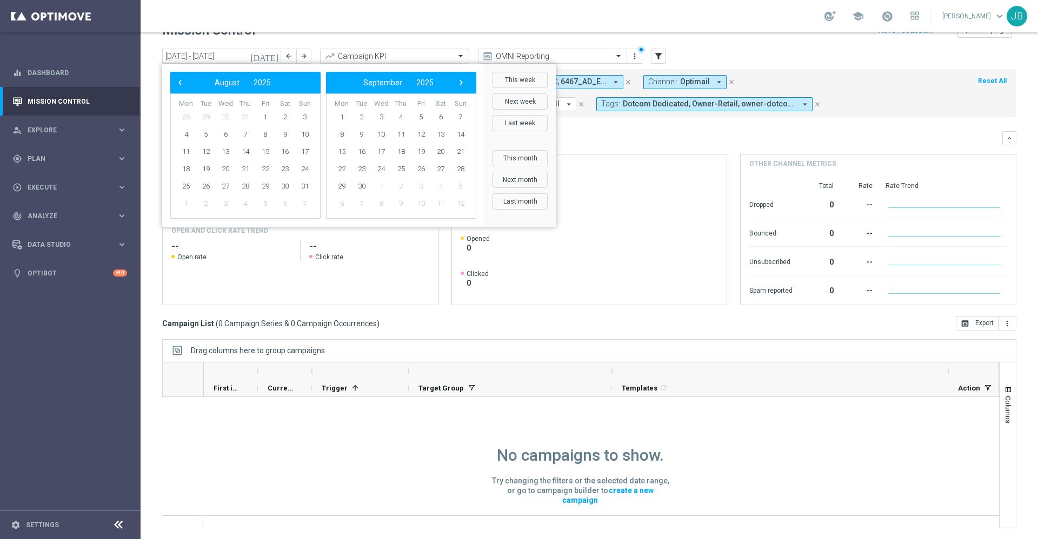
click at [186, 80] on span "‹" at bounding box center [180, 83] width 14 height 14
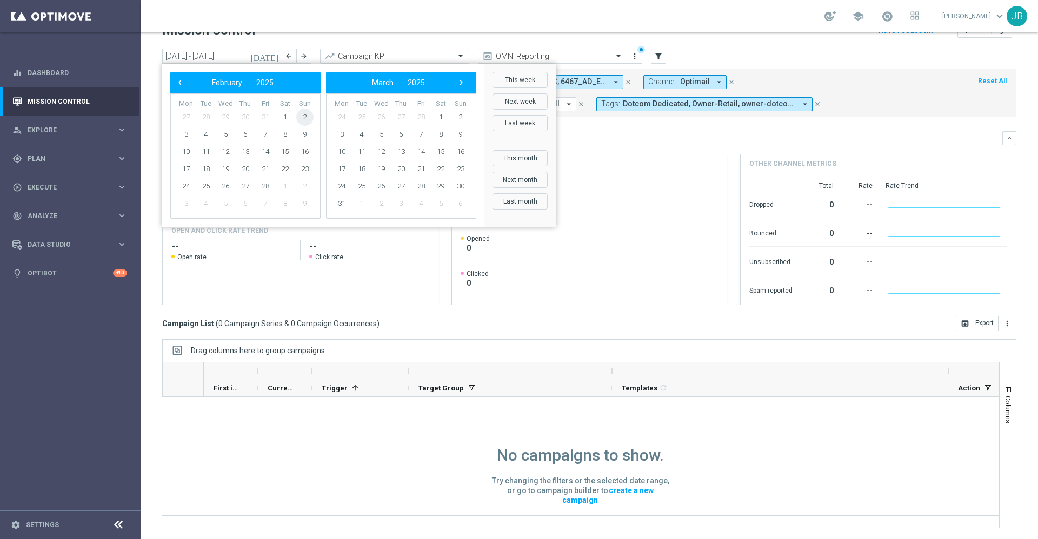
click at [303, 117] on span "2" at bounding box center [304, 117] width 17 height 17
click at [459, 85] on span "›" at bounding box center [461, 83] width 14 height 14
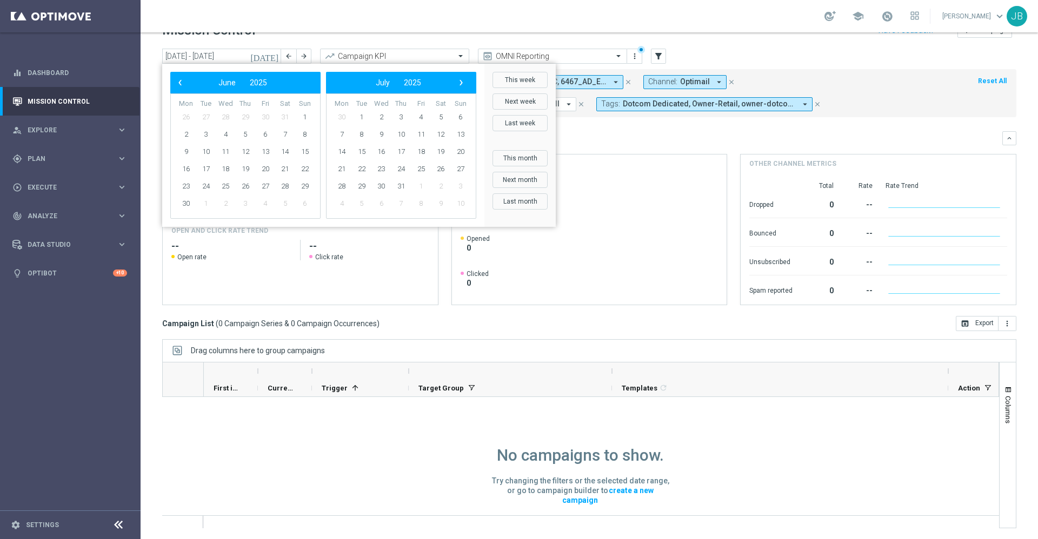
click at [459, 85] on span "›" at bounding box center [461, 83] width 14 height 14
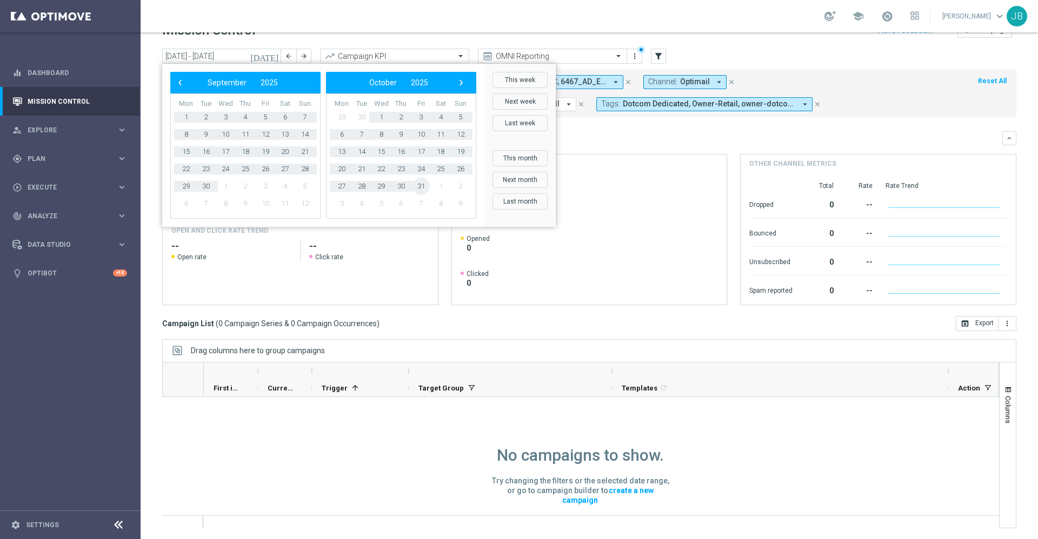
click at [419, 192] on span "31" at bounding box center [420, 186] width 17 height 17
type input "[DATE] - [DATE]"
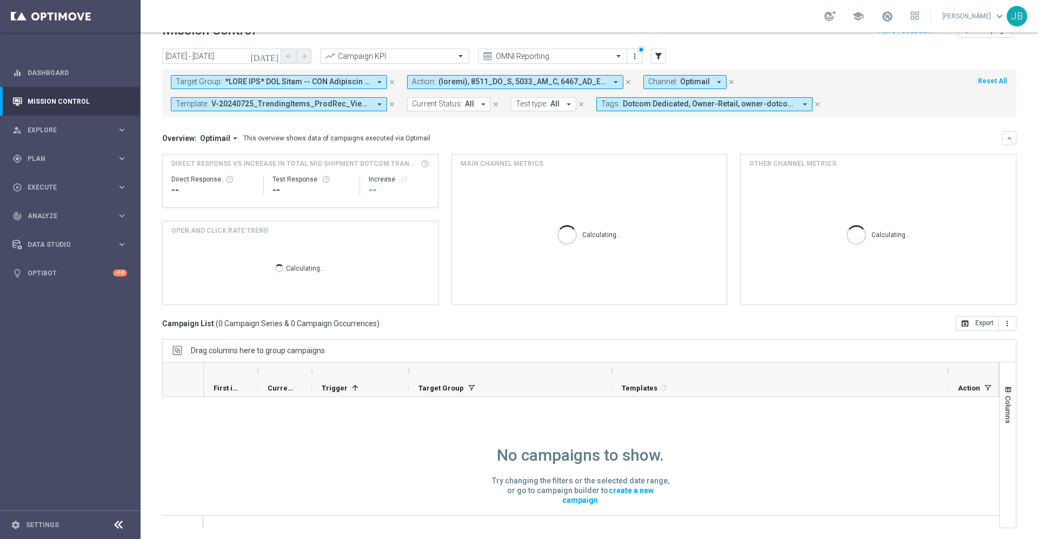
click at [359, 83] on span at bounding box center [297, 81] width 145 height 9
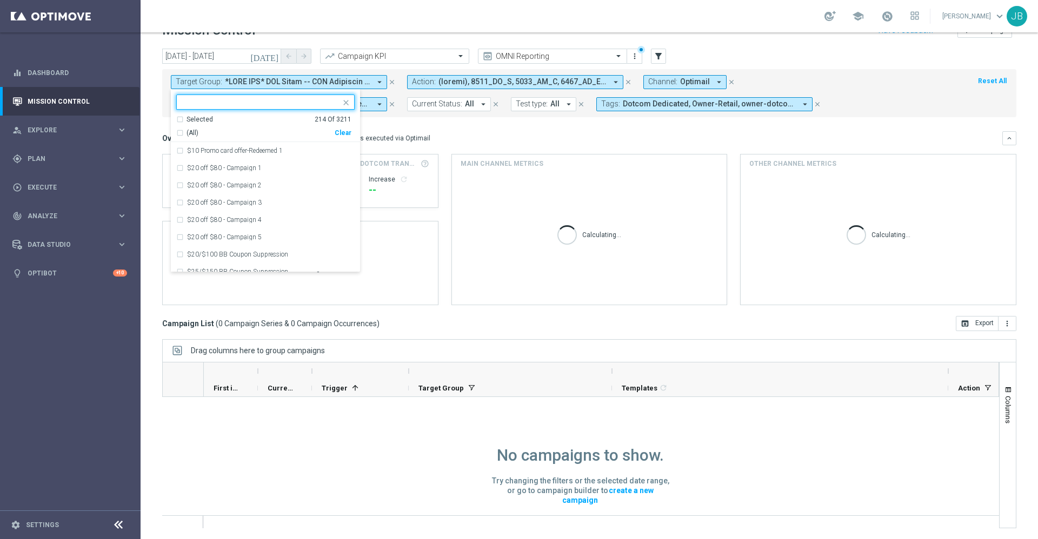
click at [347, 137] on div "(All) Clear" at bounding box center [263, 131] width 175 height 14
click at [0, 0] on div "Clear" at bounding box center [0, 0] width 0 height 0
click at [269, 102] on input "text" at bounding box center [261, 102] width 158 height 9
click at [181, 134] on div "(All Search Results)" at bounding box center [255, 133] width 158 height 9
type input "rec"
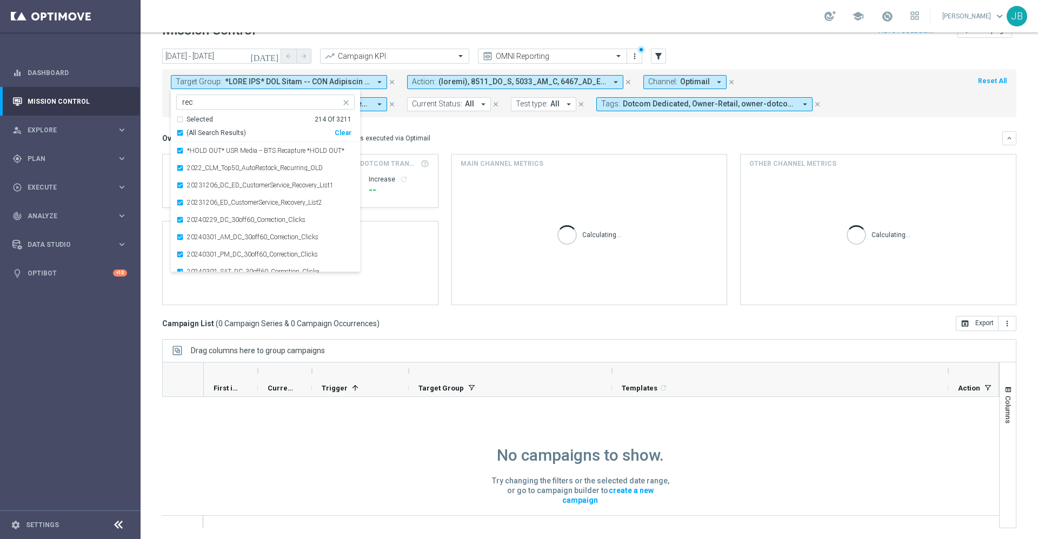
click at [438, 138] on div "Overview: Optimail arrow_drop_down This overview shows data of campaigns execut…" at bounding box center [582, 139] width 840 height 10
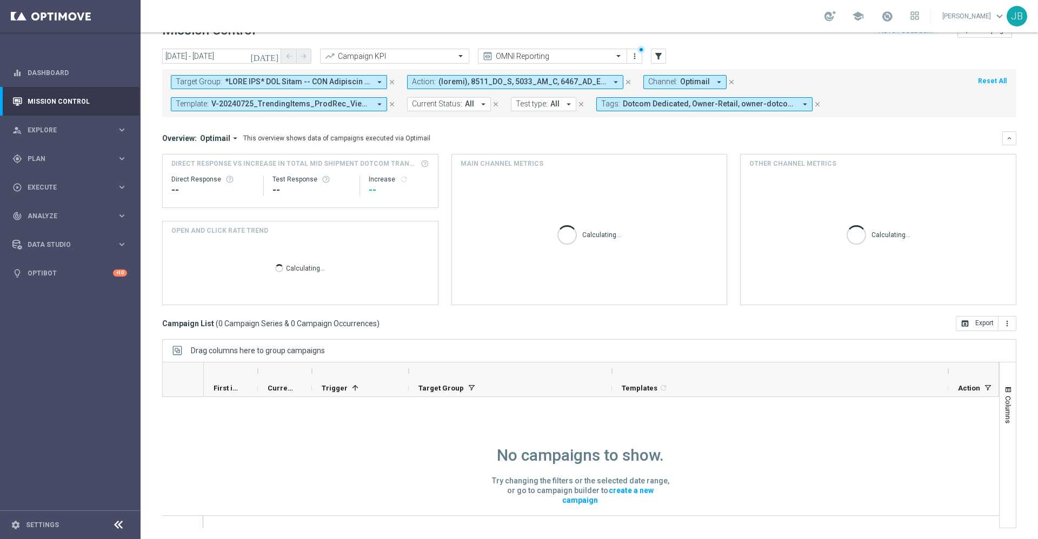
click at [357, 108] on span "V-20240725_TrendingItems_ProdRec_Views" at bounding box center [290, 103] width 159 height 9
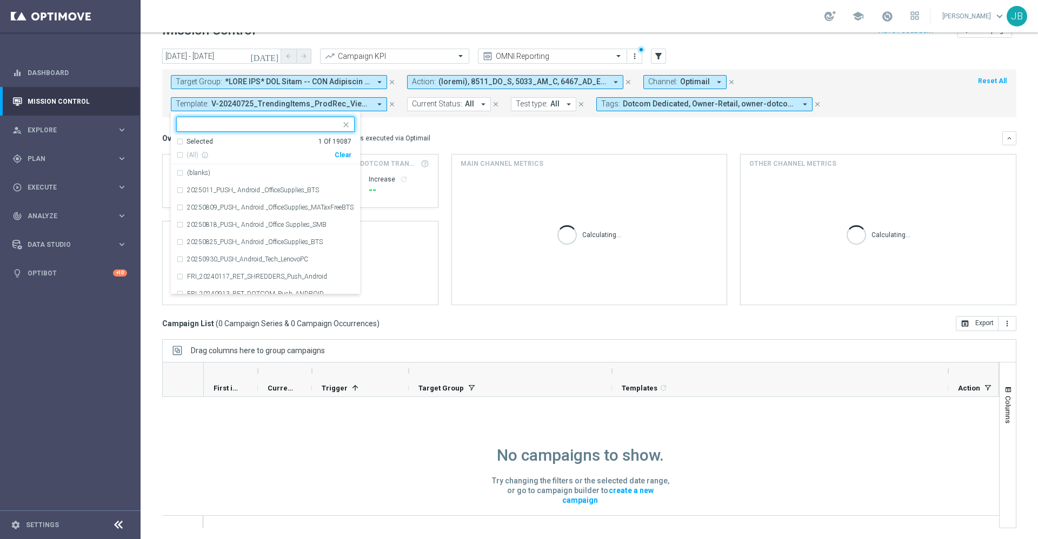
click at [0, 0] on div "Clear" at bounding box center [0, 0] width 0 height 0
click at [468, 135] on div "Overview: Optimail arrow_drop_down This overview shows data of campaigns execut…" at bounding box center [582, 139] width 840 height 10
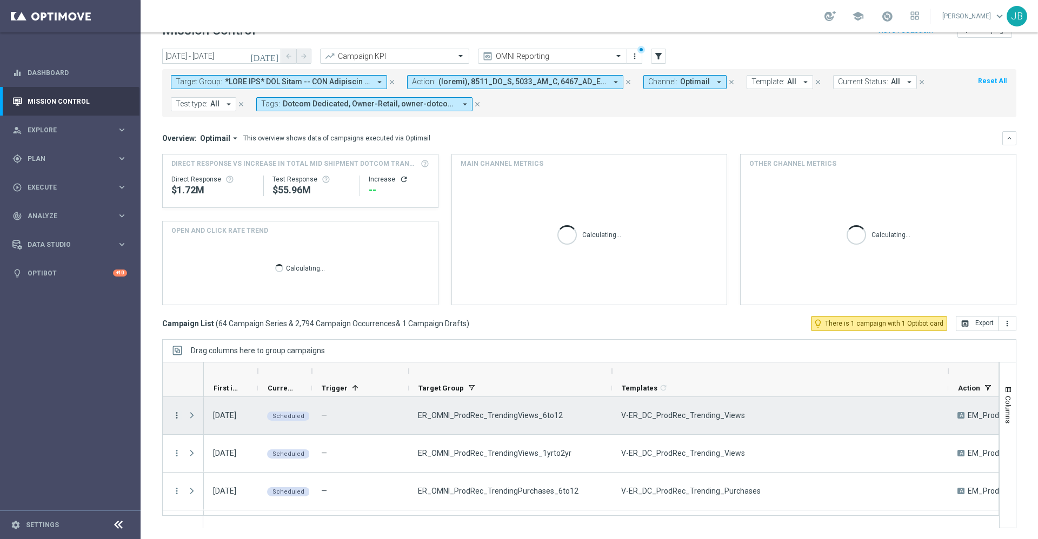
click at [179, 417] on icon "more_vert" at bounding box center [177, 416] width 10 height 10
click at [241, 290] on span "Campaign Details" at bounding box center [225, 288] width 55 height 8
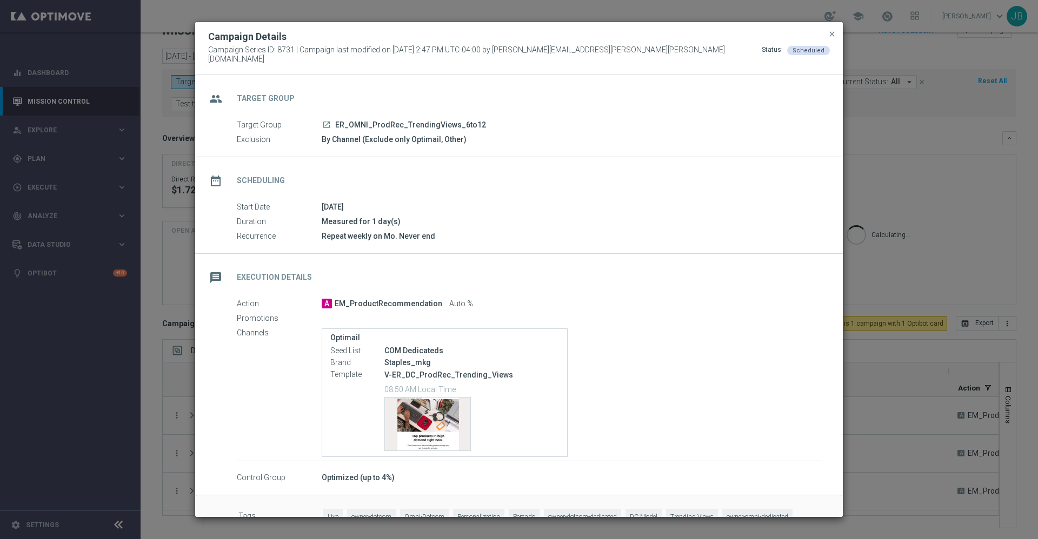
scroll to position [24, 0]
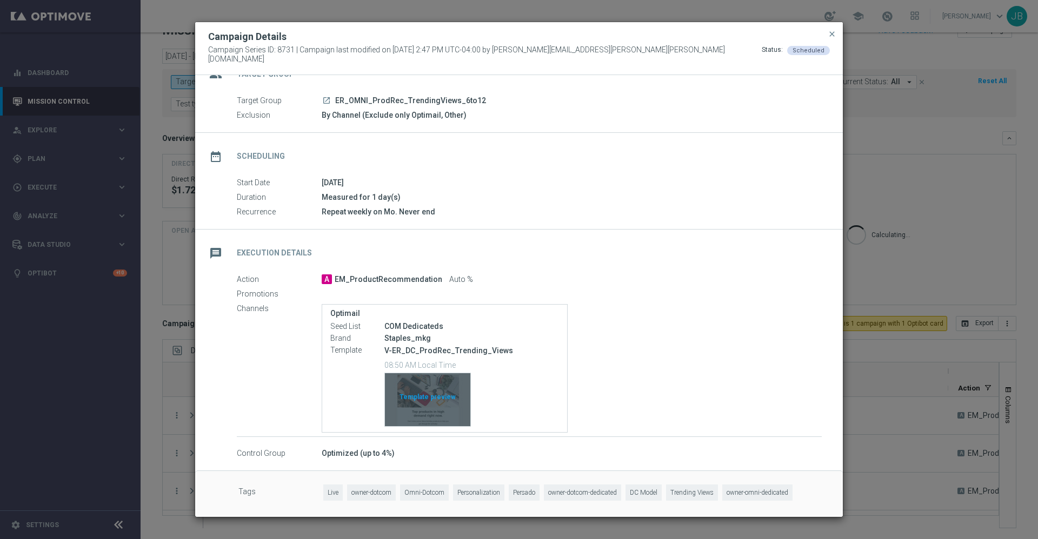
click at [423, 388] on div "Template preview" at bounding box center [427, 400] width 85 height 53
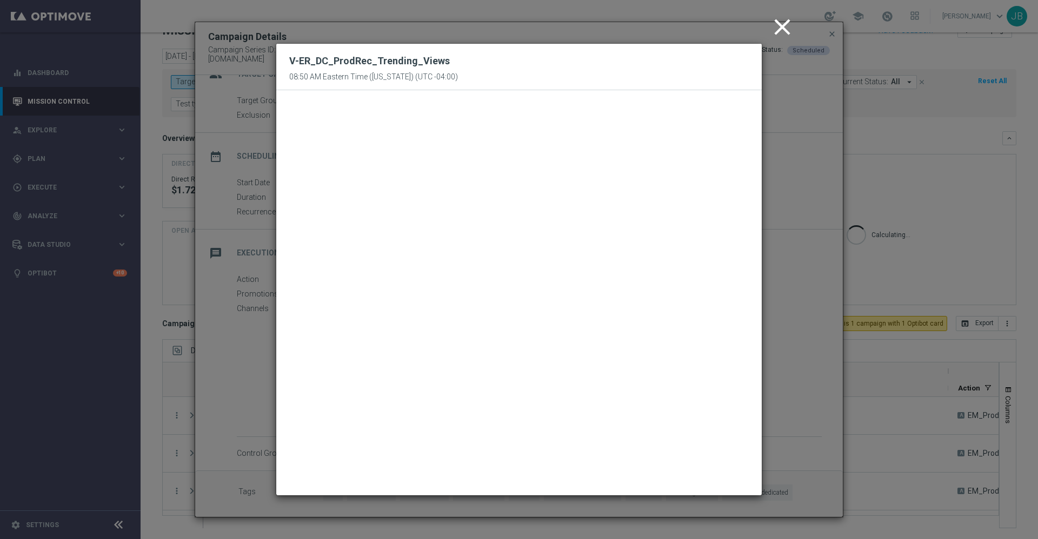
click at [784, 30] on icon "close" at bounding box center [782, 27] width 27 height 27
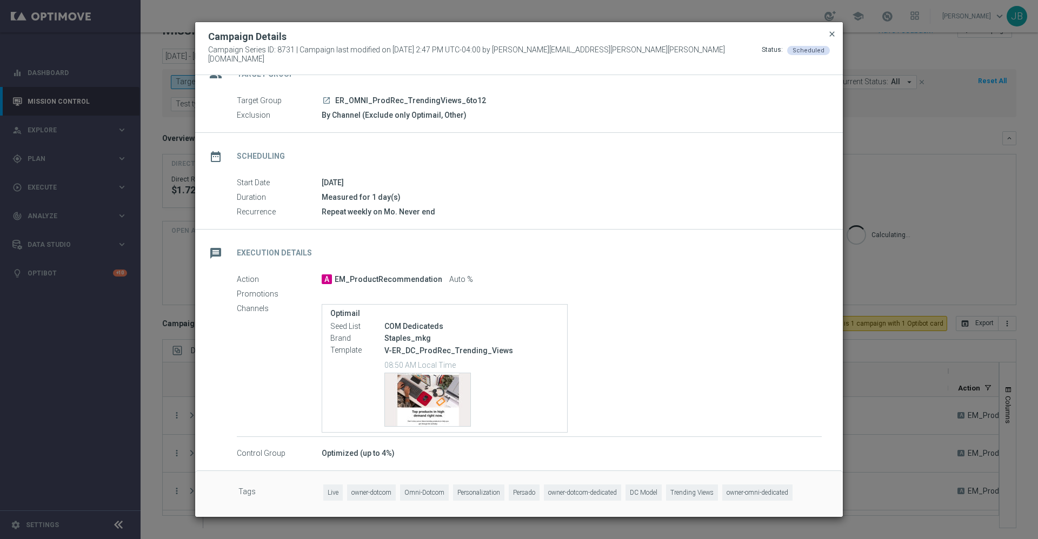
click at [832, 38] on span "close" at bounding box center [832, 34] width 9 height 9
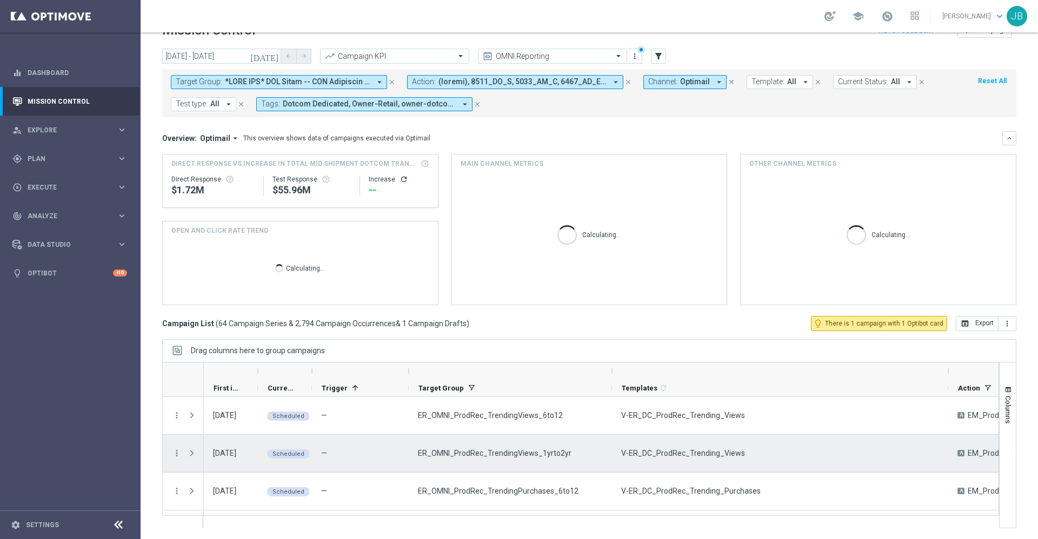
click at [188, 449] on span at bounding box center [192, 453] width 10 height 9
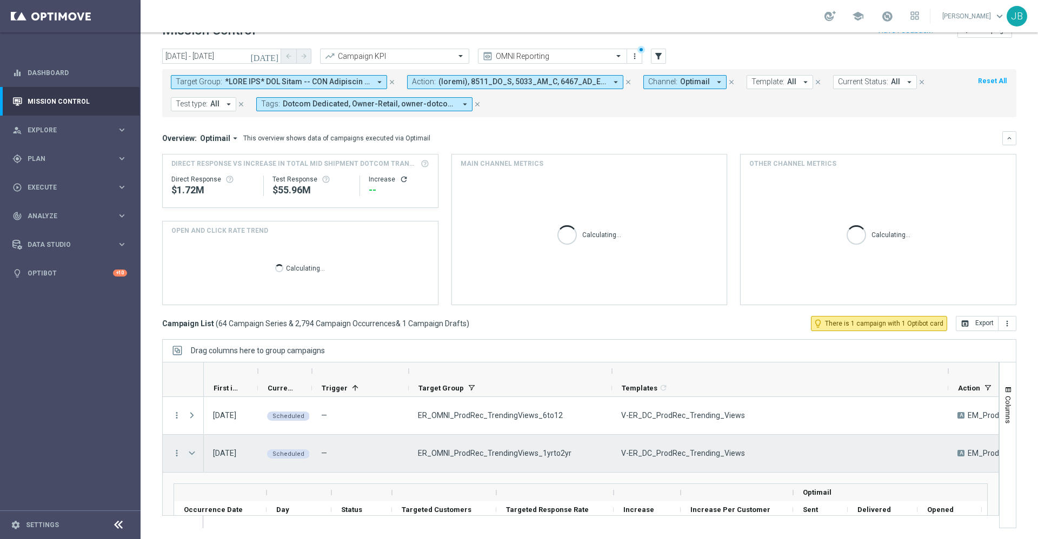
click at [195, 455] on span at bounding box center [192, 453] width 10 height 9
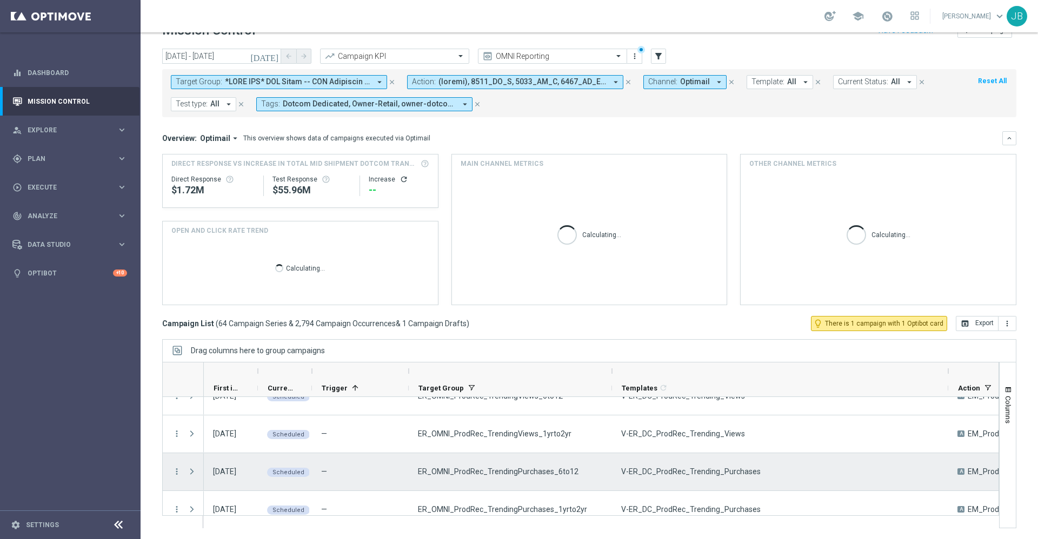
scroll to position [34, 0]
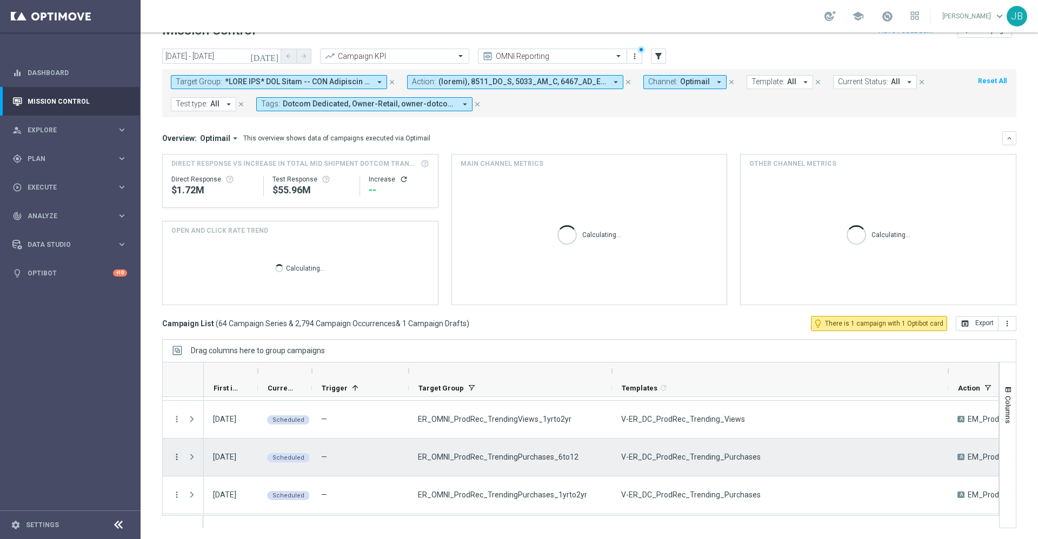
click at [177, 458] on icon "more_vert" at bounding box center [177, 457] width 10 height 10
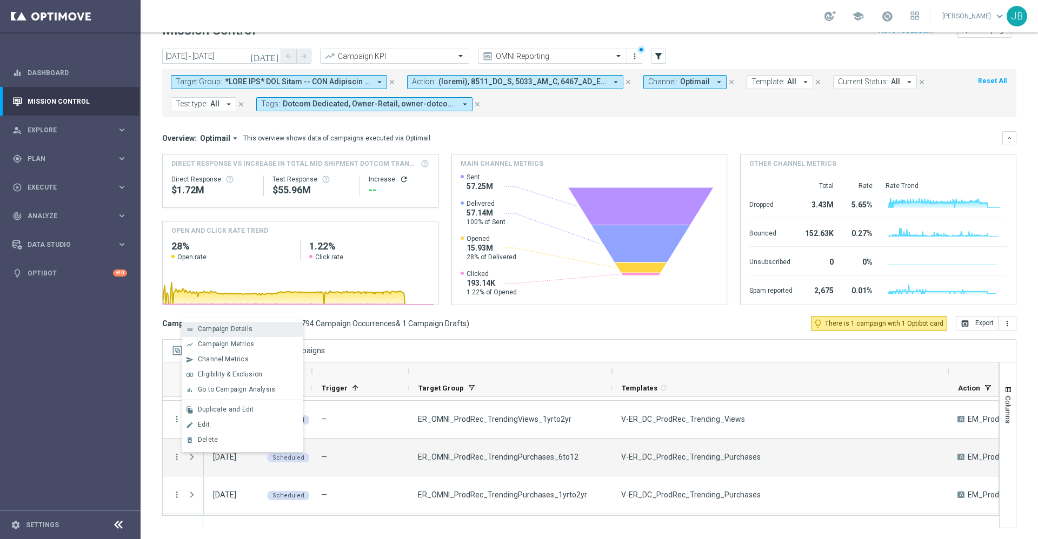
click at [237, 331] on span "Campaign Details" at bounding box center [225, 329] width 55 height 8
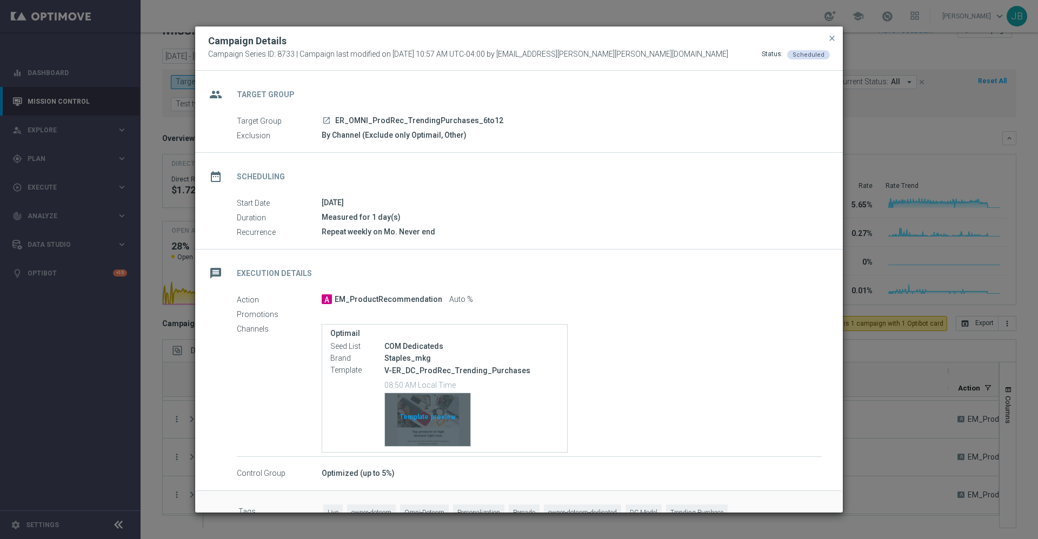
click at [425, 408] on div "Template preview" at bounding box center [427, 420] width 85 height 53
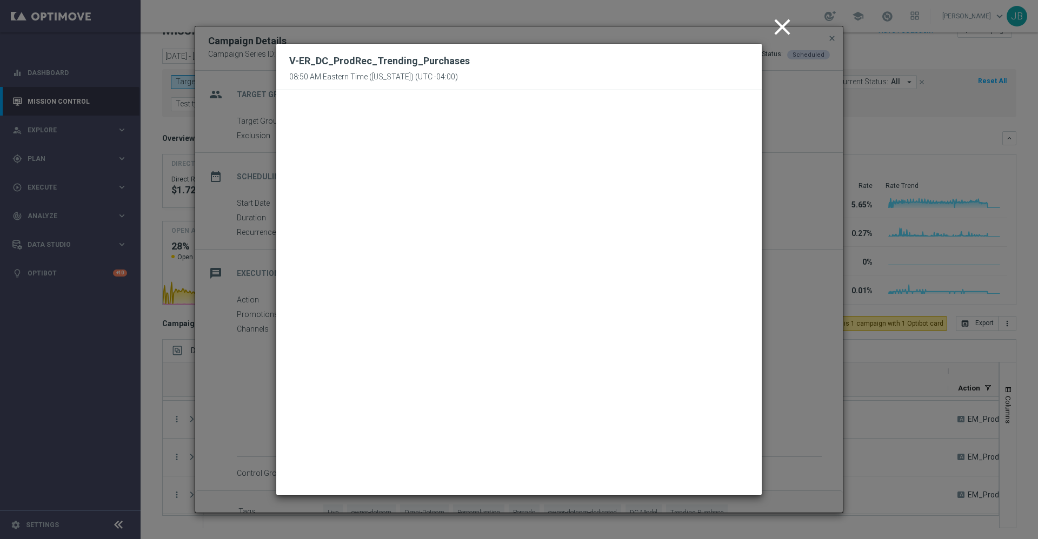
click at [787, 28] on icon "close" at bounding box center [782, 27] width 27 height 27
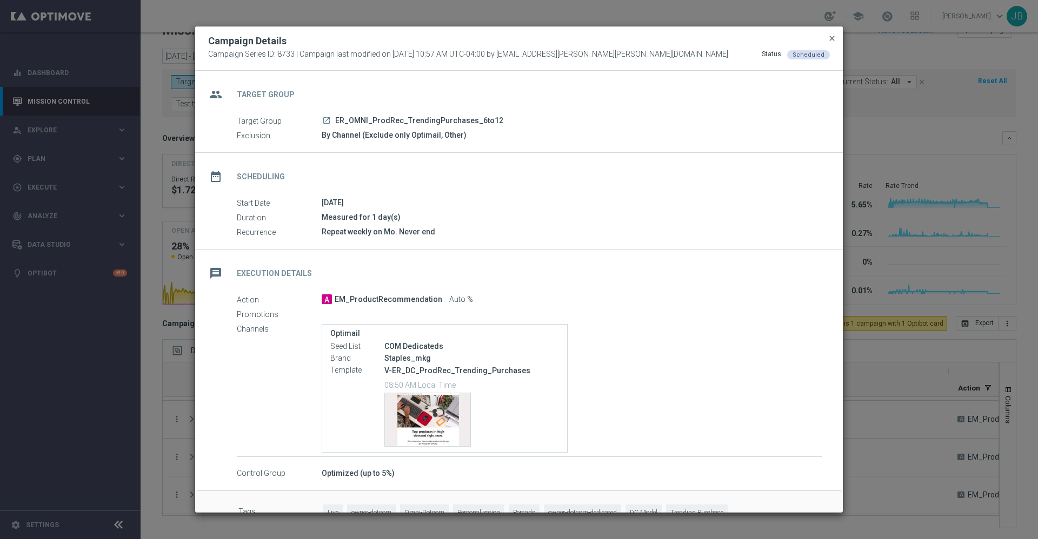
click at [830, 38] on span "close" at bounding box center [832, 38] width 9 height 9
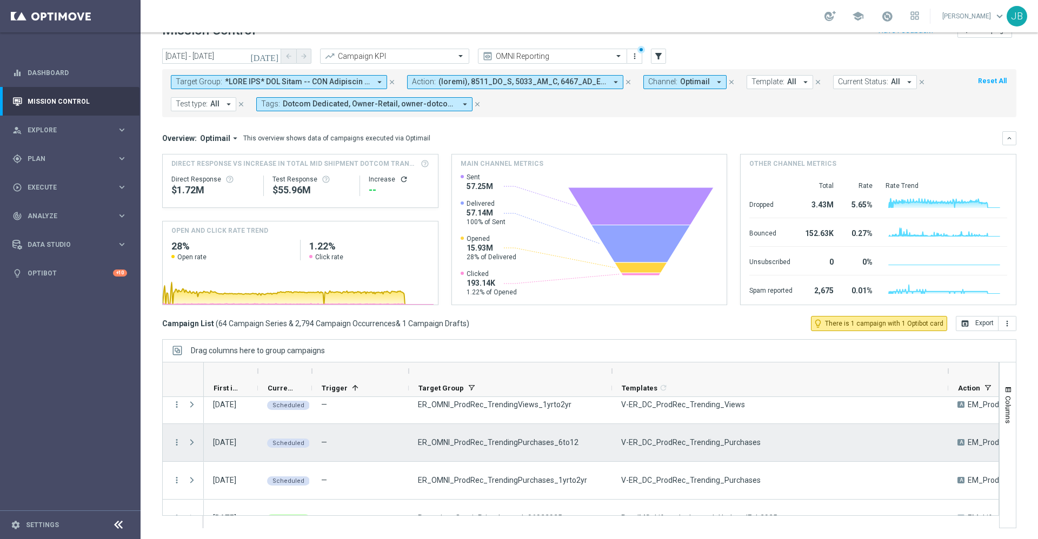
scroll to position [65, 0]
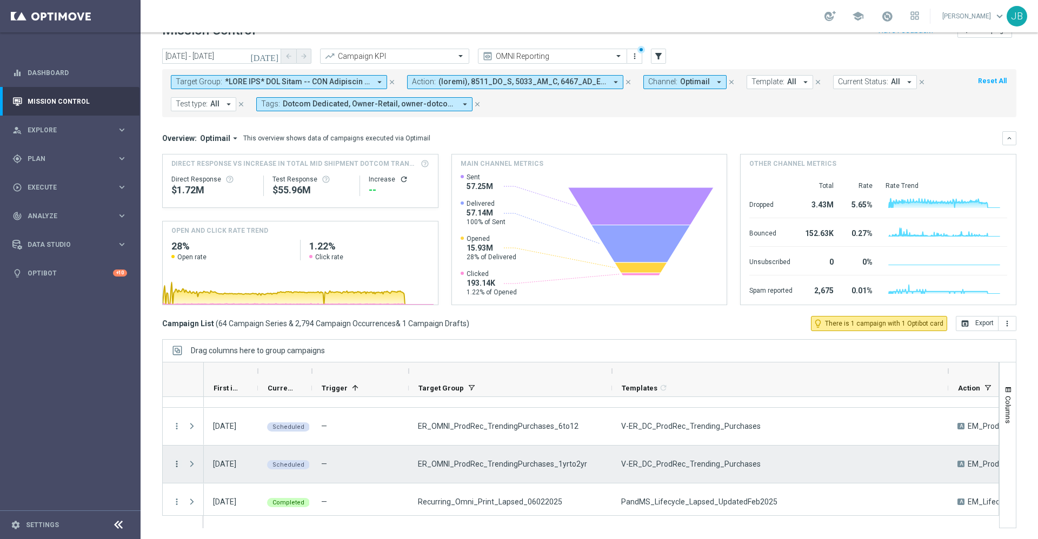
click at [176, 465] on icon "more_vert" at bounding box center [177, 464] width 10 height 10
click at [229, 337] on span "Campaign Details" at bounding box center [225, 336] width 55 height 8
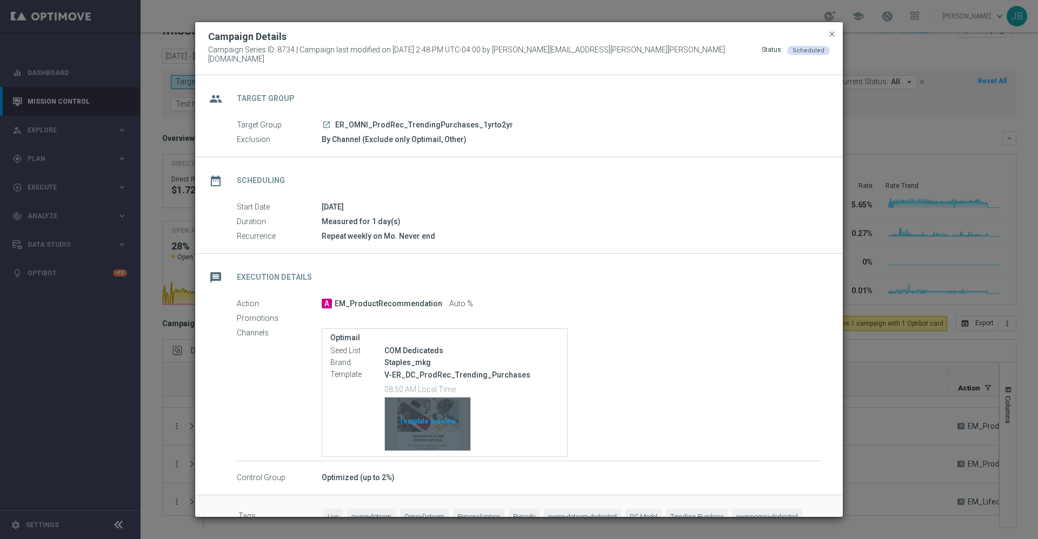
click at [437, 411] on div "Template preview" at bounding box center [427, 424] width 85 height 53
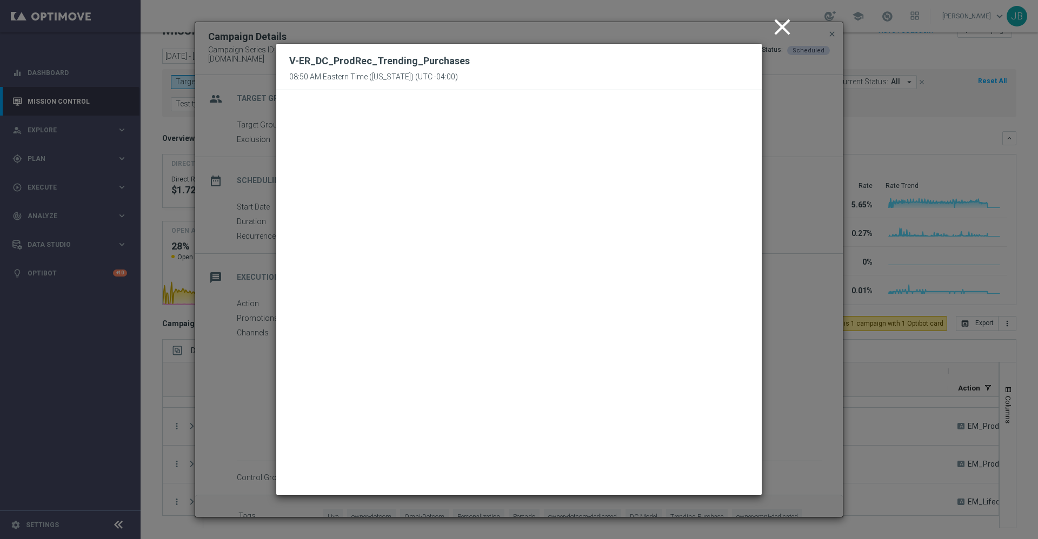
click at [779, 31] on icon "close" at bounding box center [782, 27] width 27 height 27
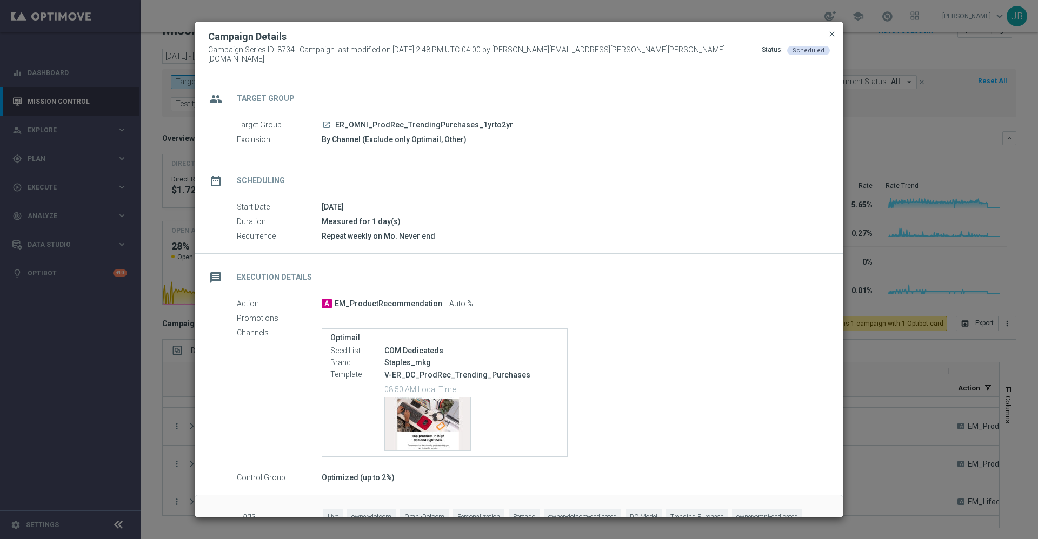
click at [832, 38] on span "close" at bounding box center [832, 34] width 9 height 9
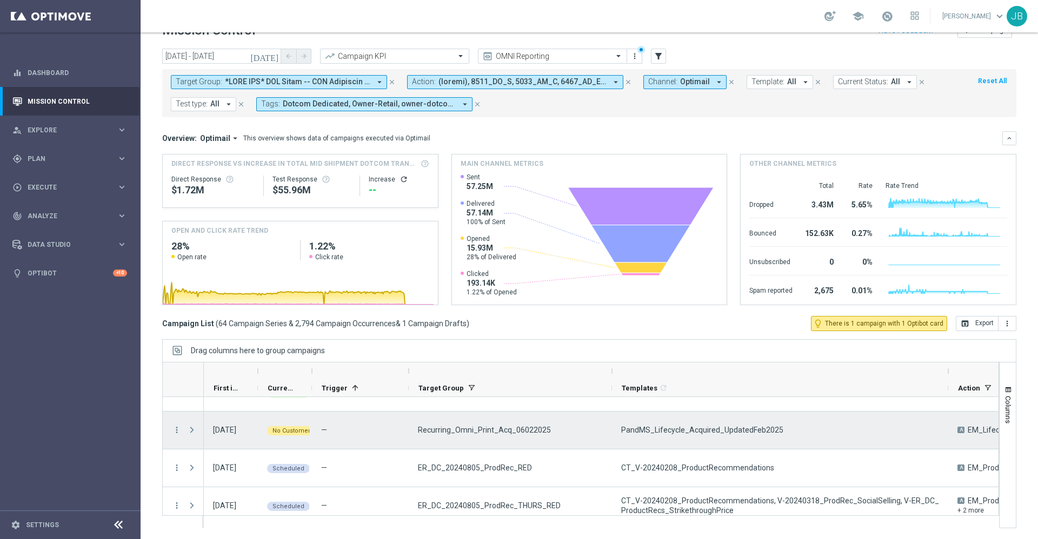
scroll to position [176, 0]
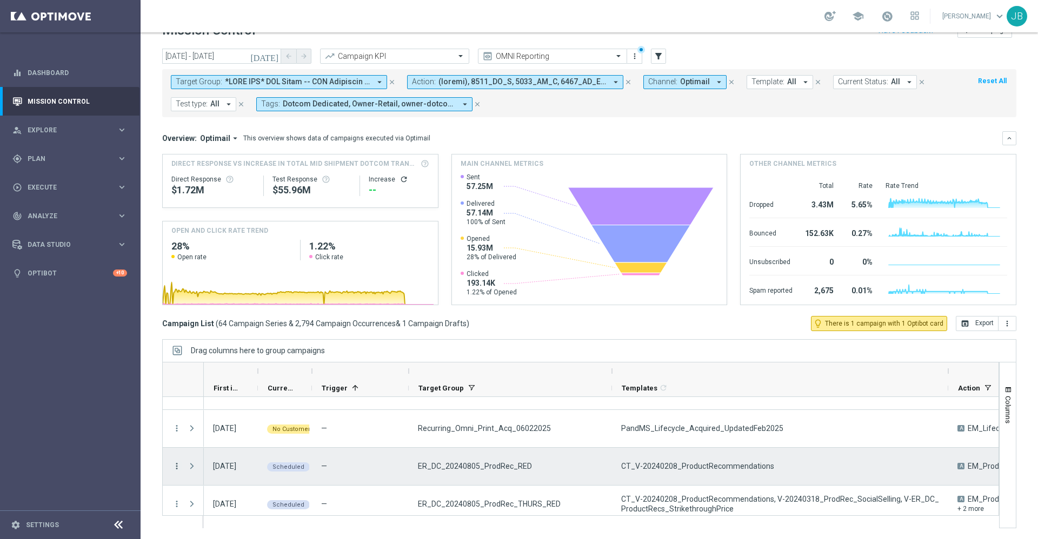
click at [177, 468] on icon "more_vert" at bounding box center [177, 467] width 10 height 10
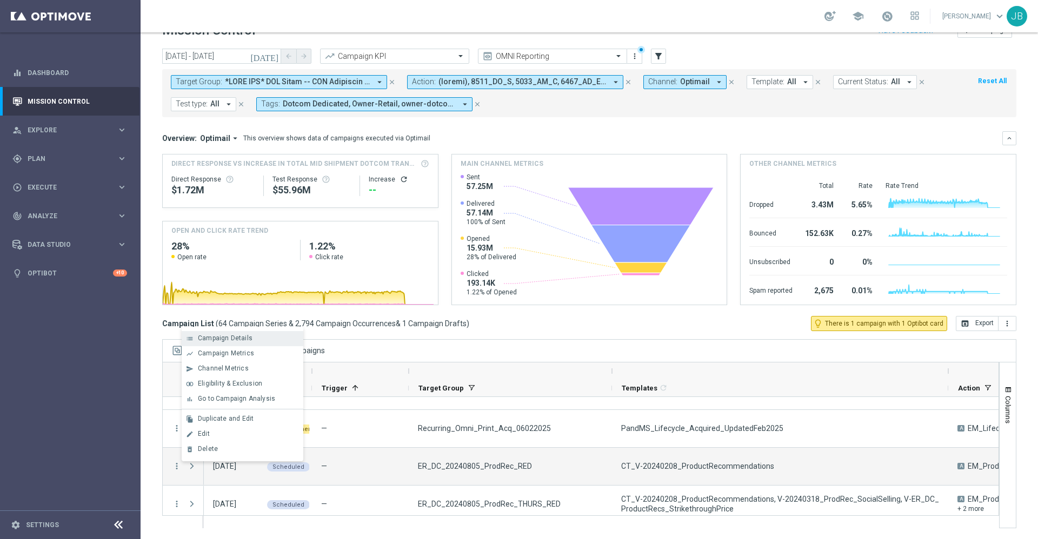
click at [234, 341] on span "Campaign Details" at bounding box center [225, 339] width 55 height 8
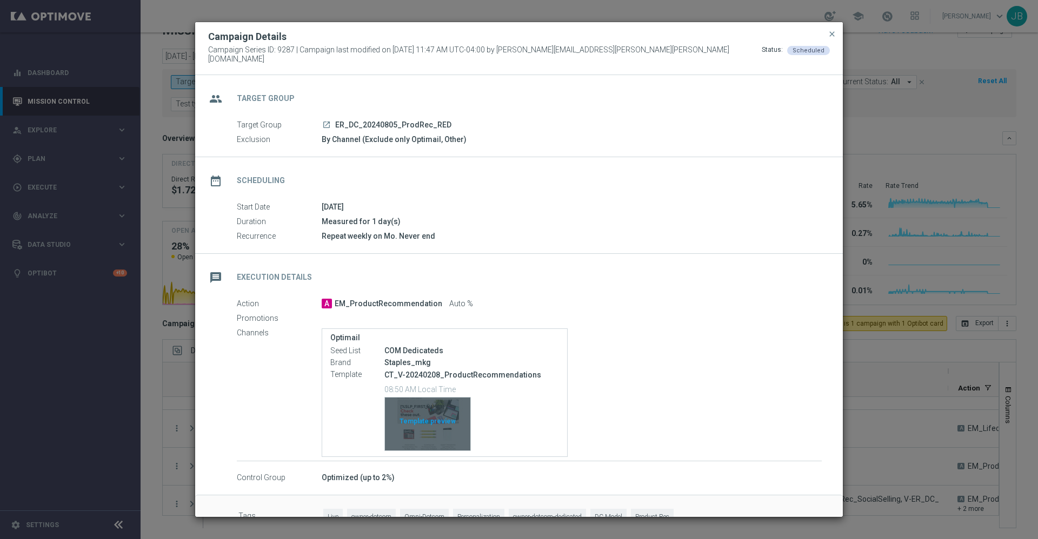
click at [437, 422] on div "Template preview" at bounding box center [427, 424] width 85 height 53
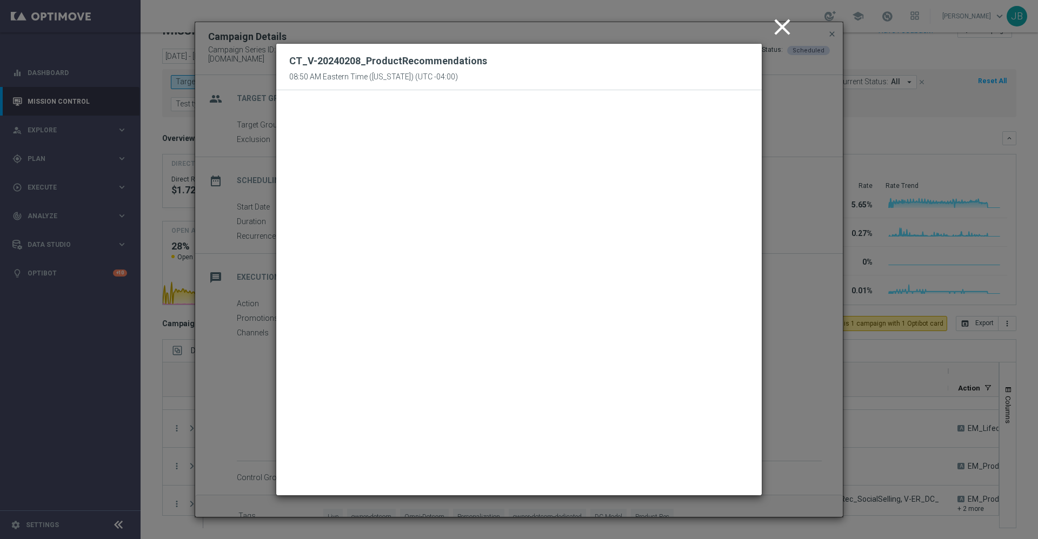
click at [784, 32] on icon "close" at bounding box center [782, 27] width 27 height 27
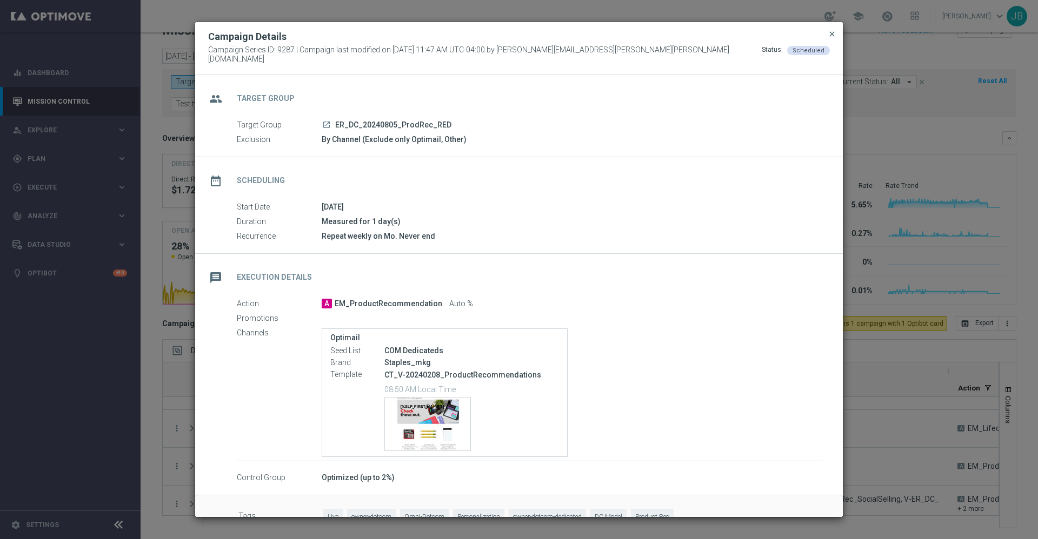
click at [832, 38] on span "close" at bounding box center [832, 34] width 9 height 9
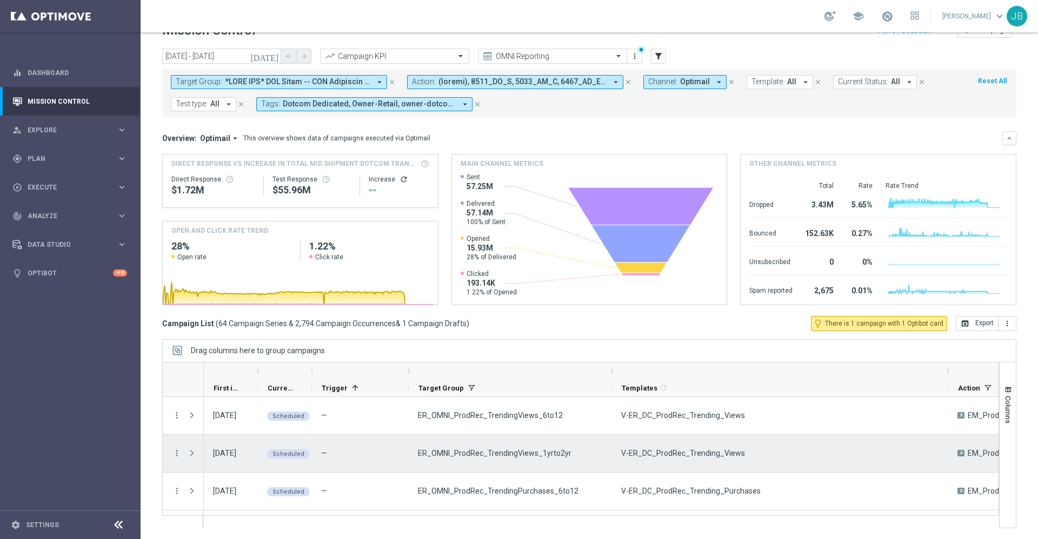
scroll to position [0, 0]
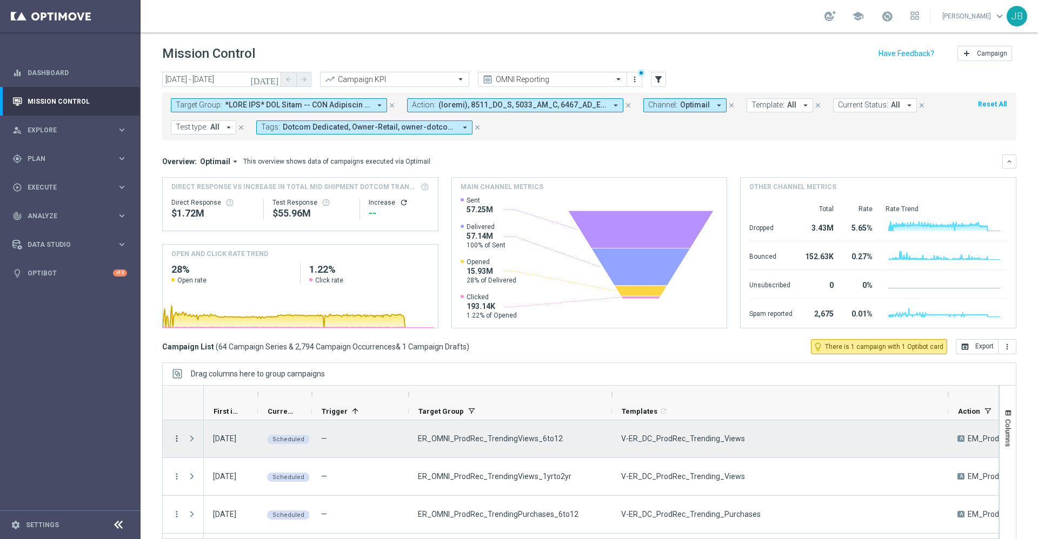
click at [179, 439] on icon "more_vert" at bounding box center [177, 439] width 10 height 10
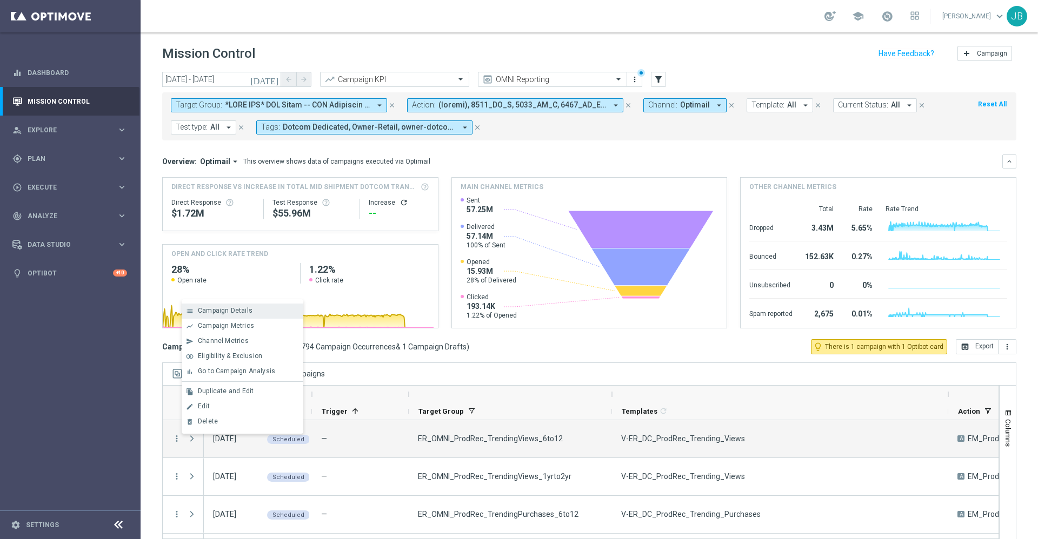
click at [244, 309] on span "Campaign Details" at bounding box center [225, 311] width 55 height 8
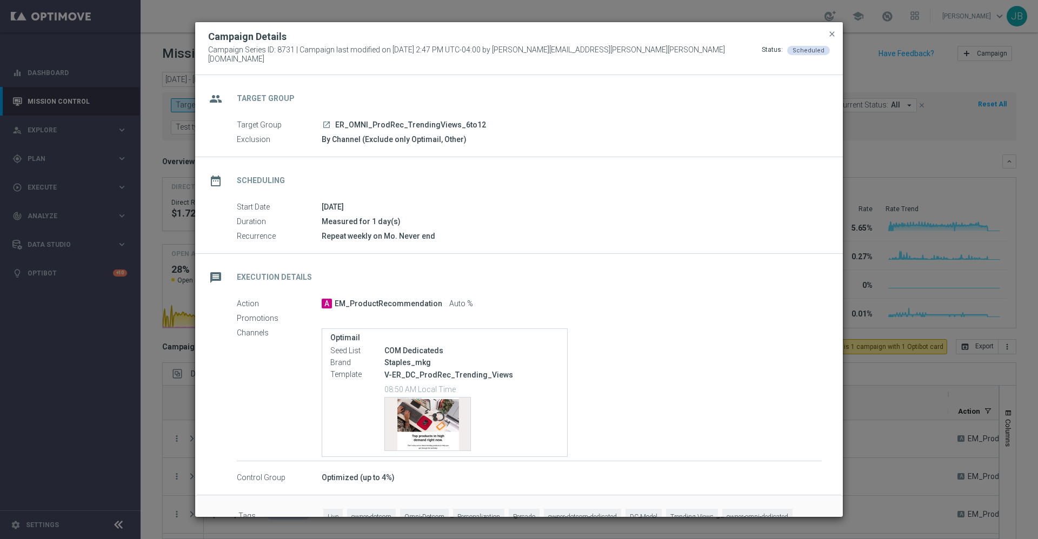
scroll to position [24, 0]
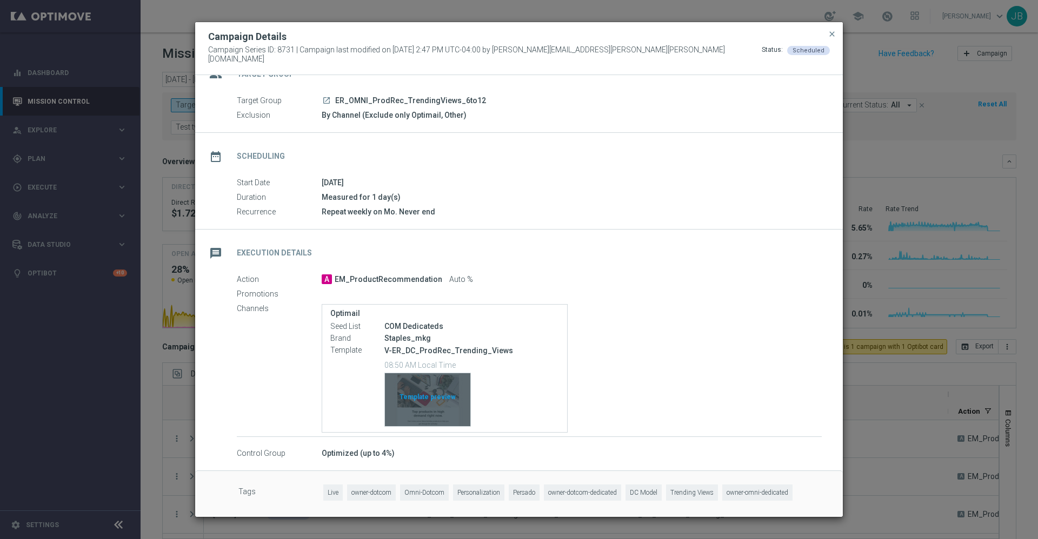
click at [419, 379] on div "Template preview" at bounding box center [427, 400] width 85 height 53
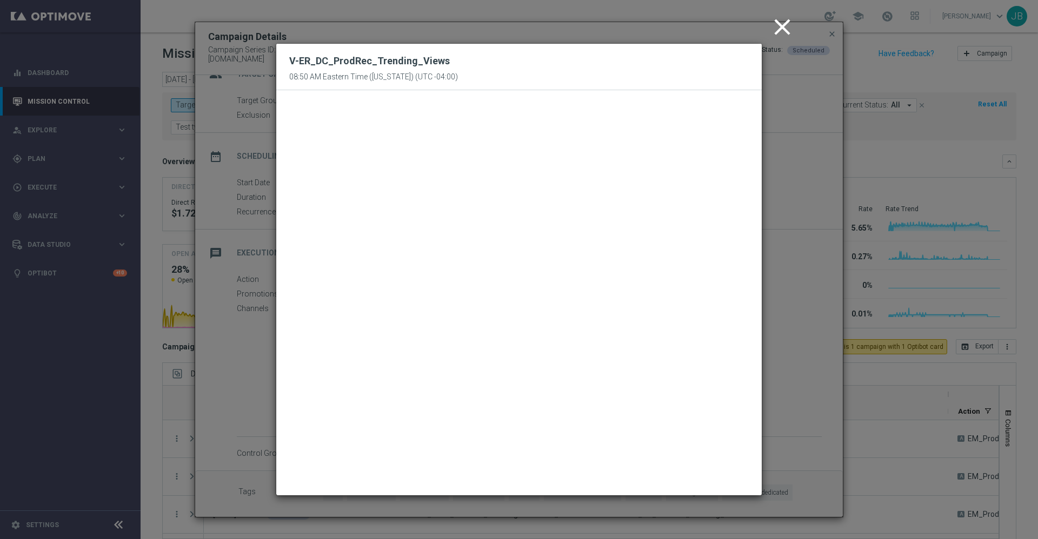
click at [781, 27] on icon "close" at bounding box center [782, 27] width 27 height 27
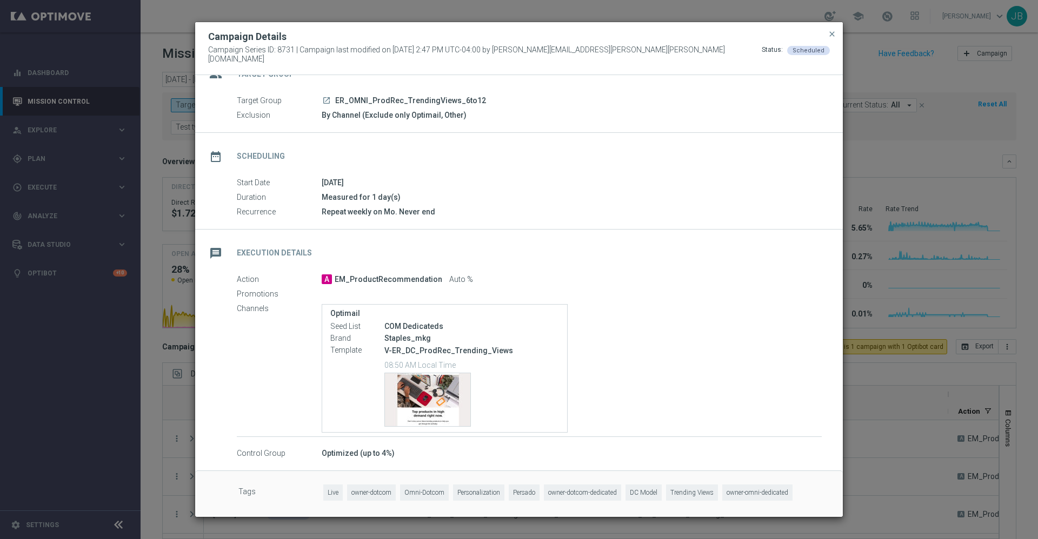
click at [835, 41] on button "close" at bounding box center [832, 34] width 11 height 13
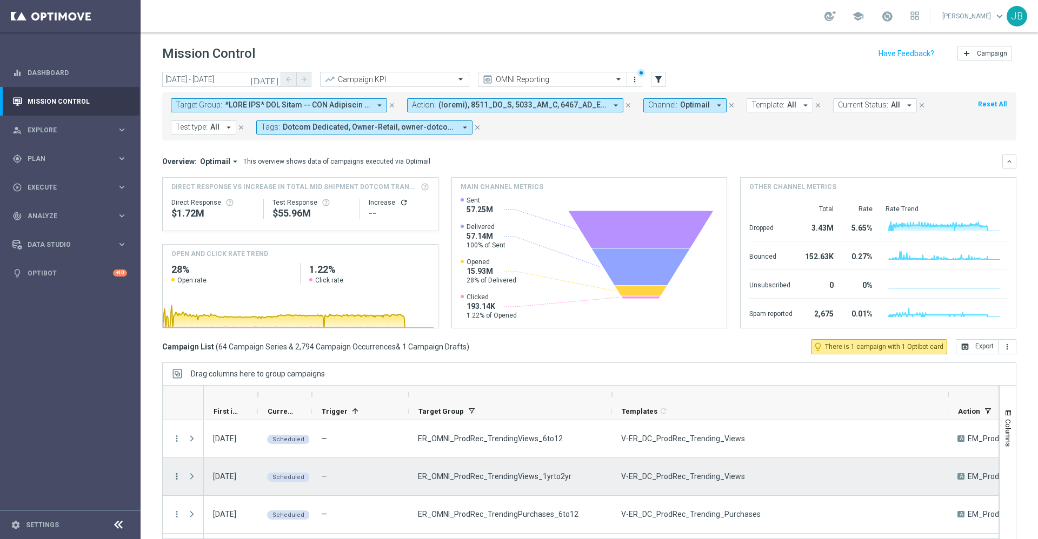
click at [177, 478] on icon "more_vert" at bounding box center [177, 477] width 10 height 10
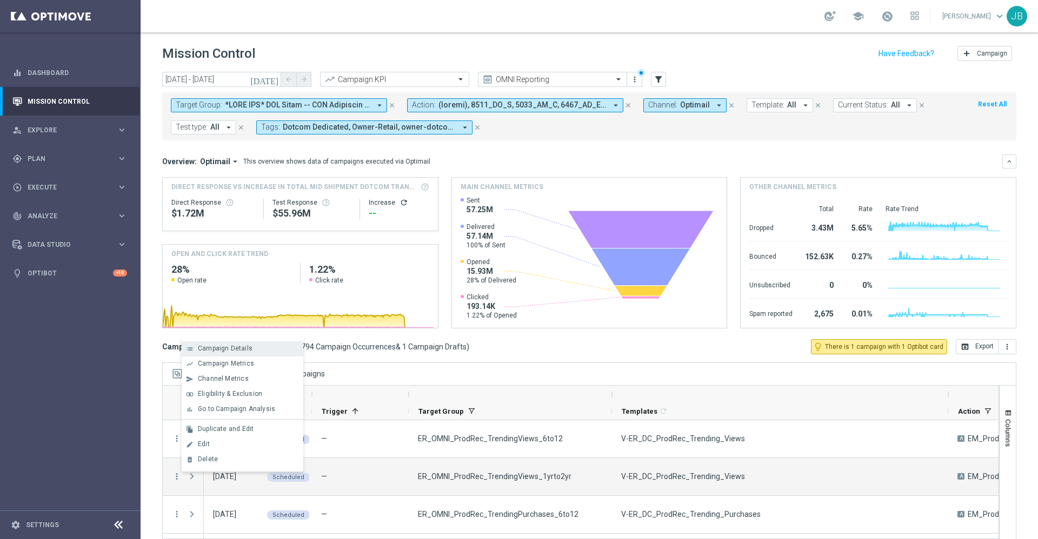
click at [243, 351] on span "Campaign Details" at bounding box center [225, 349] width 55 height 8
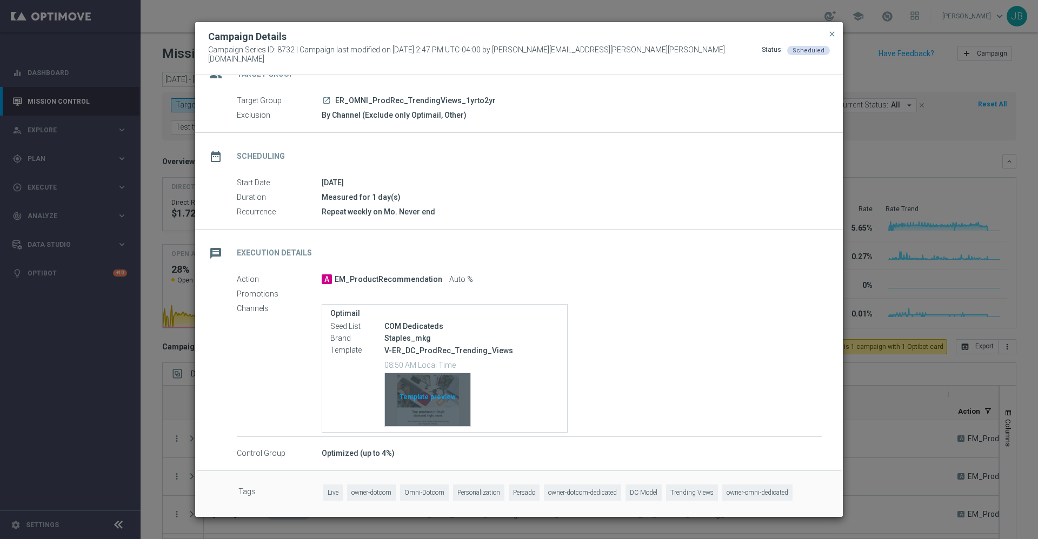
click at [423, 382] on div "Template preview" at bounding box center [427, 400] width 85 height 53
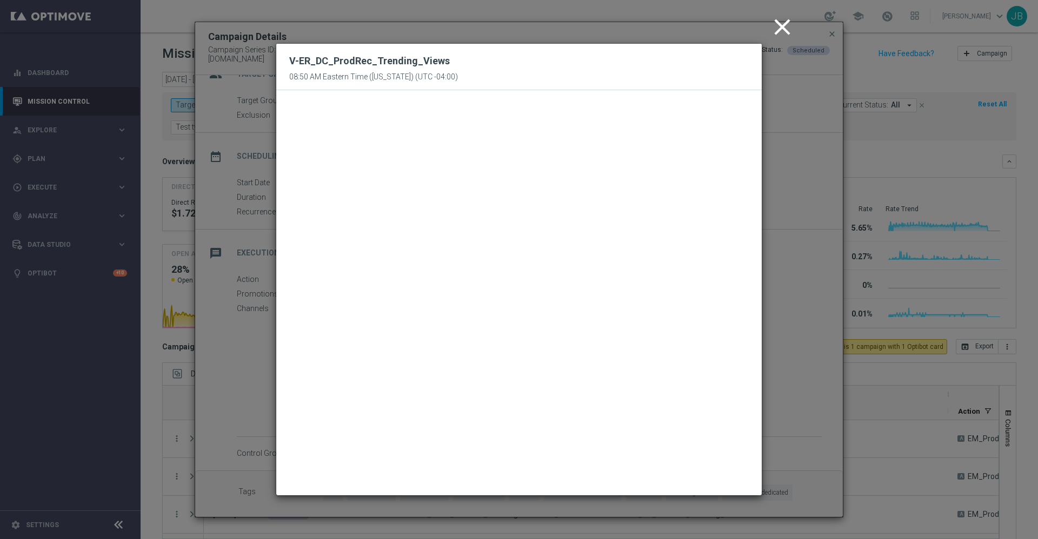
click at [780, 26] on icon "close" at bounding box center [782, 27] width 27 height 27
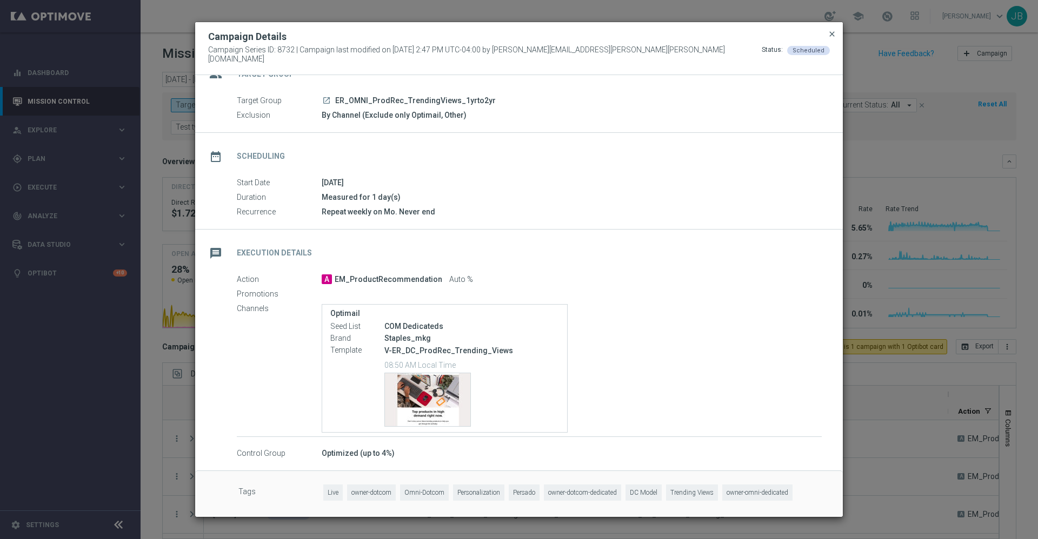
click at [830, 36] on span "close" at bounding box center [832, 34] width 9 height 9
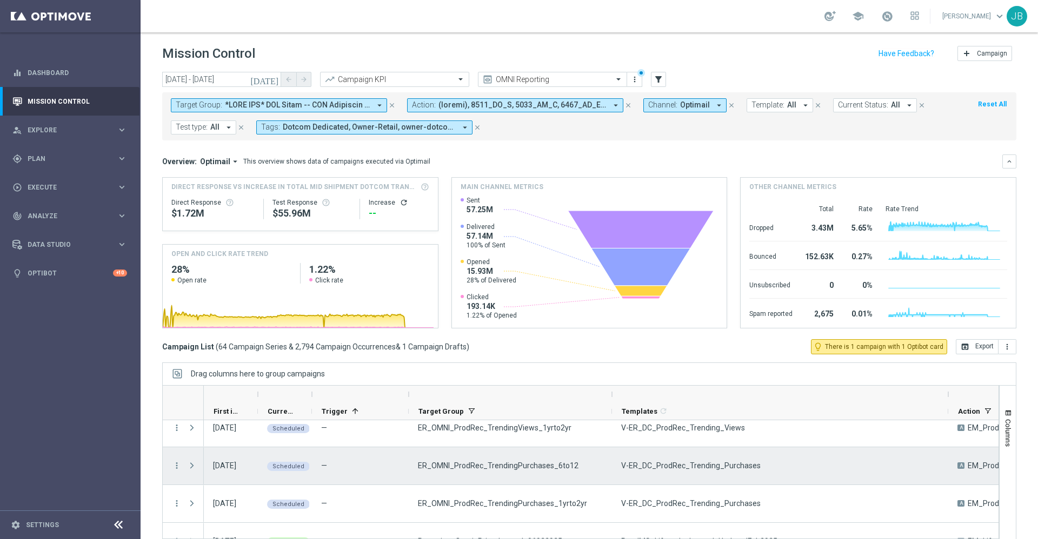
scroll to position [51, 0]
click at [178, 460] on icon "more_vert" at bounding box center [177, 463] width 10 height 10
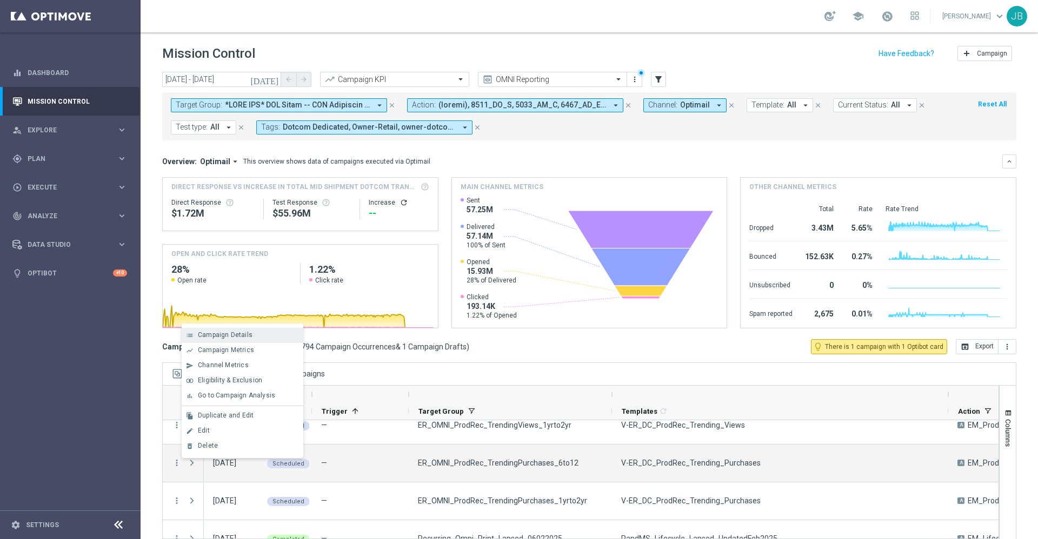
click at [234, 334] on span "Campaign Details" at bounding box center [225, 335] width 55 height 8
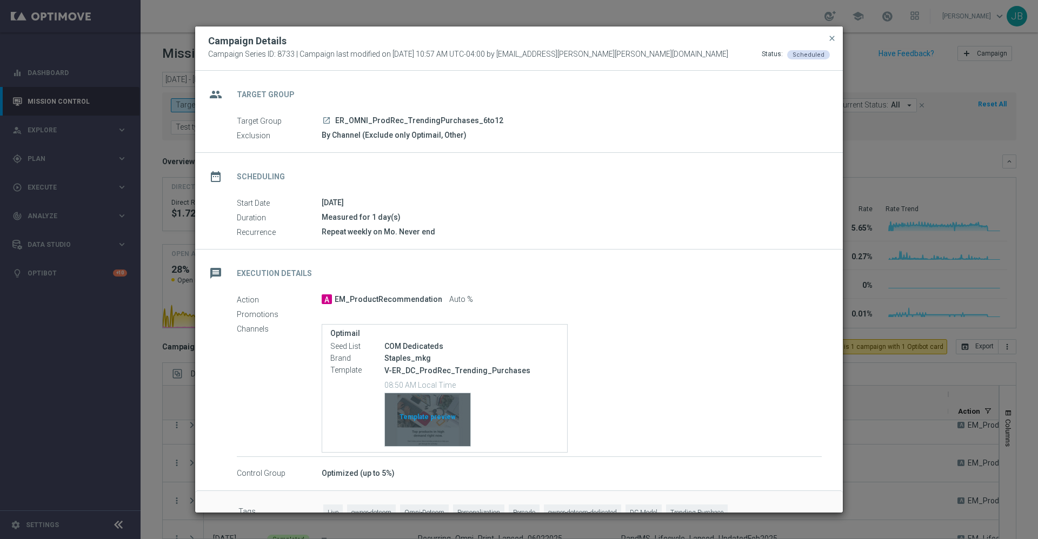
click at [438, 414] on div "Template preview" at bounding box center [427, 420] width 85 height 53
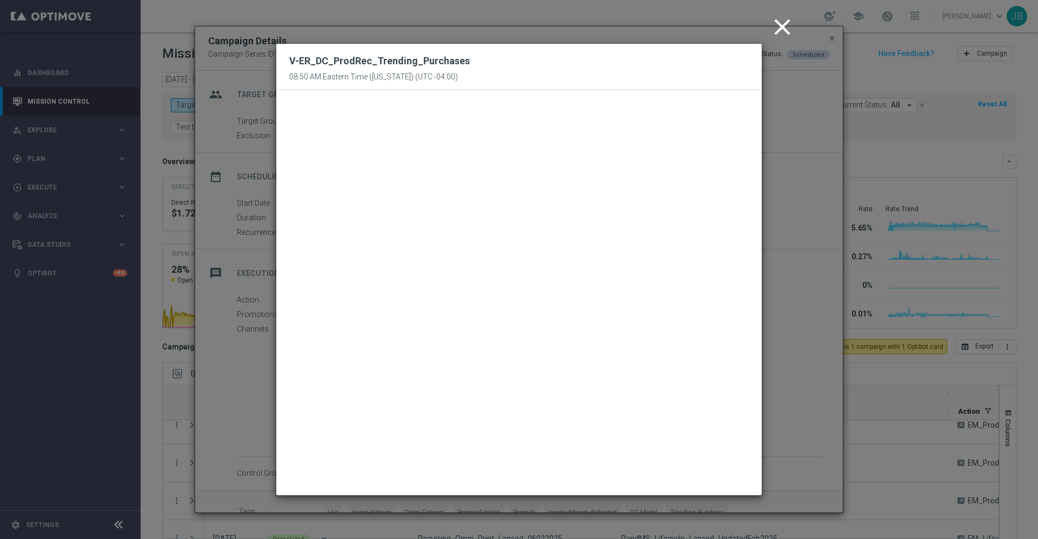
click at [779, 30] on icon "close" at bounding box center [782, 27] width 27 height 27
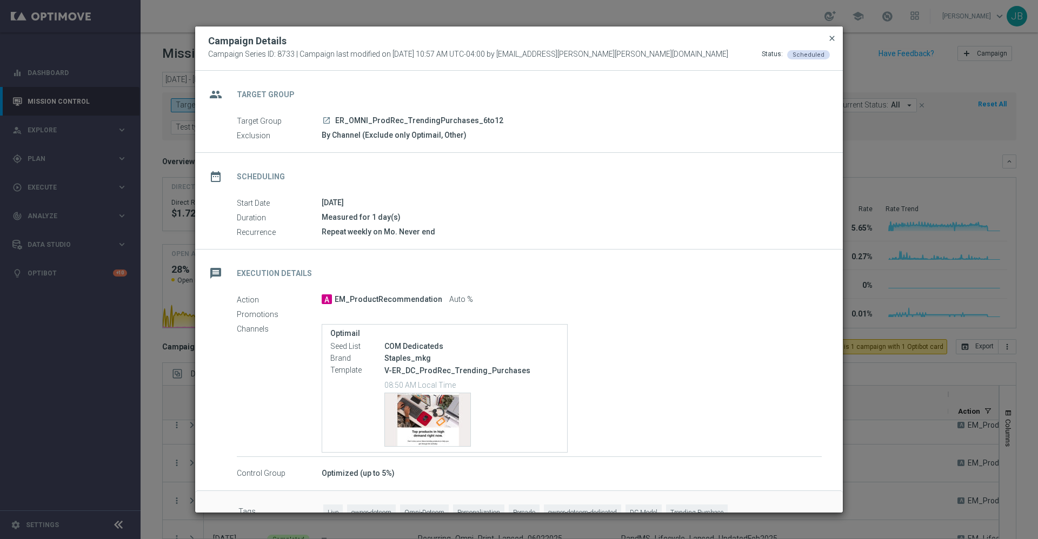
click at [830, 40] on span "close" at bounding box center [832, 38] width 9 height 9
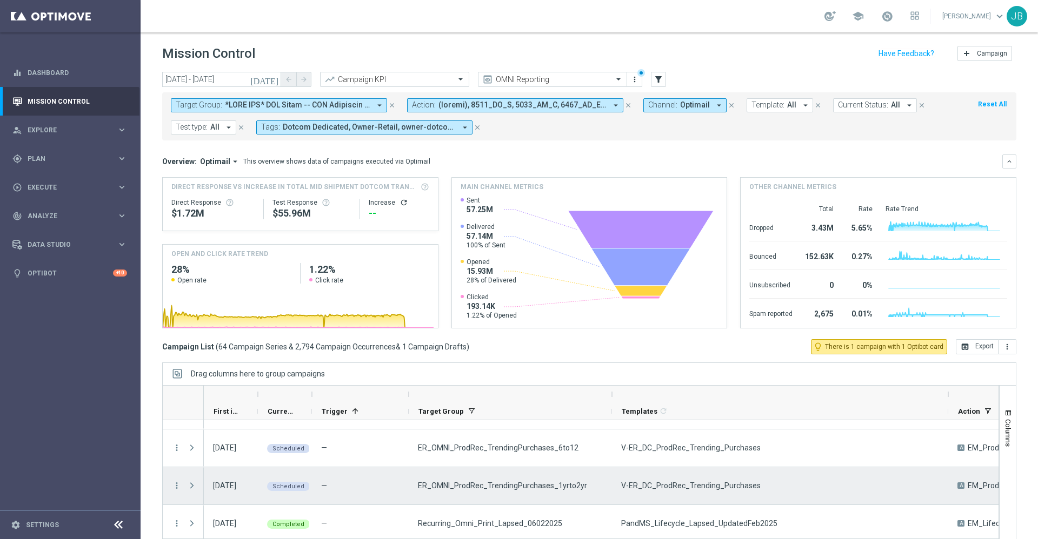
scroll to position [68, 0]
click at [177, 484] on icon "more_vert" at bounding box center [177, 485] width 10 height 10
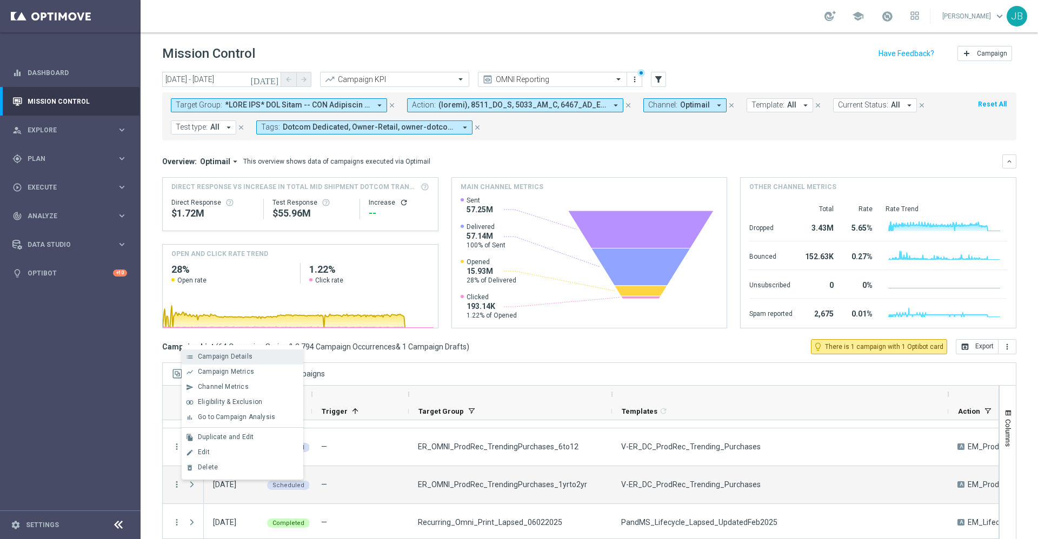
click at [227, 361] on div "list Campaign Details" at bounding box center [243, 357] width 122 height 15
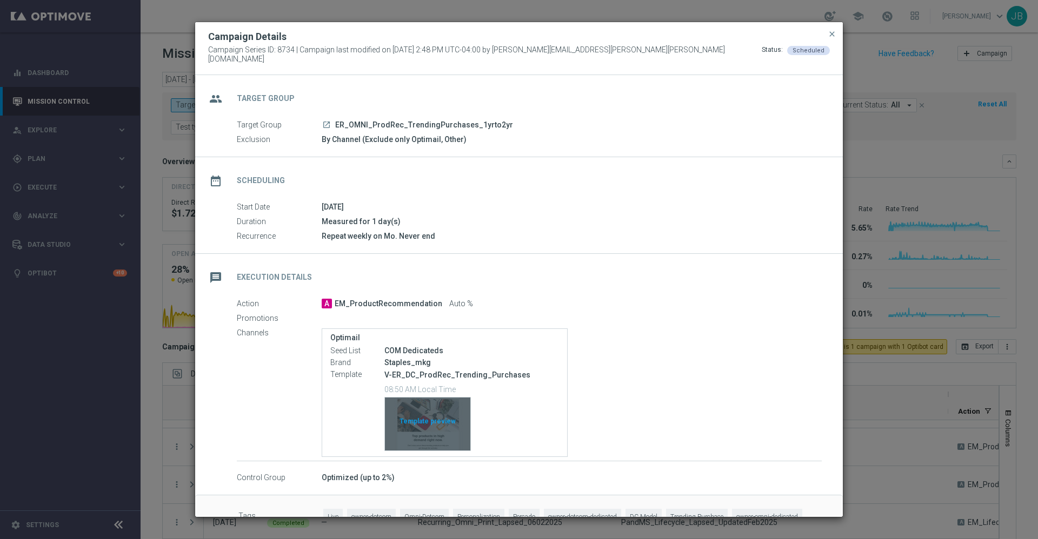
click at [439, 416] on div "Template preview" at bounding box center [427, 424] width 85 height 53
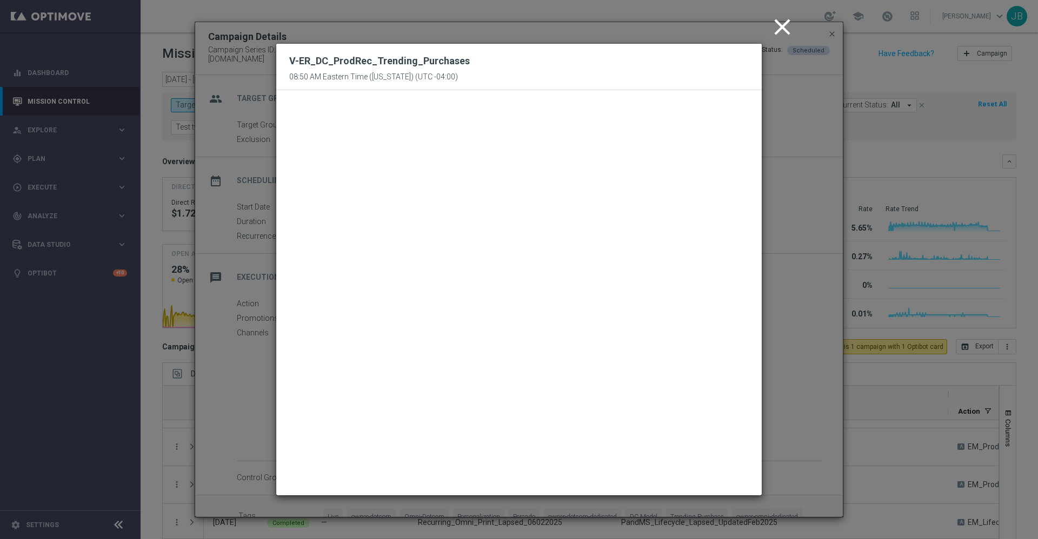
click at [775, 28] on icon "close" at bounding box center [782, 27] width 27 height 27
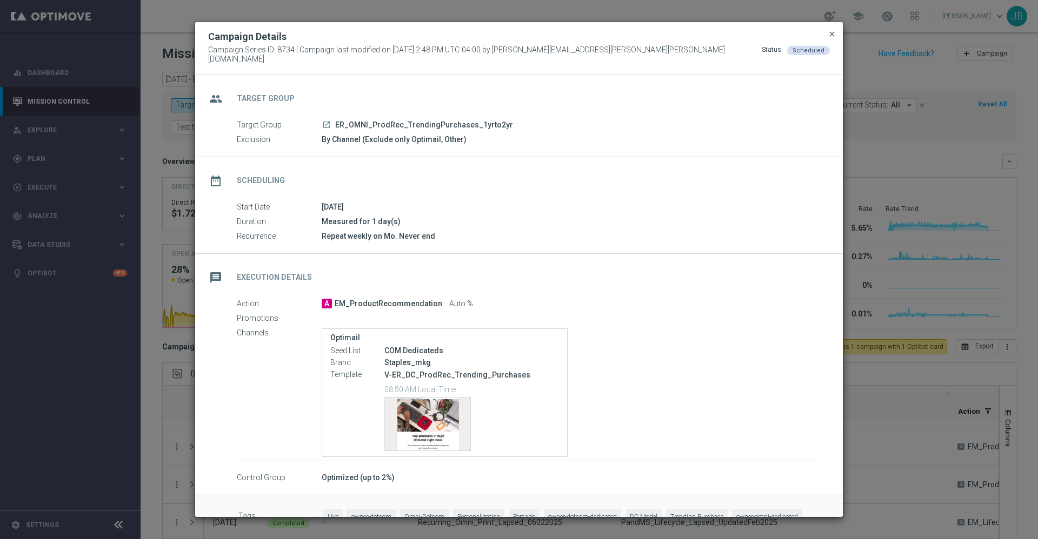
click at [834, 38] on span "close" at bounding box center [832, 34] width 9 height 9
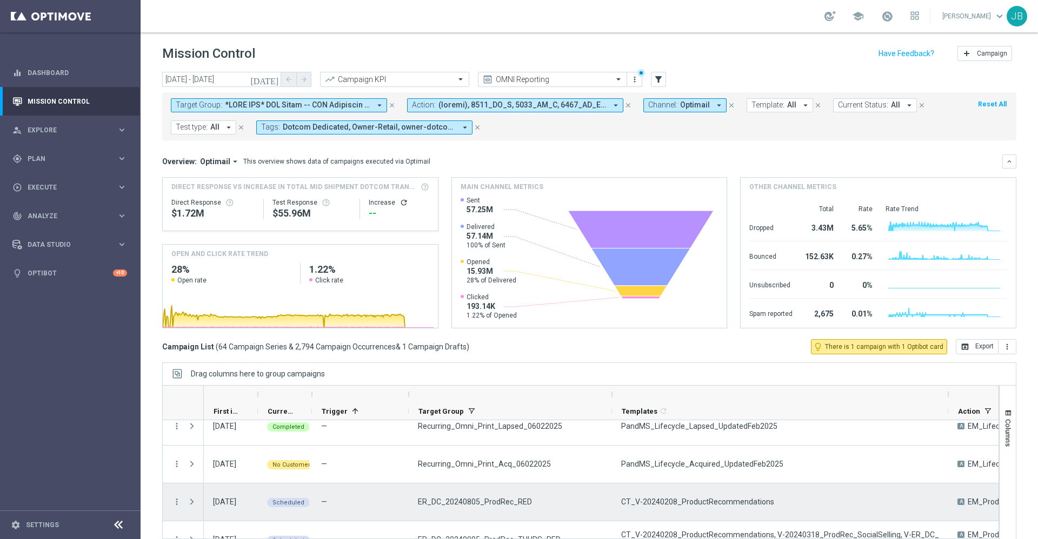
scroll to position [170, 0]
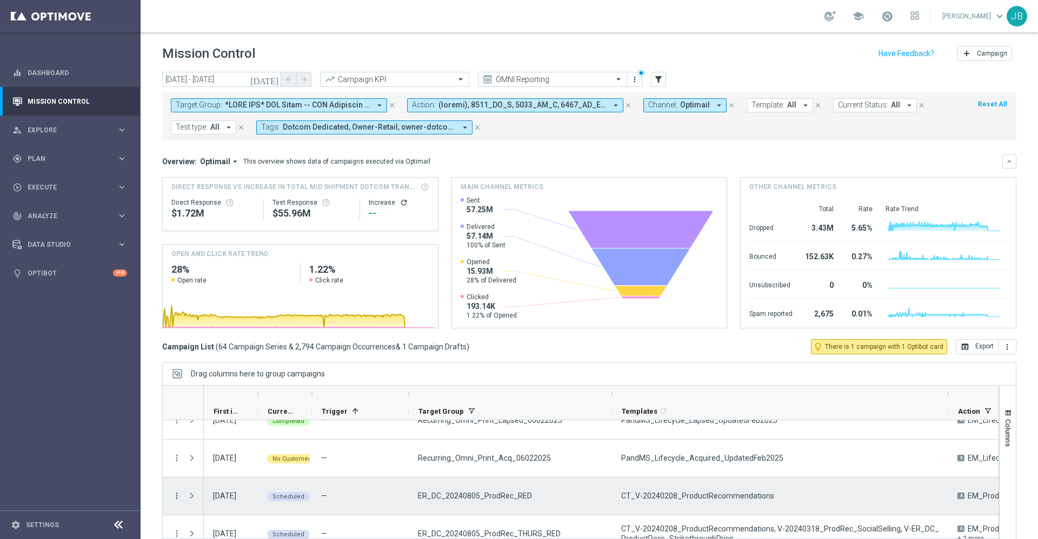
click at [178, 497] on icon "more_vert" at bounding box center [177, 496] width 10 height 10
click at [241, 370] on span "Campaign Details" at bounding box center [225, 368] width 55 height 8
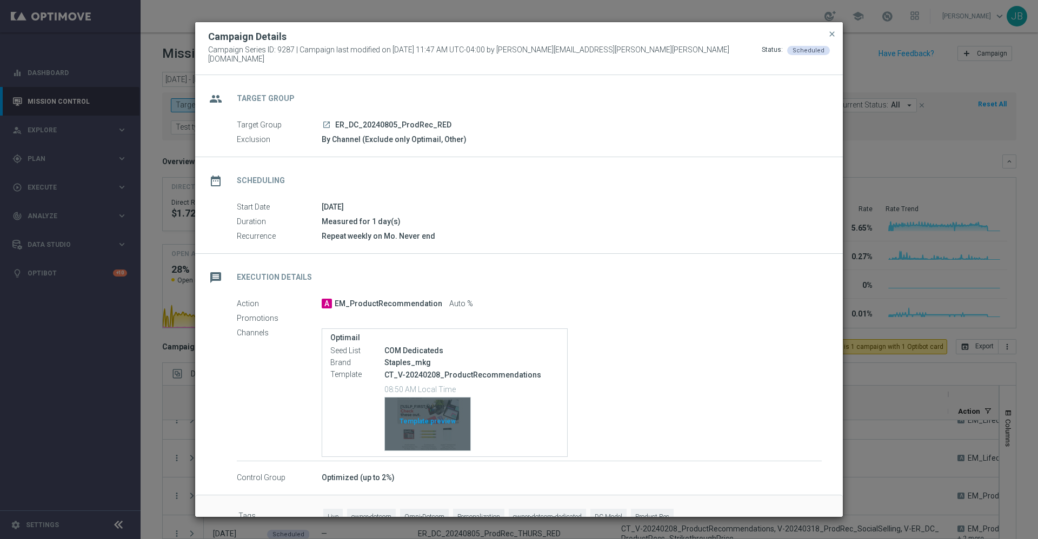
click at [425, 424] on div "Template preview" at bounding box center [427, 424] width 85 height 53
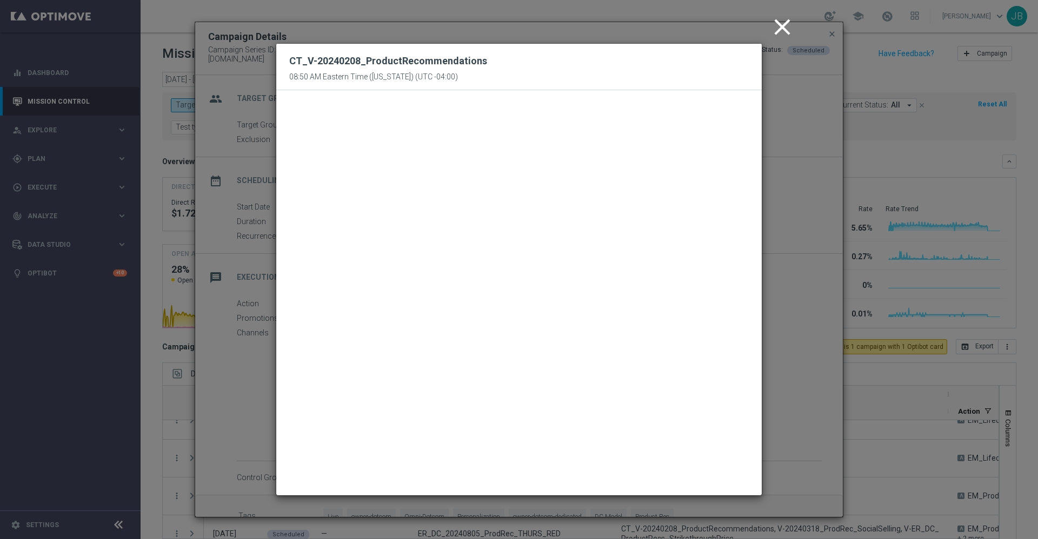
click at [261, 303] on modal-container "close CT_V-20240208_ProductRecommendations 08:50 AM Eastern Time ([US_STATE]) (…" at bounding box center [519, 269] width 1038 height 539
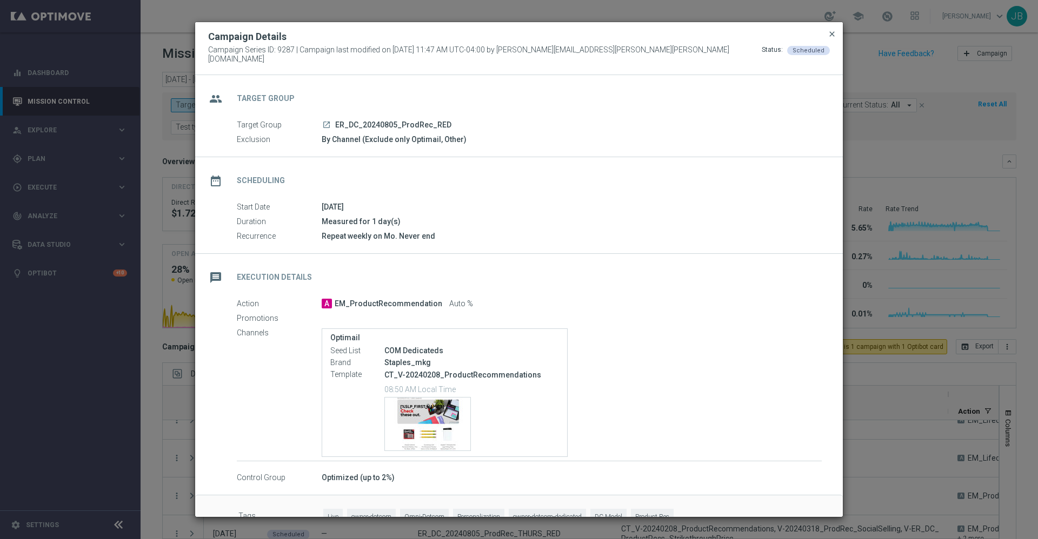
click at [830, 38] on span "close" at bounding box center [832, 34] width 9 height 9
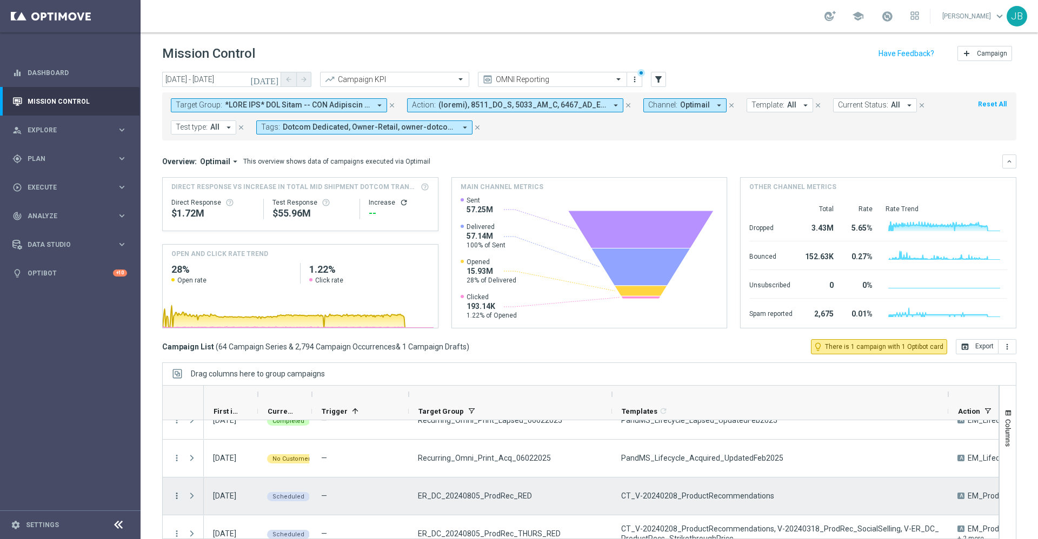
click at [176, 499] on icon "more_vert" at bounding box center [177, 496] width 10 height 10
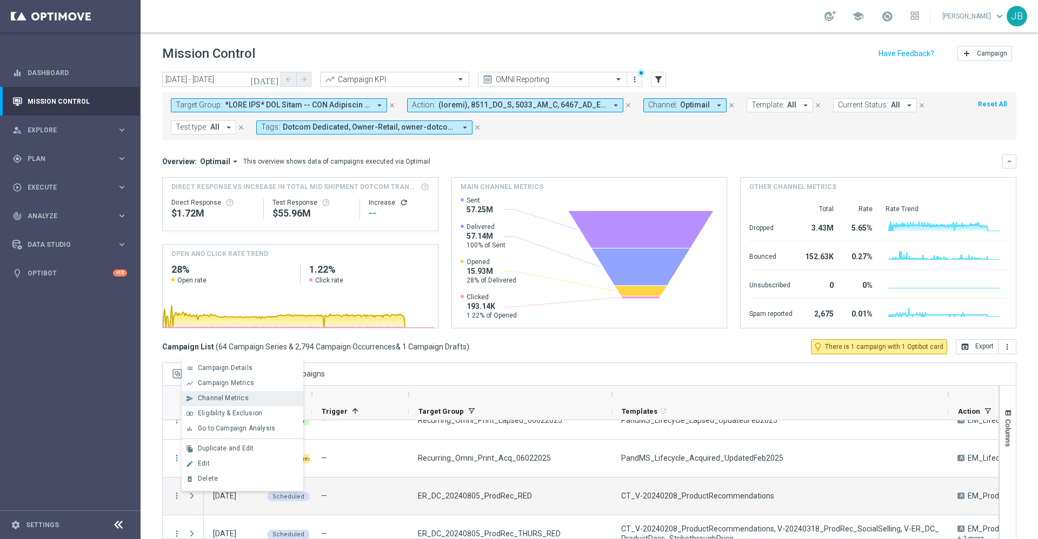
click at [239, 397] on span "Channel Metrics" at bounding box center [223, 399] width 51 height 8
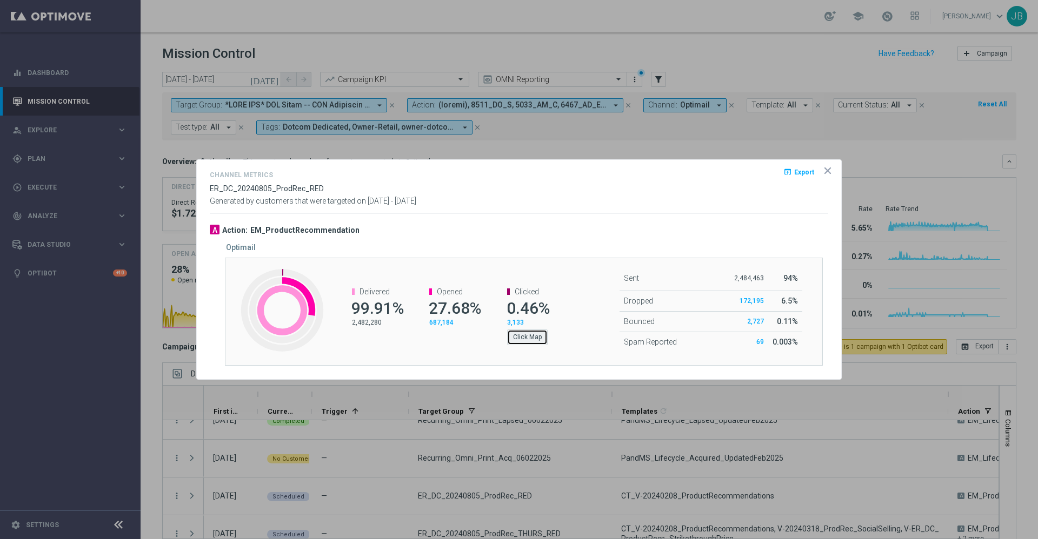
click at [520, 335] on button "Click Map" at bounding box center [527, 337] width 41 height 15
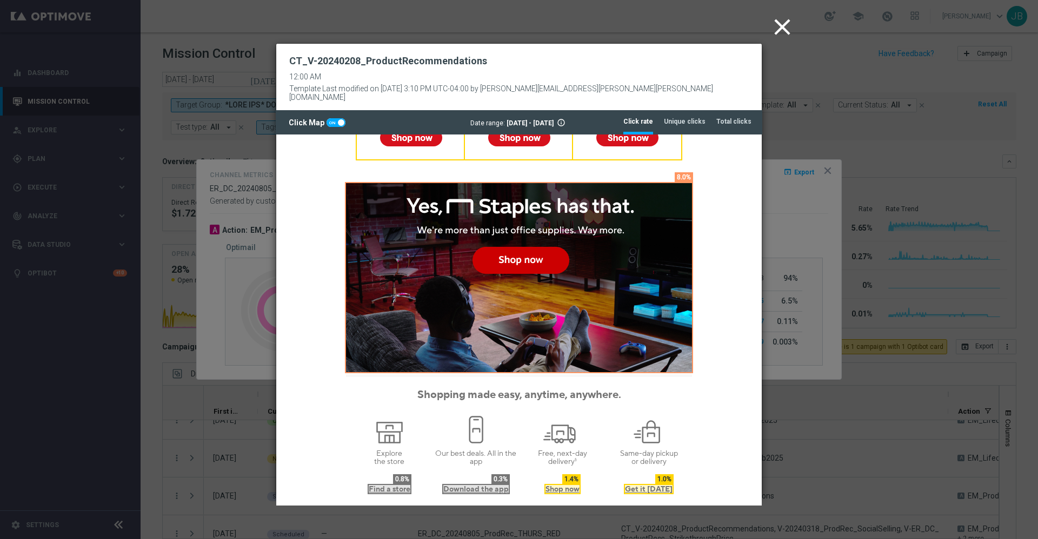
scroll to position [825, 0]
drag, startPoint x: 484, startPoint y: 56, endPoint x: 277, endPoint y: 64, distance: 206.6
click at [277, 64] on div "CT_V-20240208_ProductRecommendations 12:00 AM Template Last modified on [DATE] …" at bounding box center [518, 77] width 485 height 67
copy h2 "CT_V-20240208_ProductRecommendations"
click at [338, 119] on span at bounding box center [341, 122] width 6 height 6
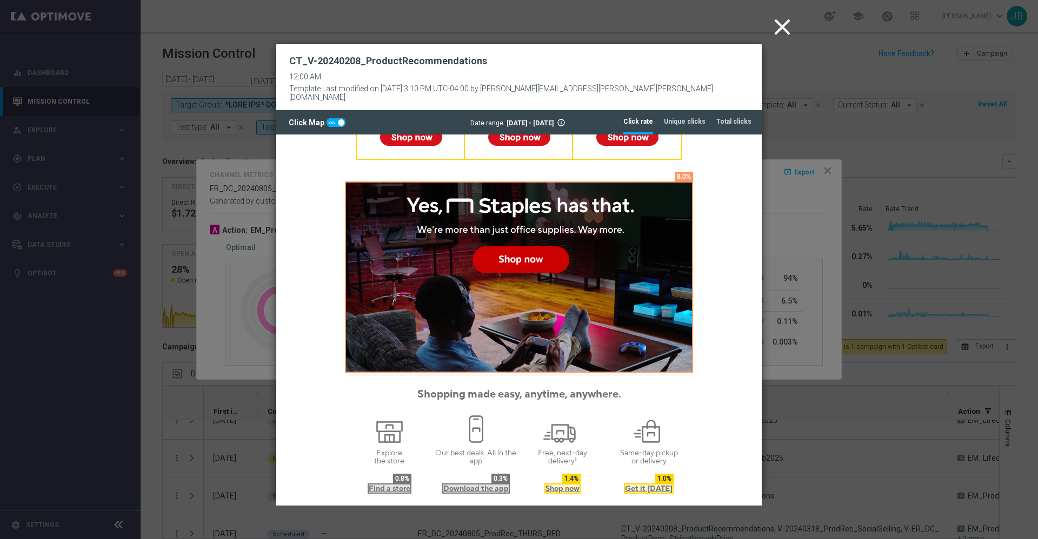
click at [336, 118] on input "checkbox" at bounding box center [336, 122] width 19 height 9
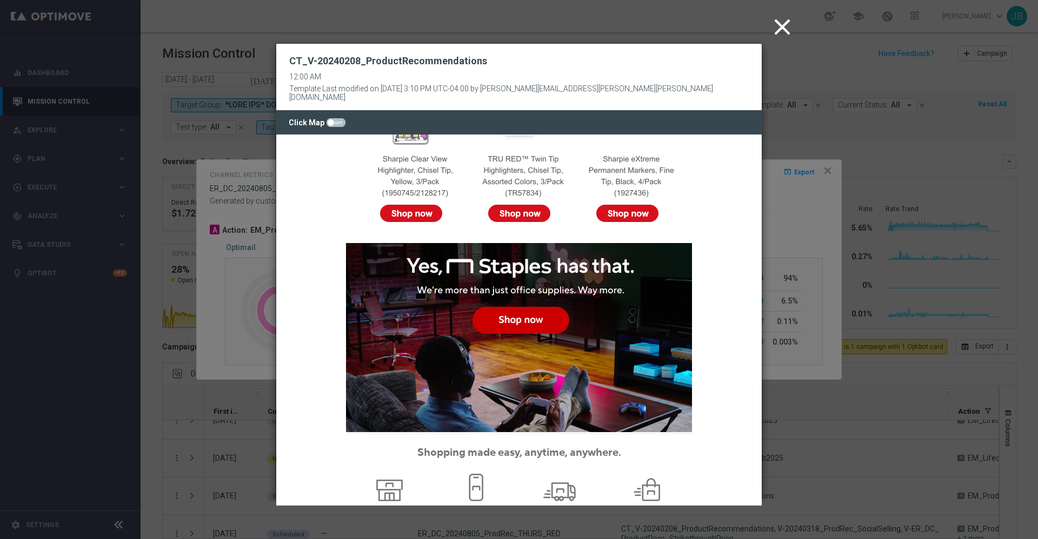
scroll to position [682, 0]
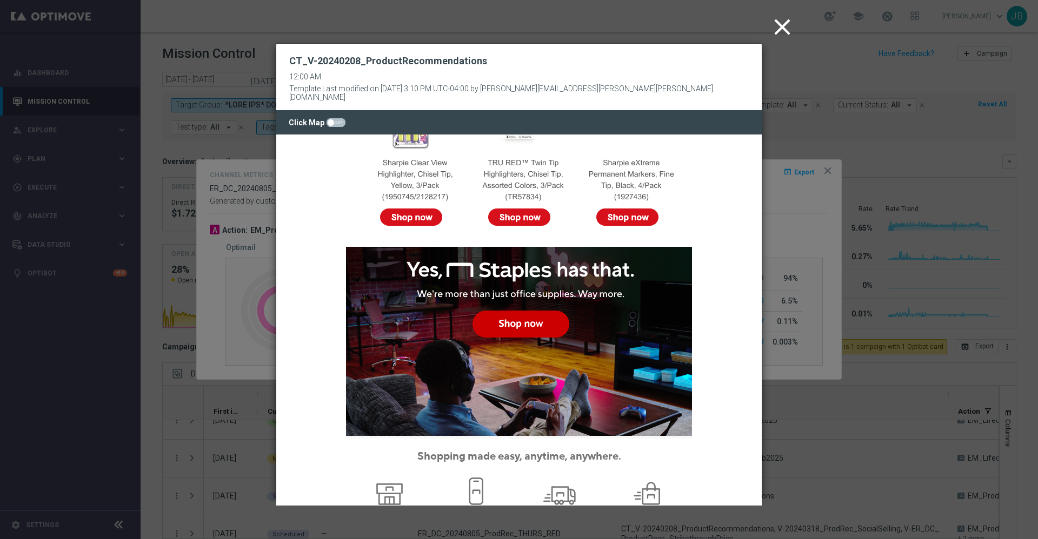
click at [339, 118] on span at bounding box center [336, 122] width 19 height 9
click at [339, 118] on input "checkbox" at bounding box center [336, 122] width 19 height 9
checkbox input "true"
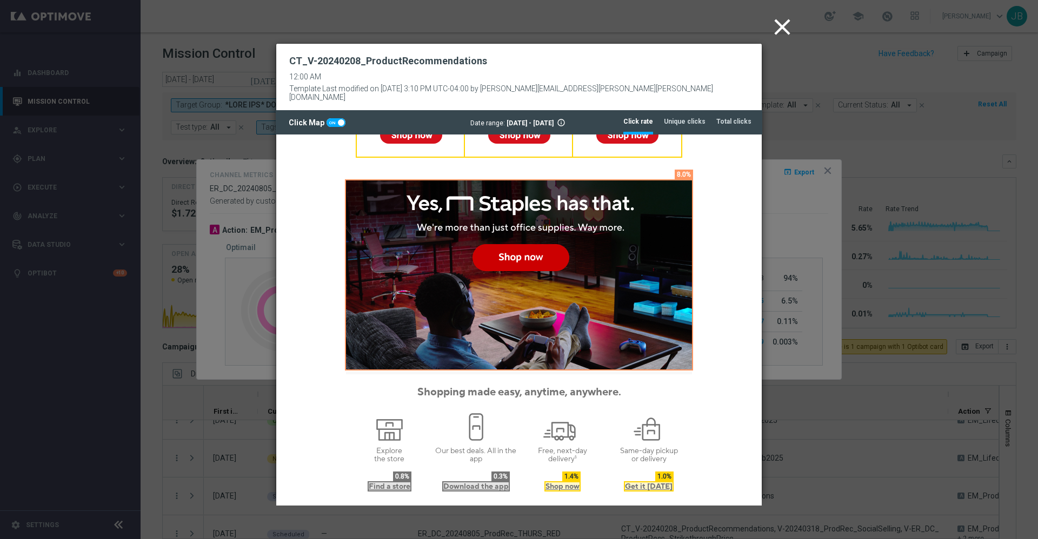
scroll to position [824, 0]
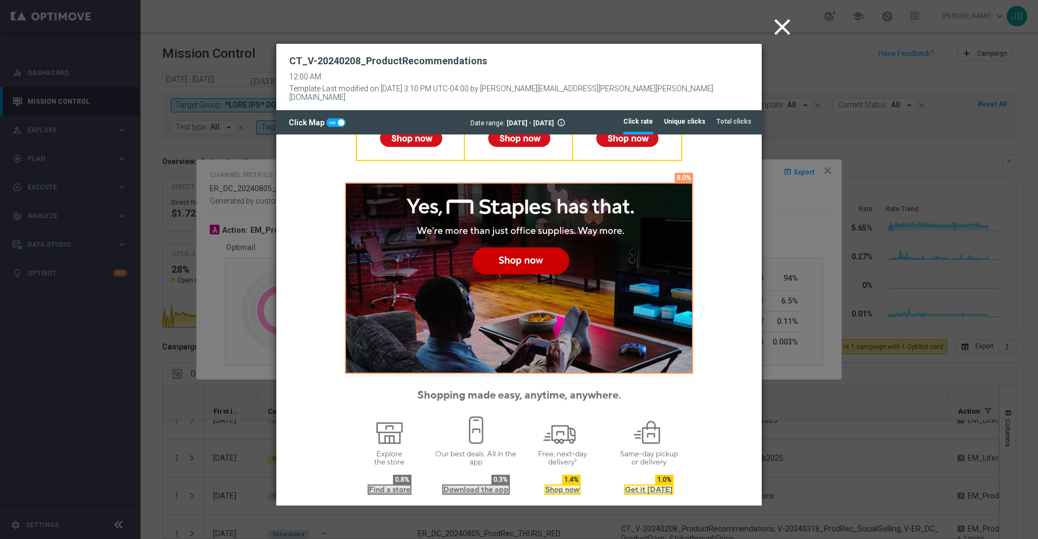
click at [688, 110] on li "Unique clicks" at bounding box center [685, 121] width 42 height 23
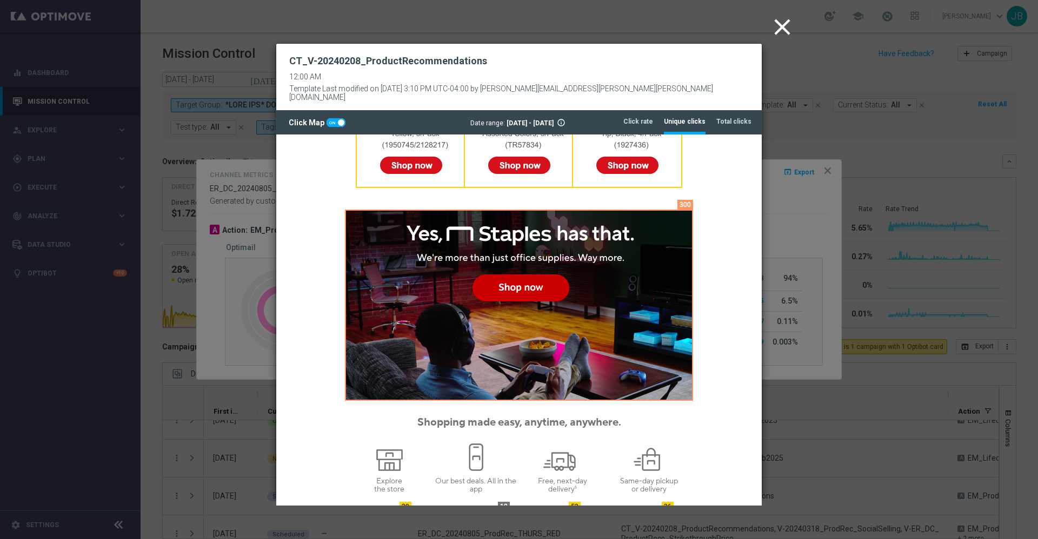
scroll to position [799, 0]
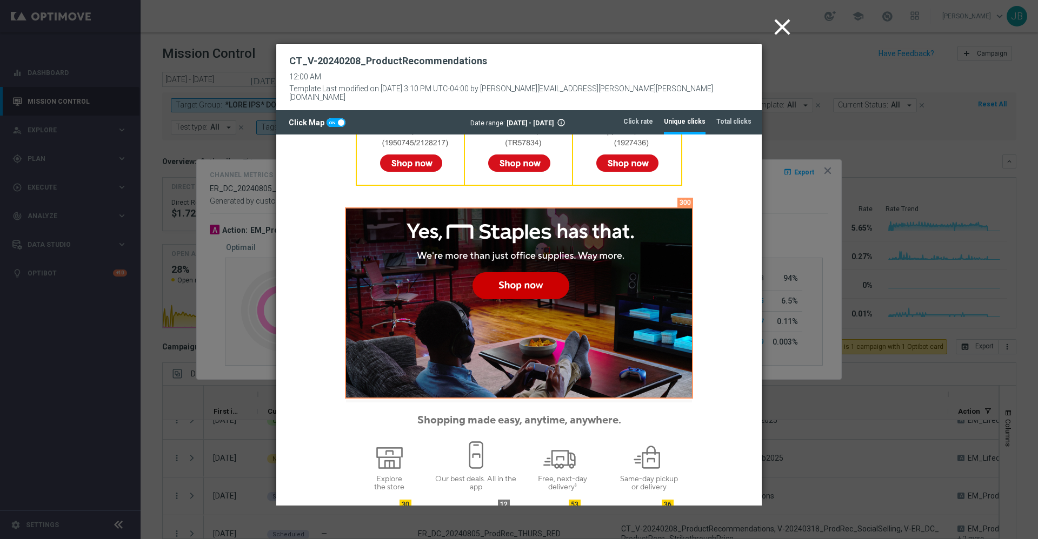
click at [779, 35] on icon "close" at bounding box center [782, 27] width 27 height 27
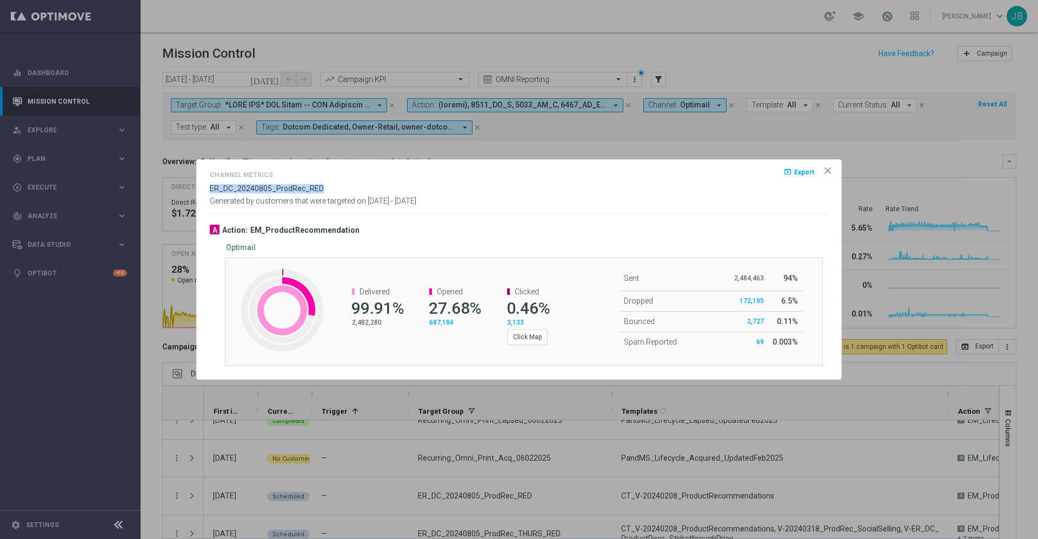
drag, startPoint x: 331, startPoint y: 185, endPoint x: 204, endPoint y: 188, distance: 127.6
click at [204, 188] on opti-dialog-container "Channel Metrics open_in_browser Export ER_DC_20240805_ProdRec_RED Generated by …" at bounding box center [519, 269] width 644 height 219
copy span "ER_DC_20240805_ProdRec_RED"
click at [827, 172] on icon "icon" at bounding box center [827, 170] width 11 height 11
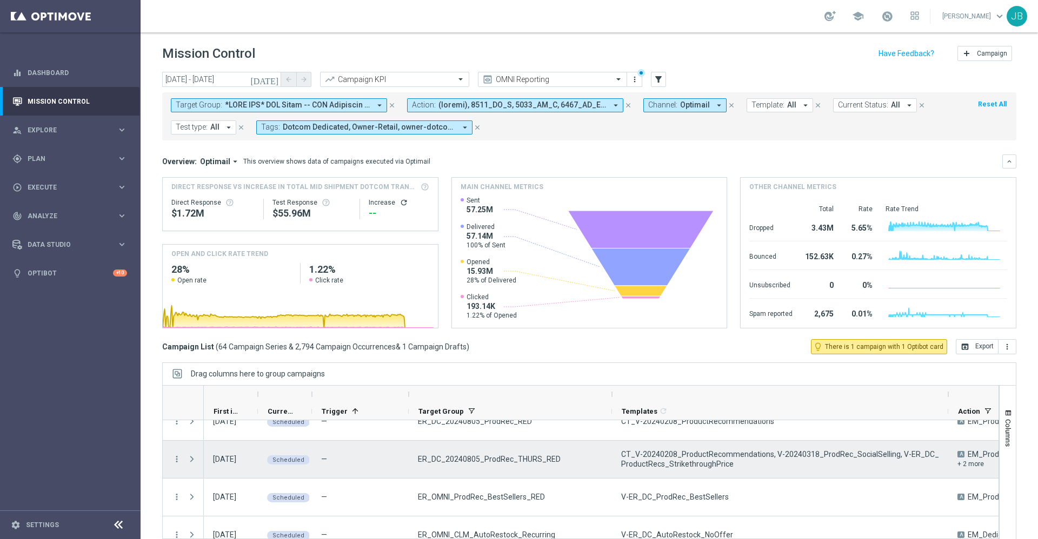
scroll to position [231, 0]
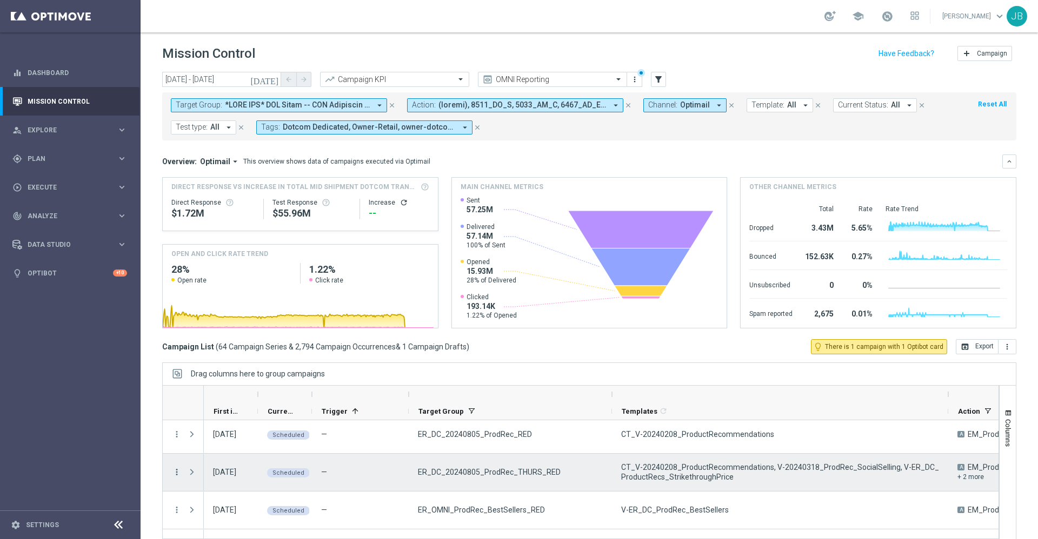
click at [177, 474] on icon "more_vert" at bounding box center [177, 473] width 10 height 10
drag, startPoint x: 245, startPoint y: 345, endPoint x: 361, endPoint y: 342, distance: 115.7
click at [361, 342] on body "equalizer Dashboard Mission Control" at bounding box center [519, 269] width 1038 height 539
click at [403, 476] on div "—" at bounding box center [360, 472] width 97 height 37
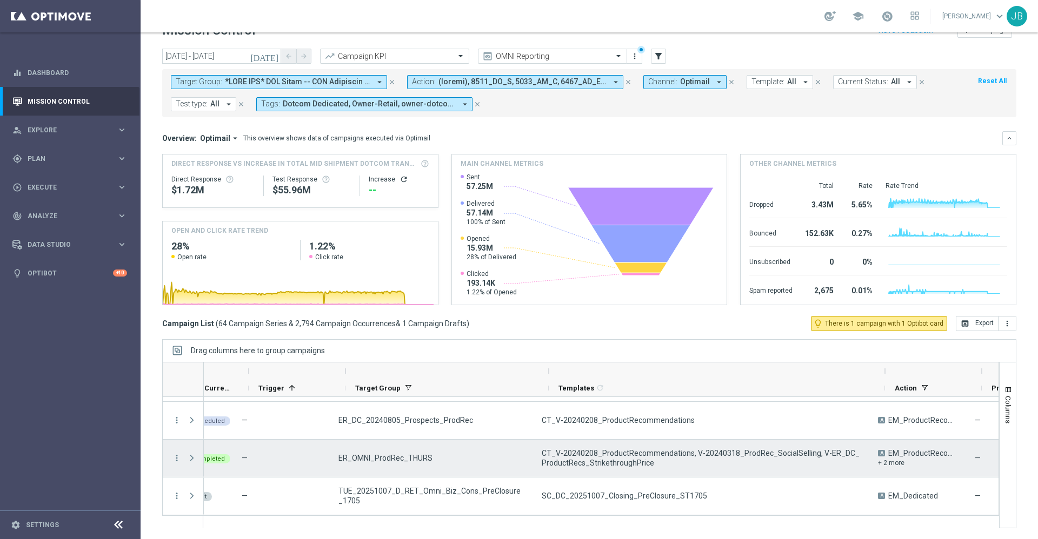
scroll to position [0, 79]
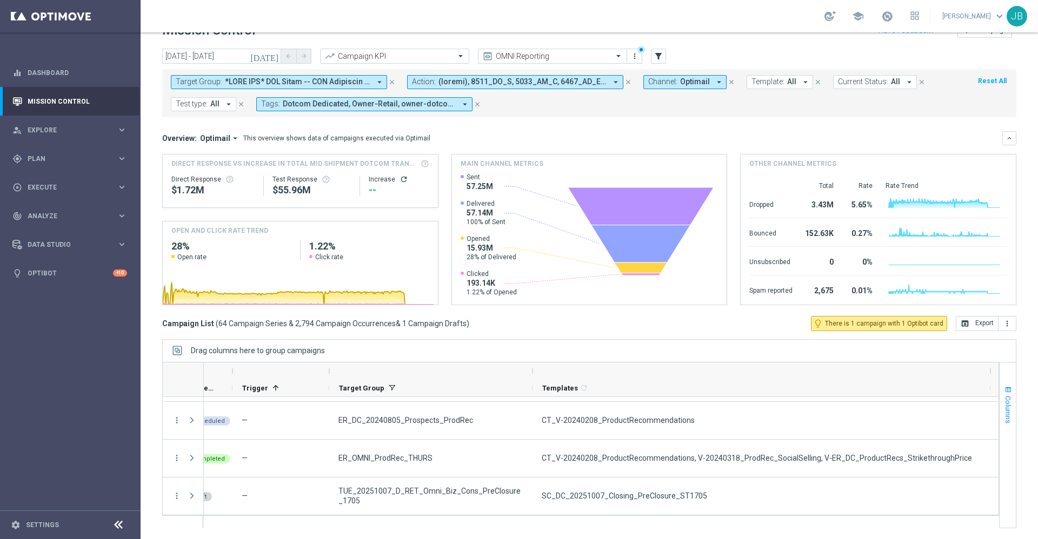
drag, startPoint x: 867, startPoint y: 369, endPoint x: 989, endPoint y: 376, distance: 122.4
click at [989, 376] on div at bounding box center [589, 445] width 854 height 166
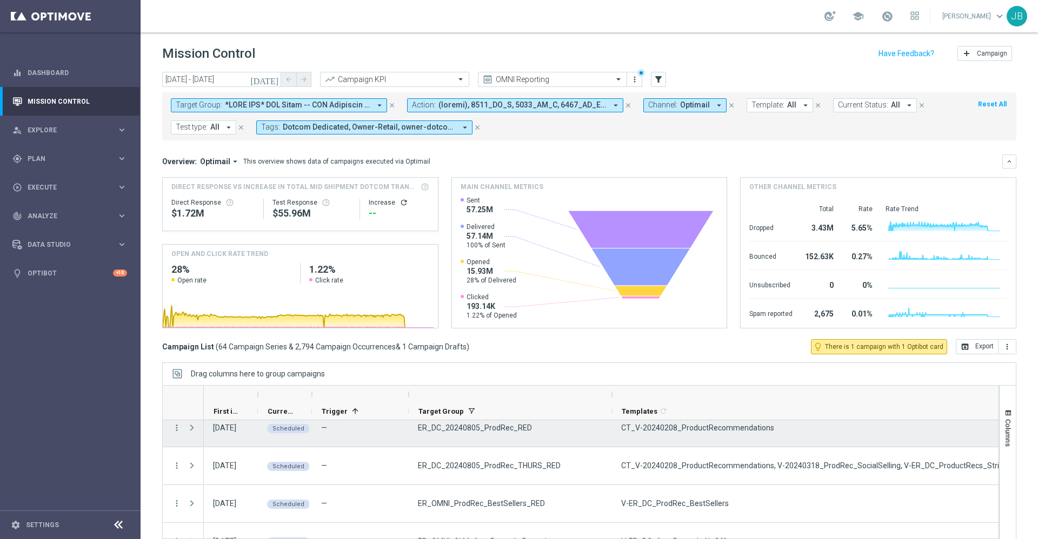
scroll to position [251, 0]
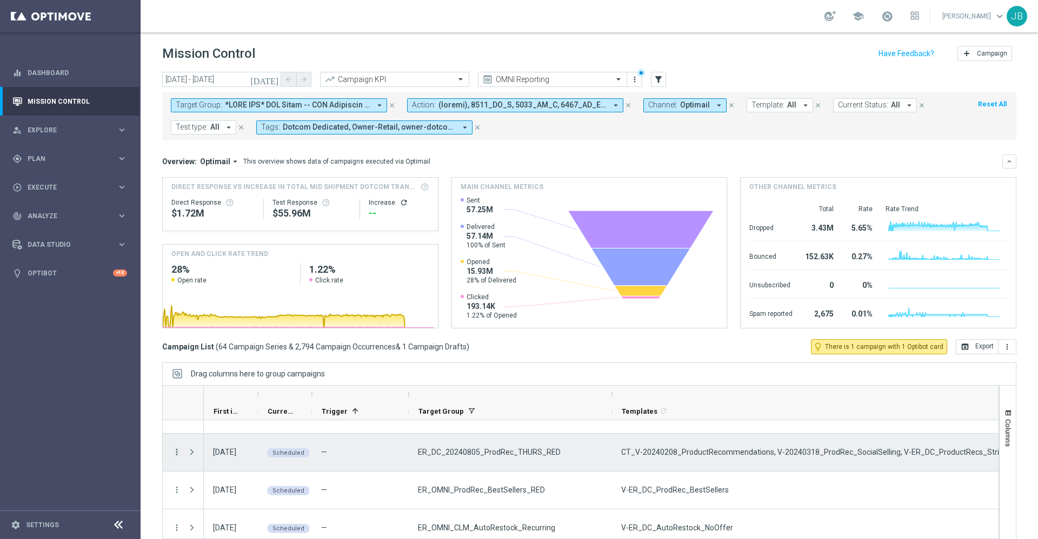
click at [175, 453] on icon "more_vert" at bounding box center [177, 453] width 10 height 10
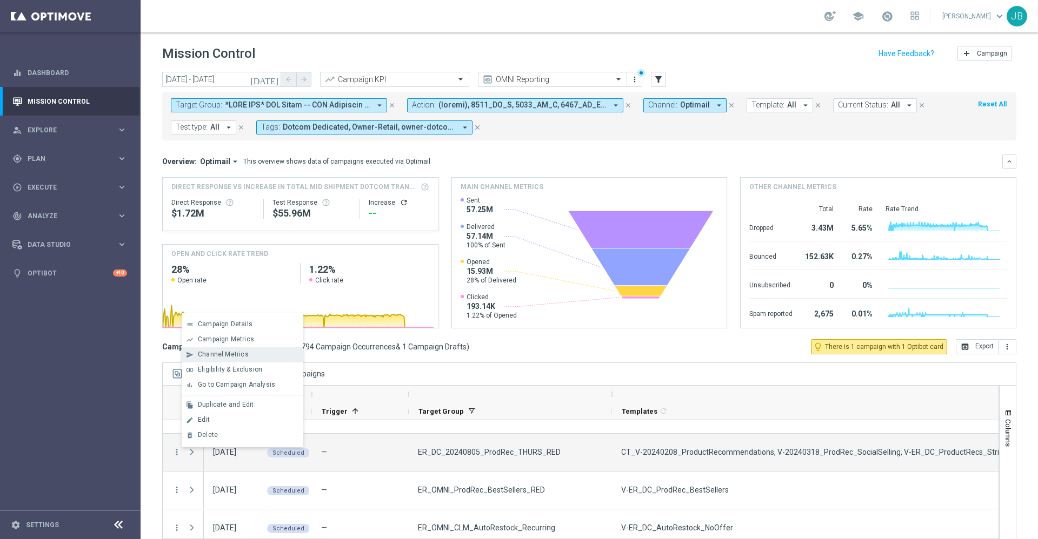
click at [247, 355] on div "Channel Metrics" at bounding box center [248, 355] width 101 height 8
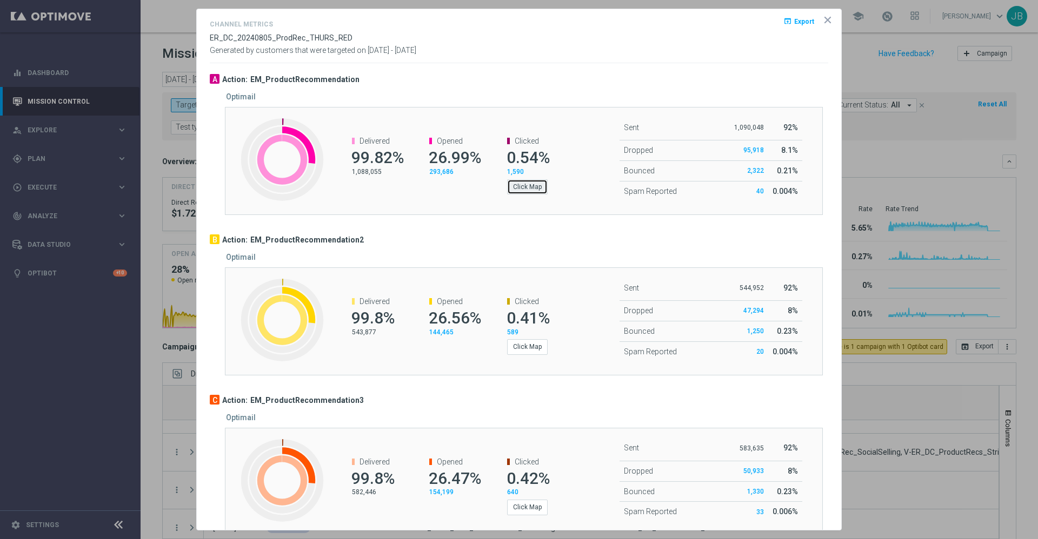
click at [524, 181] on button "Click Map" at bounding box center [527, 186] width 41 height 15
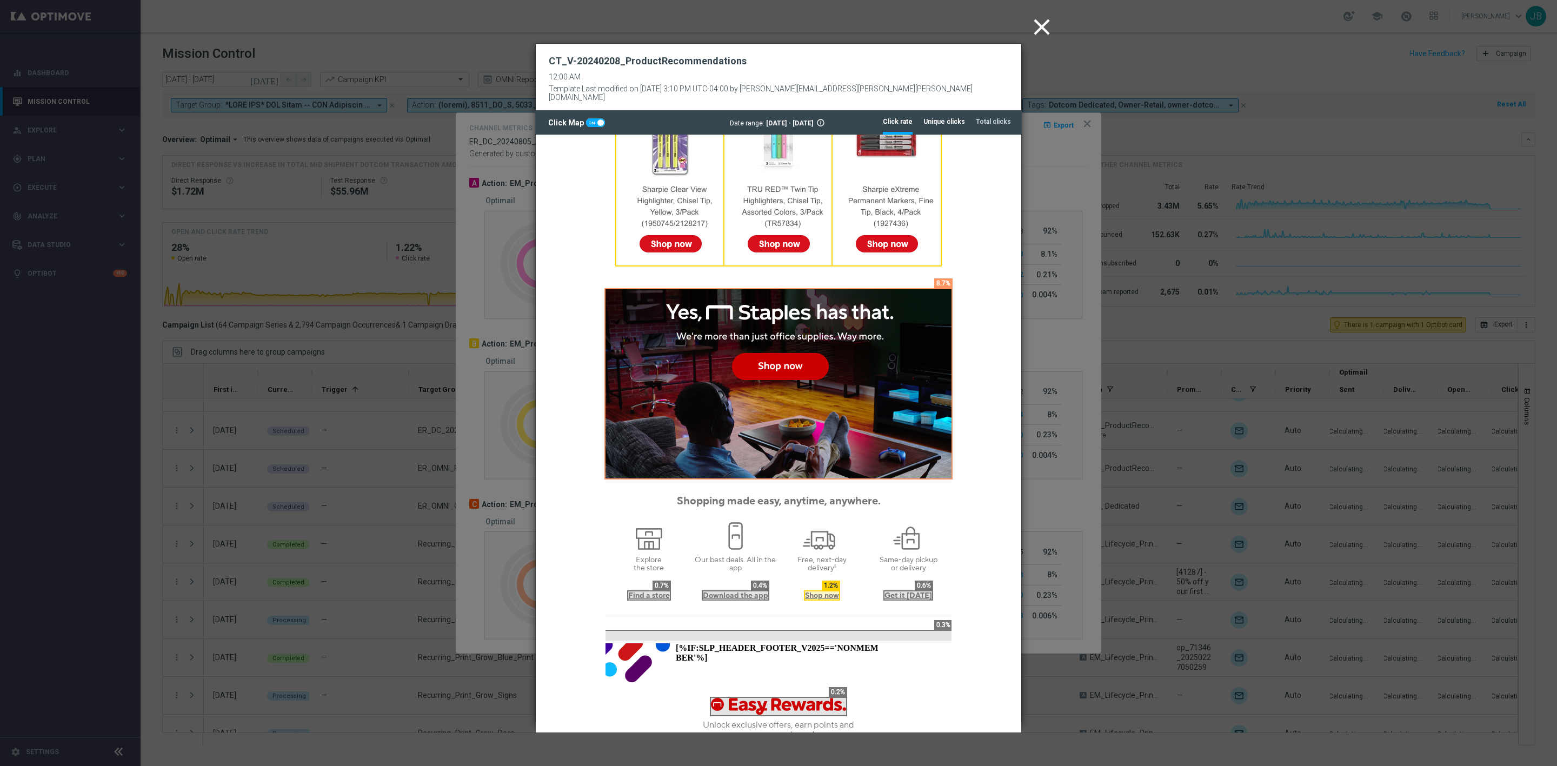
click at [946, 117] on tab-header "Unique clicks" at bounding box center [944, 121] width 42 height 9
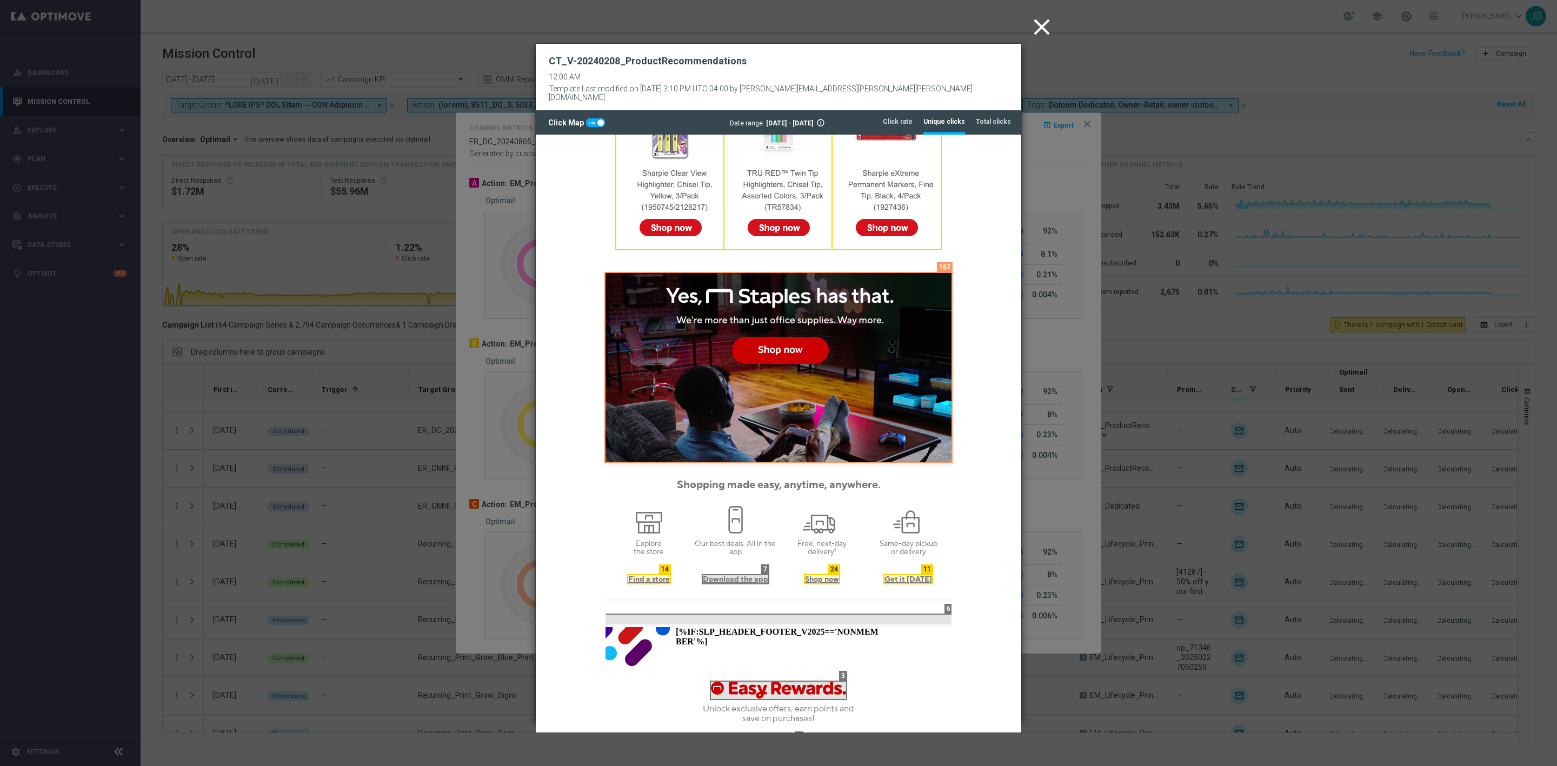
scroll to position [735, 0]
click at [1030, 23] on icon "close" at bounding box center [1041, 27] width 27 height 27
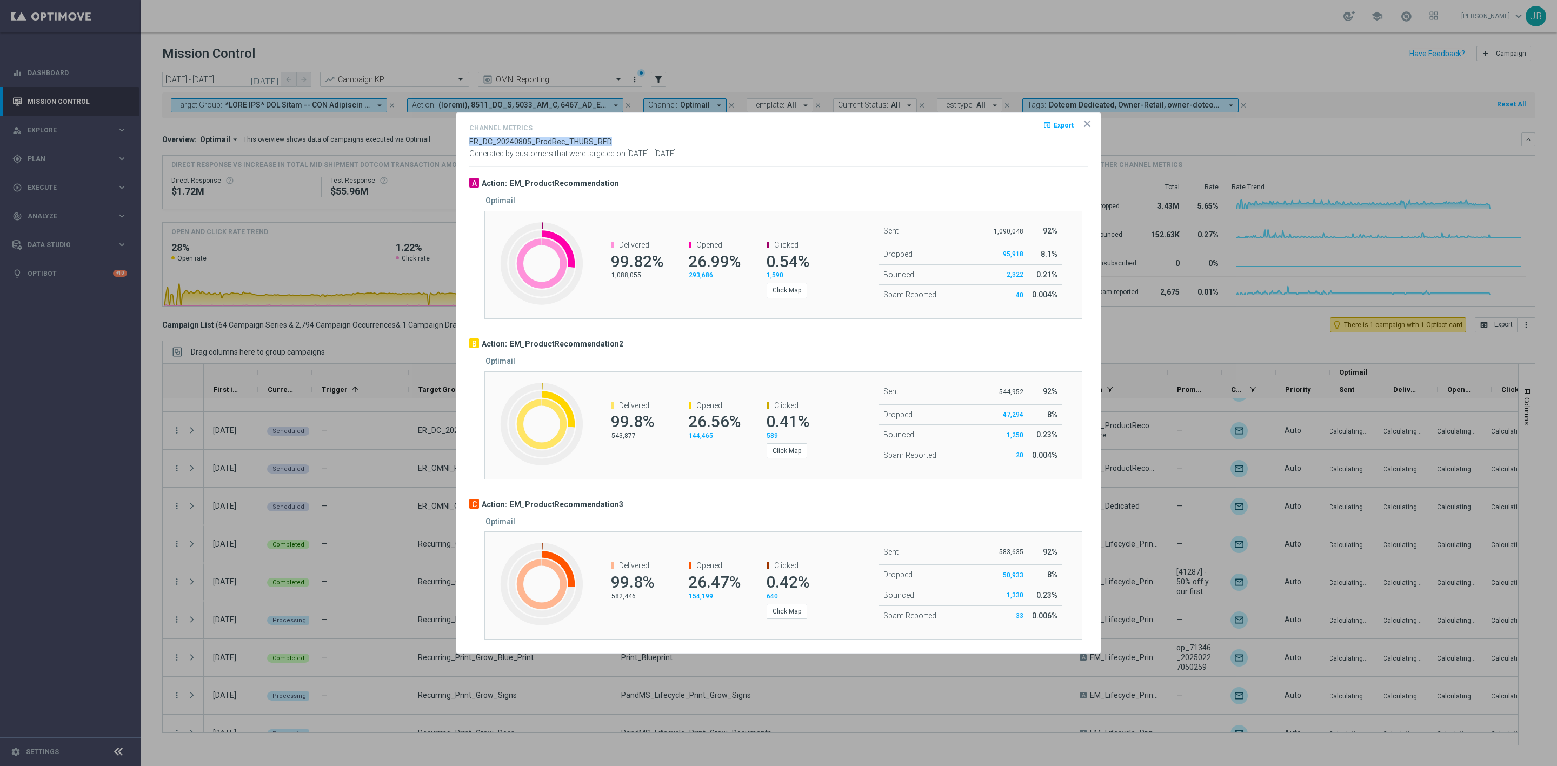
drag, startPoint x: 610, startPoint y: 141, endPoint x: 463, endPoint y: 146, distance: 147.7
click at [463, 146] on opti-dialog-container "Channel Metrics open_in_browser Export ER_DC_20240805_ProdRec_THURS_RED Generat…" at bounding box center [778, 383] width 644 height 541
copy span "ER_DC_20240805_ProdRec_THURS_RED"
click at [1037, 124] on icon "icon" at bounding box center [1087, 123] width 11 height 11
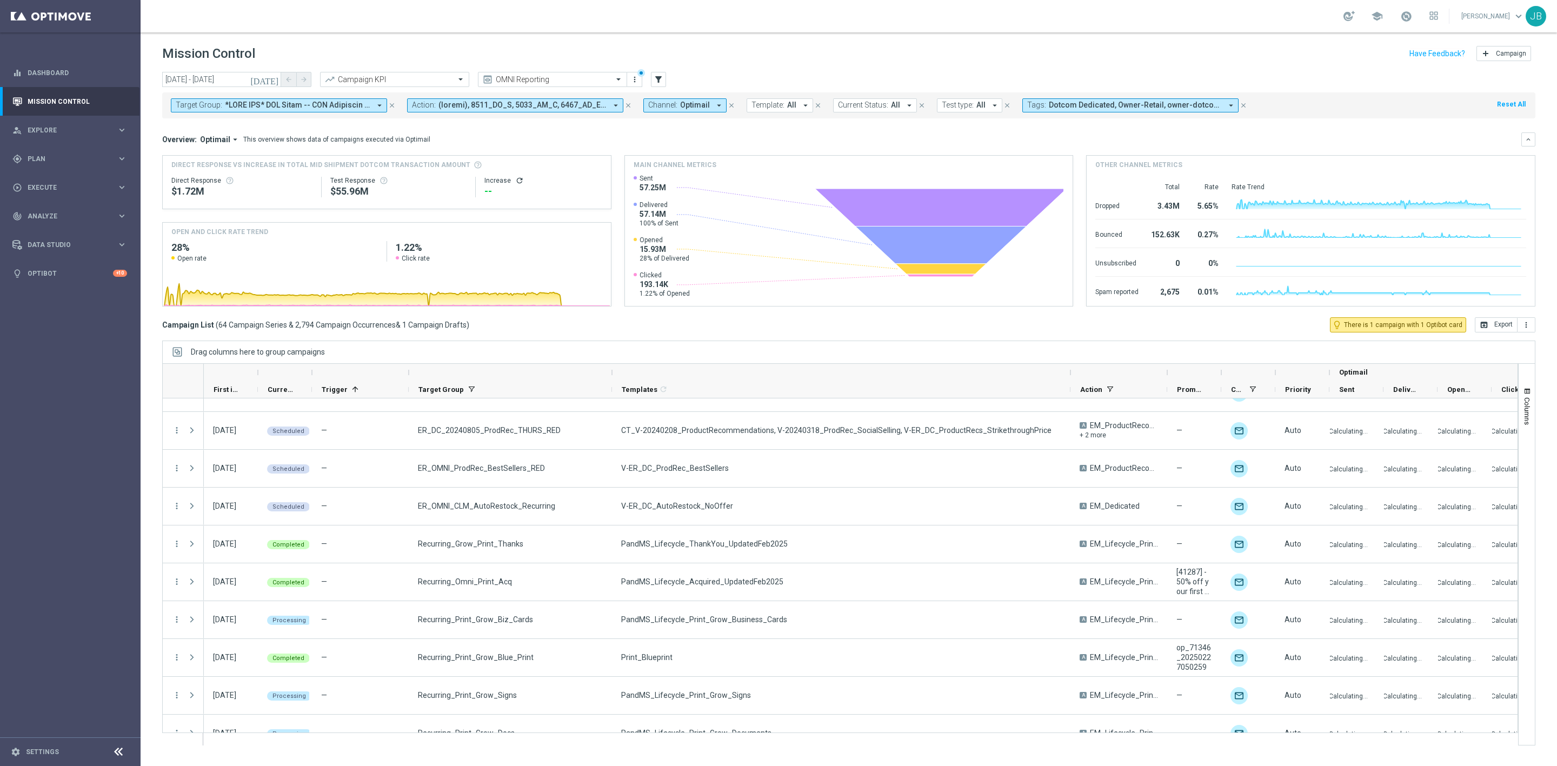
click at [805, 106] on icon "arrow_drop_down" at bounding box center [806, 106] width 10 height 10
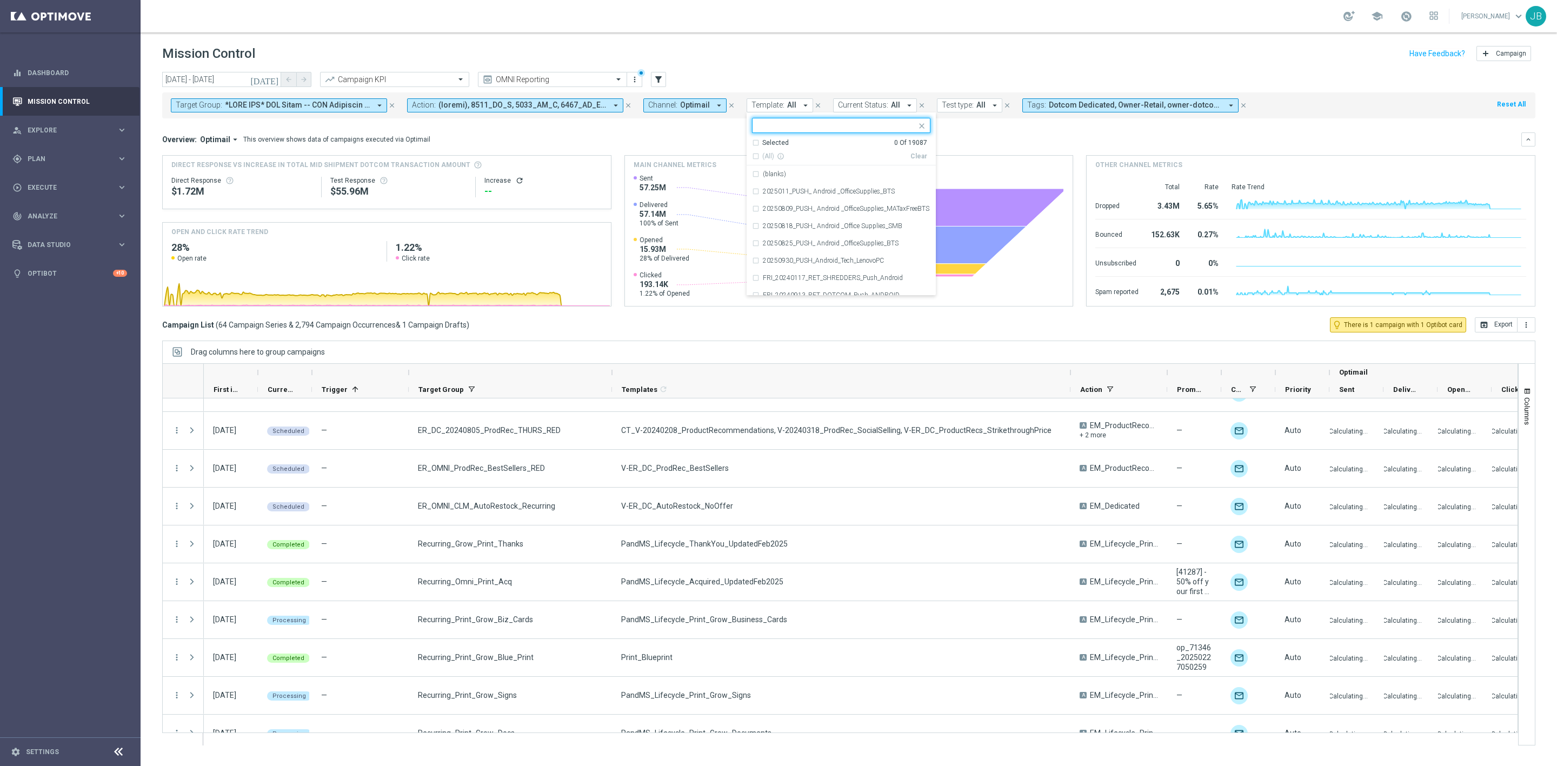
click at [780, 129] on input "text" at bounding box center [837, 125] width 158 height 9
click at [753, 156] on div "(All Search Results)" at bounding box center [831, 156] width 158 height 9
type input "dealdays"
click at [959, 146] on div "Overview: Optimail arrow_drop_down This overview shows data of campaigns execut…" at bounding box center [848, 139] width 1373 height 14
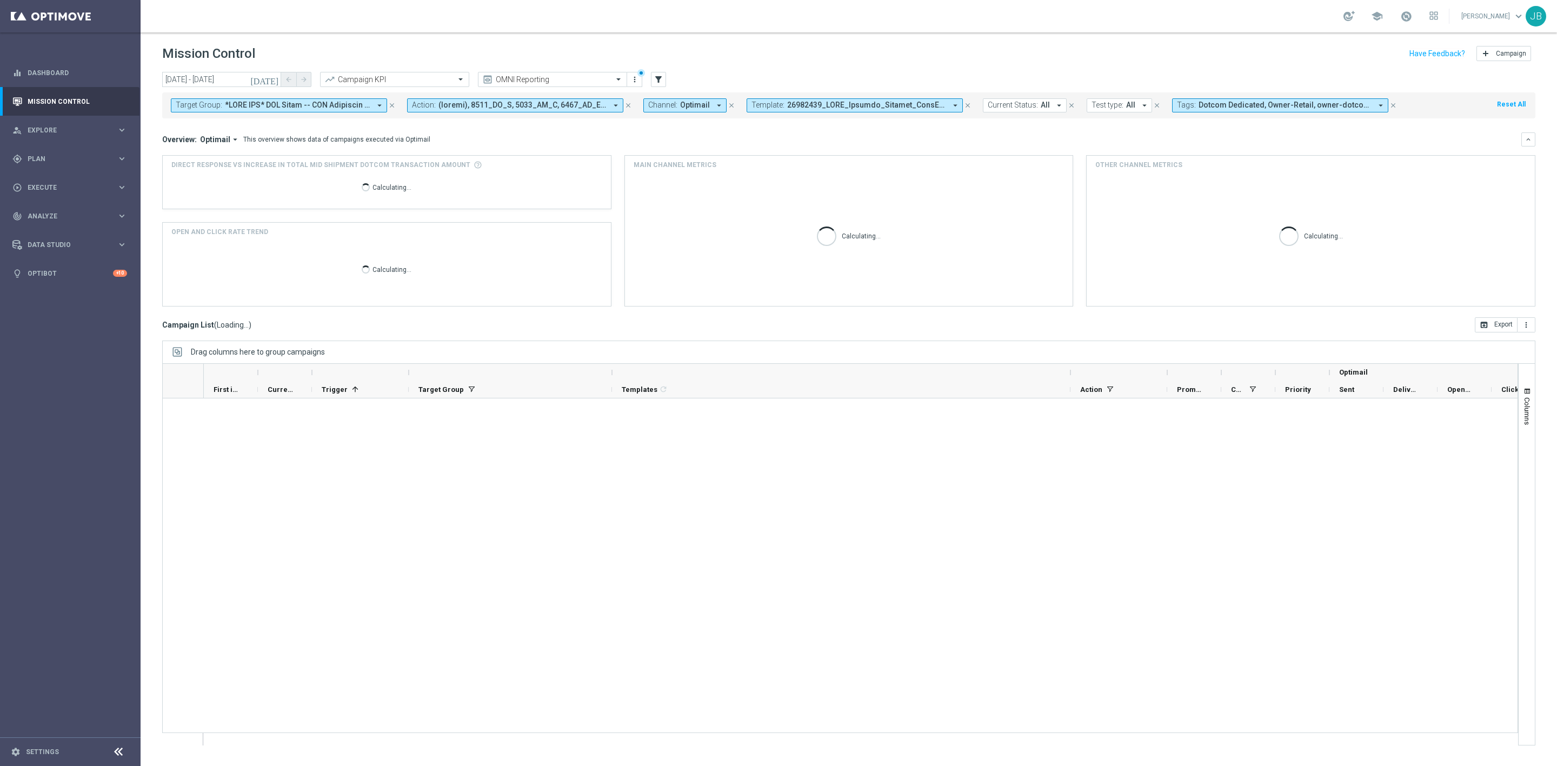
scroll to position [0, 0]
